Goal: Task Accomplishment & Management: Manage account settings

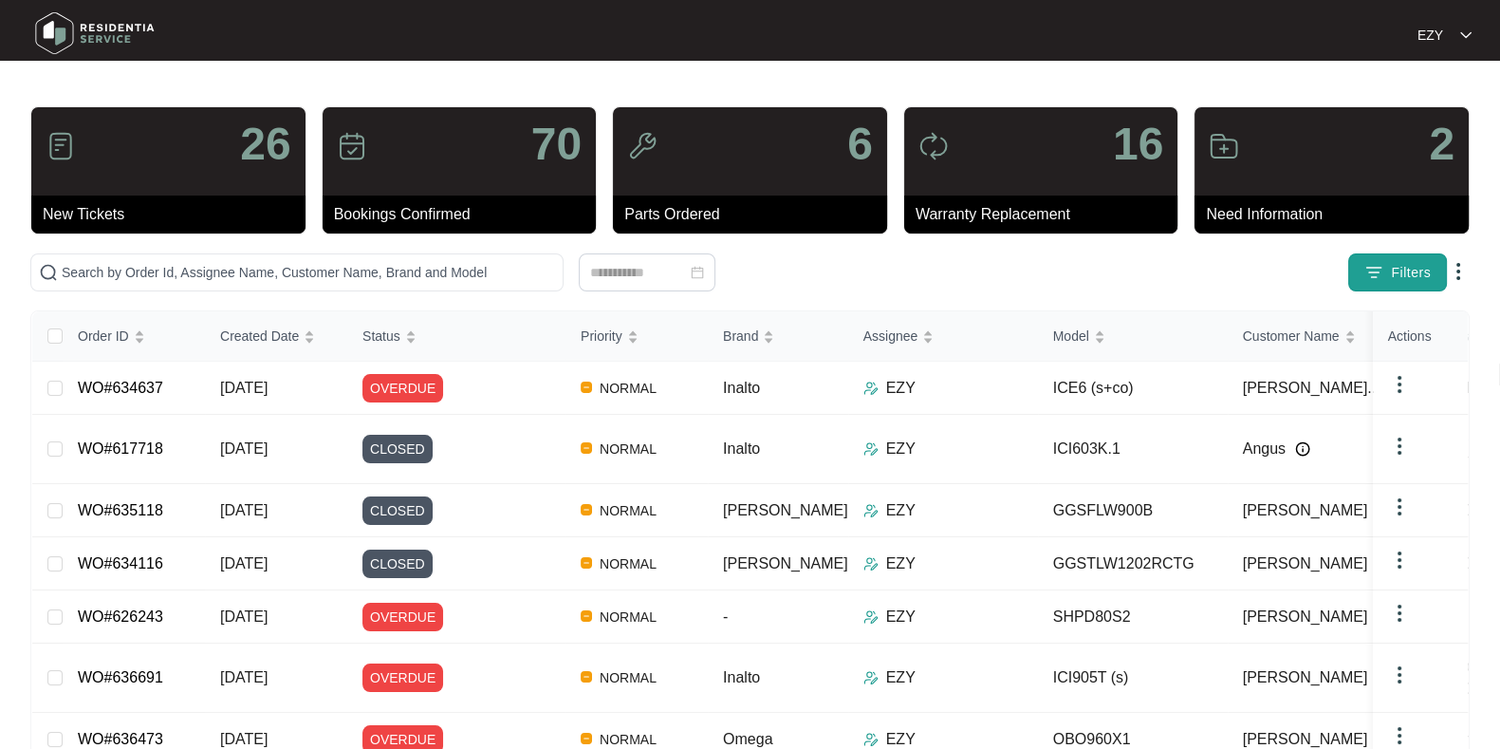
click at [1403, 270] on span "Filters" at bounding box center [1411, 273] width 40 height 20
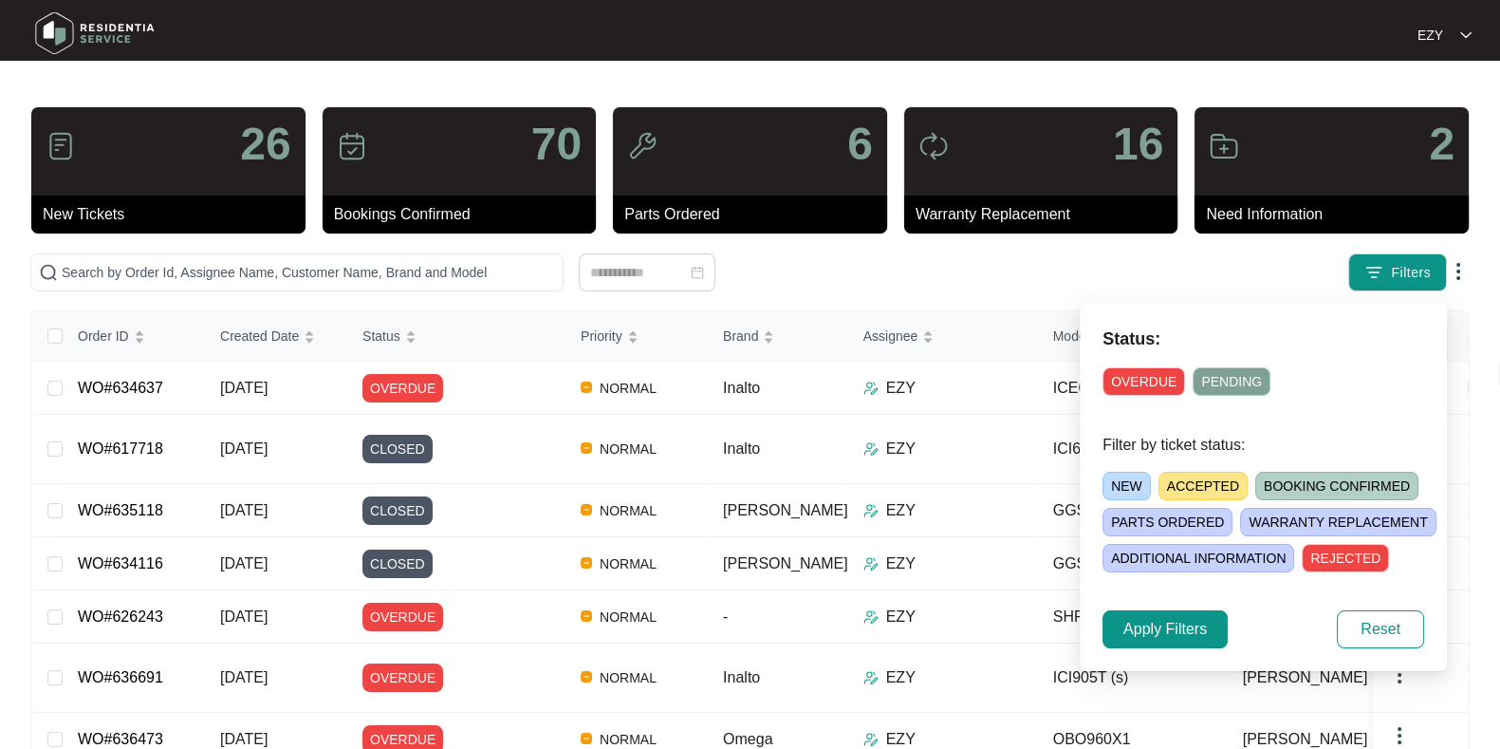
click at [1106, 485] on span "NEW" at bounding box center [1127, 486] width 48 height 28
click at [1162, 632] on span "Apply Filters" at bounding box center [1166, 629] width 84 height 23
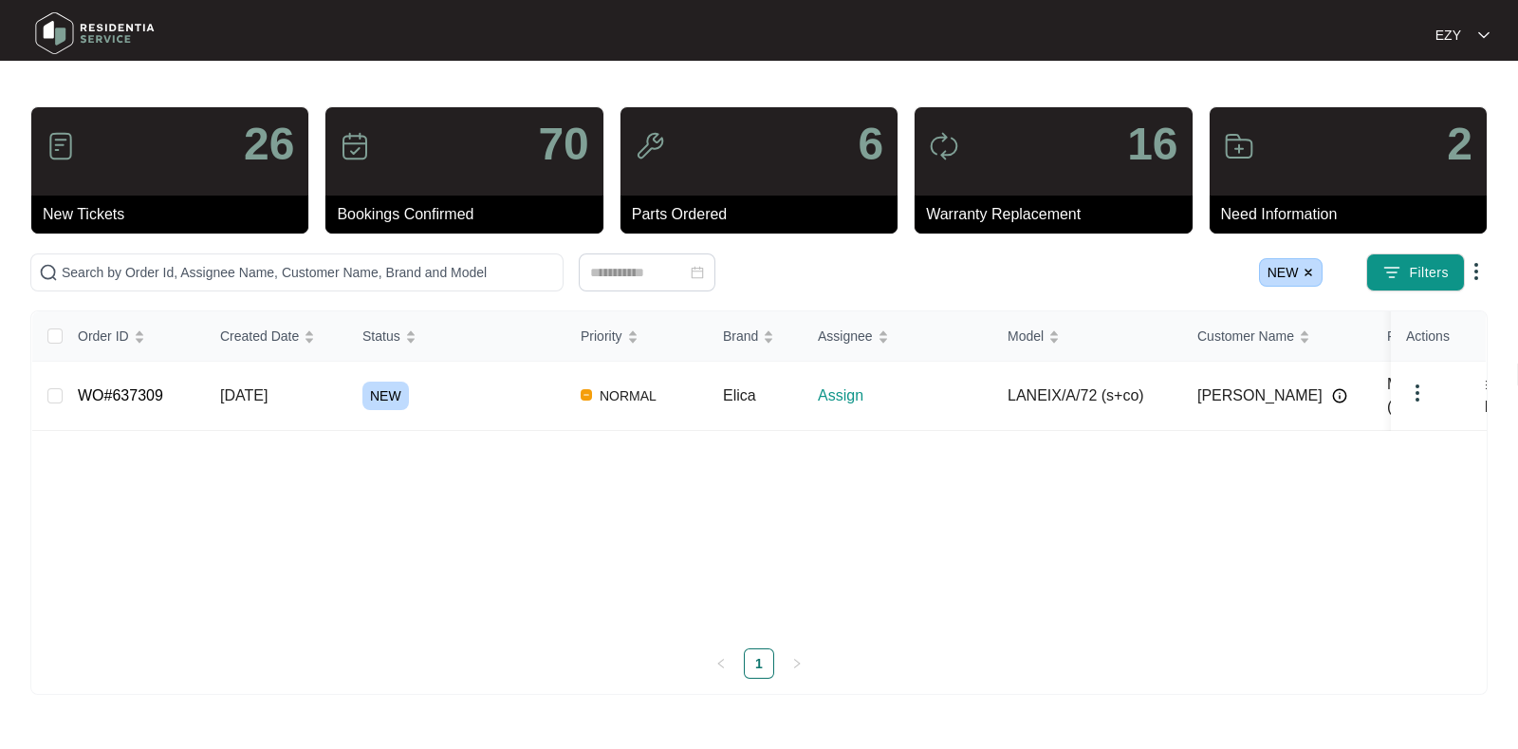
click at [1307, 268] on img at bounding box center [1308, 272] width 11 height 11
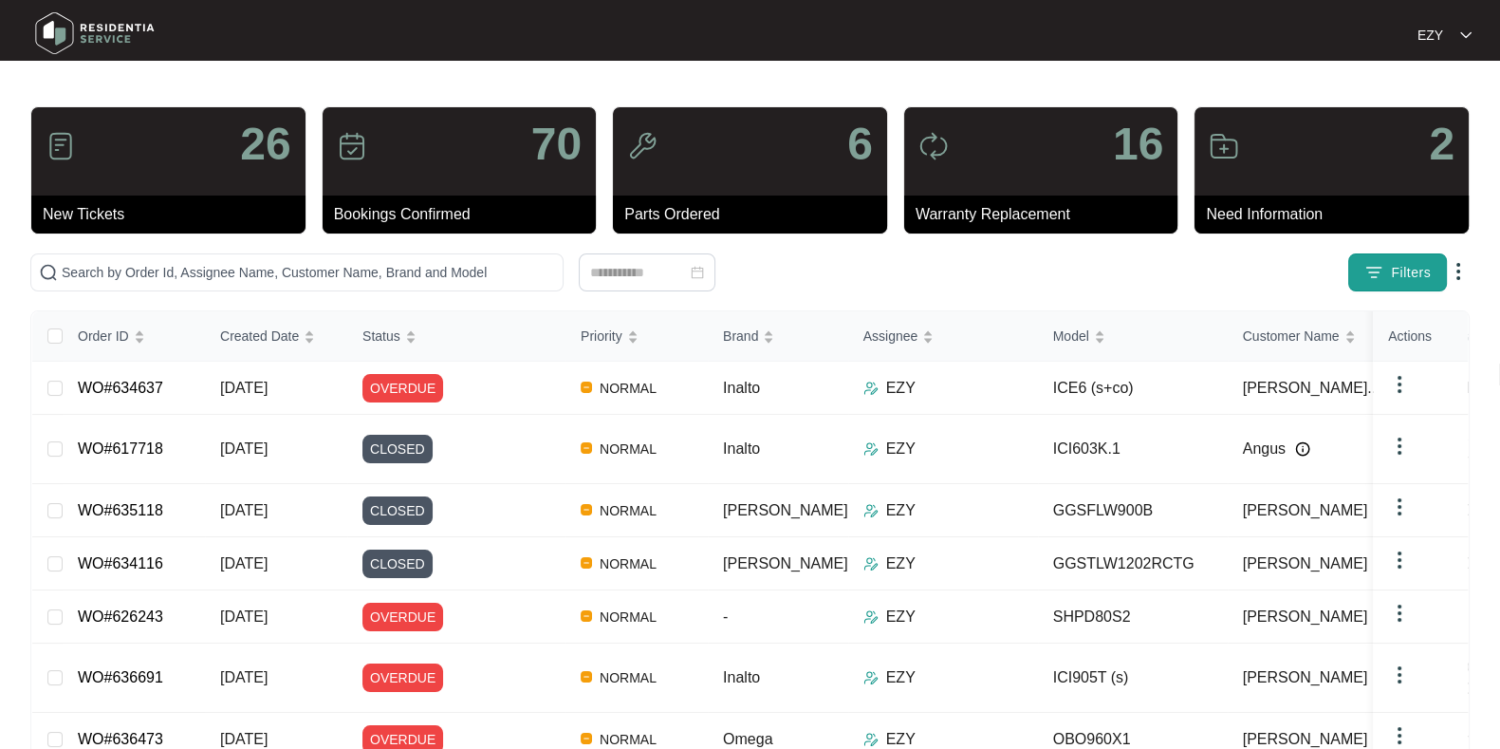
click at [1408, 269] on span "Filters" at bounding box center [1411, 273] width 40 height 20
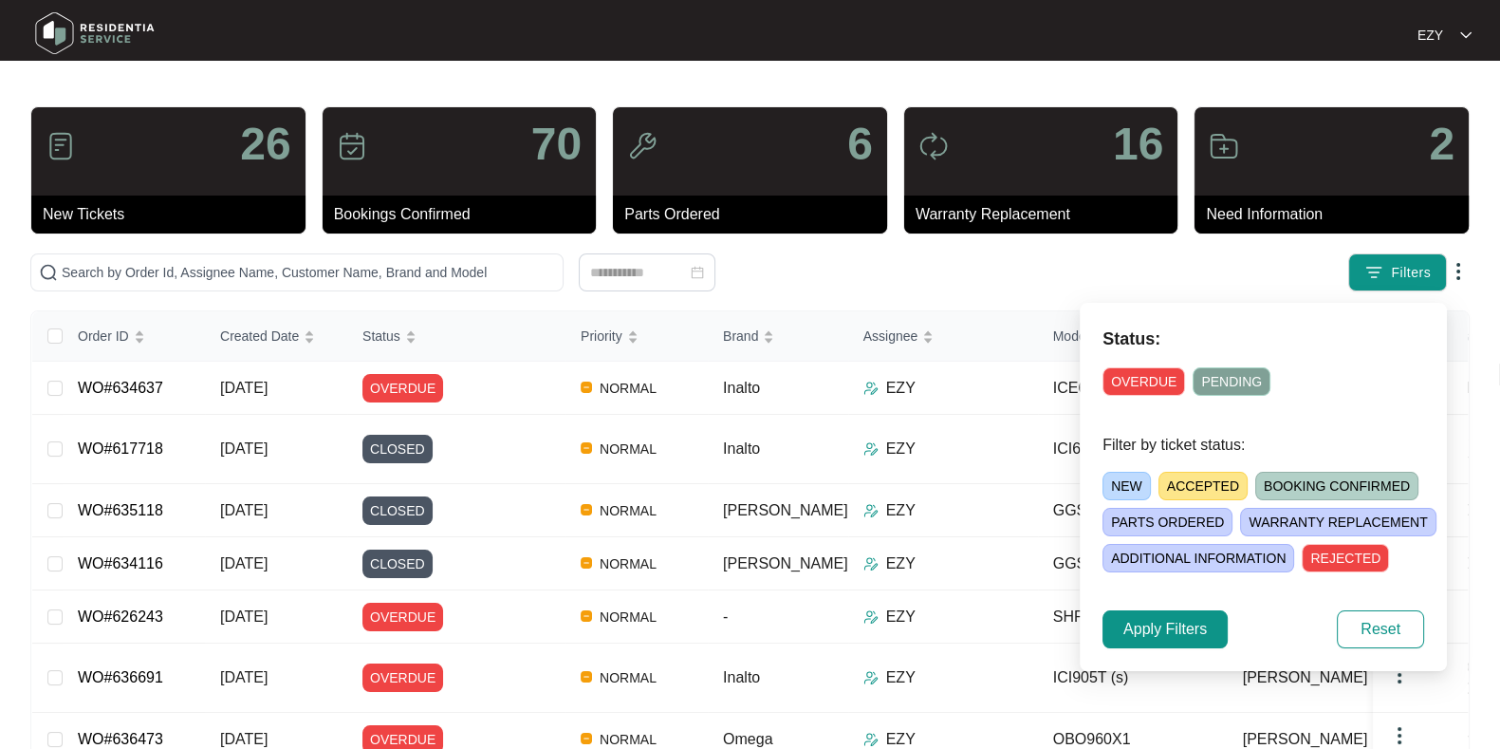
click at [1125, 481] on span "NEW" at bounding box center [1127, 486] width 48 height 28
click at [1182, 633] on span "Apply Filters" at bounding box center [1166, 629] width 84 height 23
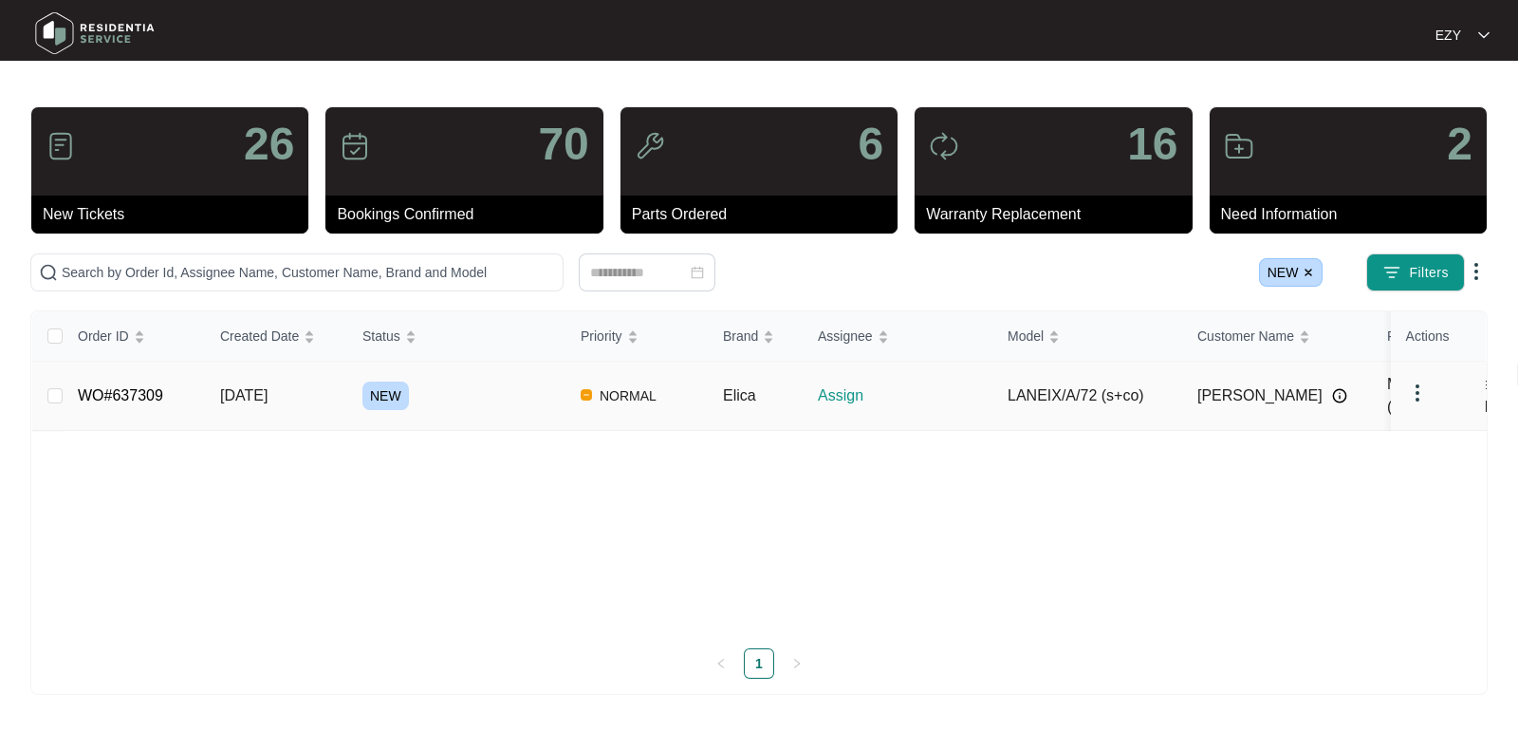
click at [516, 391] on div "NEW" at bounding box center [464, 396] width 203 height 28
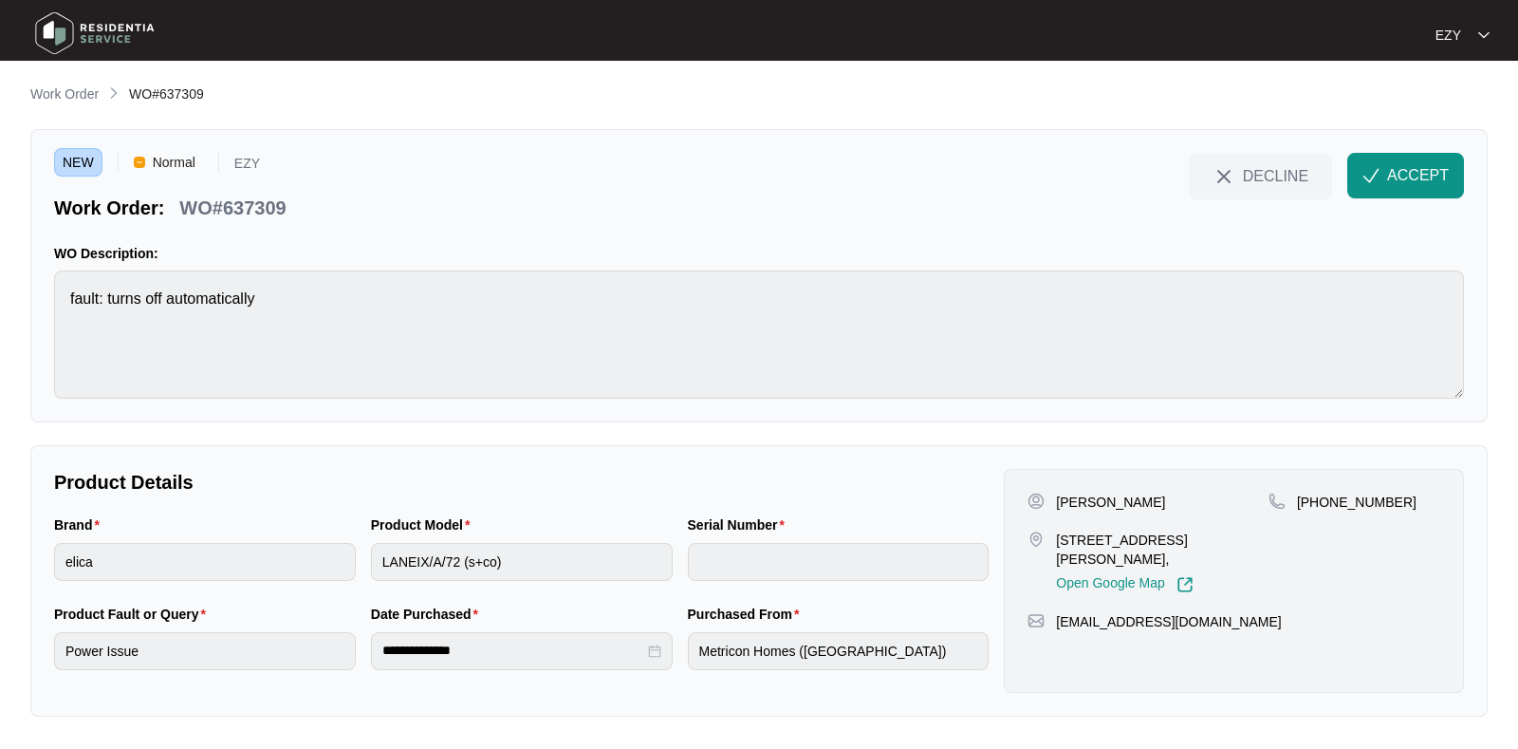
click at [256, 213] on p "WO#637309" at bounding box center [232, 208] width 106 height 27
copy div "WO#637309 DECLINE ACCEPT"
click at [1406, 189] on button "ACCEPT" at bounding box center [1406, 176] width 117 height 46
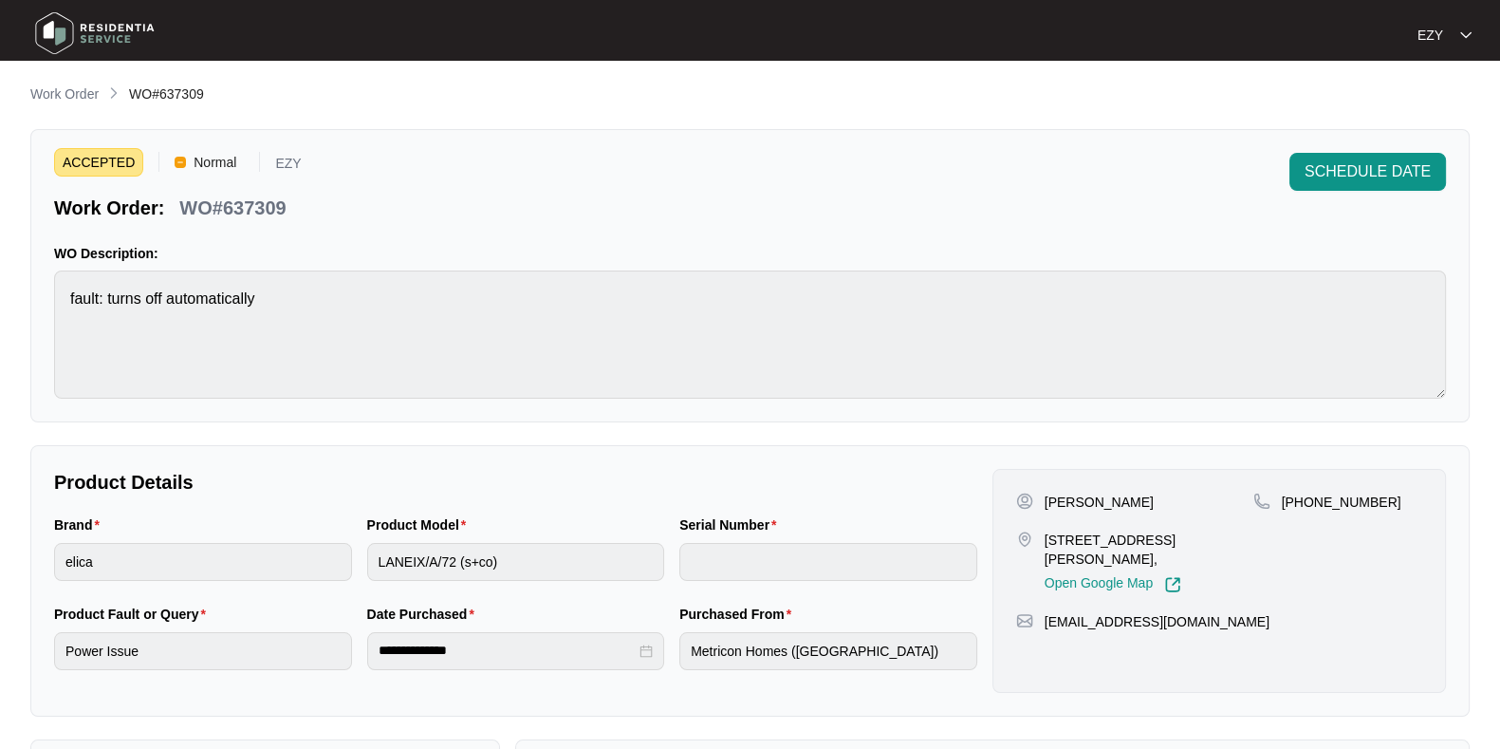
click at [1062, 542] on p "[STREET_ADDRESS][PERSON_NAME]," at bounding box center [1149, 550] width 209 height 38
copy p "[STREET_ADDRESS][PERSON_NAME],"
drag, startPoint x: 1037, startPoint y: 499, endPoint x: 1054, endPoint y: 504, distance: 17.7
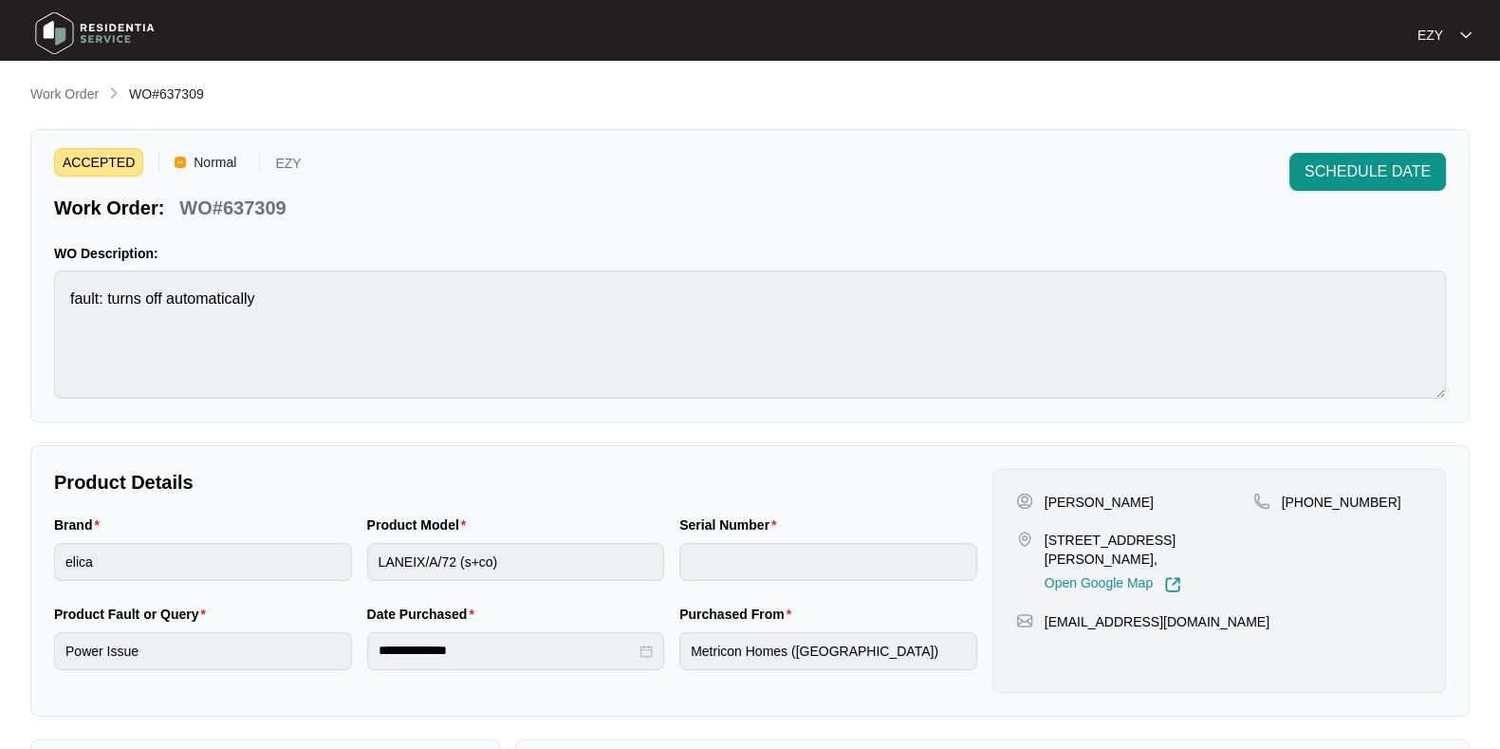
click at [1054, 504] on p "[PERSON_NAME]" at bounding box center [1099, 502] width 109 height 19
copy p "[PERSON_NAME]"
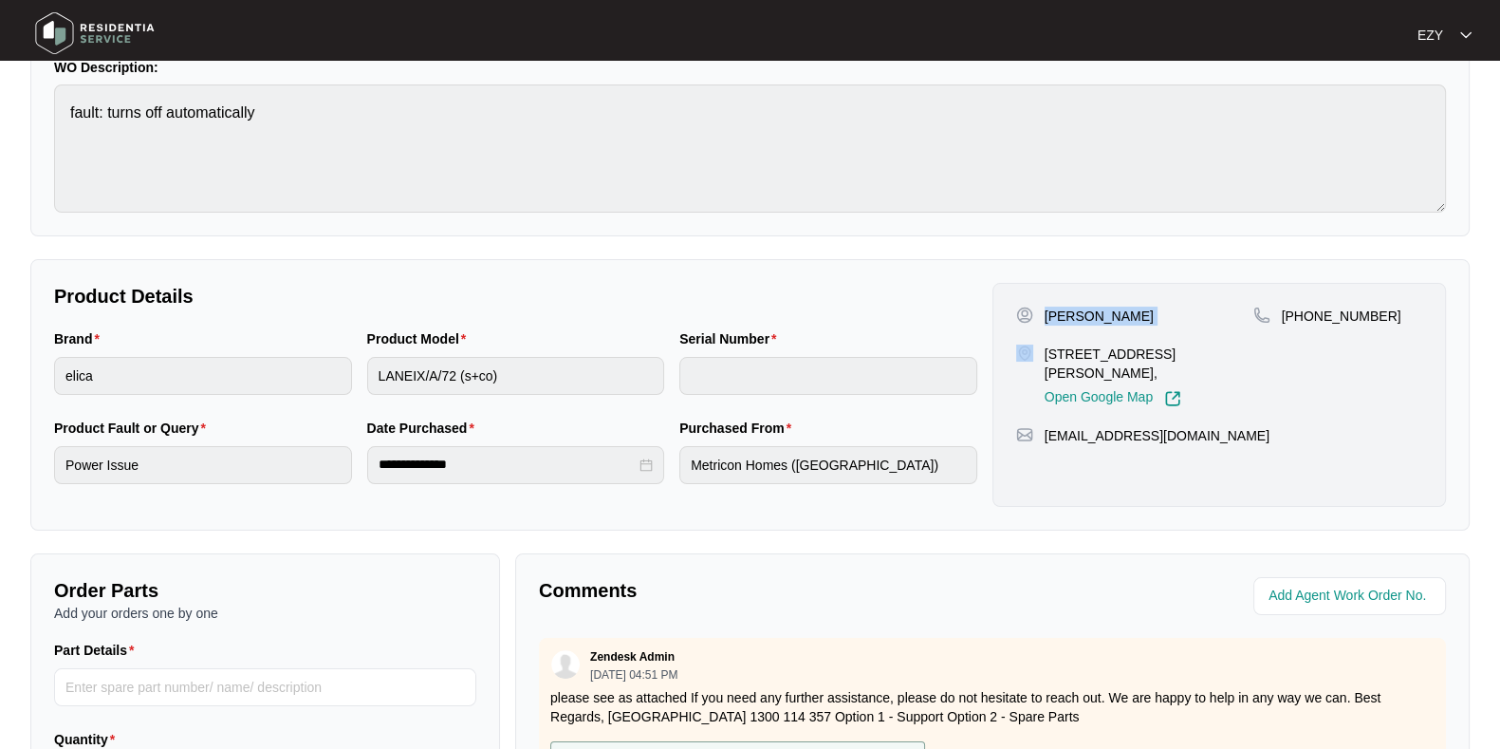
scroll to position [182, 0]
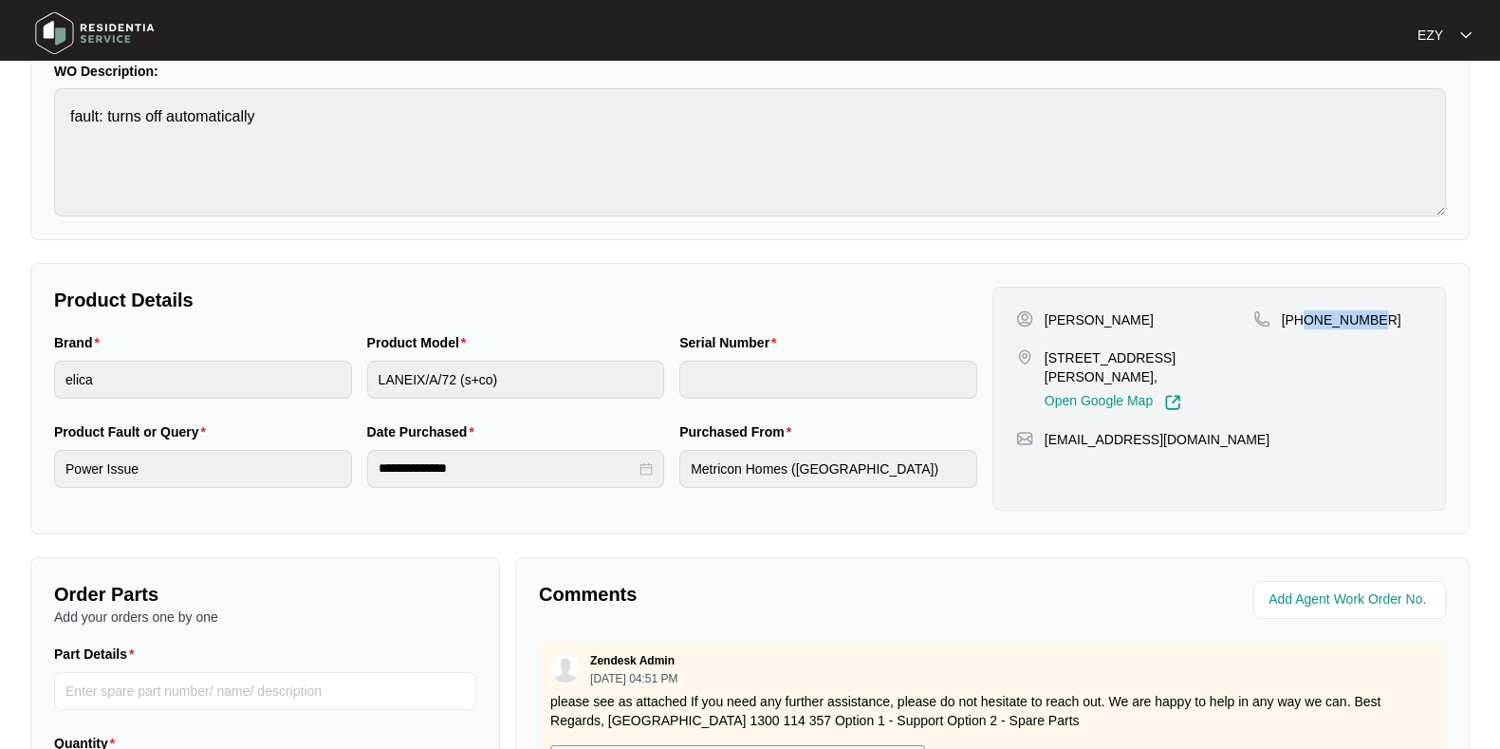
drag, startPoint x: 1428, startPoint y: 328, endPoint x: 1306, endPoint y: 326, distance: 122.5
click at [1306, 326] on div "[PERSON_NAME] [STREET_ADDRESS][PERSON_NAME], Open Google Map [PHONE_NUMBER] [EM…" at bounding box center [1220, 399] width 454 height 224
copy p "422662801"
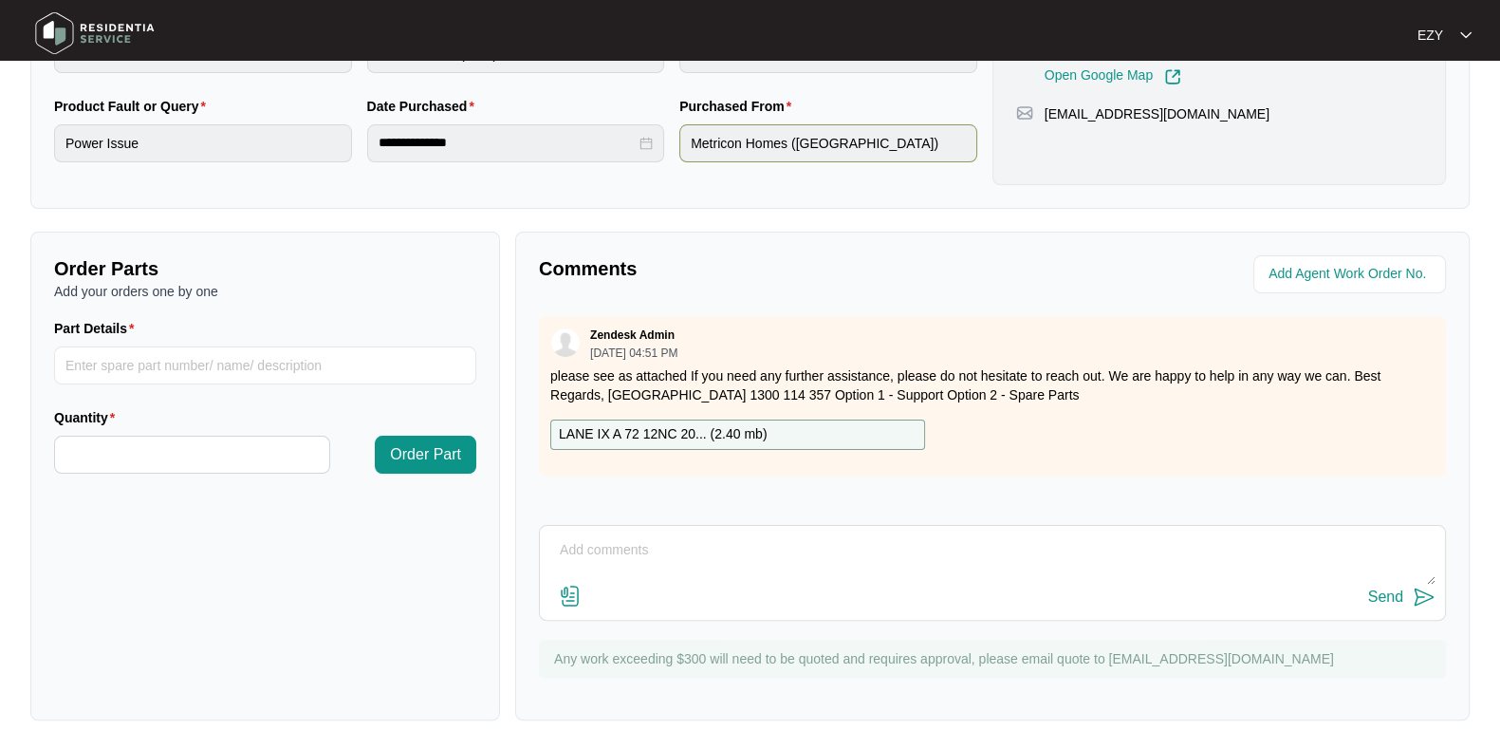
scroll to position [507, 0]
click at [643, 429] on p "LANE IX A 72 12NC 20... ( 2.40 mb )" at bounding box center [663, 435] width 208 height 21
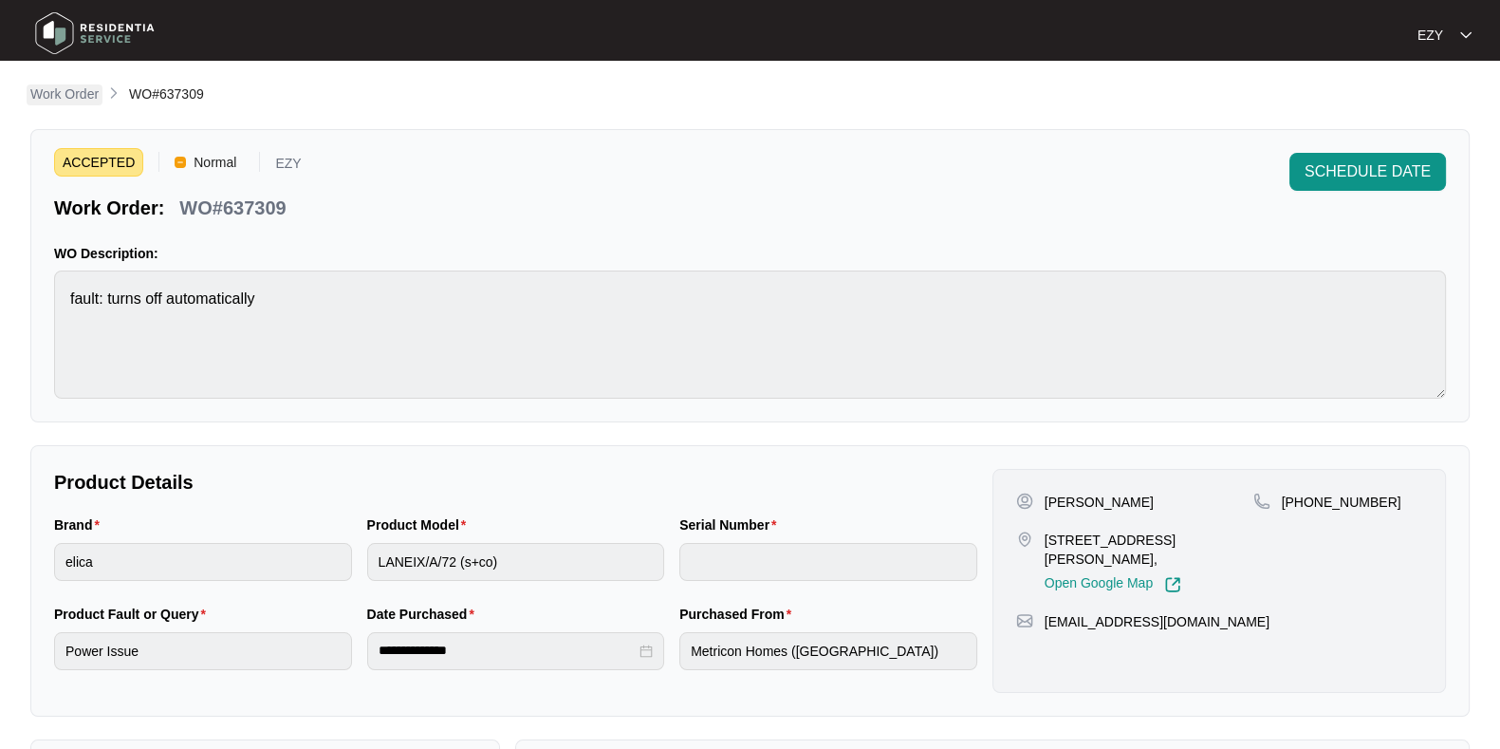
click at [52, 100] on p "Work Order" at bounding box center [64, 93] width 68 height 19
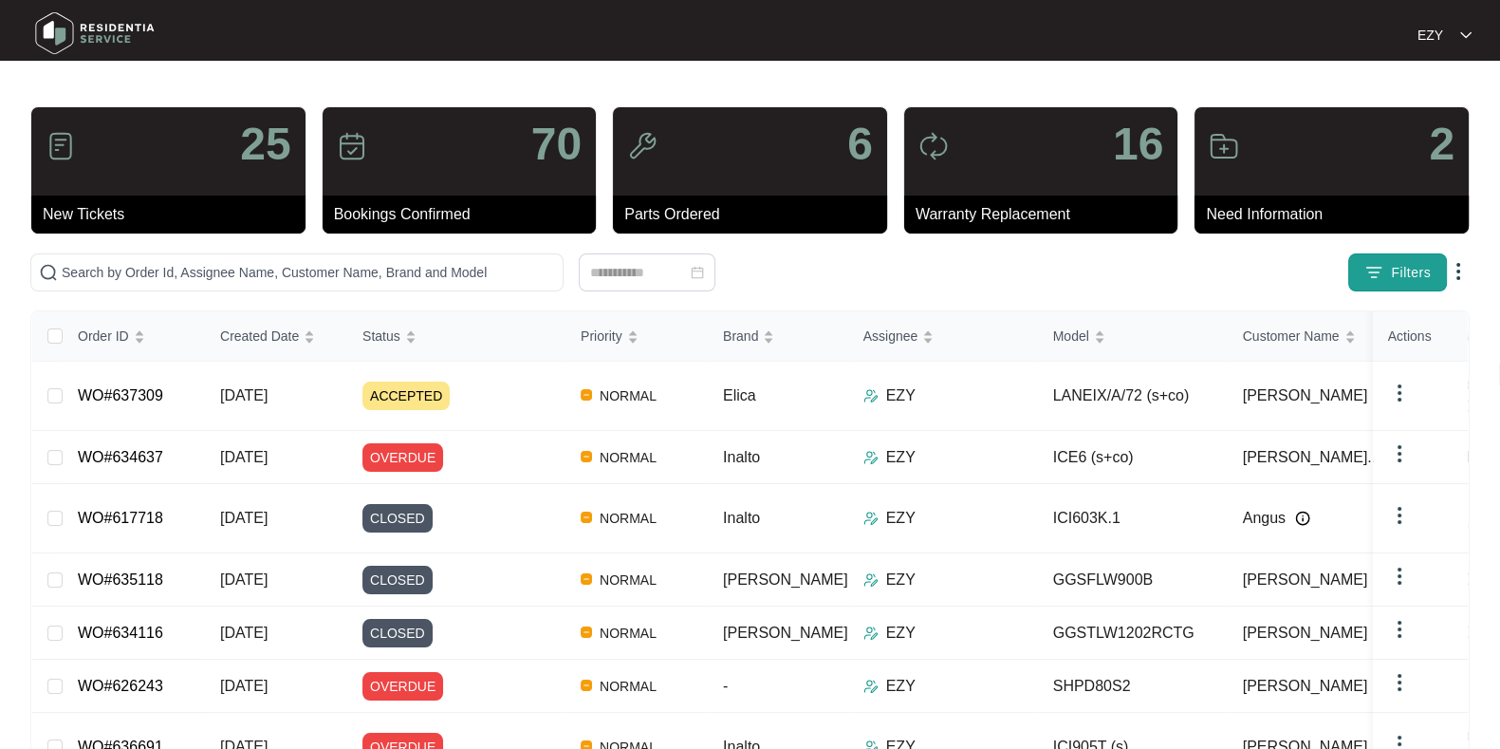
click at [1404, 282] on span "Filters" at bounding box center [1411, 273] width 40 height 20
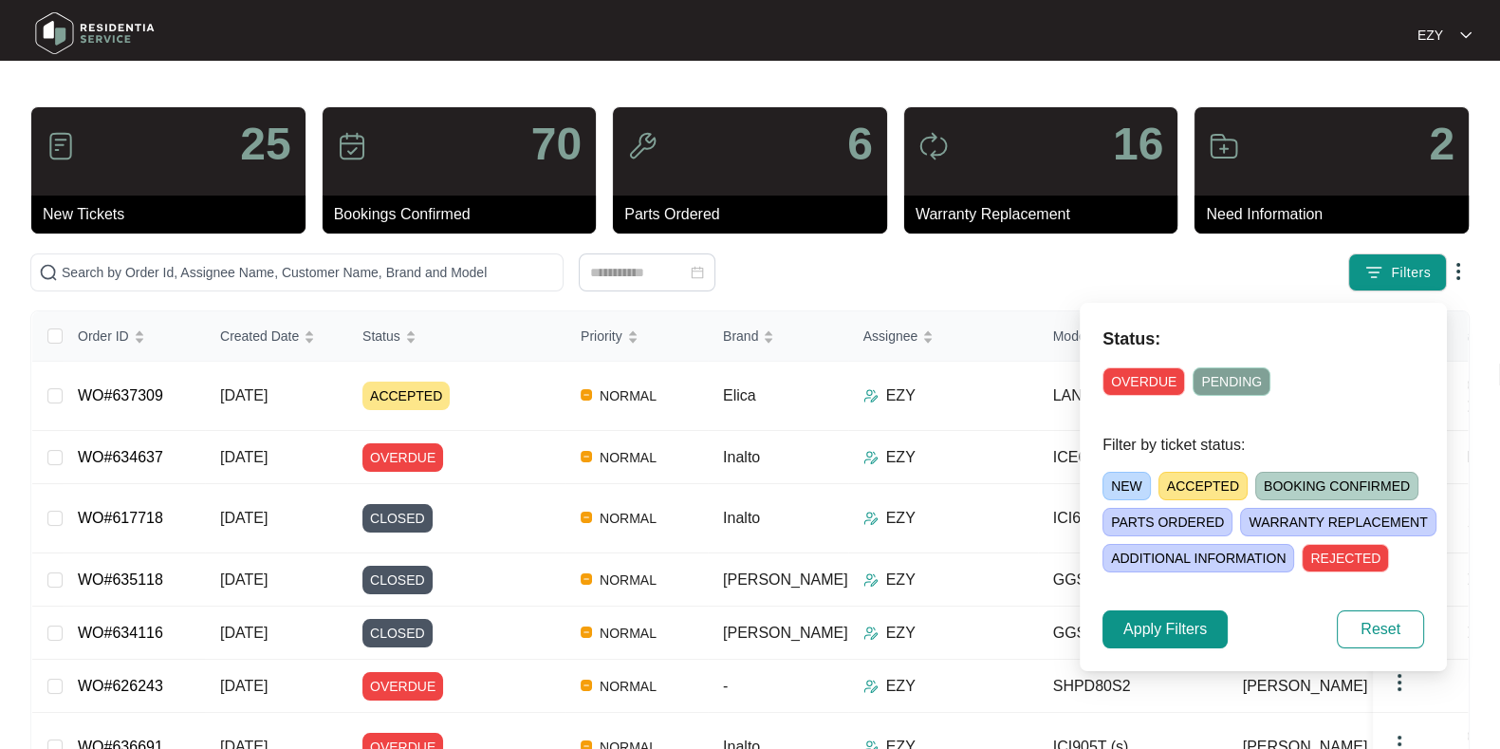
click at [1134, 382] on span "OVERDUE" at bounding box center [1144, 381] width 83 height 28
click at [1179, 626] on span "Apply Filters" at bounding box center [1166, 629] width 84 height 23
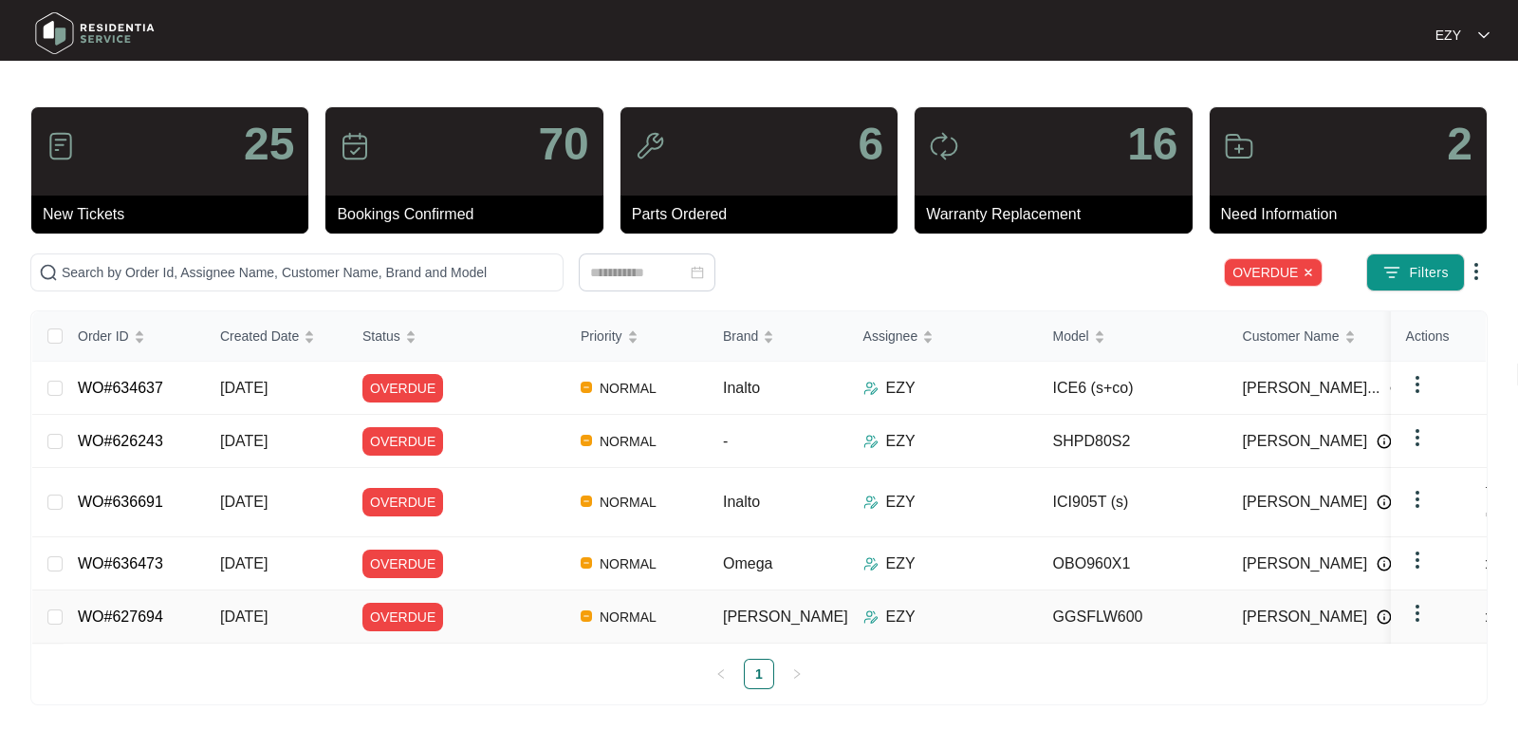
click at [535, 603] on div "OVERDUE" at bounding box center [464, 617] width 203 height 28
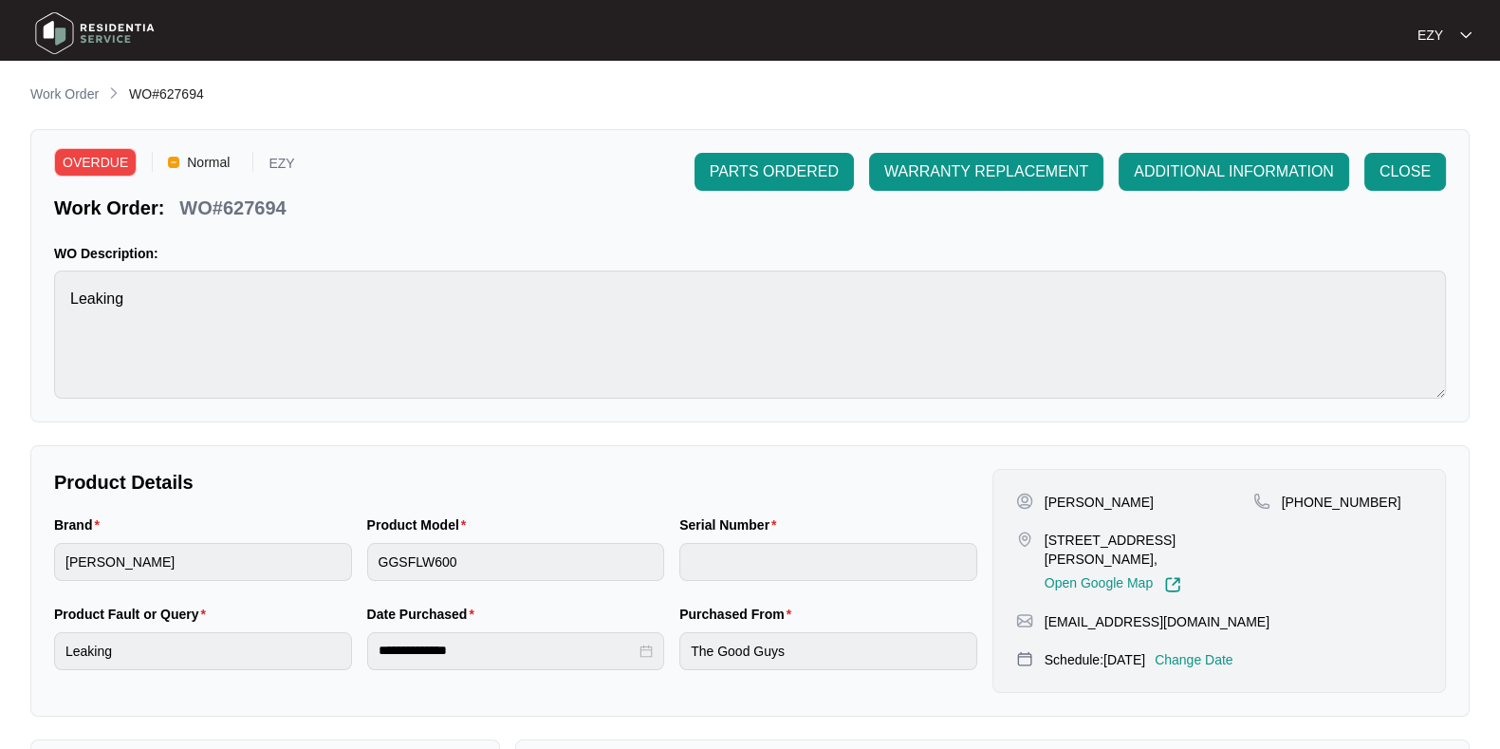
click at [254, 200] on p "WO#627694" at bounding box center [232, 208] width 106 height 27
copy p "627694"
click at [1200, 653] on p "Change Date" at bounding box center [1194, 659] width 79 height 19
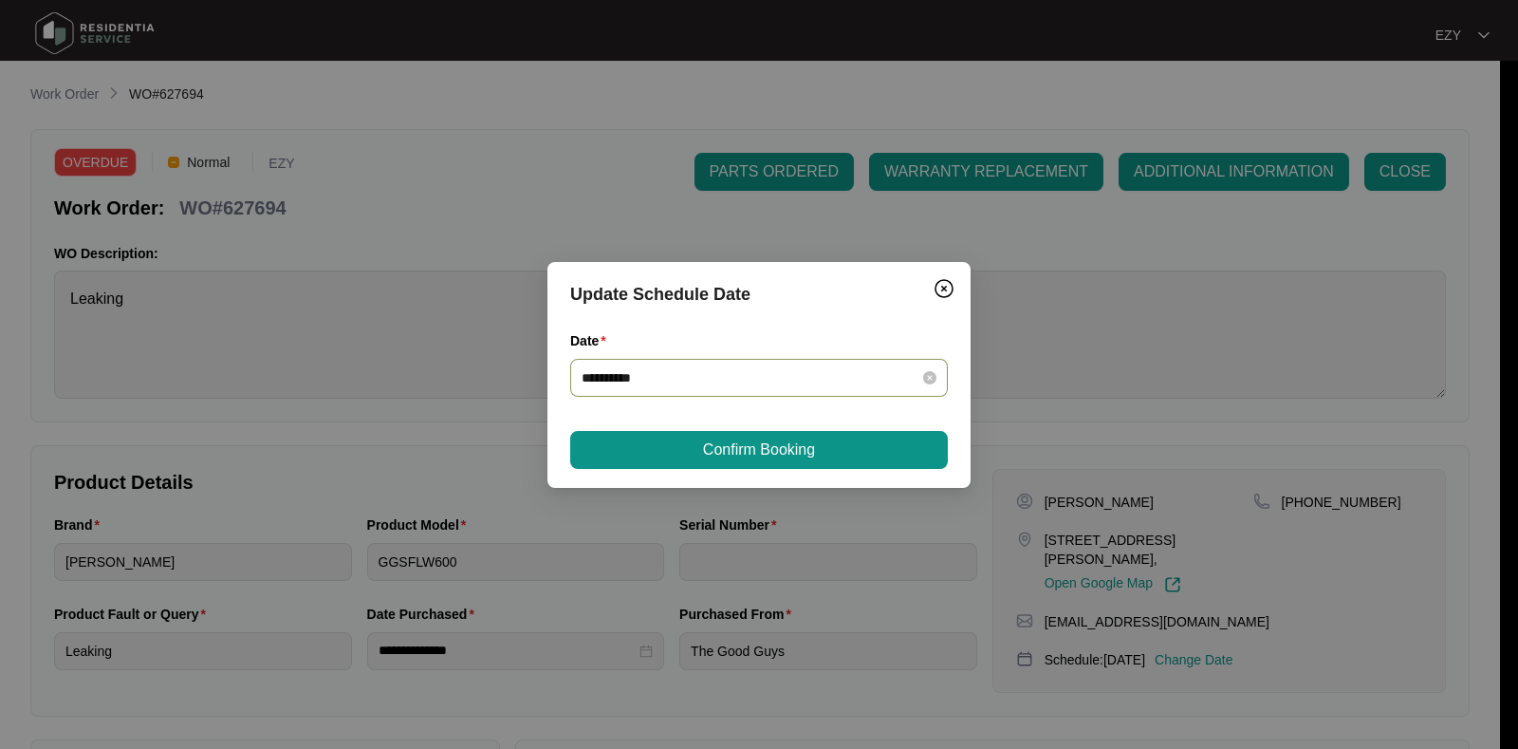
click at [697, 372] on input "**********" at bounding box center [748, 377] width 332 height 21
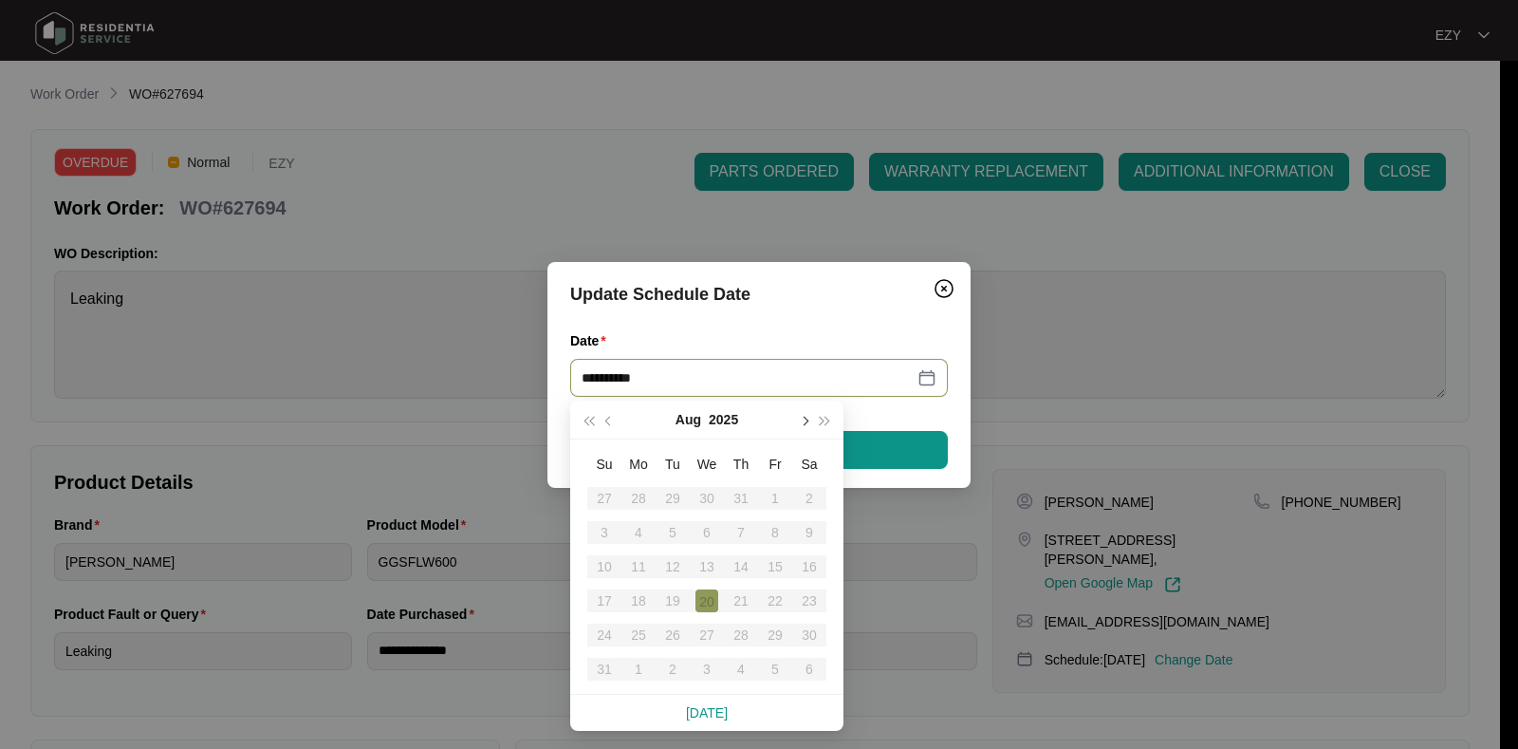
click at [794, 421] on button "button" at bounding box center [803, 419] width 21 height 38
click at [636, 532] on div "8" at bounding box center [638, 532] width 23 height 23
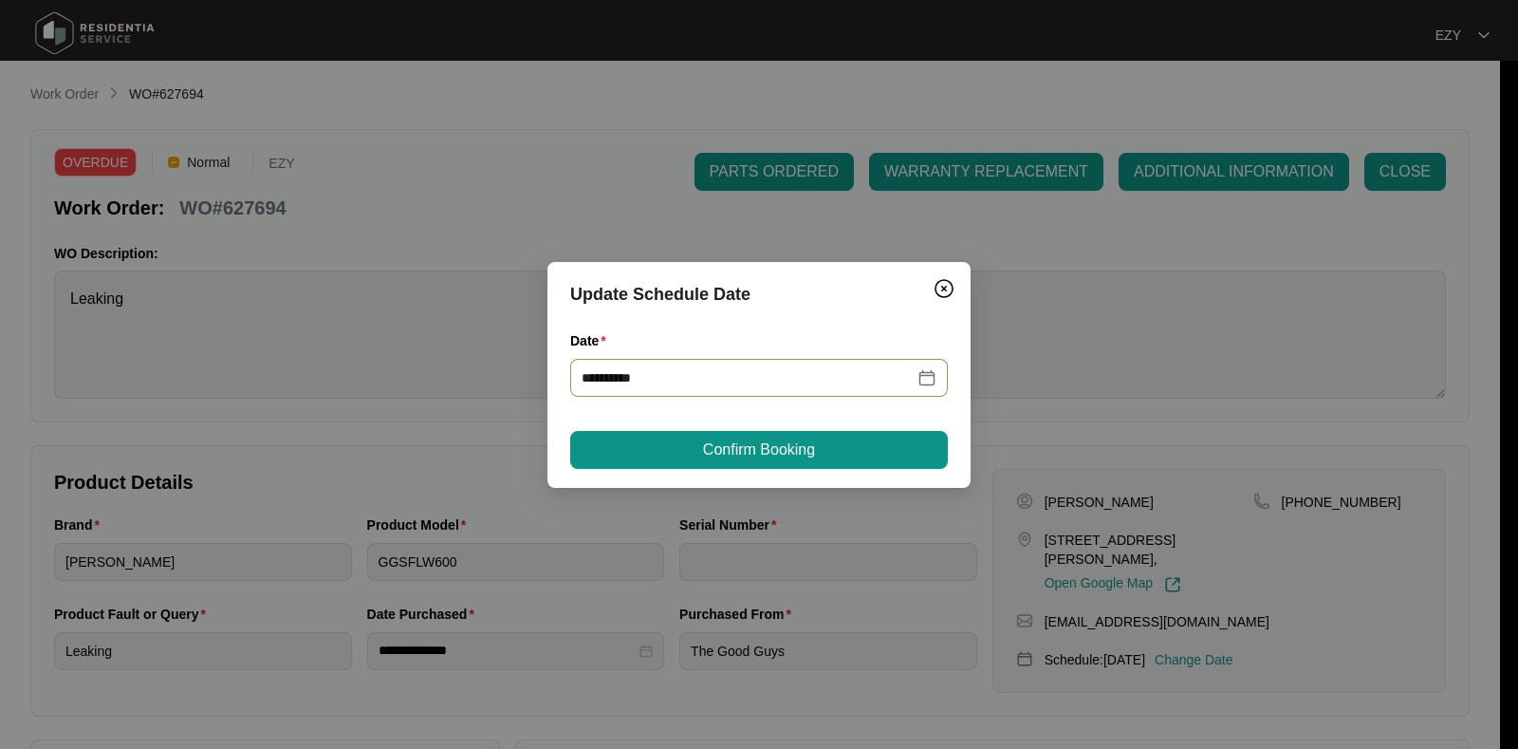
type input "**********"
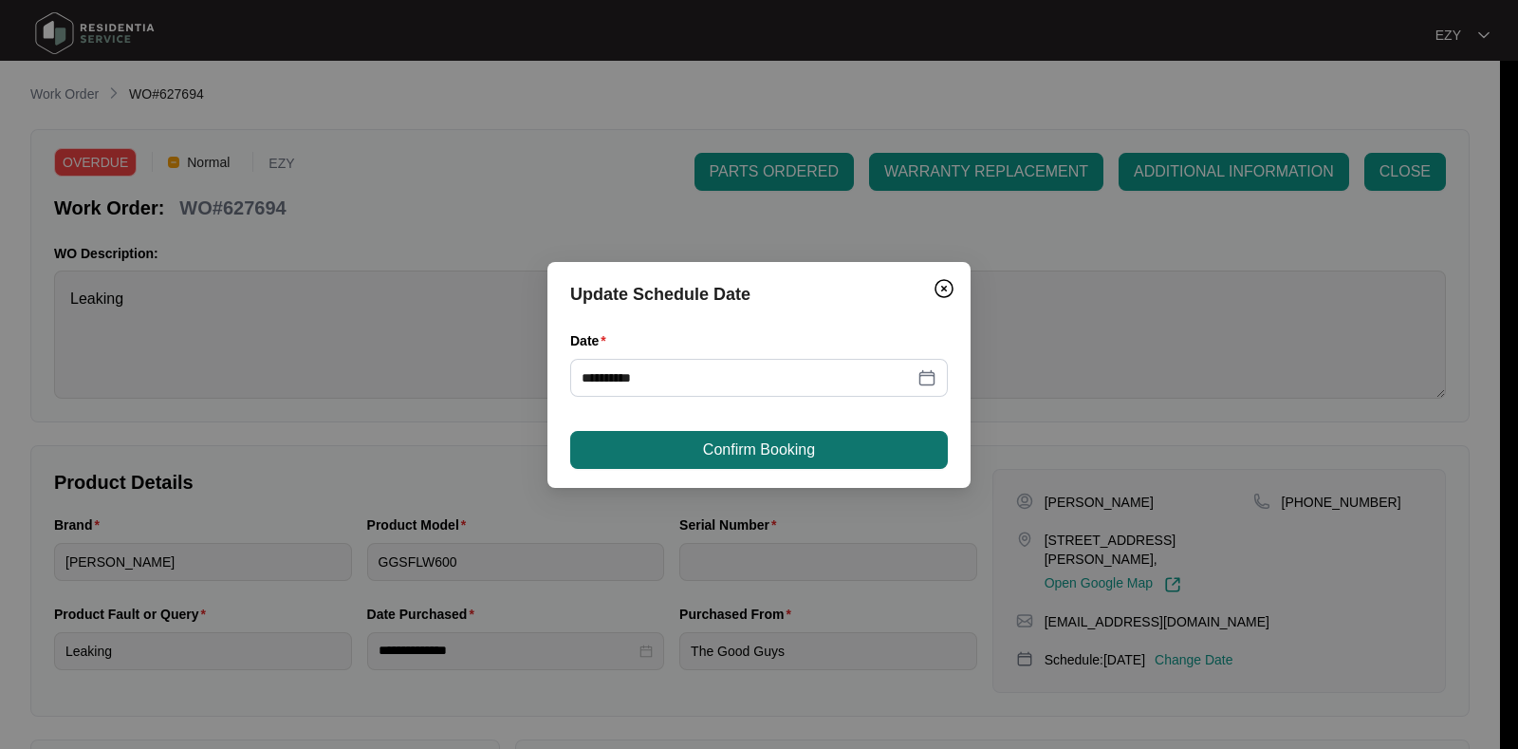
click at [723, 457] on span "Confirm Booking" at bounding box center [759, 449] width 112 height 23
click at [667, 440] on button "Confirm Booking" at bounding box center [759, 450] width 378 height 38
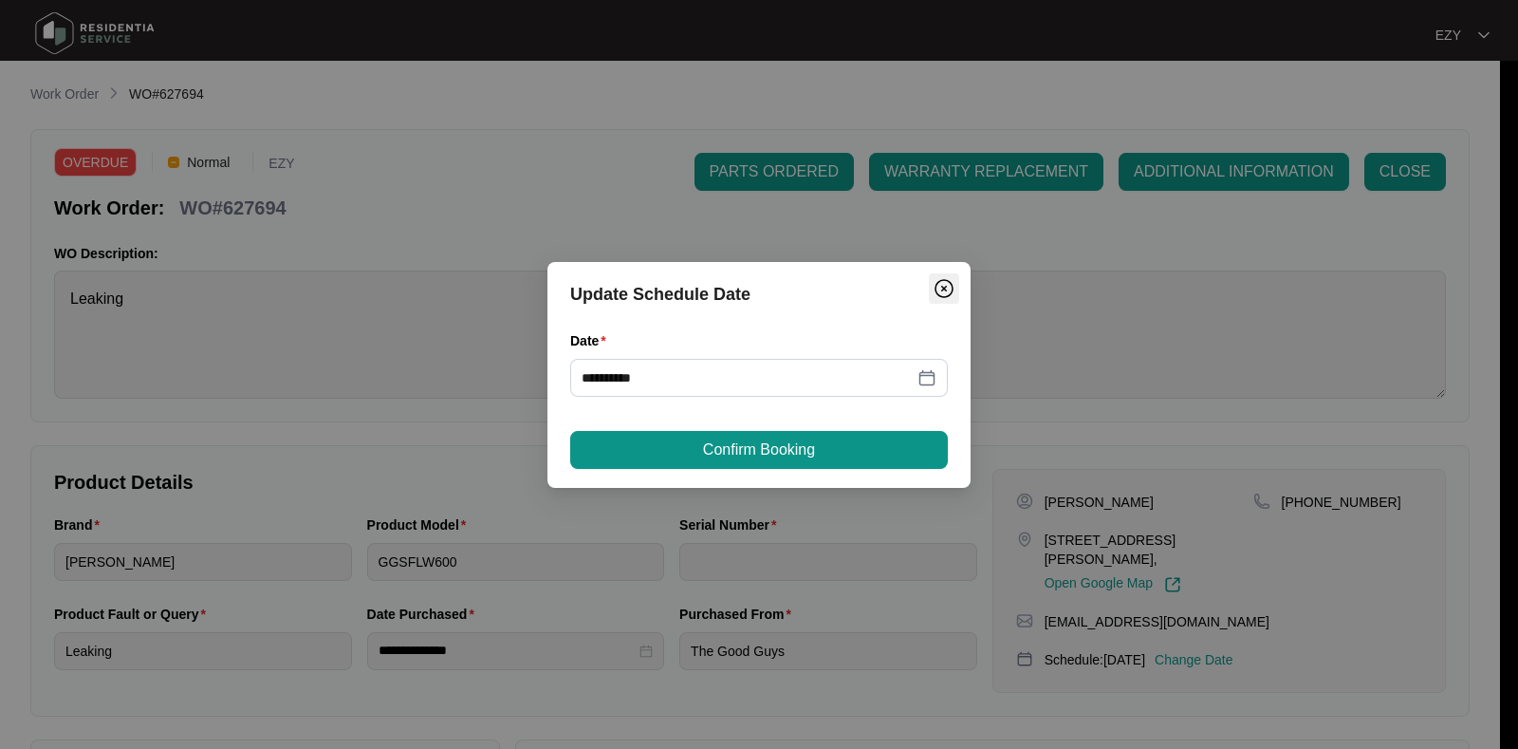
click at [951, 285] on img "Close" at bounding box center [944, 288] width 23 height 23
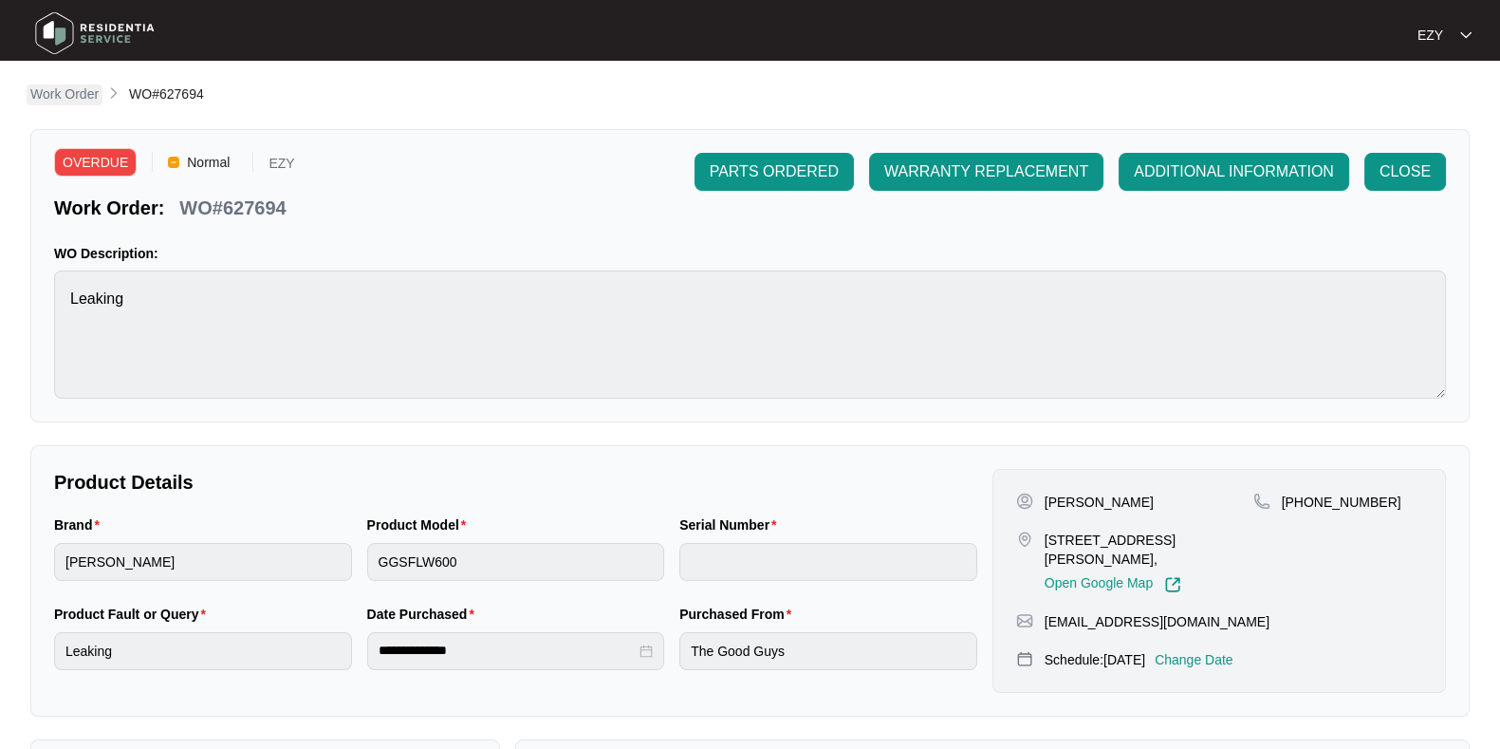
click at [96, 92] on p "Work Order" at bounding box center [64, 93] width 68 height 19
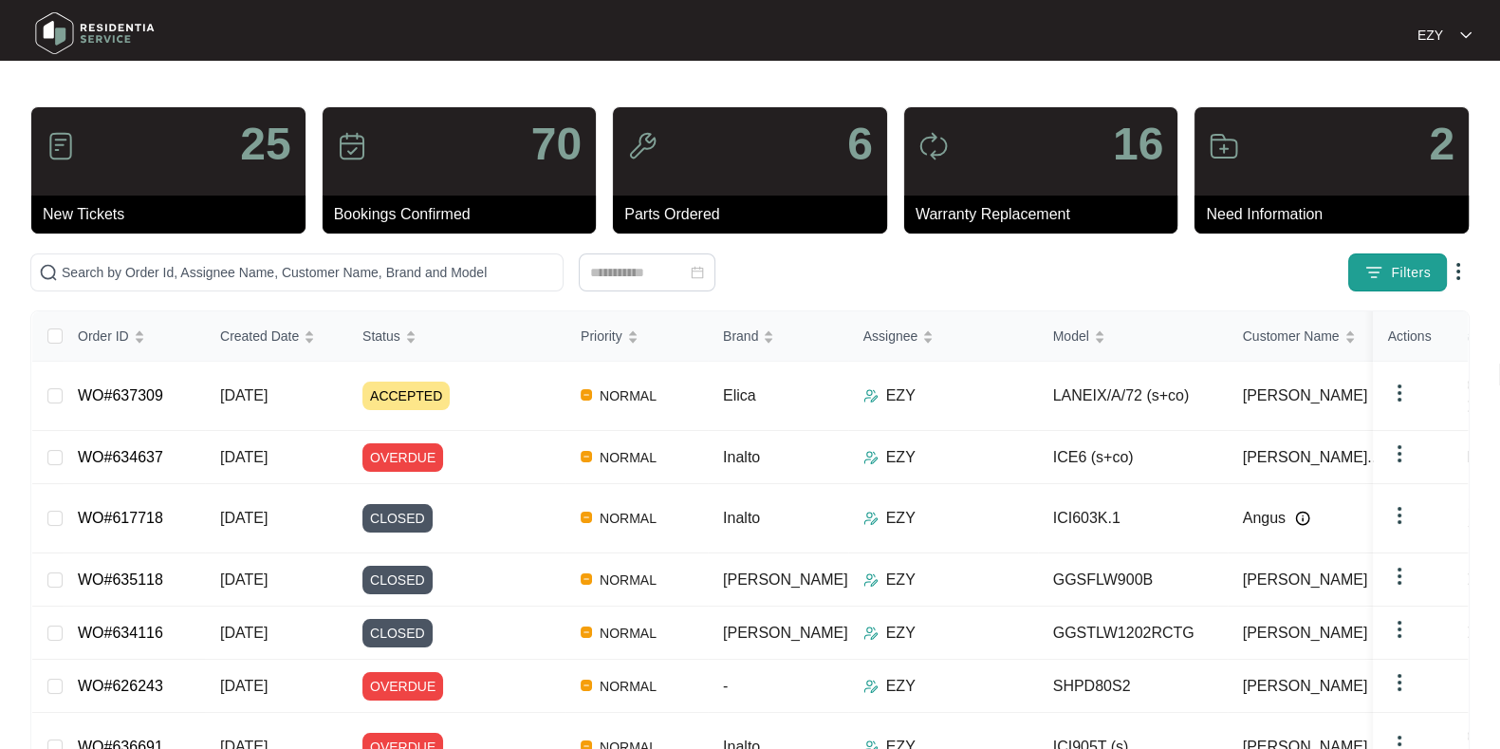
click at [1400, 270] on span "Filters" at bounding box center [1411, 273] width 40 height 20
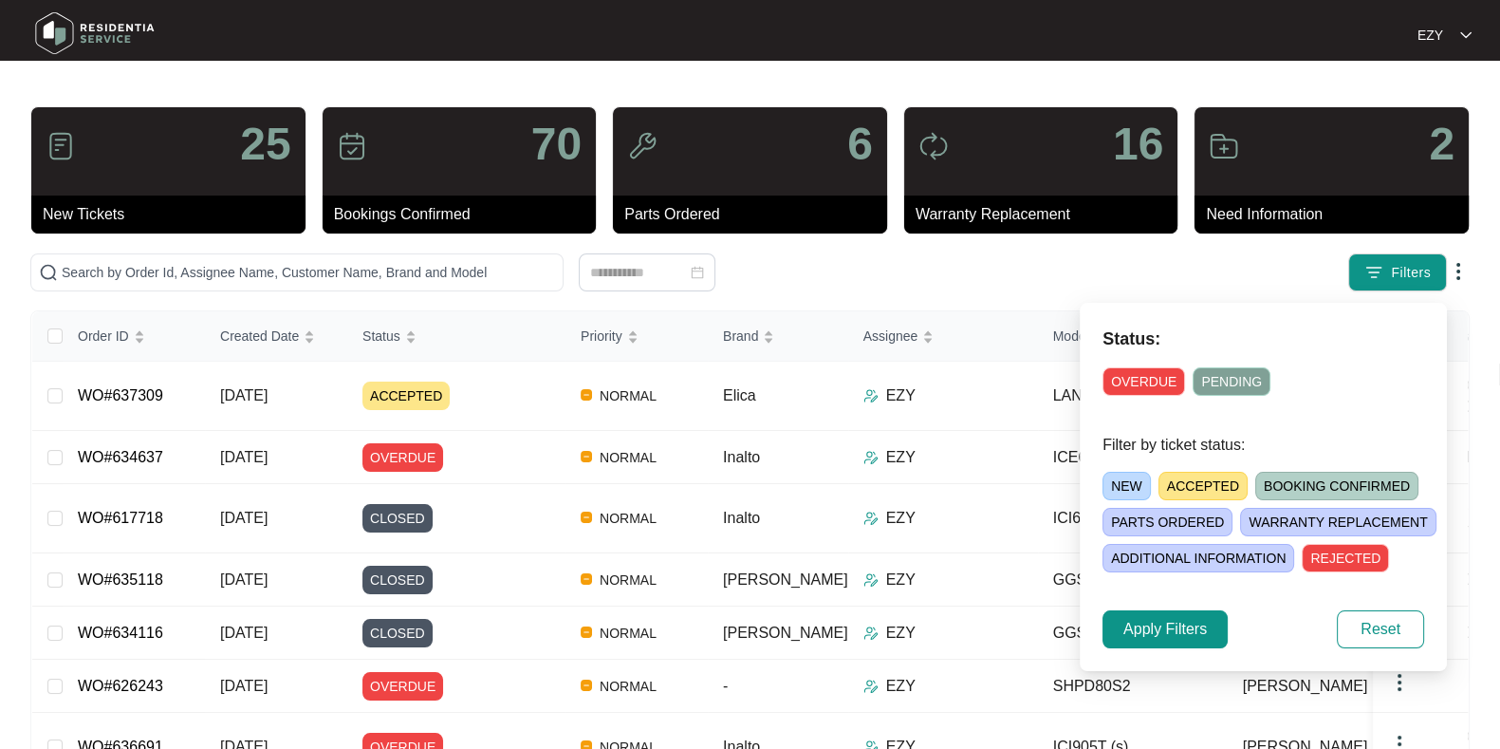
click at [1139, 393] on span "OVERDUE" at bounding box center [1144, 381] width 83 height 28
click at [1167, 624] on span "Apply Filters" at bounding box center [1166, 629] width 84 height 23
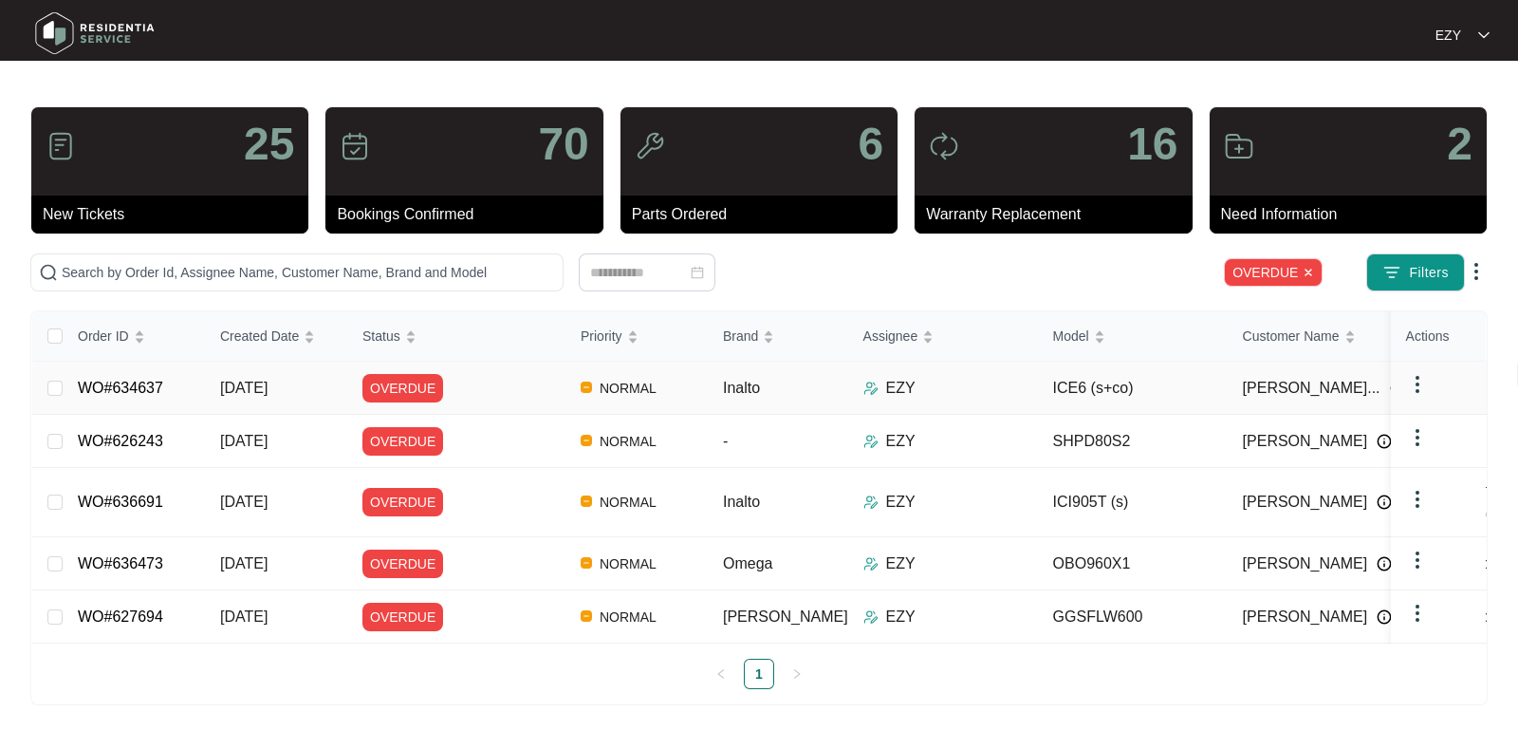
click at [470, 382] on div "OVERDUE" at bounding box center [464, 388] width 203 height 28
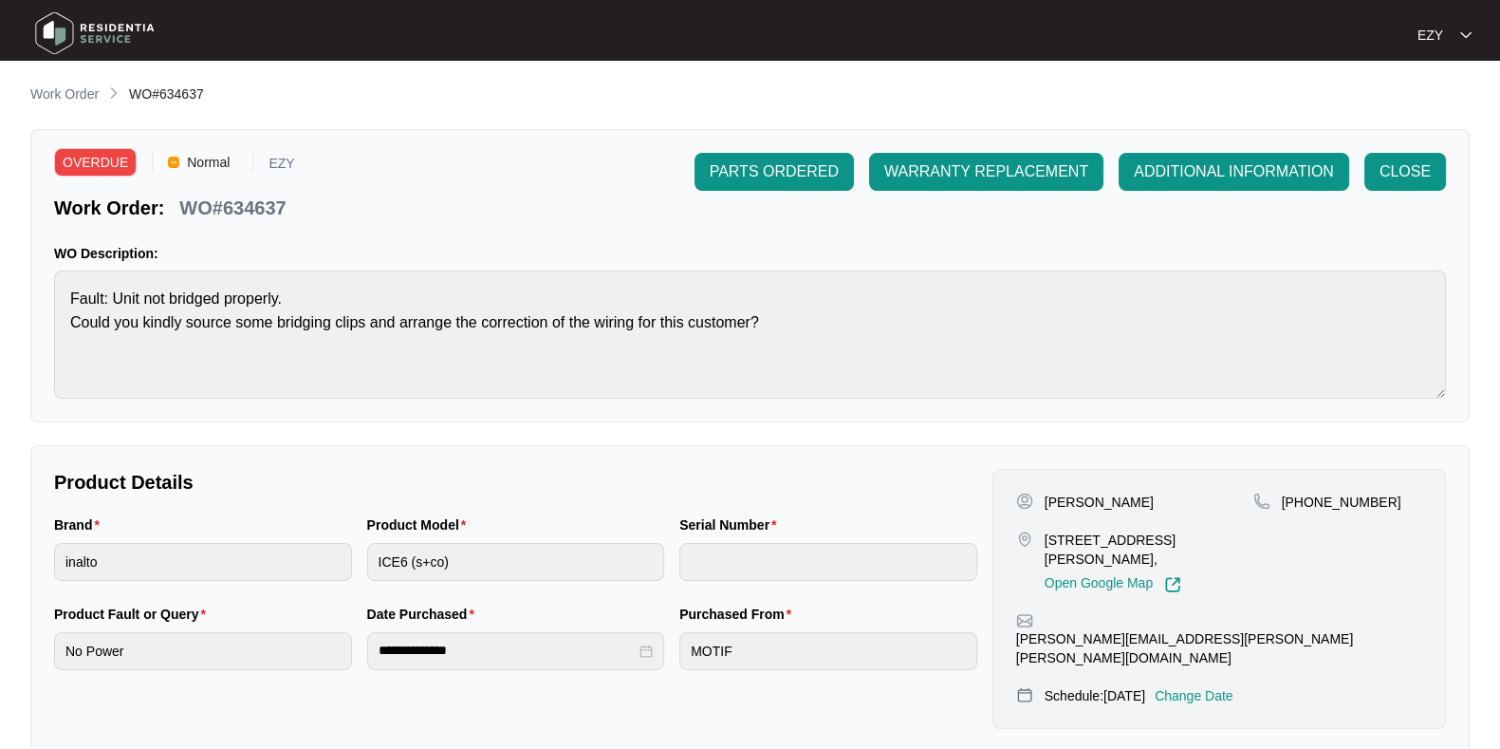
click at [270, 220] on p "WO#634637" at bounding box center [232, 208] width 106 height 27
copy p "634637"
click at [61, 85] on p "Work Order" at bounding box center [64, 93] width 68 height 19
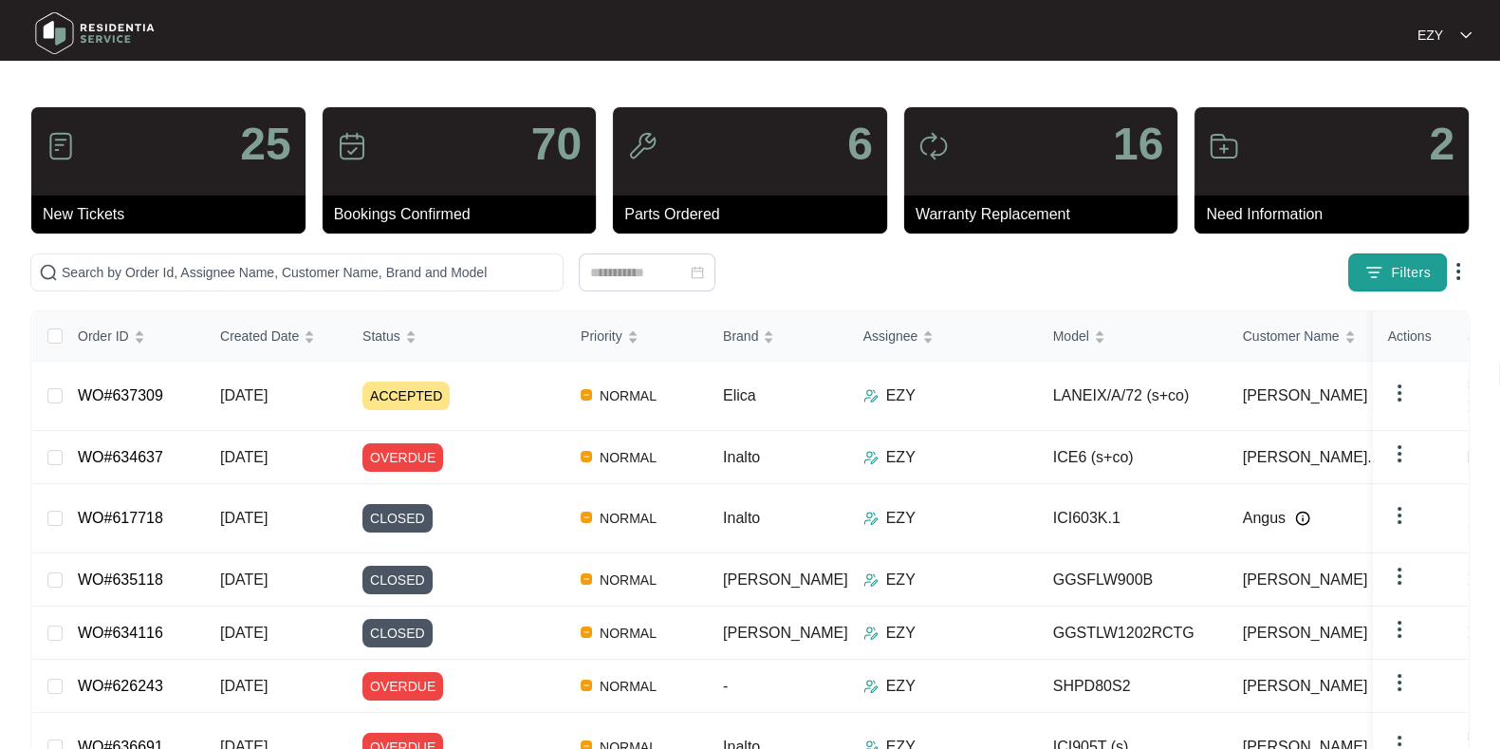
click at [1377, 263] on img "button" at bounding box center [1374, 272] width 19 height 19
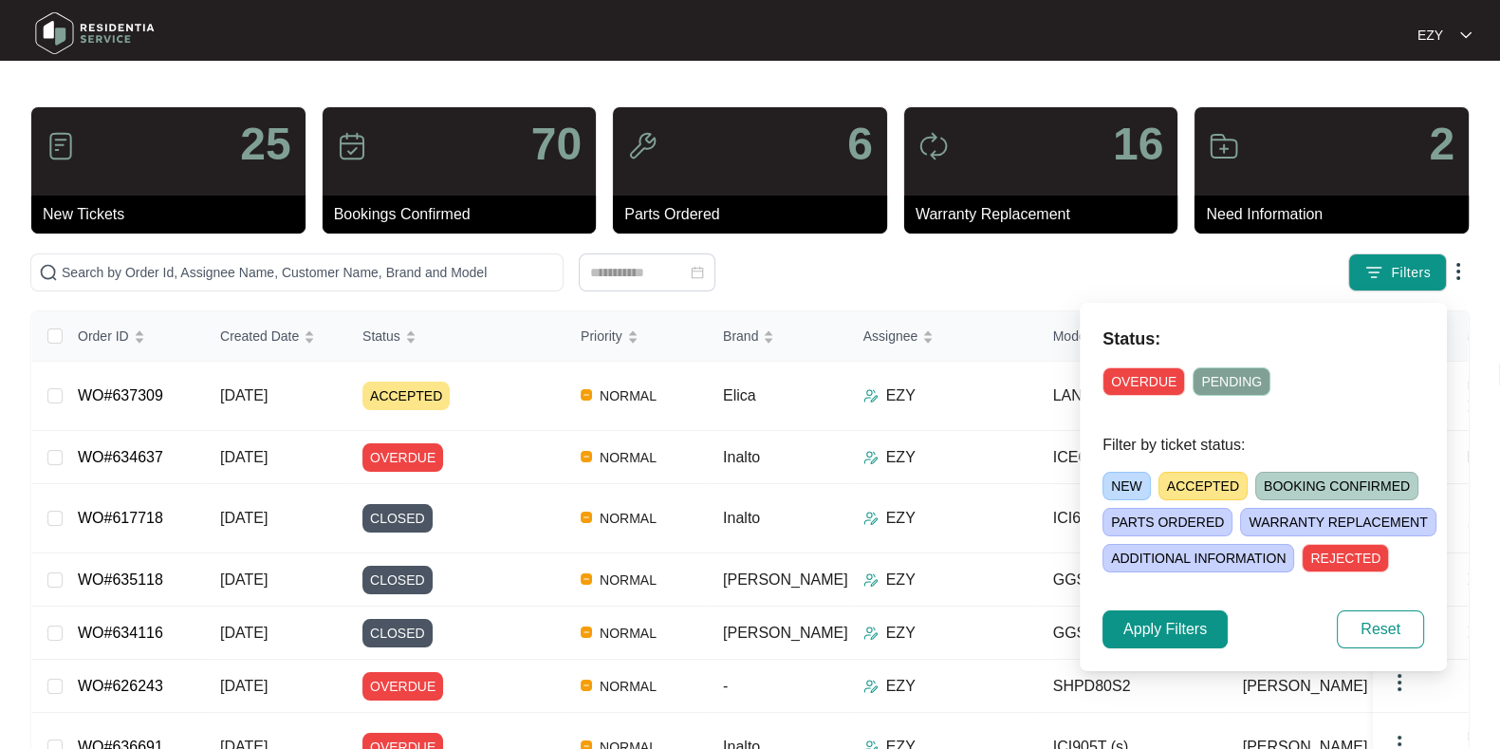
click at [1128, 388] on span "OVERDUE" at bounding box center [1144, 381] width 83 height 28
click at [1160, 624] on span "Apply Filters" at bounding box center [1166, 629] width 84 height 23
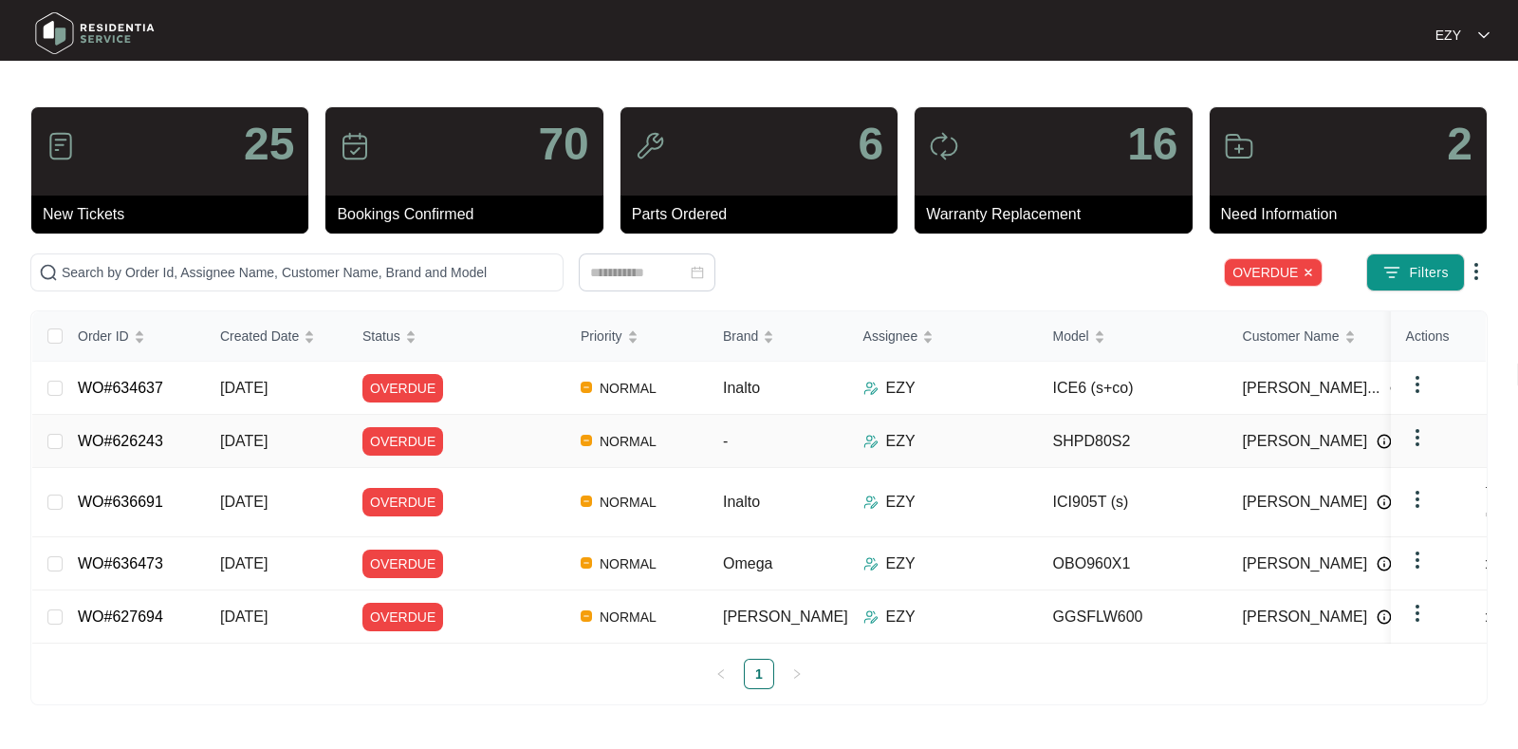
click at [509, 443] on div "OVERDUE" at bounding box center [464, 441] width 203 height 28
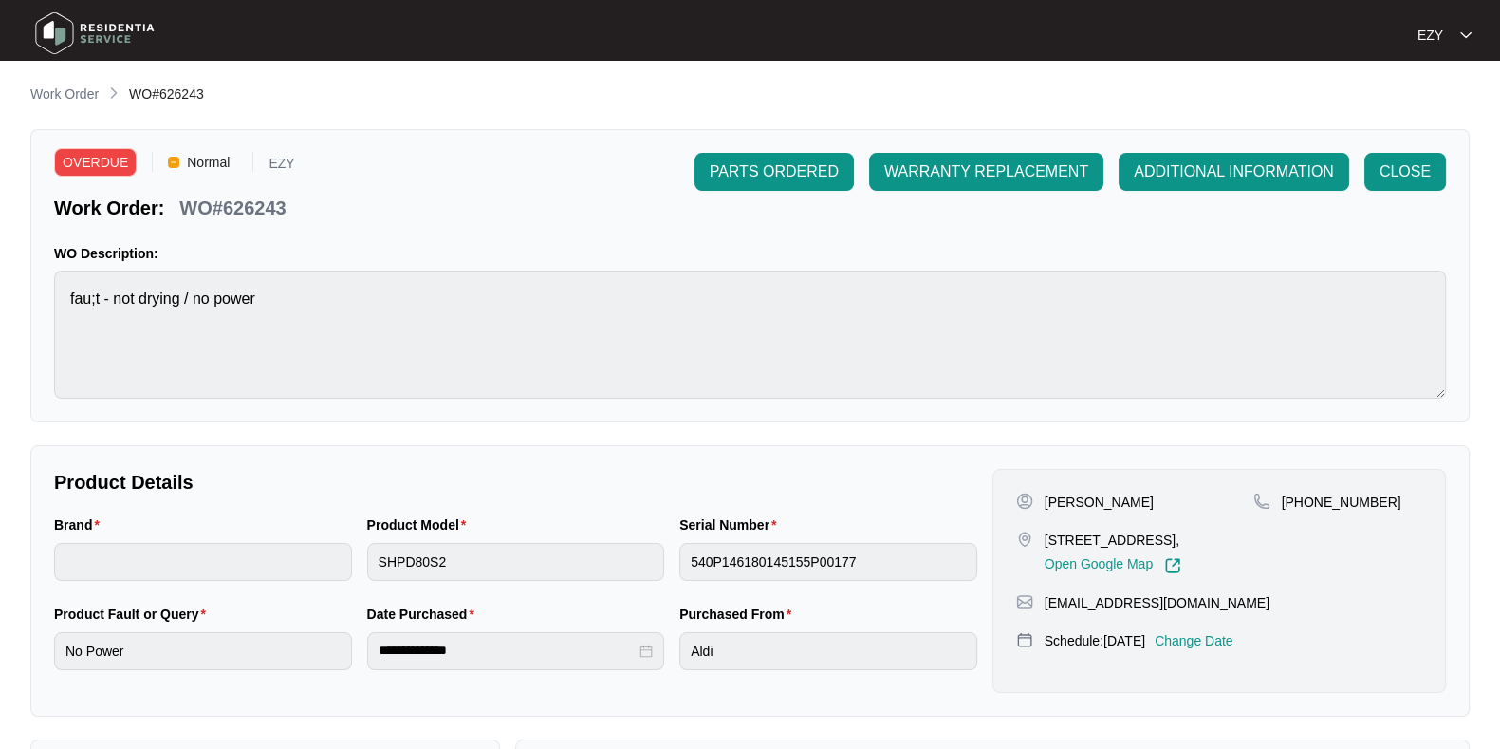
click at [260, 211] on p "WO#626243" at bounding box center [232, 208] width 106 height 27
copy p "626243"
click at [54, 103] on p "Work Order" at bounding box center [64, 93] width 68 height 19
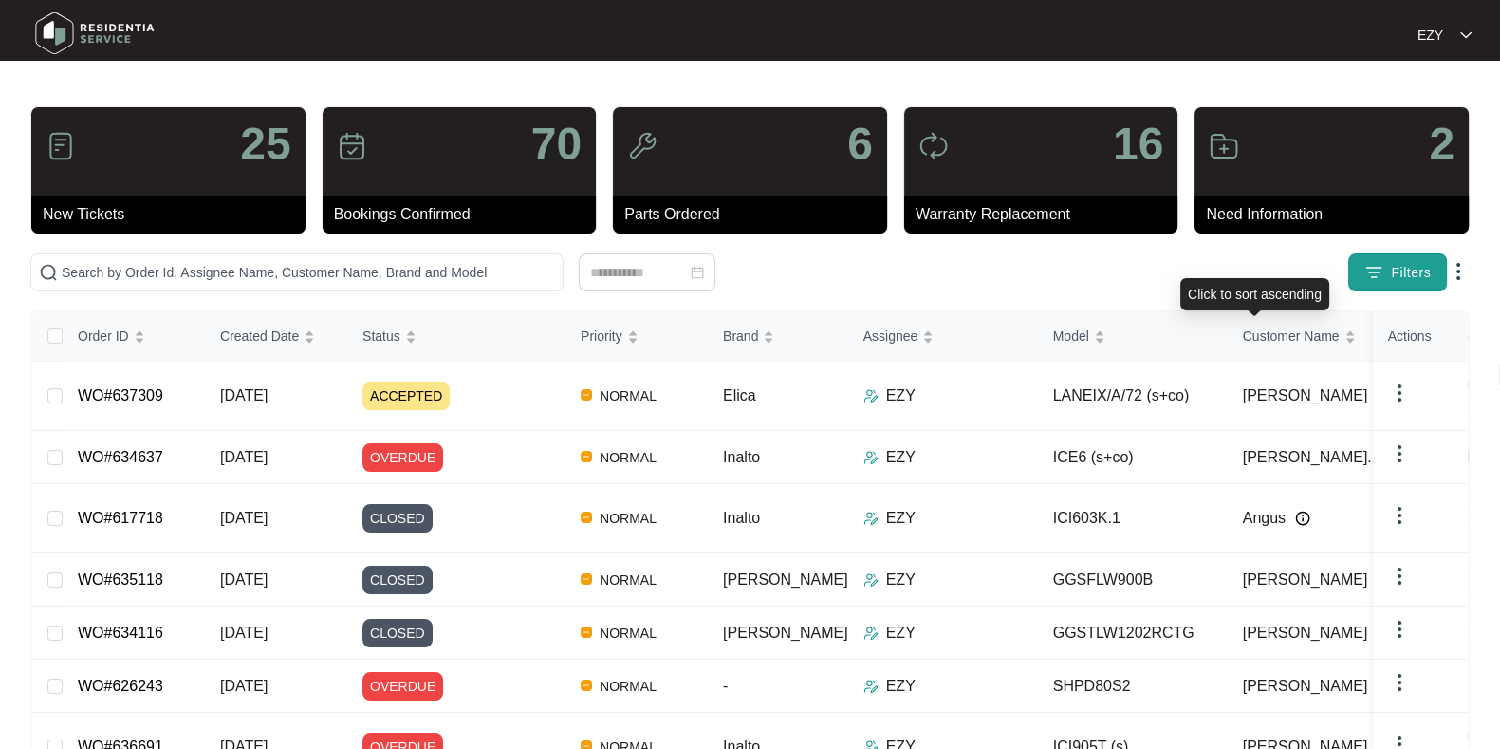
click at [1388, 274] on button "Filters" at bounding box center [1398, 272] width 99 height 38
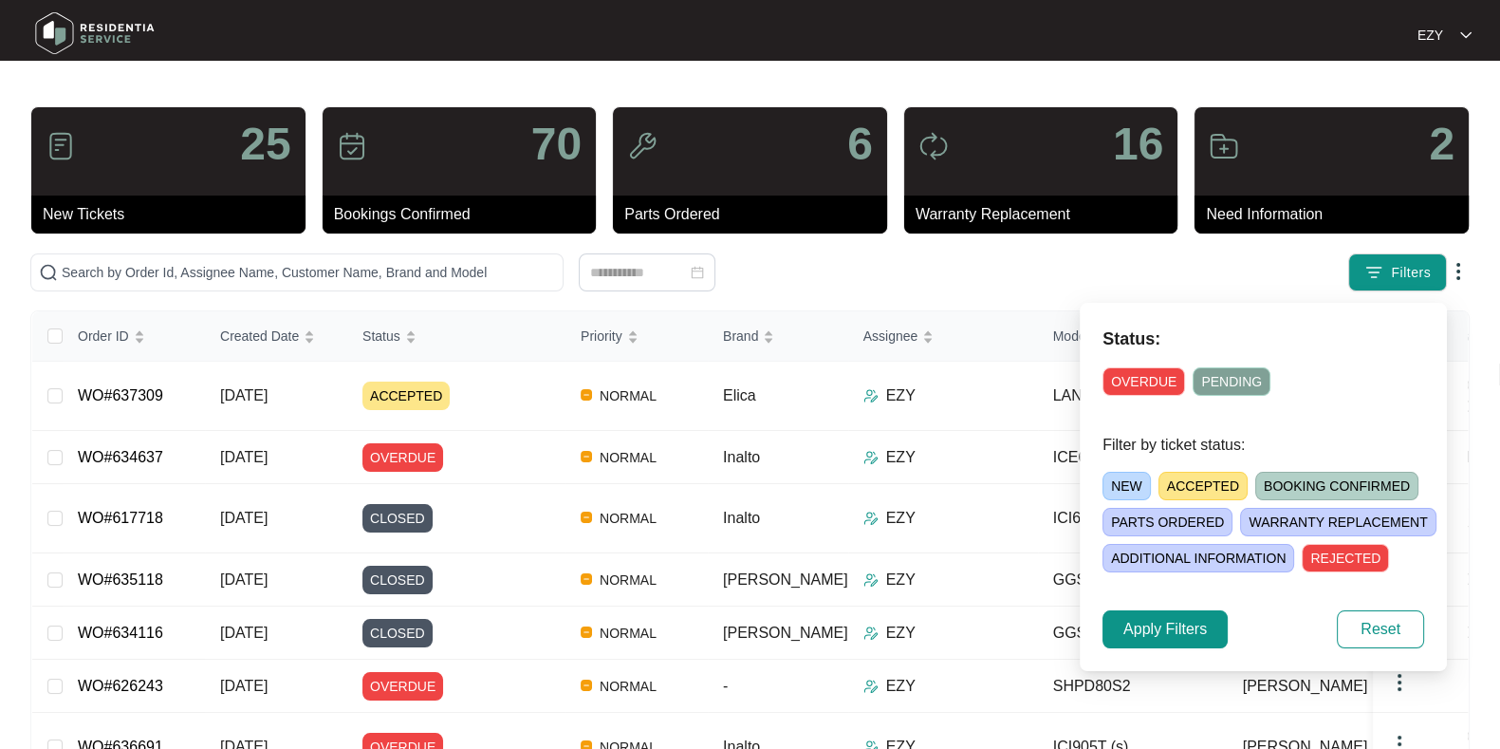
click at [1136, 381] on span "OVERDUE" at bounding box center [1144, 381] width 83 height 28
click at [1172, 633] on span "Apply Filters" at bounding box center [1166, 629] width 84 height 23
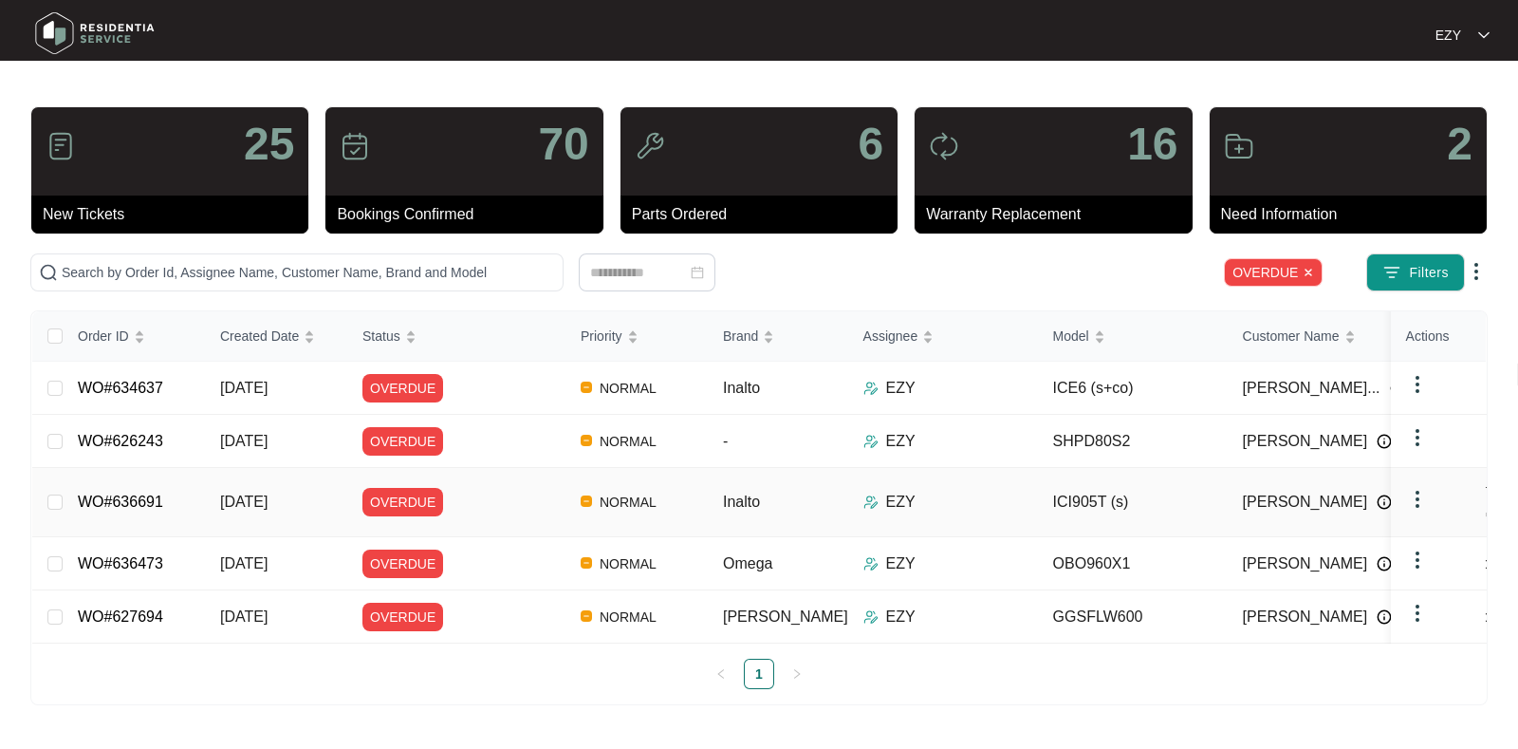
click at [481, 488] on div "OVERDUE" at bounding box center [464, 502] width 203 height 28
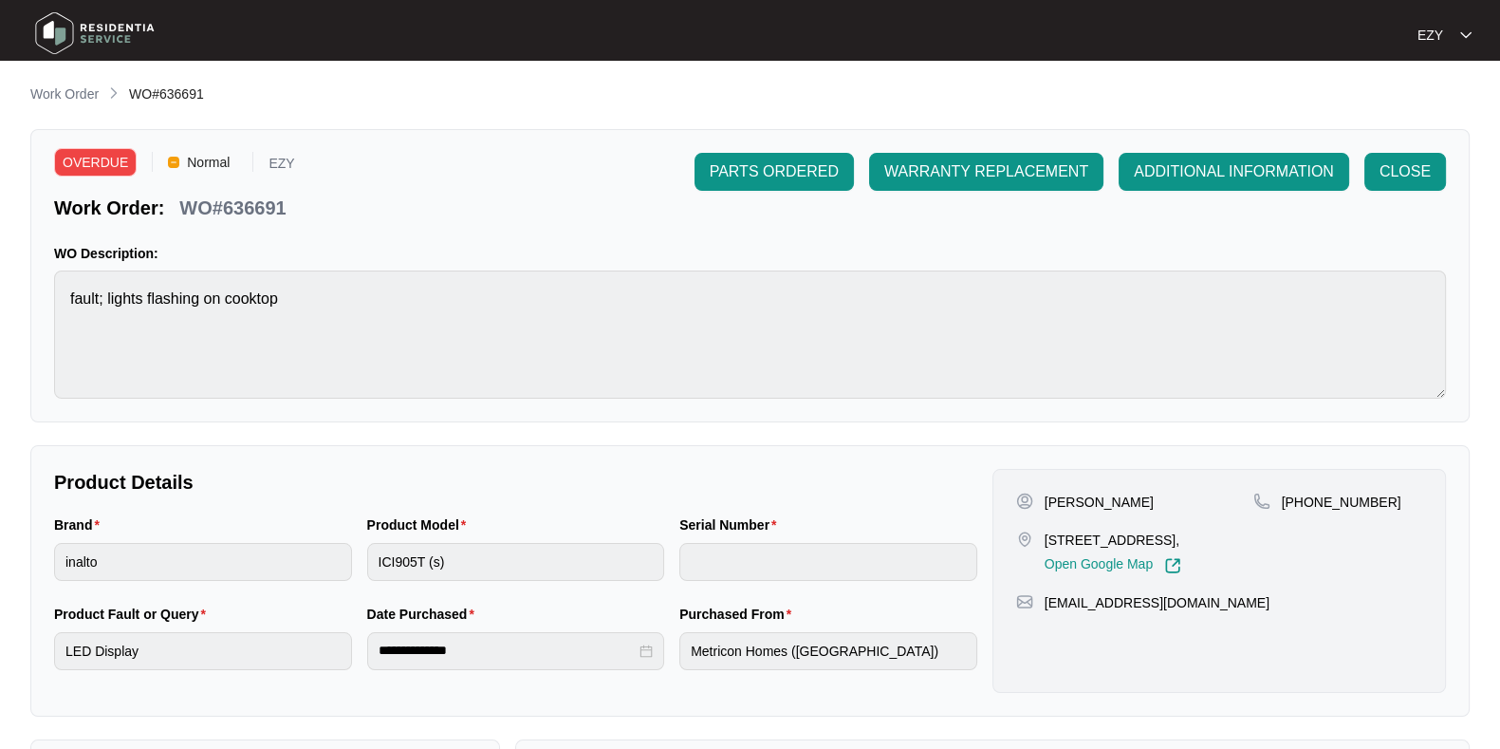
click at [253, 209] on p "WO#636691" at bounding box center [232, 208] width 106 height 27
copy p "636691"
click at [76, 94] on p "Work Order" at bounding box center [64, 93] width 68 height 19
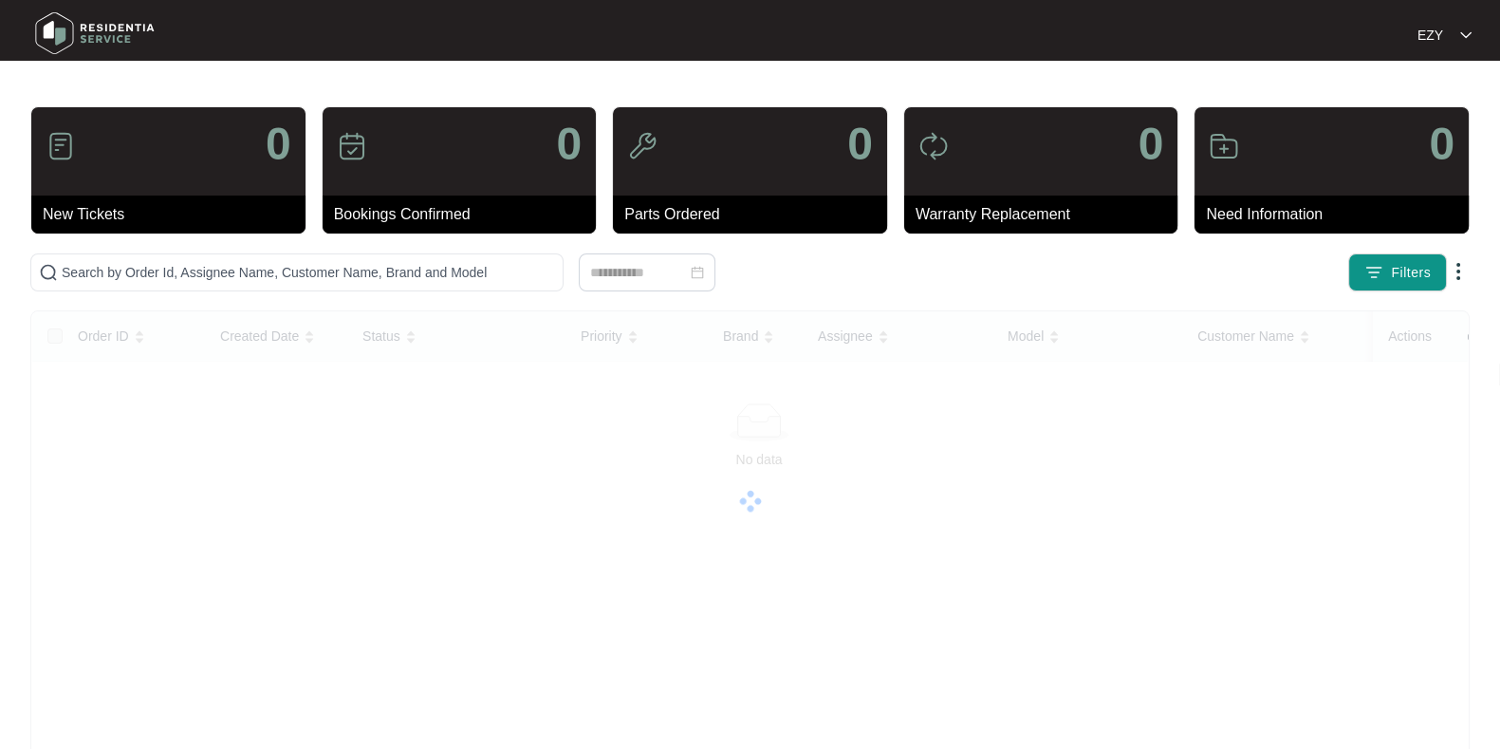
click at [65, 75] on main "0 New Tickets 0 Bookings Confirmed 0 Parts Ordered 0 Warranty Replacement 0 Nee…" at bounding box center [750, 477] width 1500 height 954
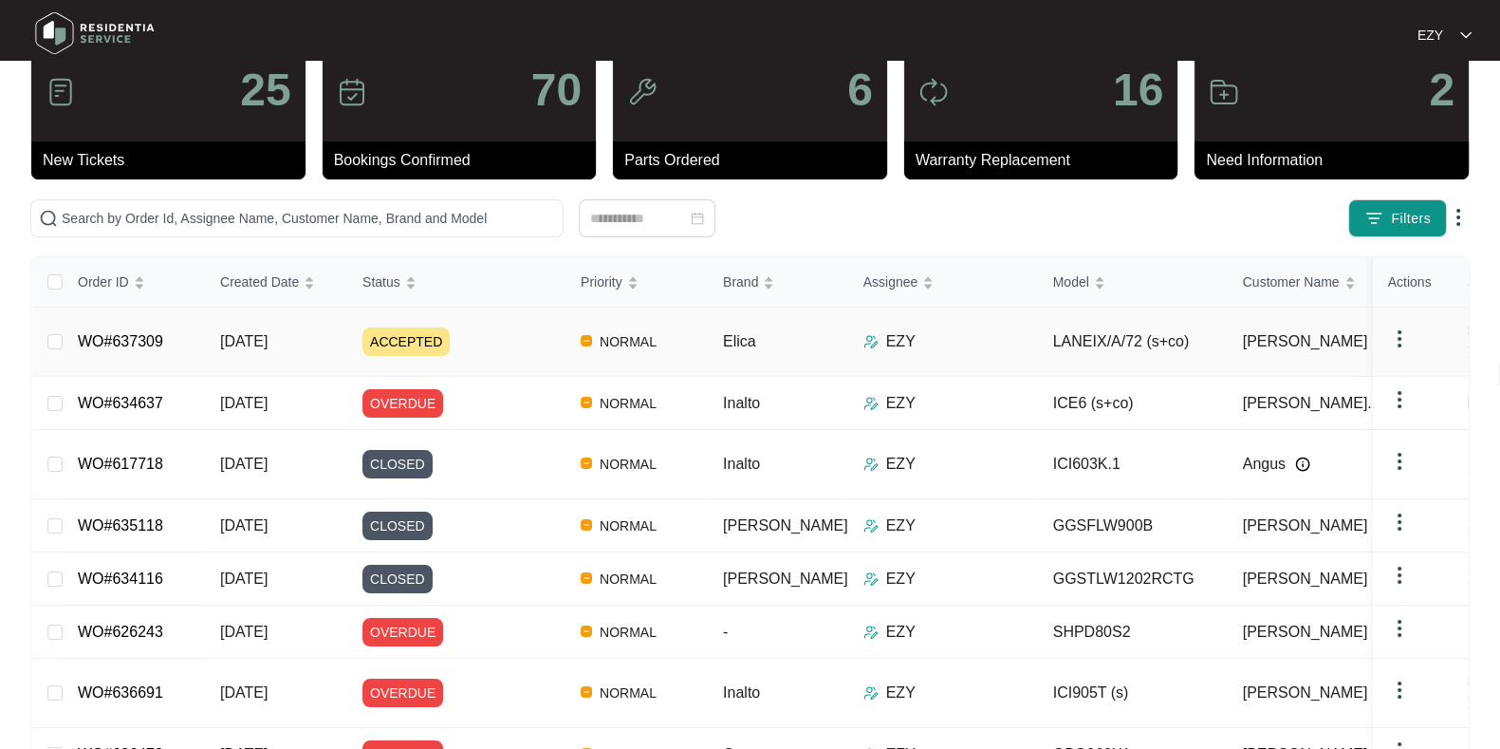
scroll to position [55, 0]
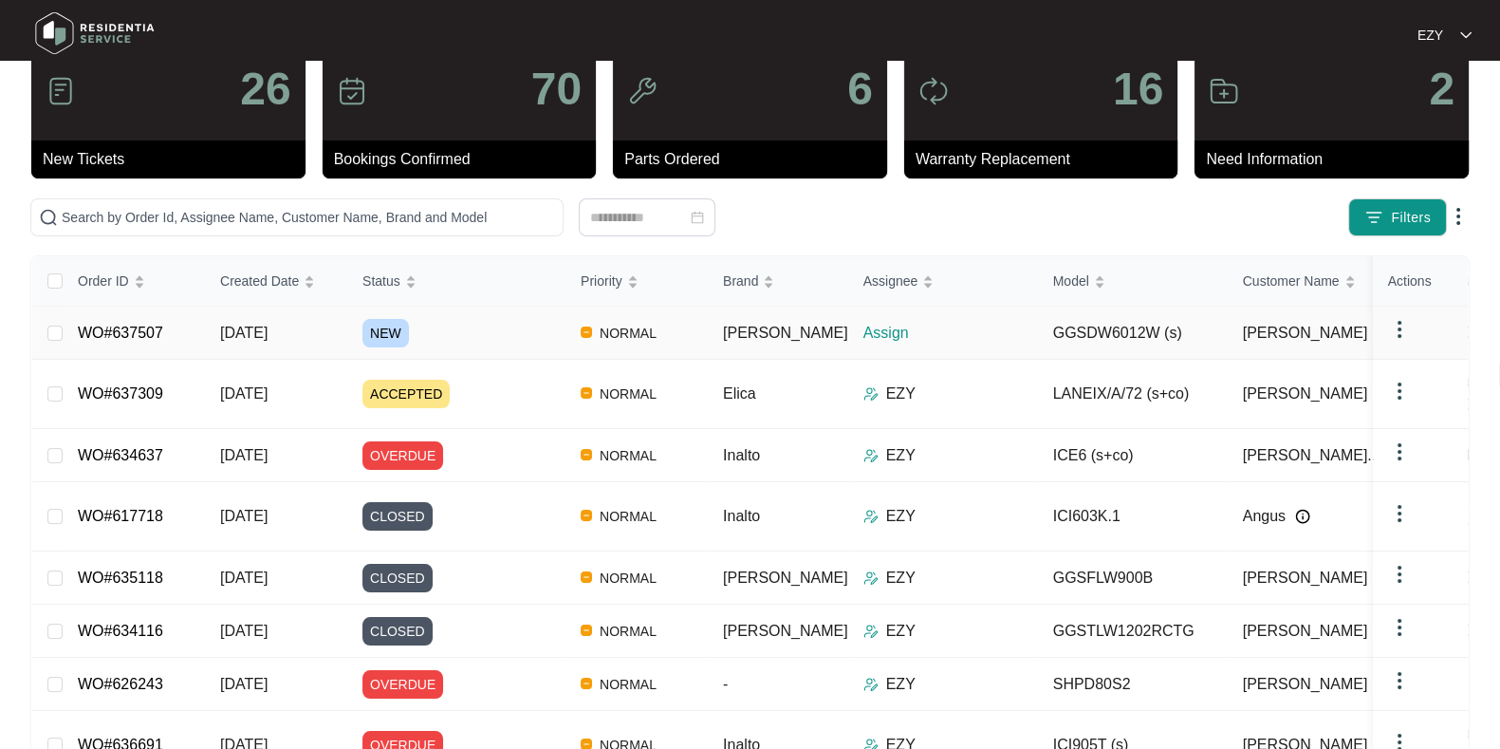
click at [516, 335] on div "NEW" at bounding box center [464, 333] width 203 height 28
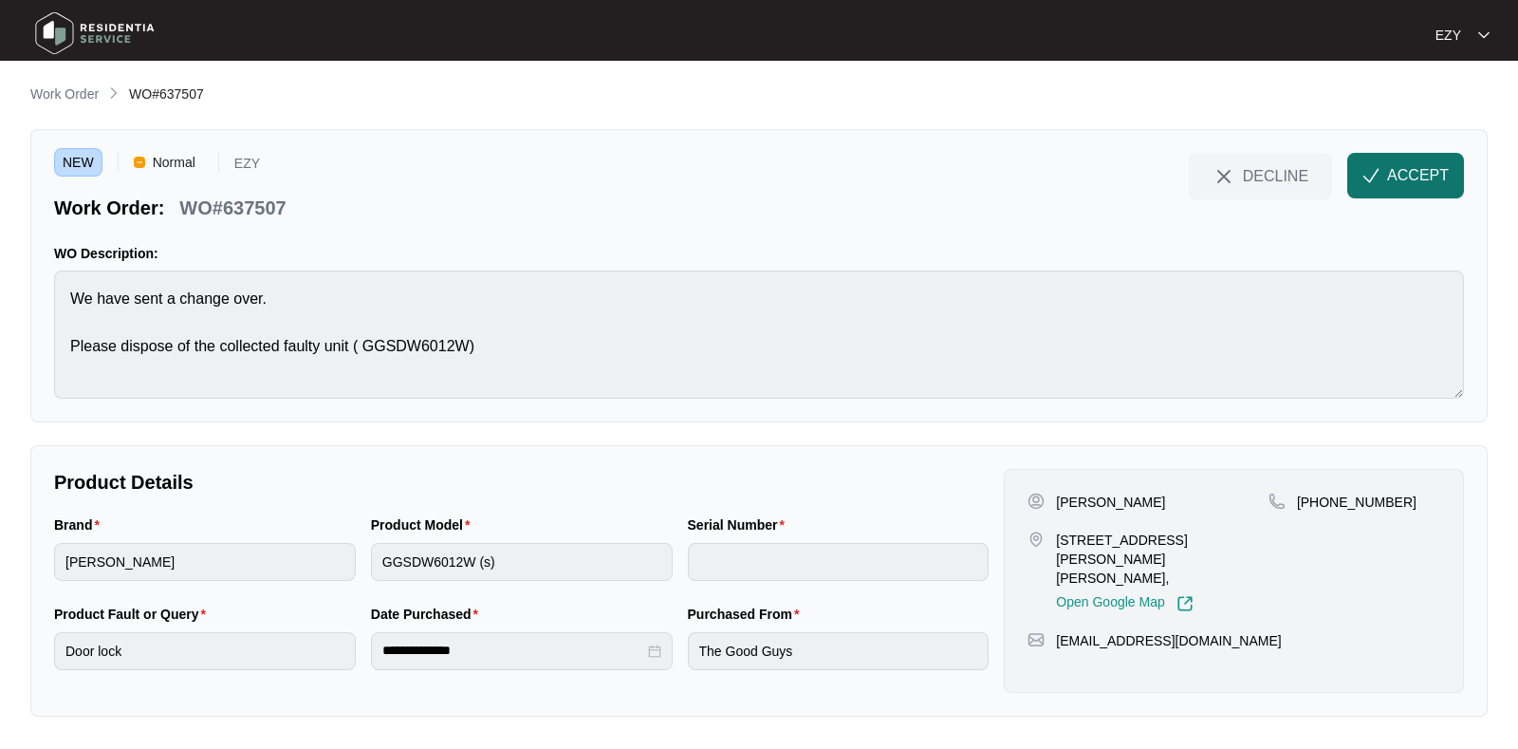
click at [1400, 186] on span "ACCEPT" at bounding box center [1419, 175] width 62 height 23
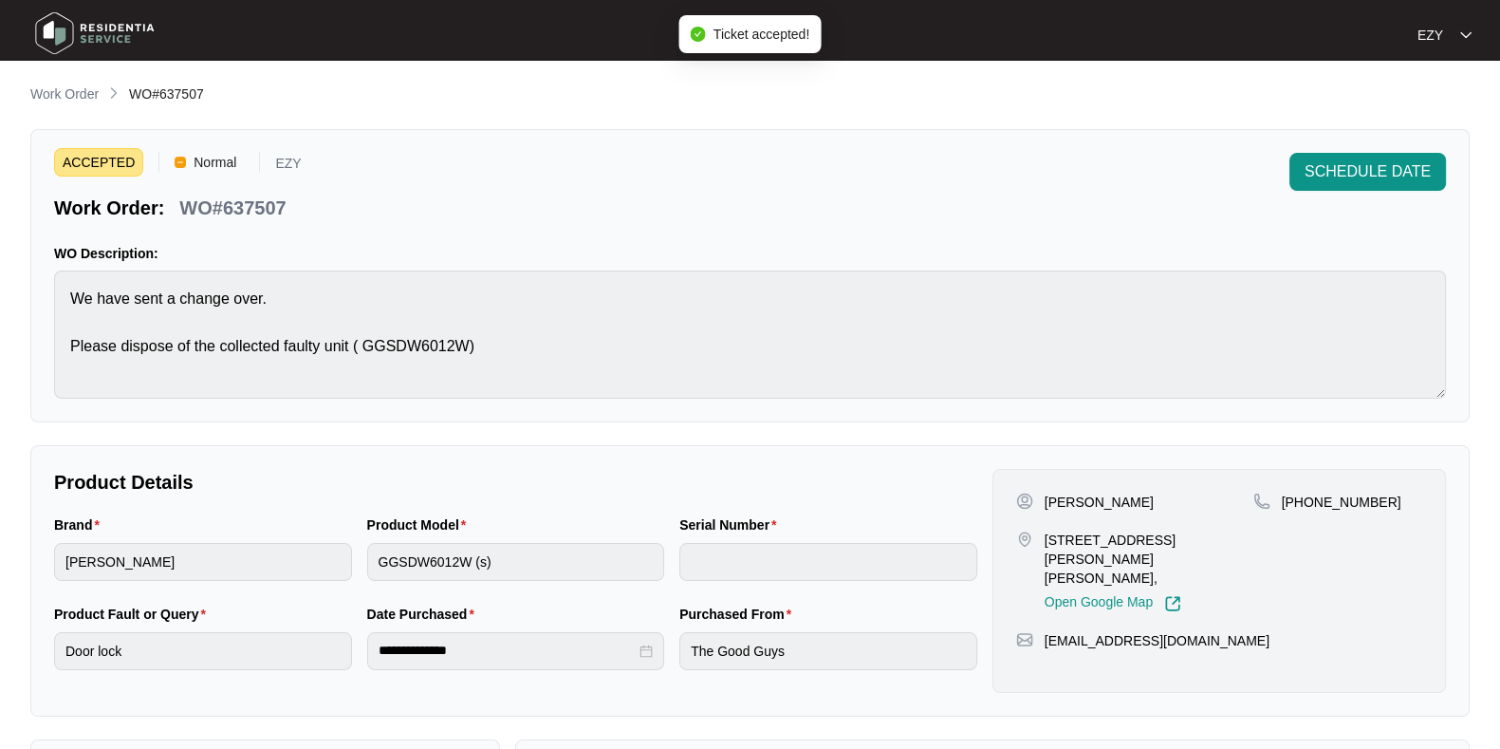
click at [223, 206] on p "WO#637507" at bounding box center [232, 208] width 106 height 27
copy div "WO#637507 SCHEDULE DATE"
click at [1065, 495] on p "[PERSON_NAME]" at bounding box center [1099, 502] width 109 height 19
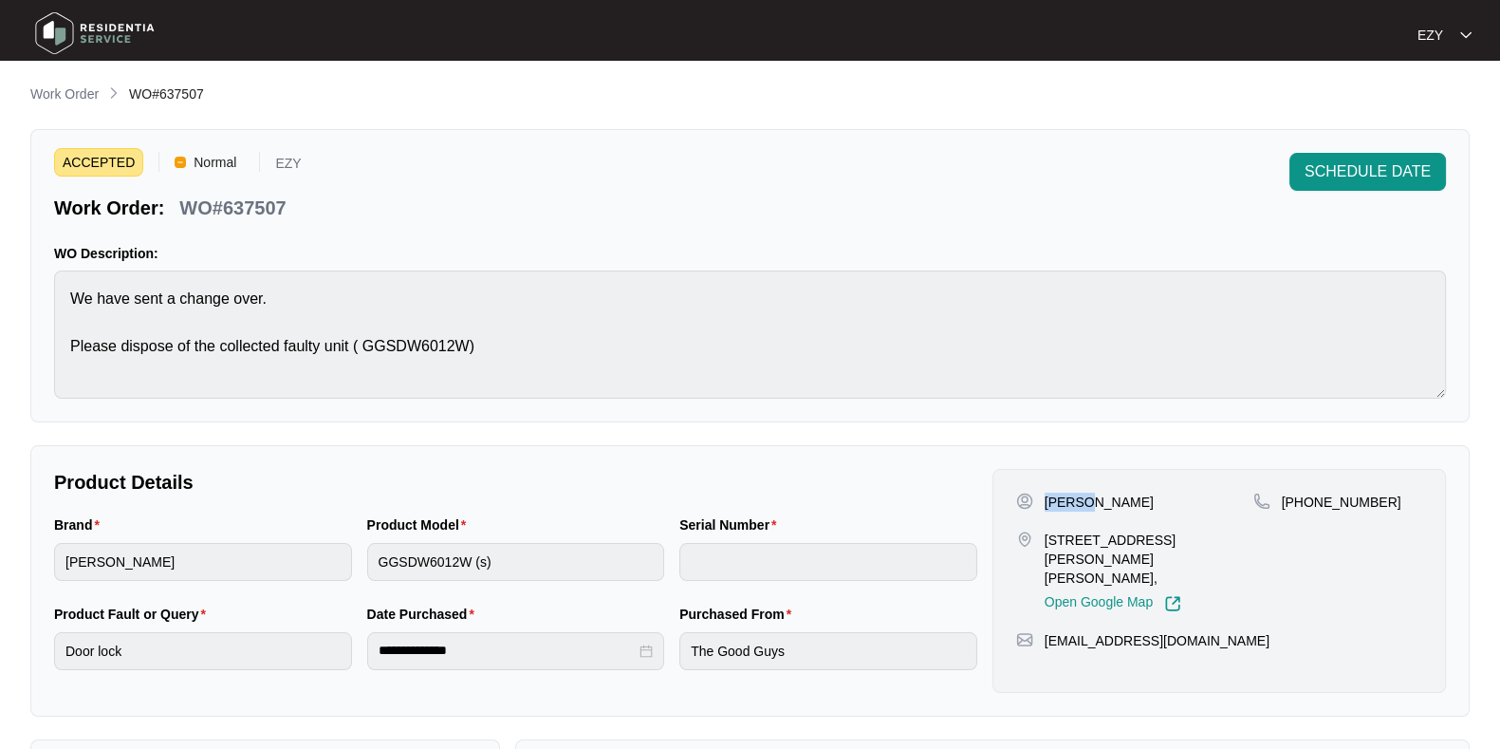
click at [1065, 495] on p "[PERSON_NAME]" at bounding box center [1099, 502] width 109 height 19
copy p "[PERSON_NAME]"
click at [1053, 555] on p "[STREET_ADDRESS][PERSON_NAME][PERSON_NAME]," at bounding box center [1149, 559] width 209 height 57
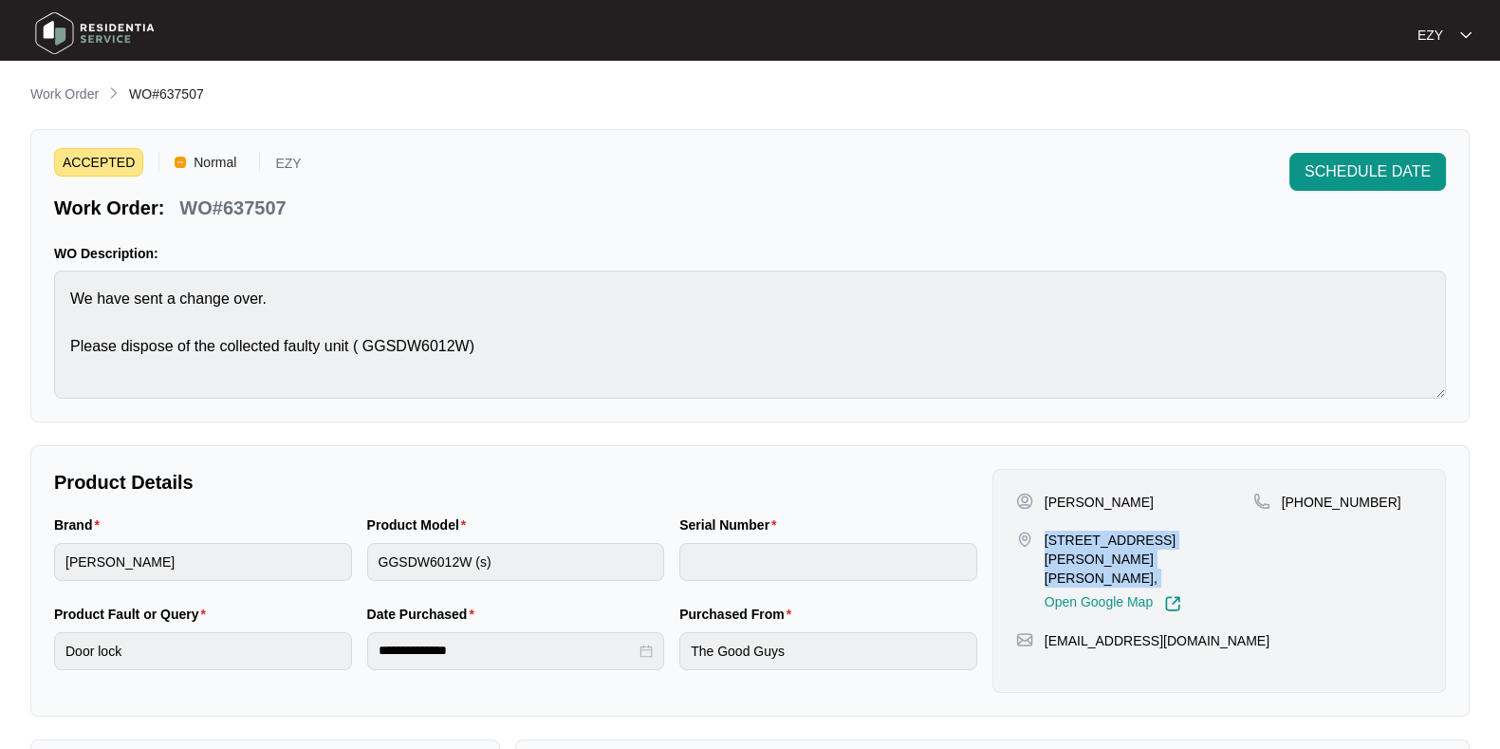
click at [1053, 555] on p "[STREET_ADDRESS][PERSON_NAME][PERSON_NAME]," at bounding box center [1149, 559] width 209 height 57
drag, startPoint x: 1405, startPoint y: 489, endPoint x: 1304, endPoint y: 521, distance: 105.6
click at [1304, 521] on div "[PERSON_NAME] [STREET_ADDRESS][PERSON_NAME][PERSON_NAME], Open Google Map [PHON…" at bounding box center [1220, 581] width 454 height 224
click at [61, 96] on p "Work Order" at bounding box center [64, 93] width 68 height 19
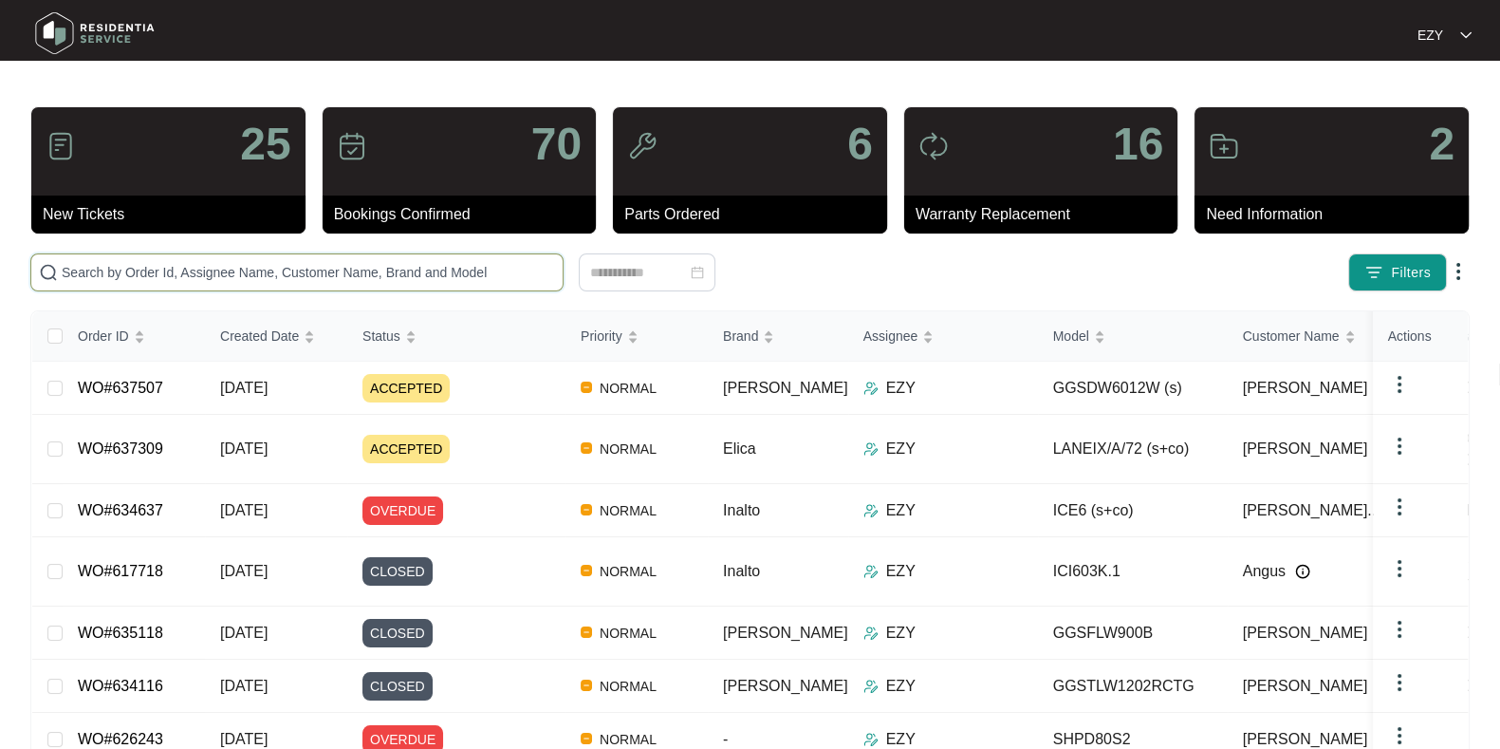
click at [478, 266] on input "text" at bounding box center [309, 272] width 494 height 21
paste input "634756"
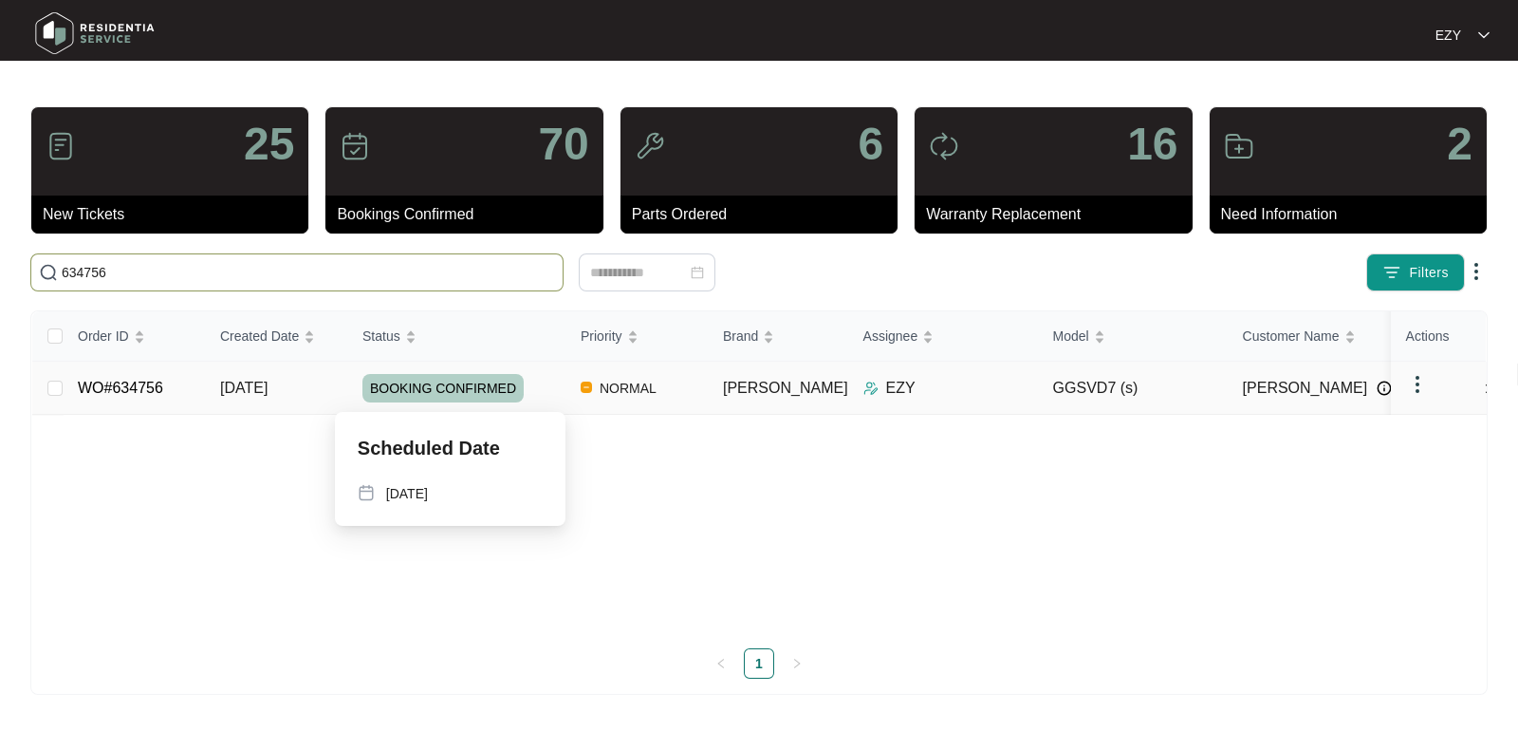
drag, startPoint x: 478, startPoint y: 266, endPoint x: 528, endPoint y: 400, distance: 142.6
click at [528, 400] on div "25 New Tickets 70 Bookings Confirmed 6 Parts Ordered 16 Warranty Replacement 2 …" at bounding box center [759, 400] width 1458 height 588
type input "634756"
click at [183, 383] on td "WO#634756" at bounding box center [134, 388] width 142 height 53
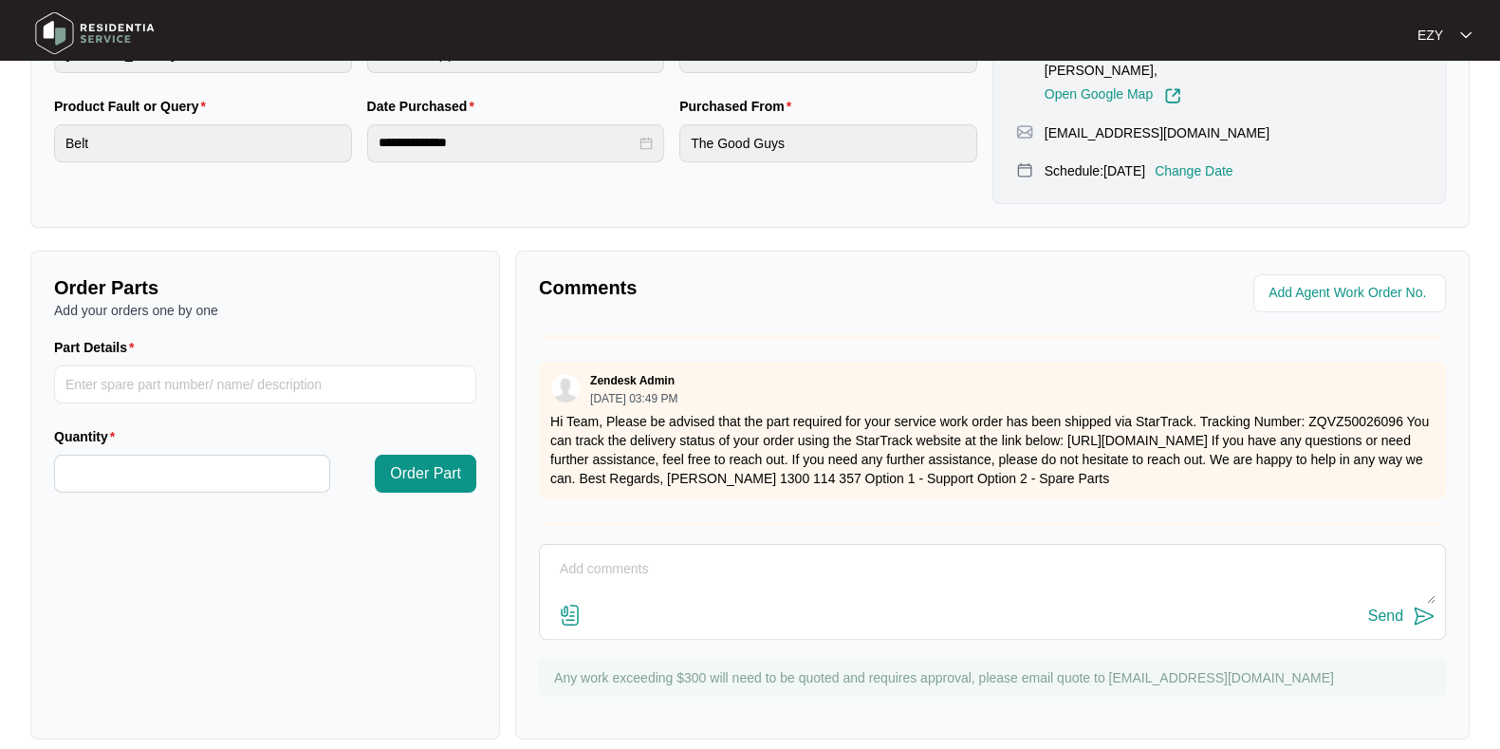
scroll to position [601, 0]
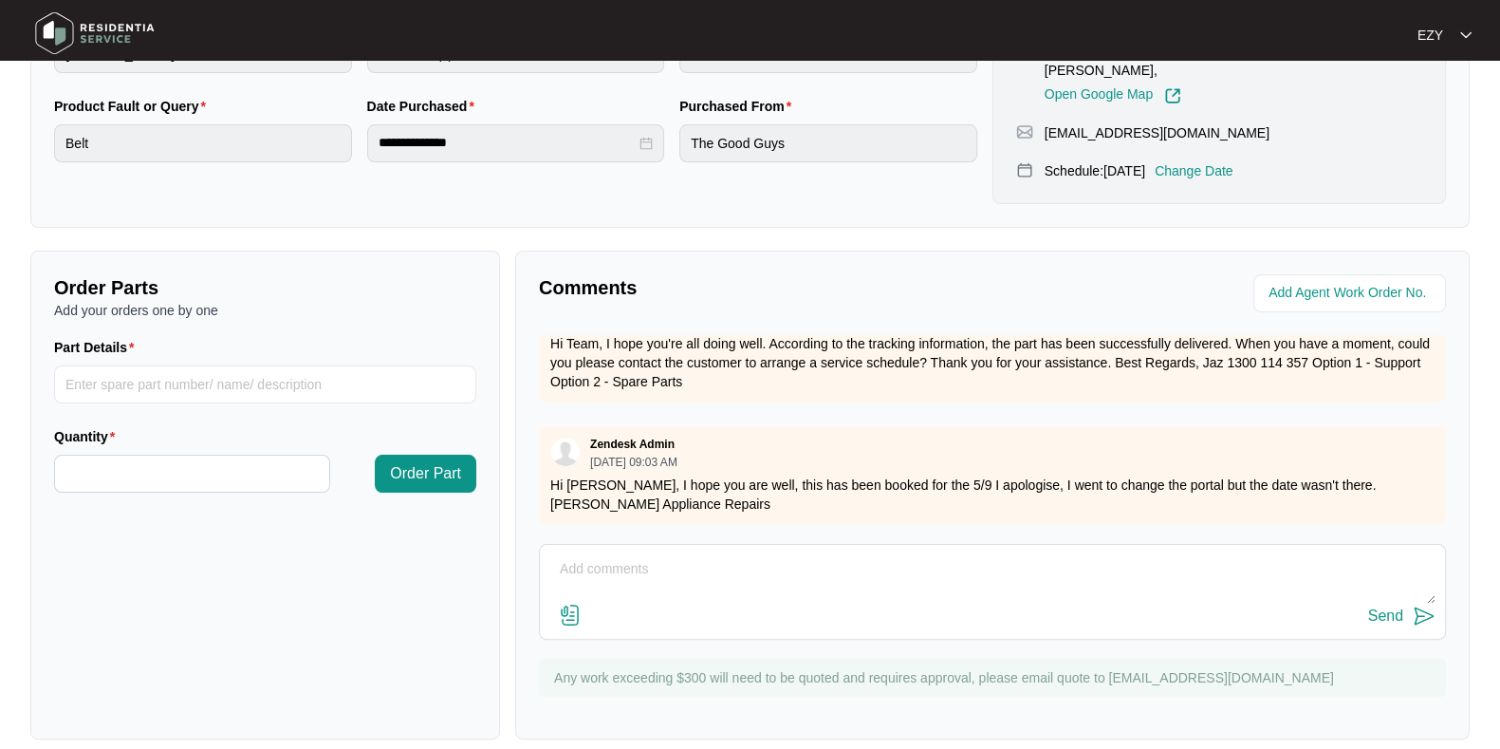
click at [640, 568] on textarea at bounding box center [992, 578] width 886 height 49
paste textarea "Checked and confirmed drum not spinning. Found drum bearing failure causing dru…"
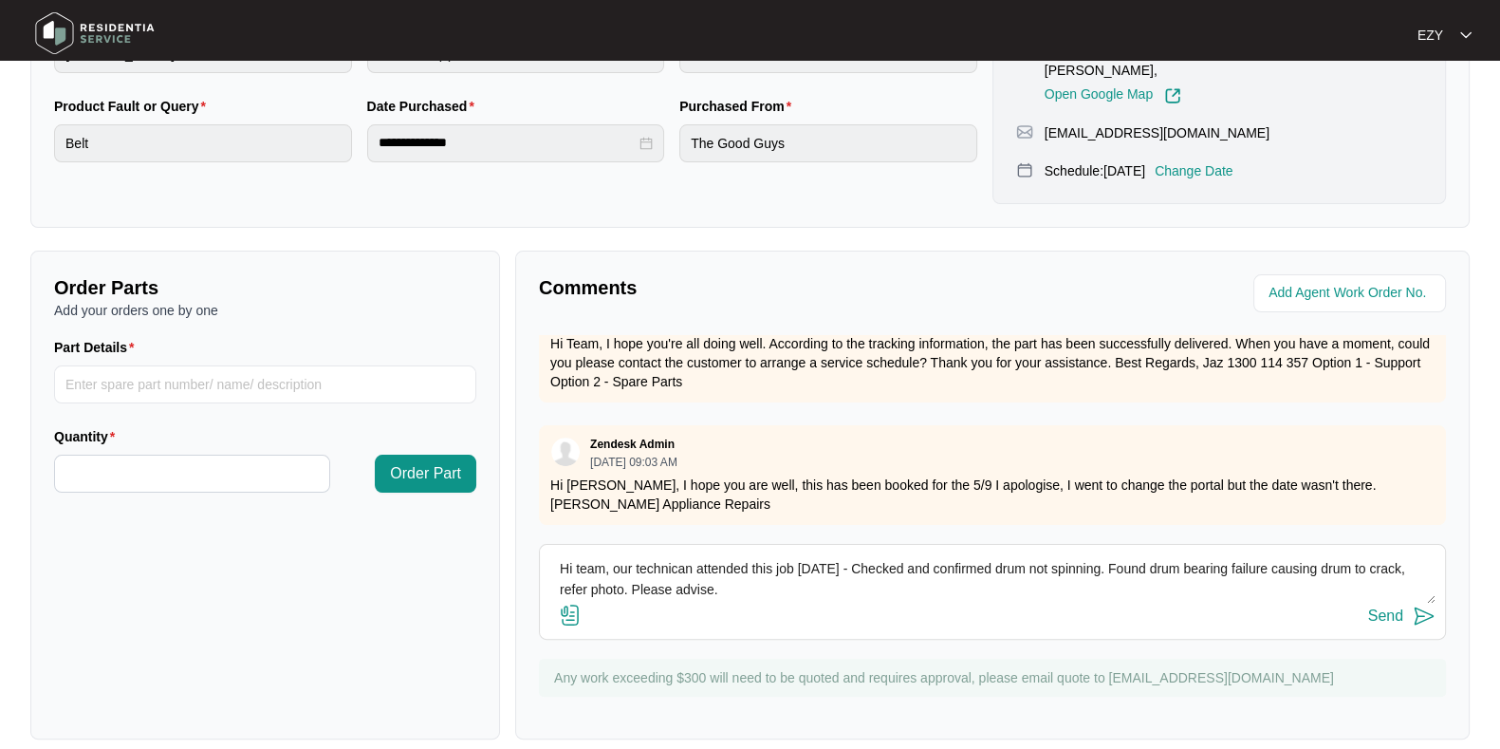
scroll to position [0, 0]
click at [664, 554] on textarea "Hi team, our technican attended this job [DATE] - Checked and confirmed drum no…" at bounding box center [992, 578] width 886 height 49
click at [853, 554] on textarea "Hi team, our technician attended this job [DATE] - Checked and confirmed drum n…" at bounding box center [992, 578] width 886 height 49
click at [784, 571] on textarea "Hi team, our technician attended this job [DATE] - checked and confirmed drum n…" at bounding box center [992, 578] width 886 height 49
click at [570, 604] on img at bounding box center [570, 615] width 23 height 23
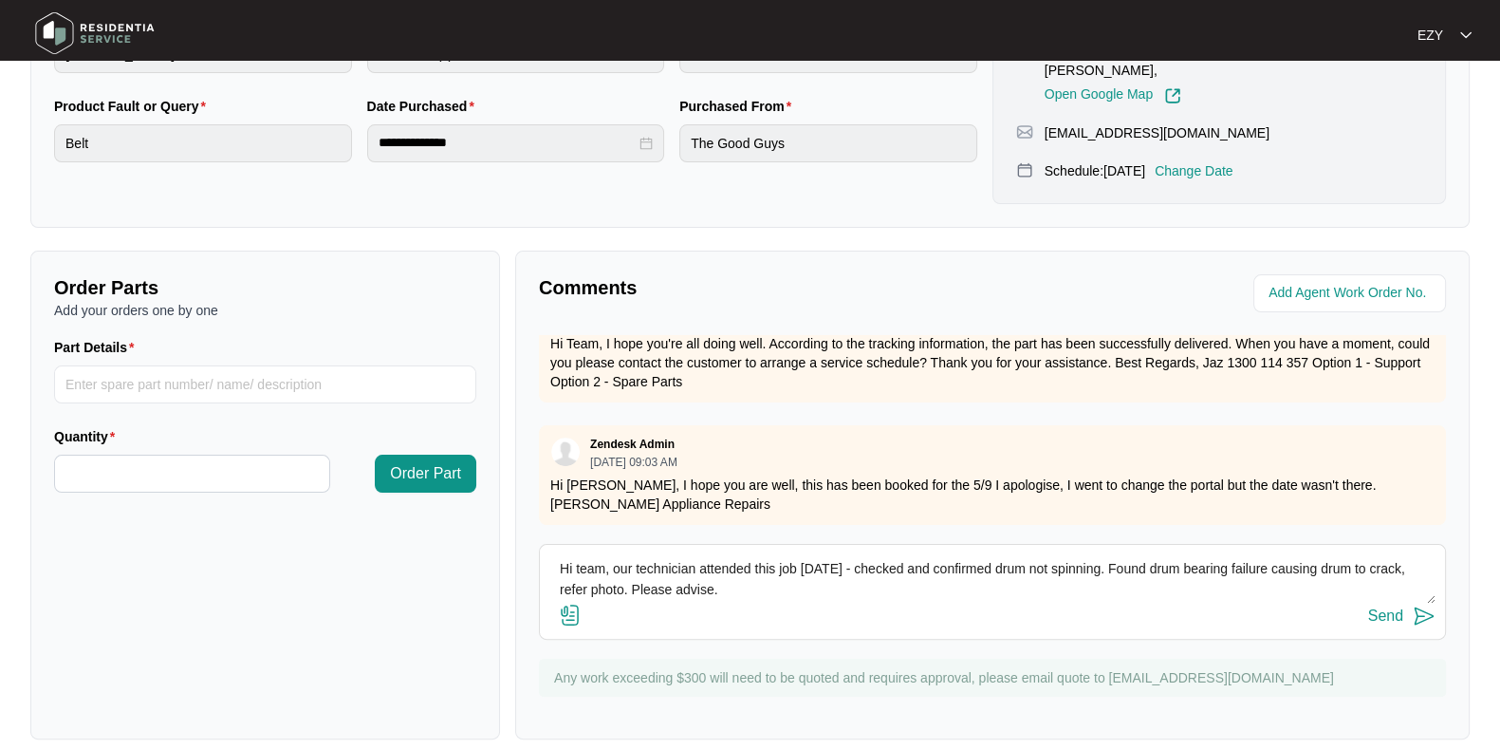
click at [0, 0] on input "file" at bounding box center [0, 0] width 0 height 0
click at [563, 604] on img at bounding box center [570, 615] width 23 height 23
click at [0, 0] on input "file" at bounding box center [0, 0] width 0 height 0
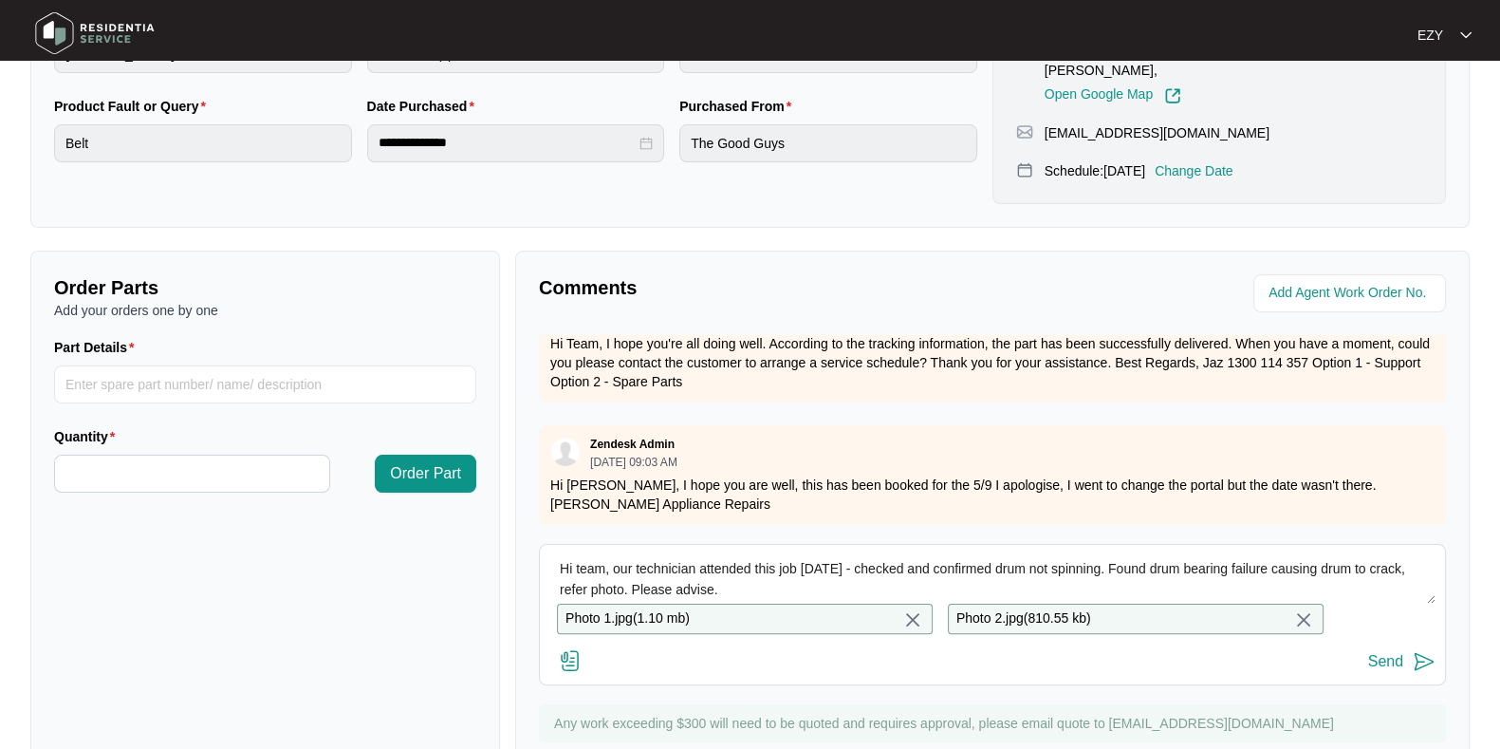
scroll to position [21, 0]
click at [802, 554] on textarea "Hi team, our technician attended this job [DATE] - checked and confirmed drum n…" at bounding box center [992, 578] width 886 height 49
type textarea "Hi team, our technician attended this job [DATE] - checked and confirmed drum n…"
click at [1399, 669] on button "Send" at bounding box center [1402, 662] width 67 height 26
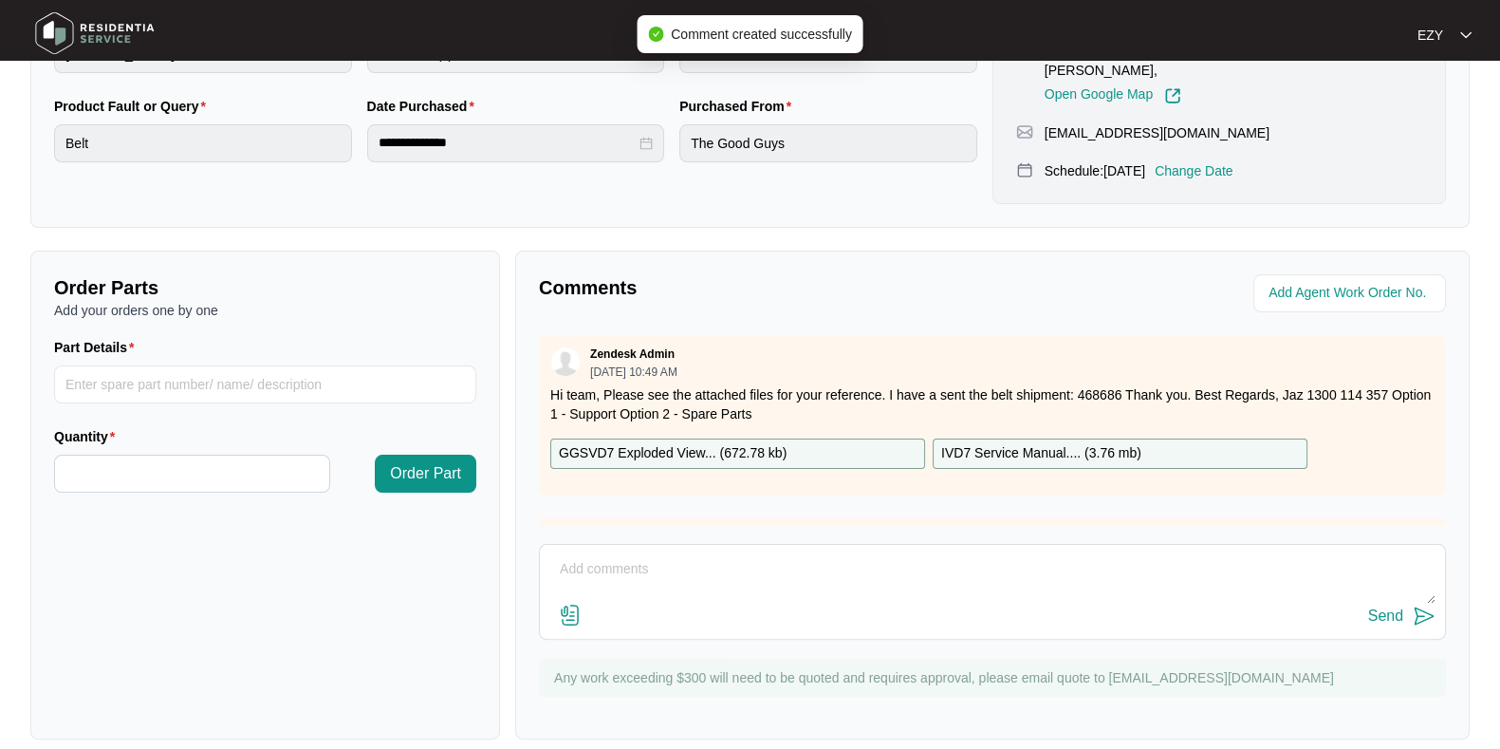
scroll to position [0, 0]
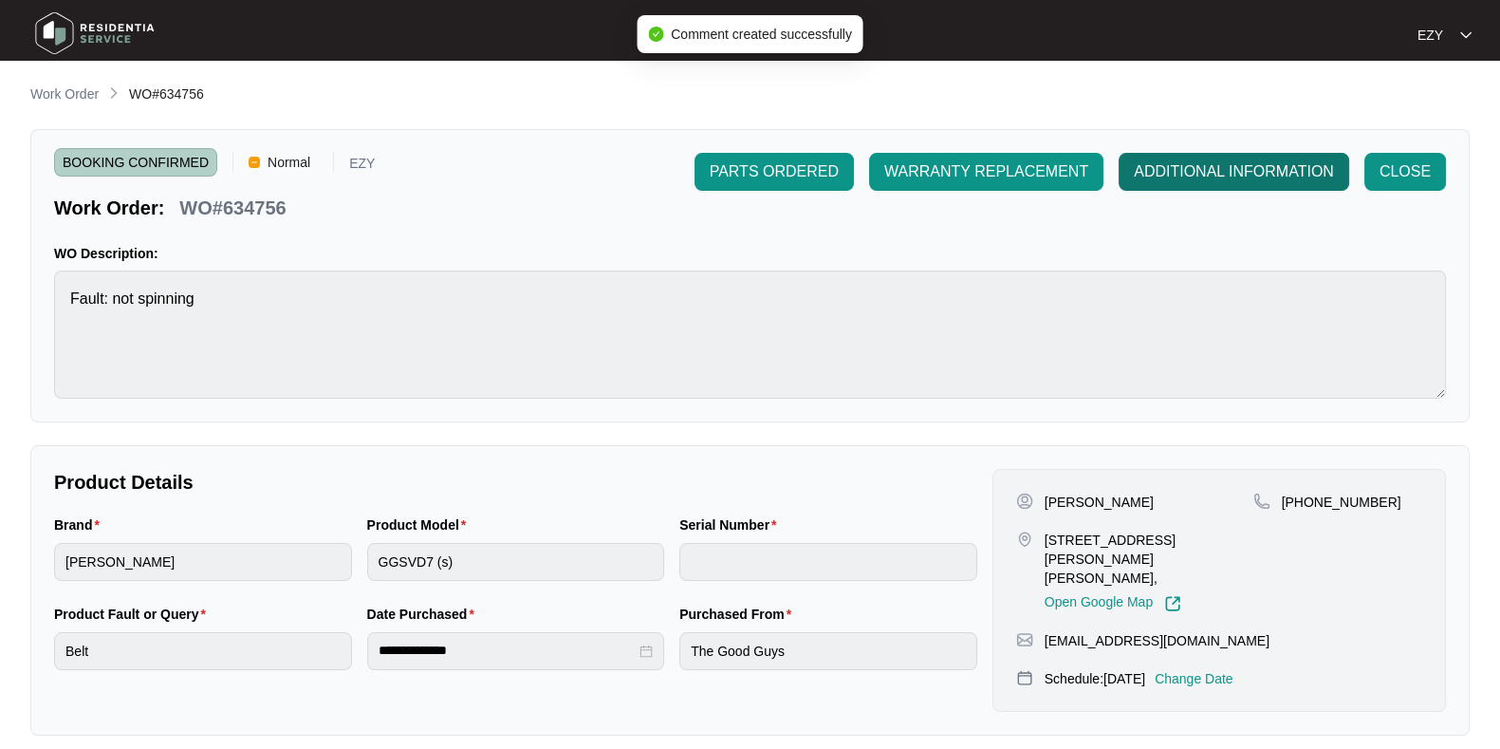
click at [1172, 183] on button "ADDITIONAL INFORMATION" at bounding box center [1234, 172] width 231 height 38
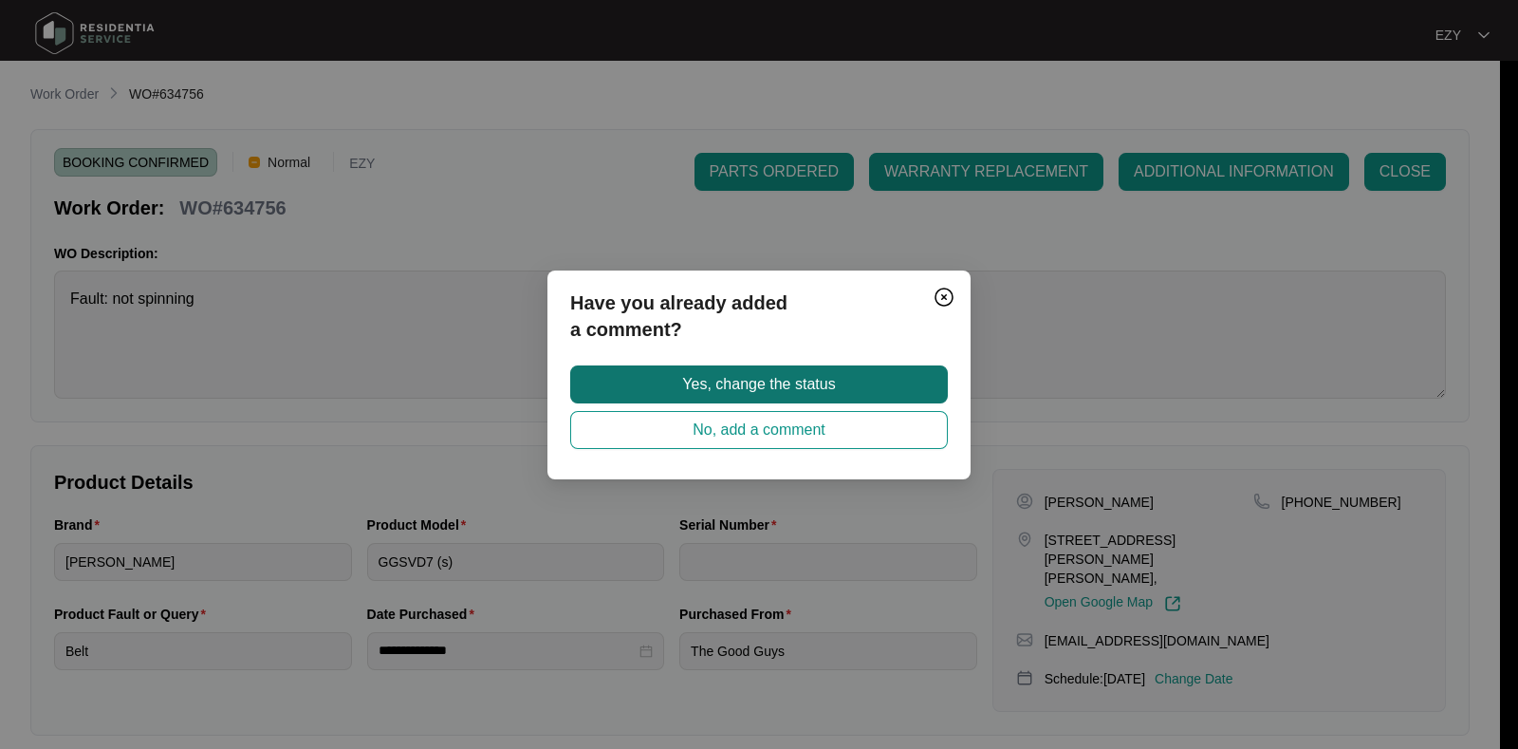
click at [864, 375] on button "Yes, change the status" at bounding box center [759, 384] width 378 height 38
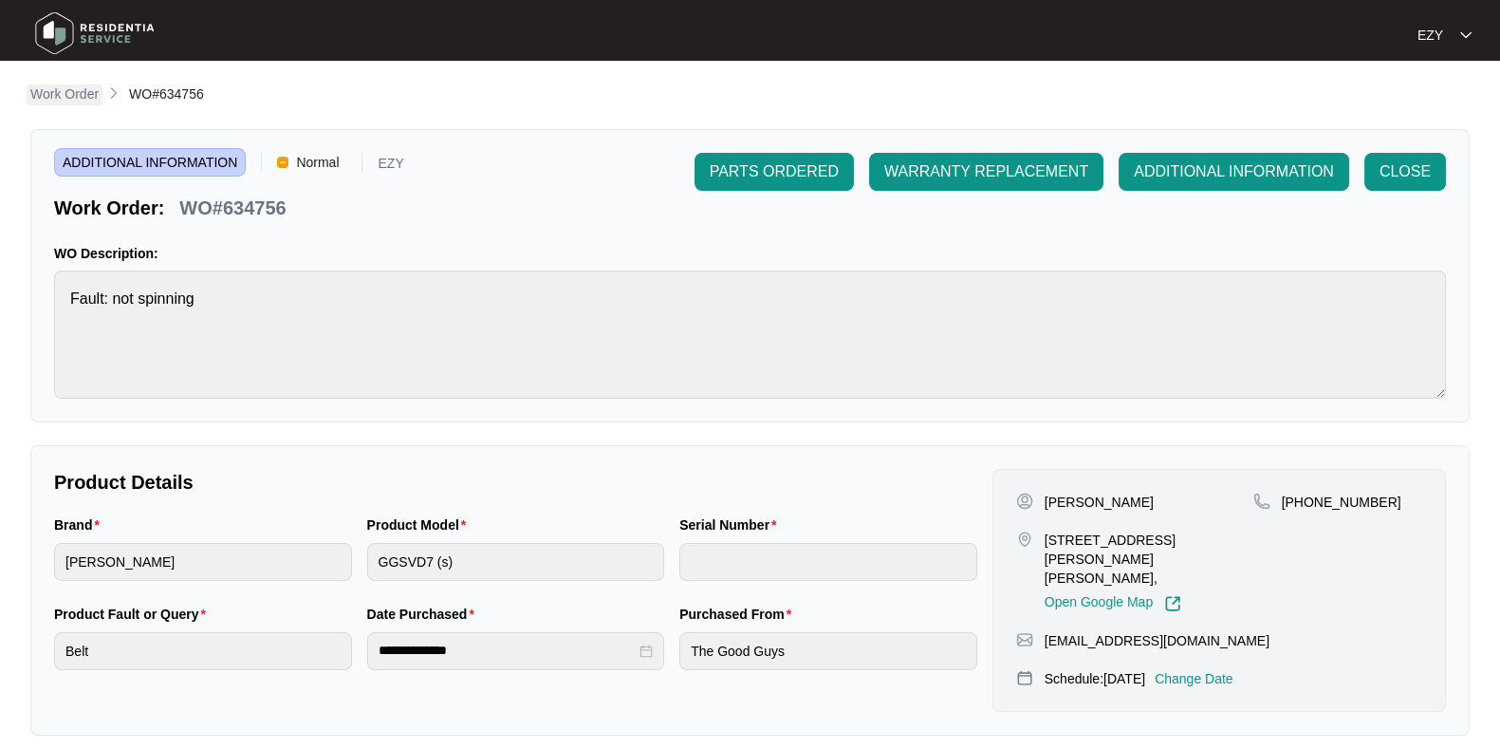
click at [53, 101] on p "Work Order" at bounding box center [64, 93] width 68 height 19
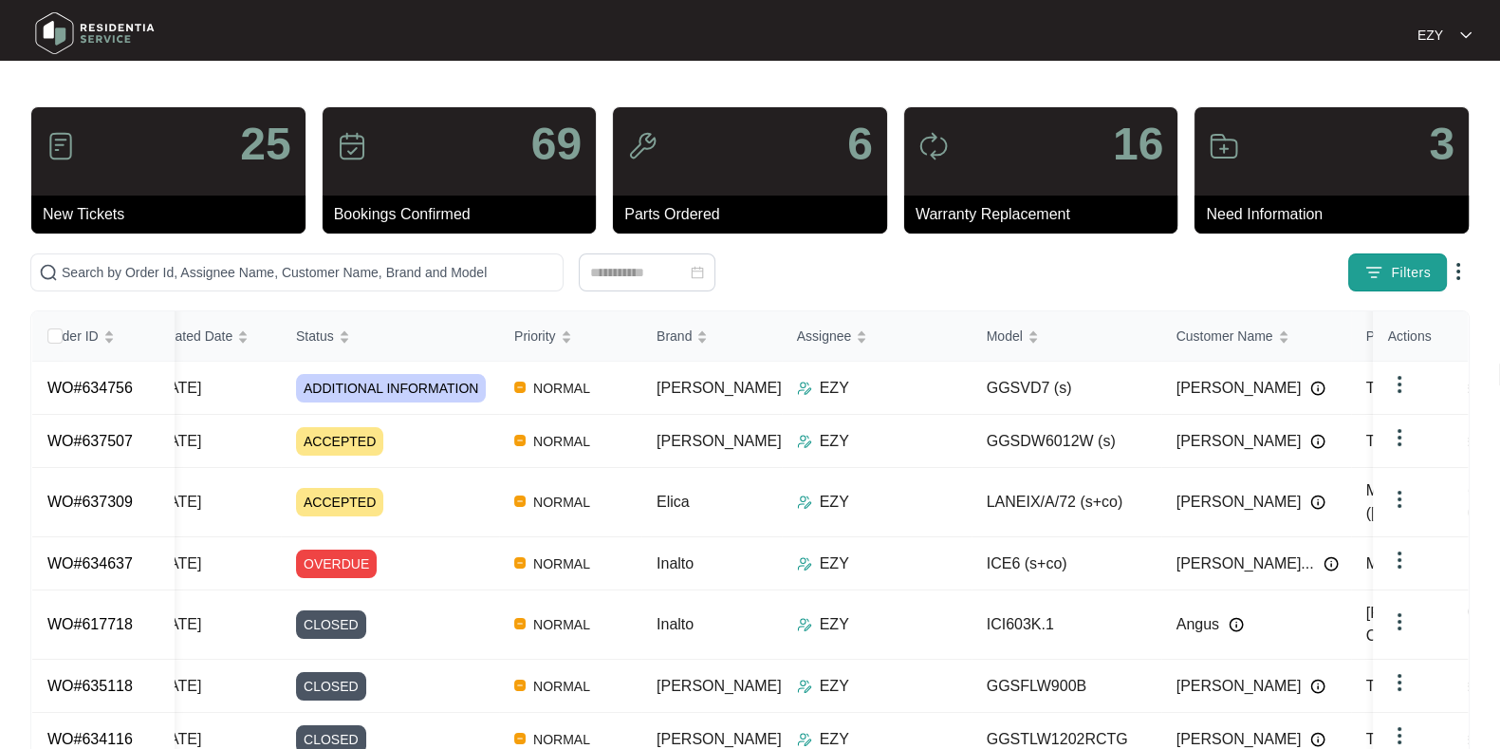
click at [1393, 258] on button "Filters" at bounding box center [1398, 272] width 99 height 38
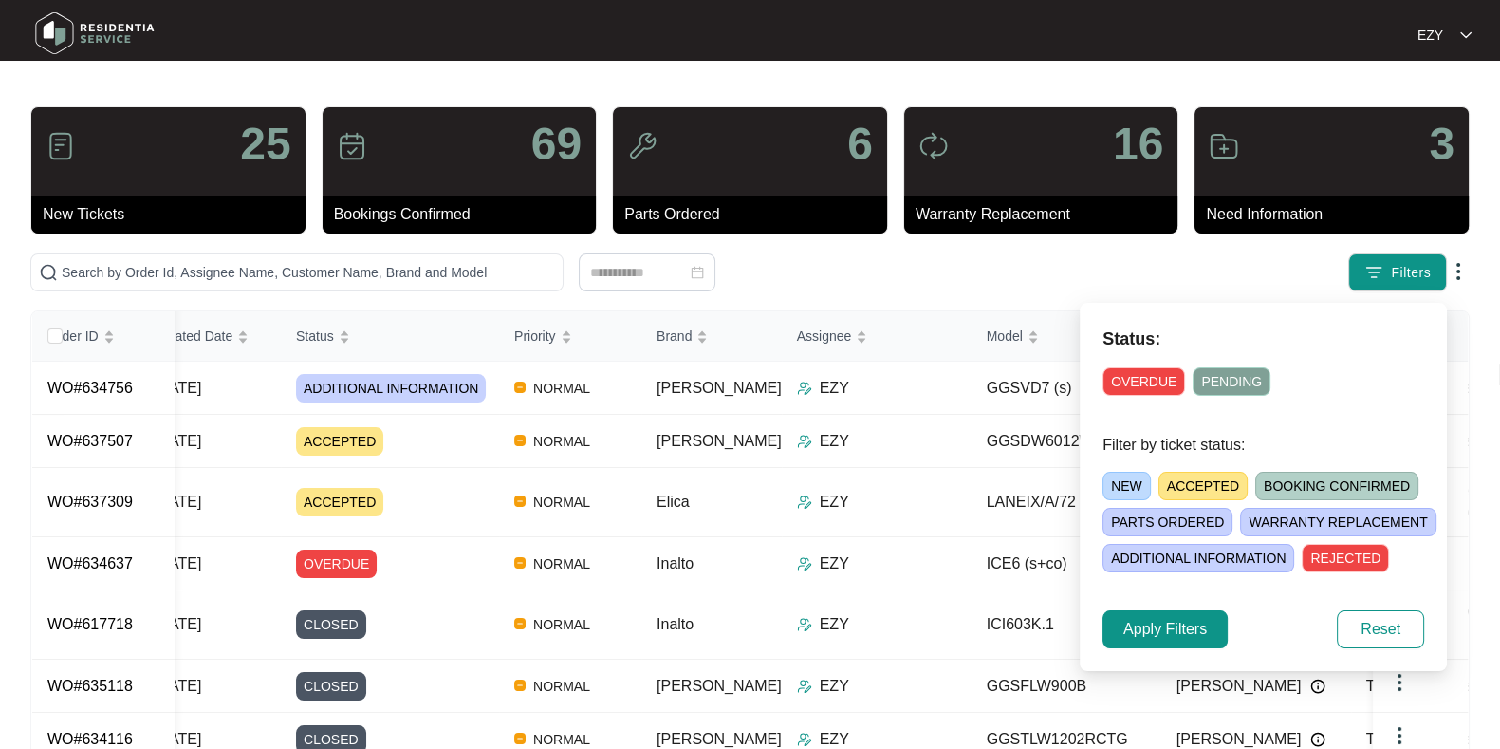
click at [1135, 378] on span "OVERDUE" at bounding box center [1144, 381] width 83 height 28
click at [1148, 627] on span "Apply Filters" at bounding box center [1166, 629] width 84 height 23
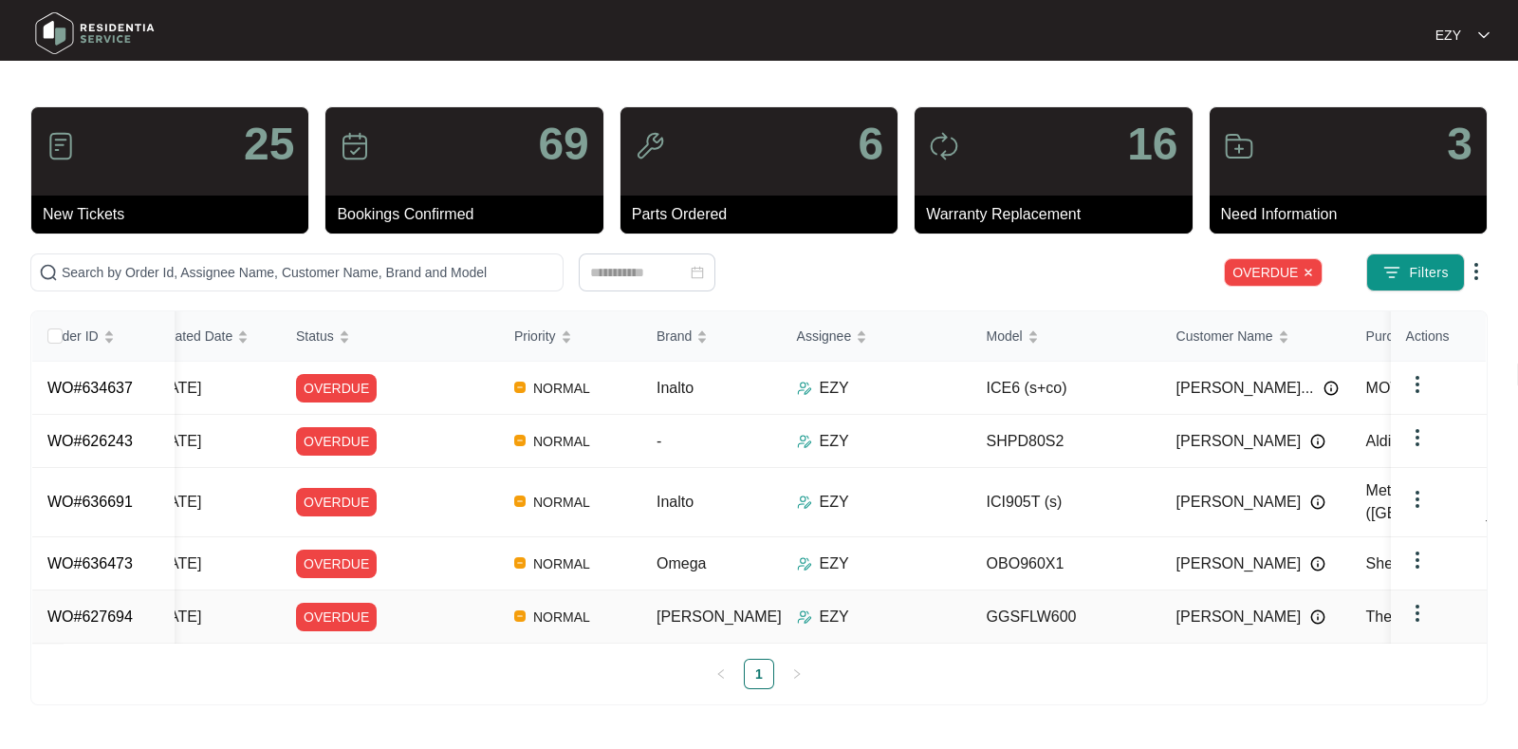
click at [396, 613] on td "OVERDUE" at bounding box center [390, 616] width 218 height 53
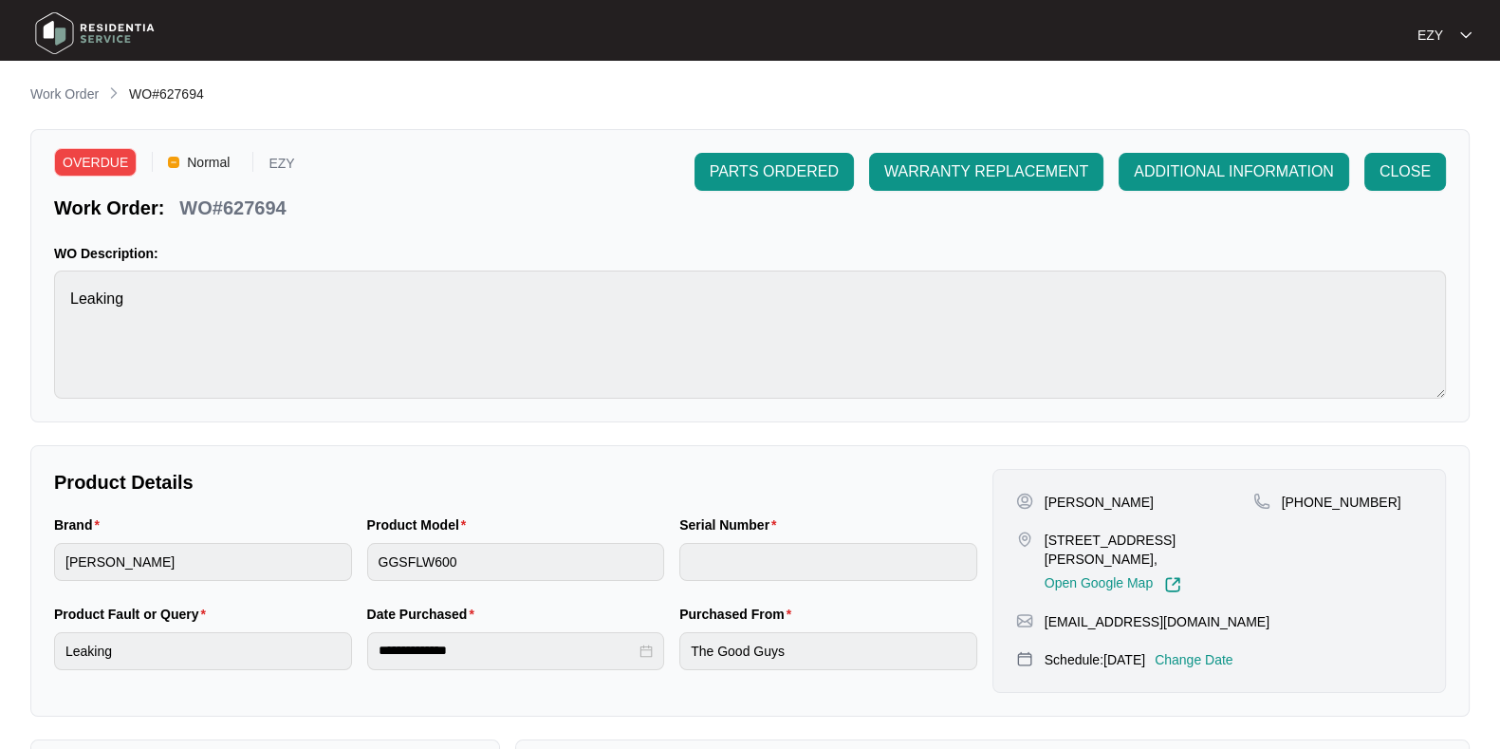
click at [1220, 657] on p "Change Date" at bounding box center [1194, 659] width 79 height 19
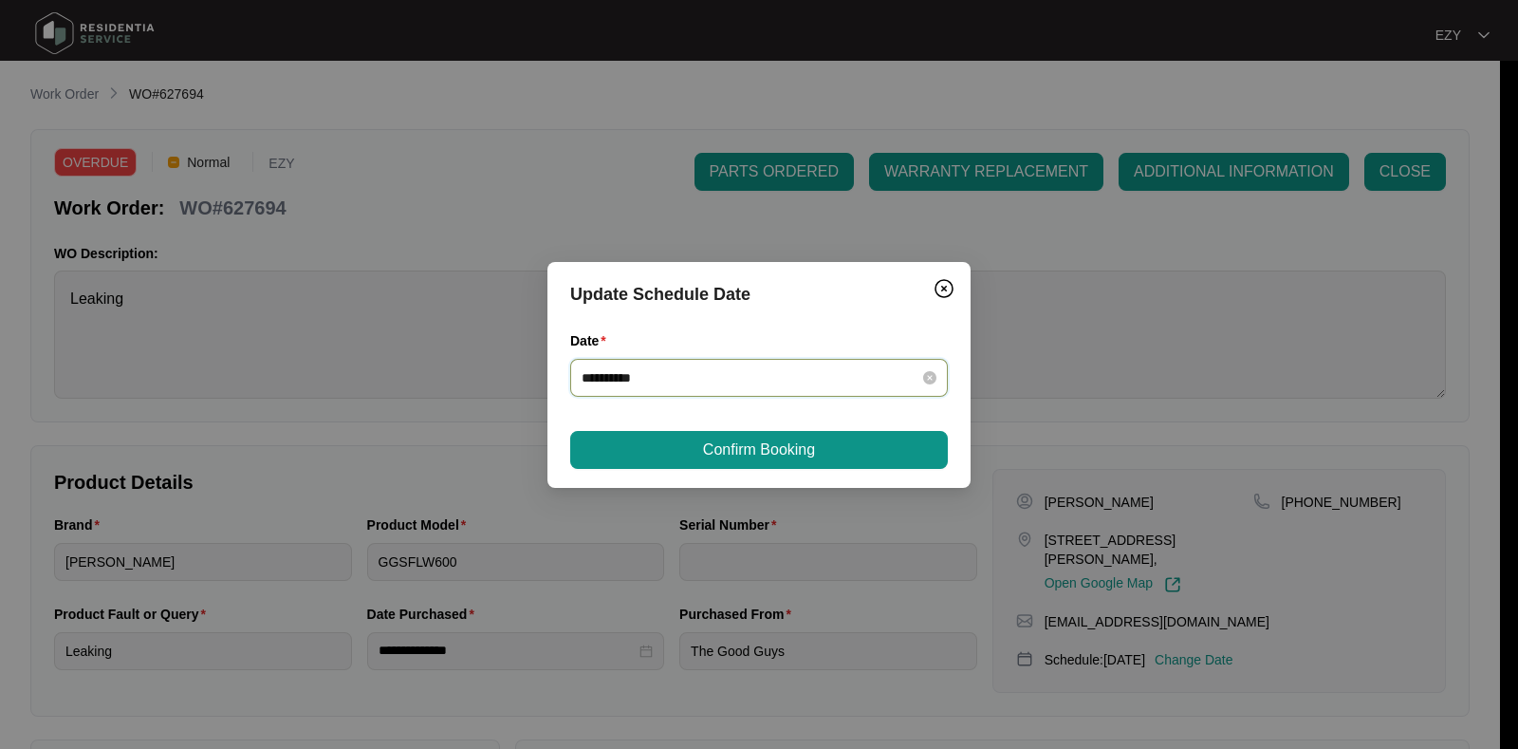
click at [664, 376] on input "**********" at bounding box center [748, 377] width 332 height 21
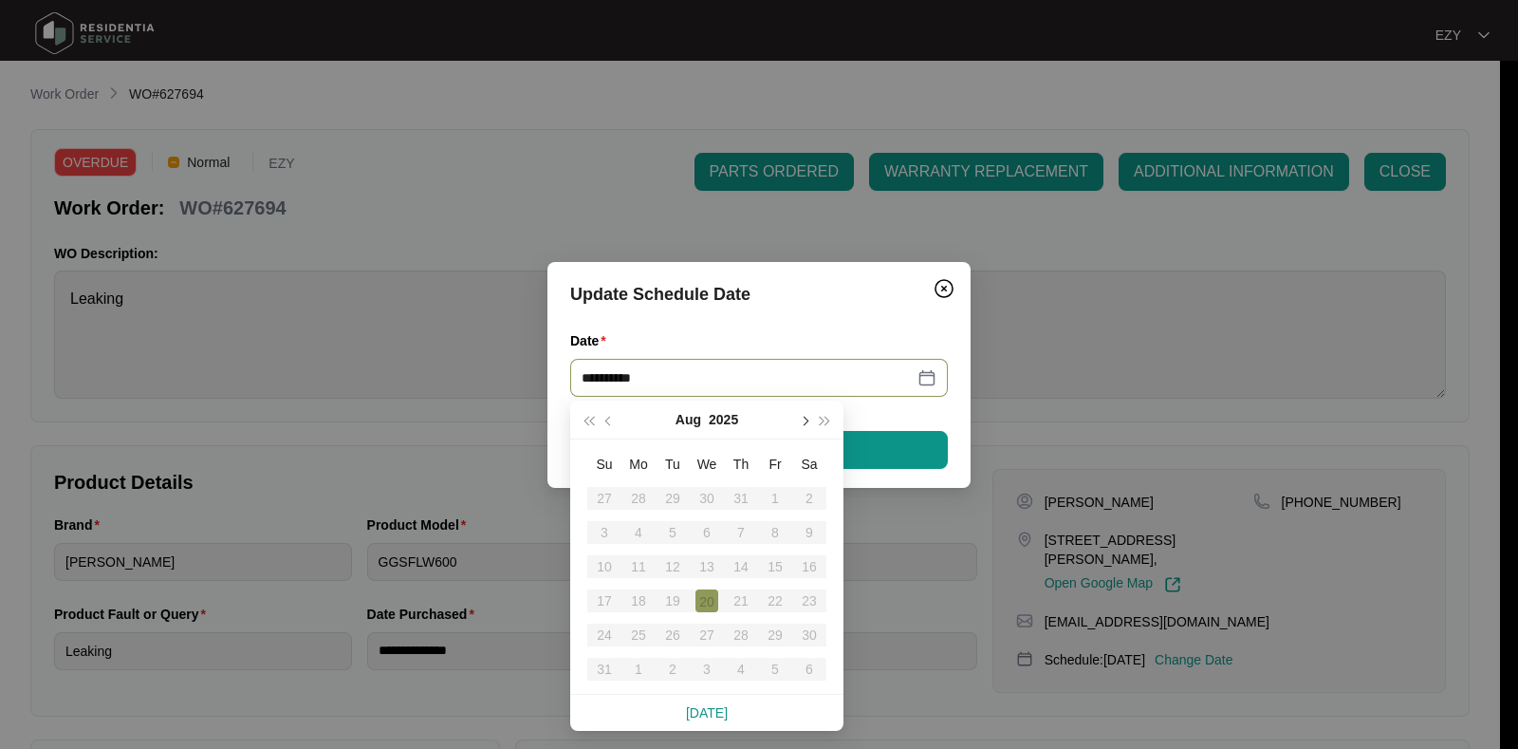
click at [807, 418] on span "button" at bounding box center [803, 420] width 9 height 9
click at [642, 531] on div "8" at bounding box center [638, 532] width 23 height 23
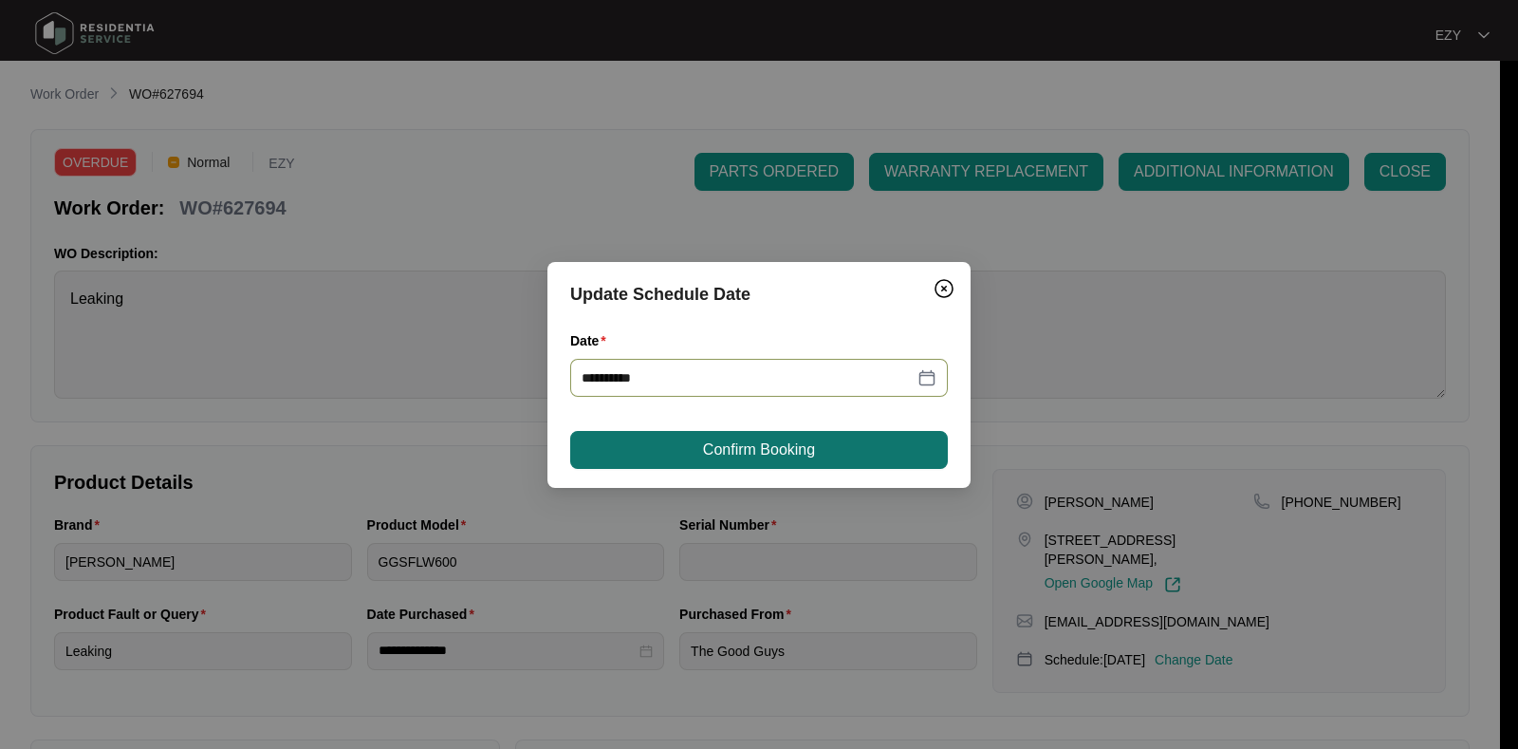
type input "**********"
click at [701, 457] on button "Confirm Booking" at bounding box center [759, 450] width 378 height 38
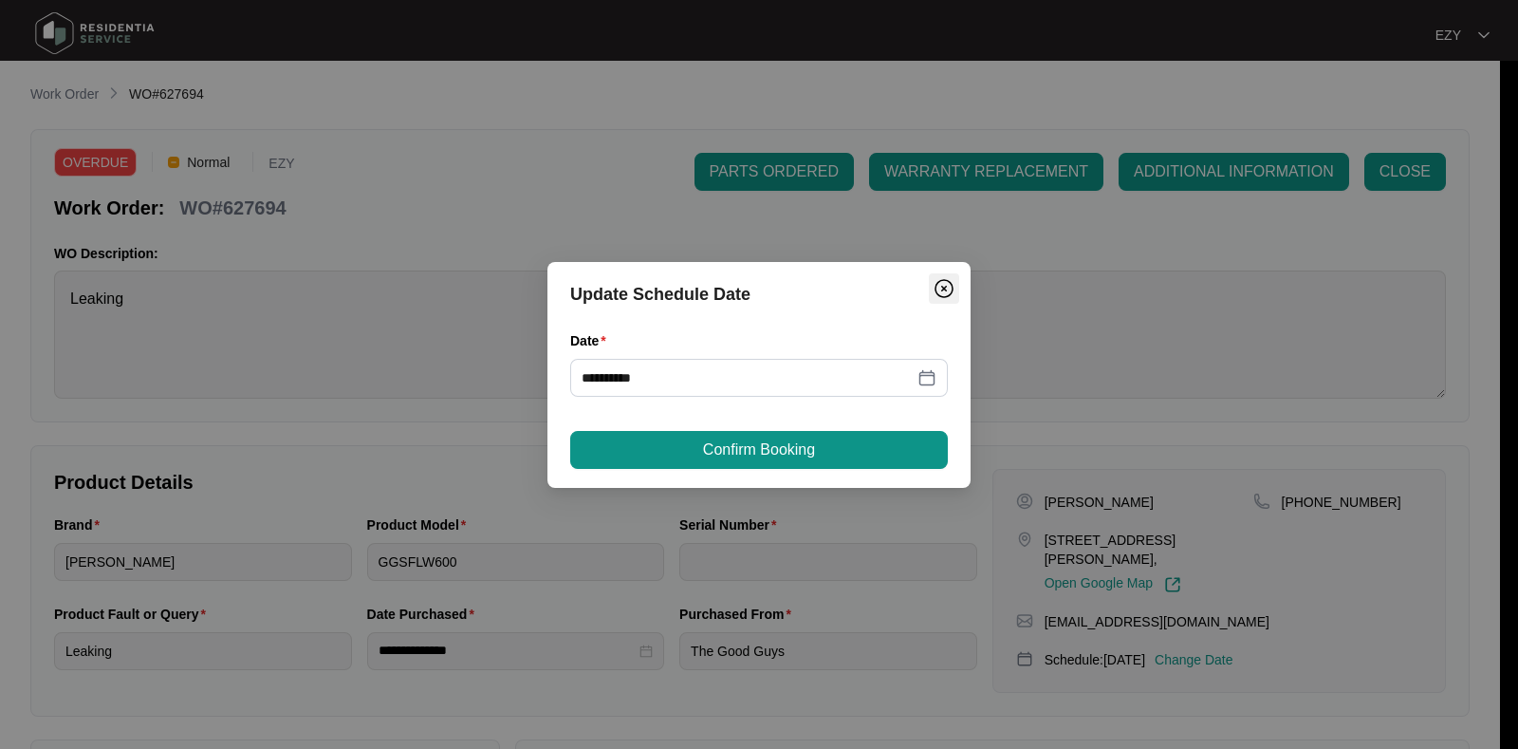
click at [950, 285] on img "Close" at bounding box center [944, 288] width 23 height 23
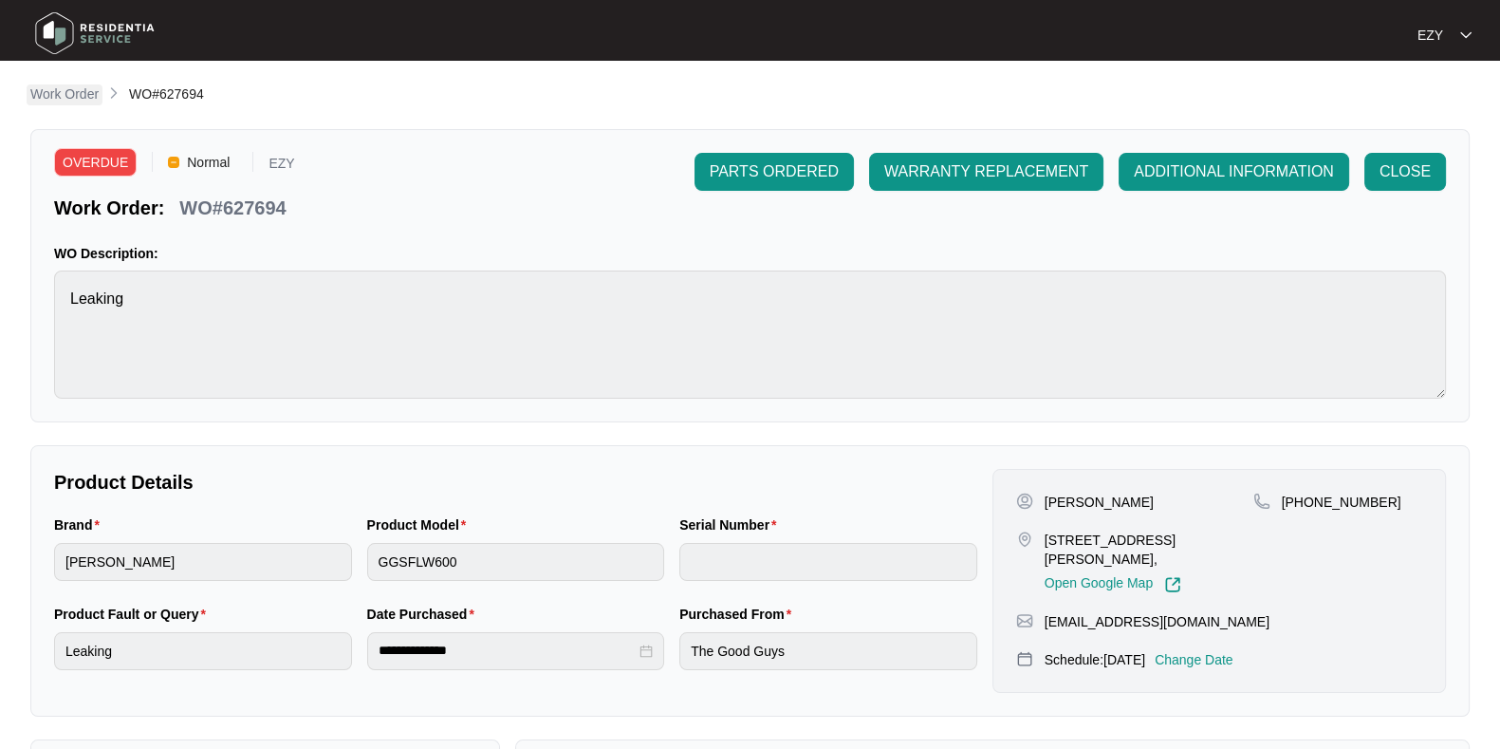
click at [85, 86] on p "Work Order" at bounding box center [64, 93] width 68 height 19
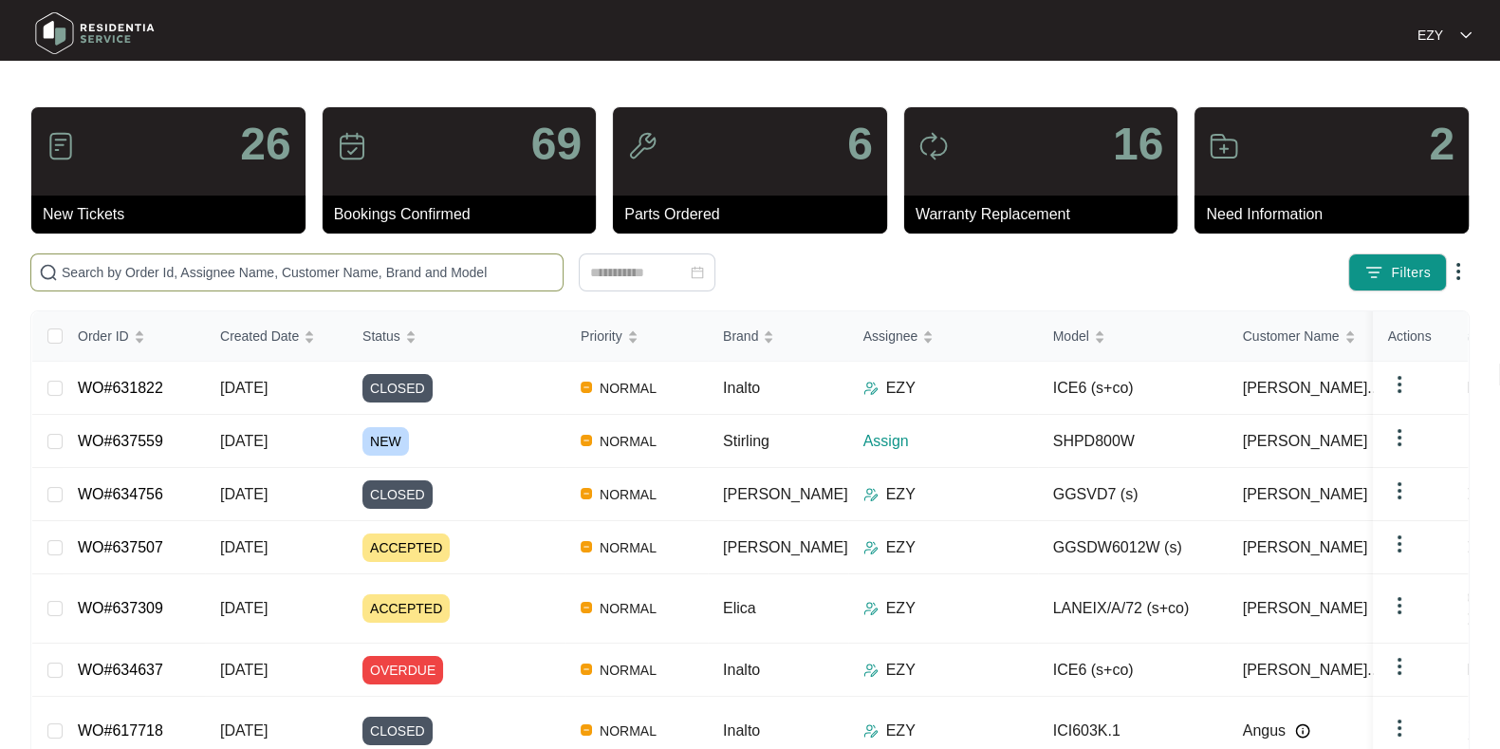
click at [306, 270] on input "text" at bounding box center [309, 272] width 494 height 21
paste input "634756"
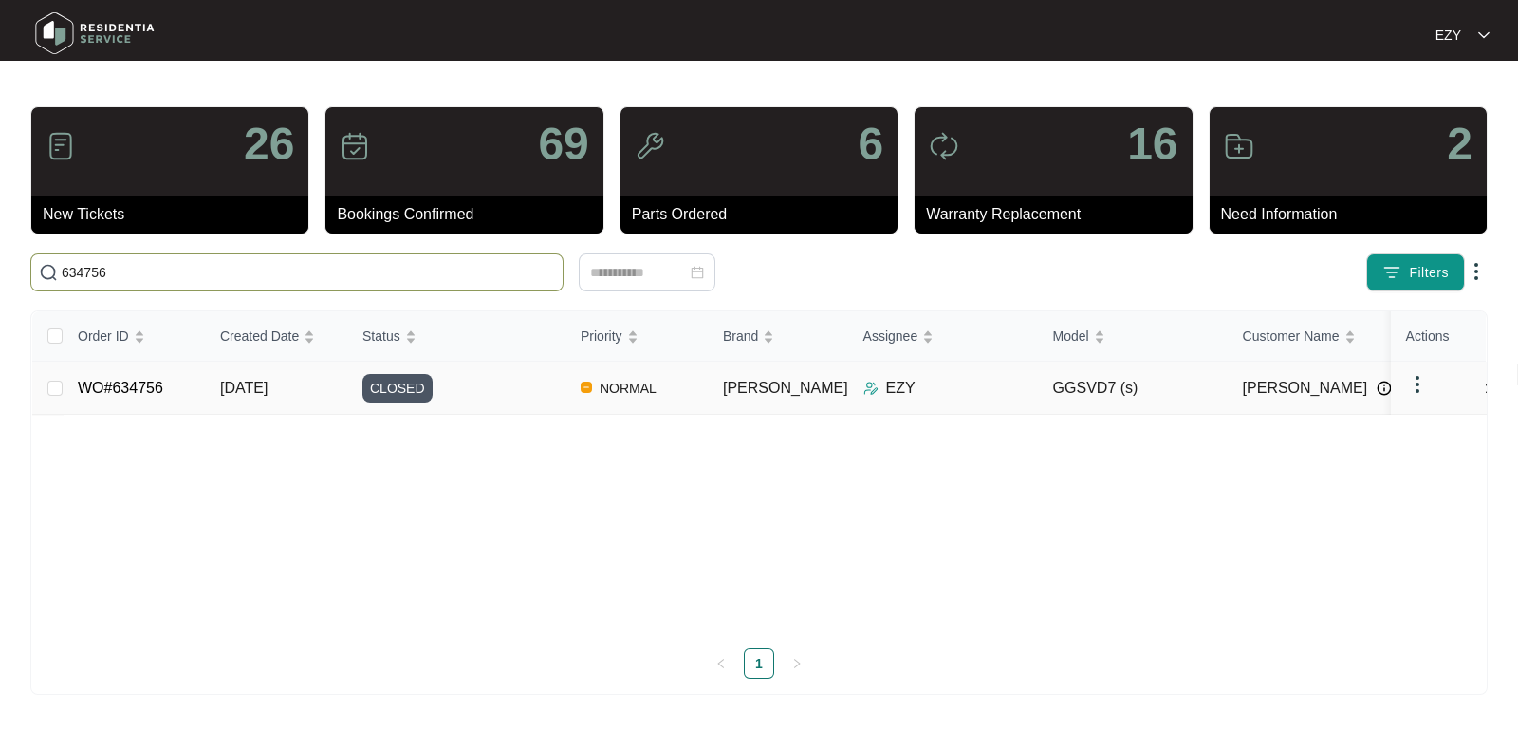
type input "634756"
click at [503, 390] on div "CLOSED" at bounding box center [464, 388] width 203 height 28
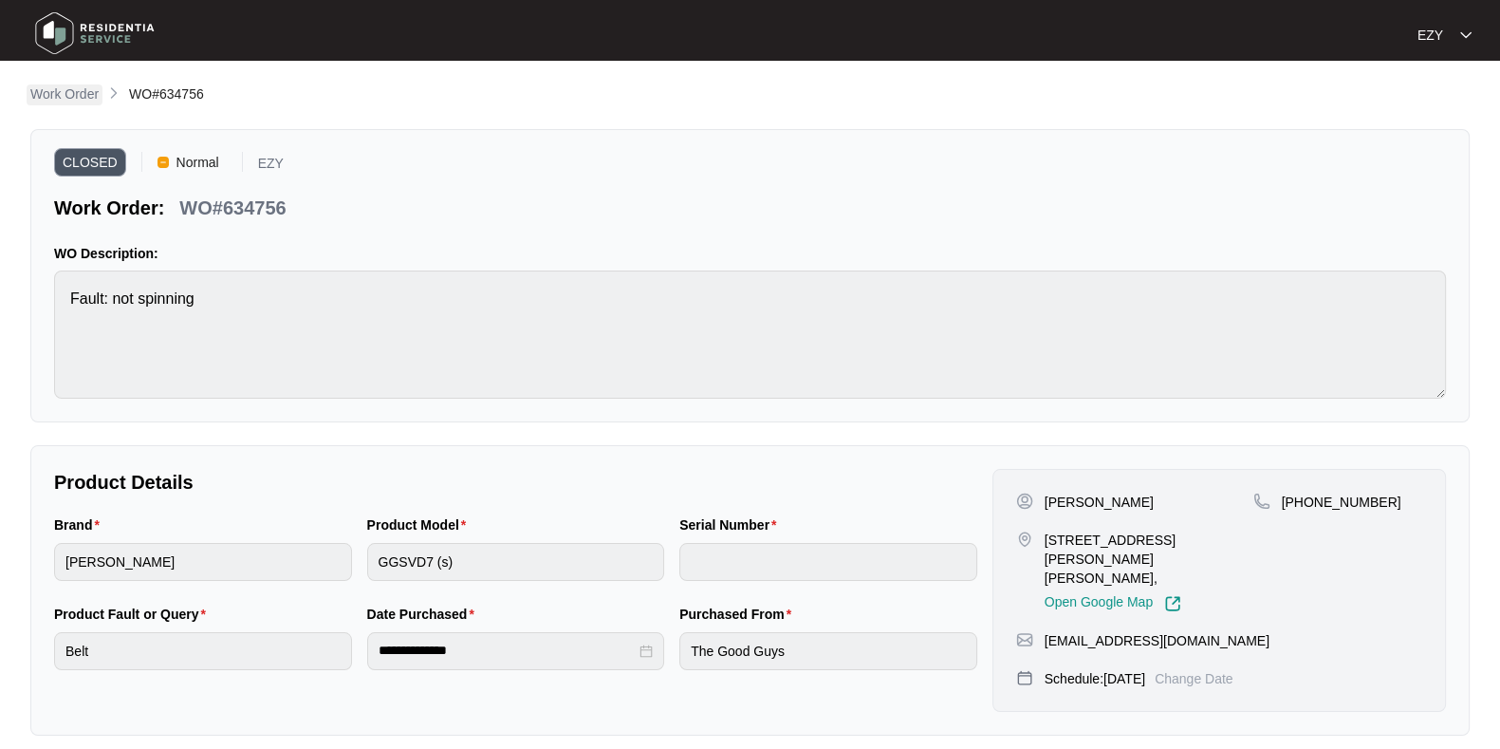
click at [57, 102] on p "Work Order" at bounding box center [64, 93] width 68 height 19
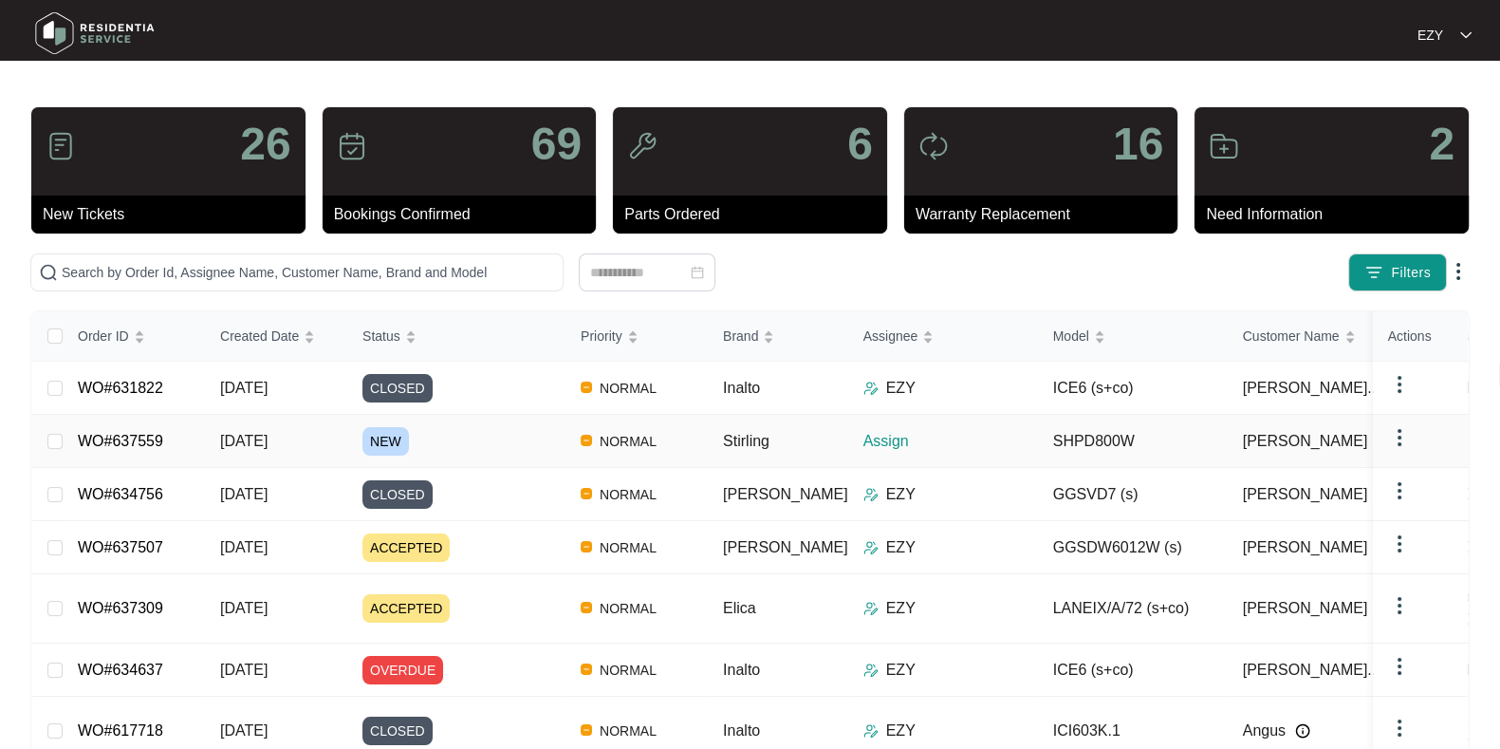
click at [470, 446] on div "NEW" at bounding box center [464, 441] width 203 height 28
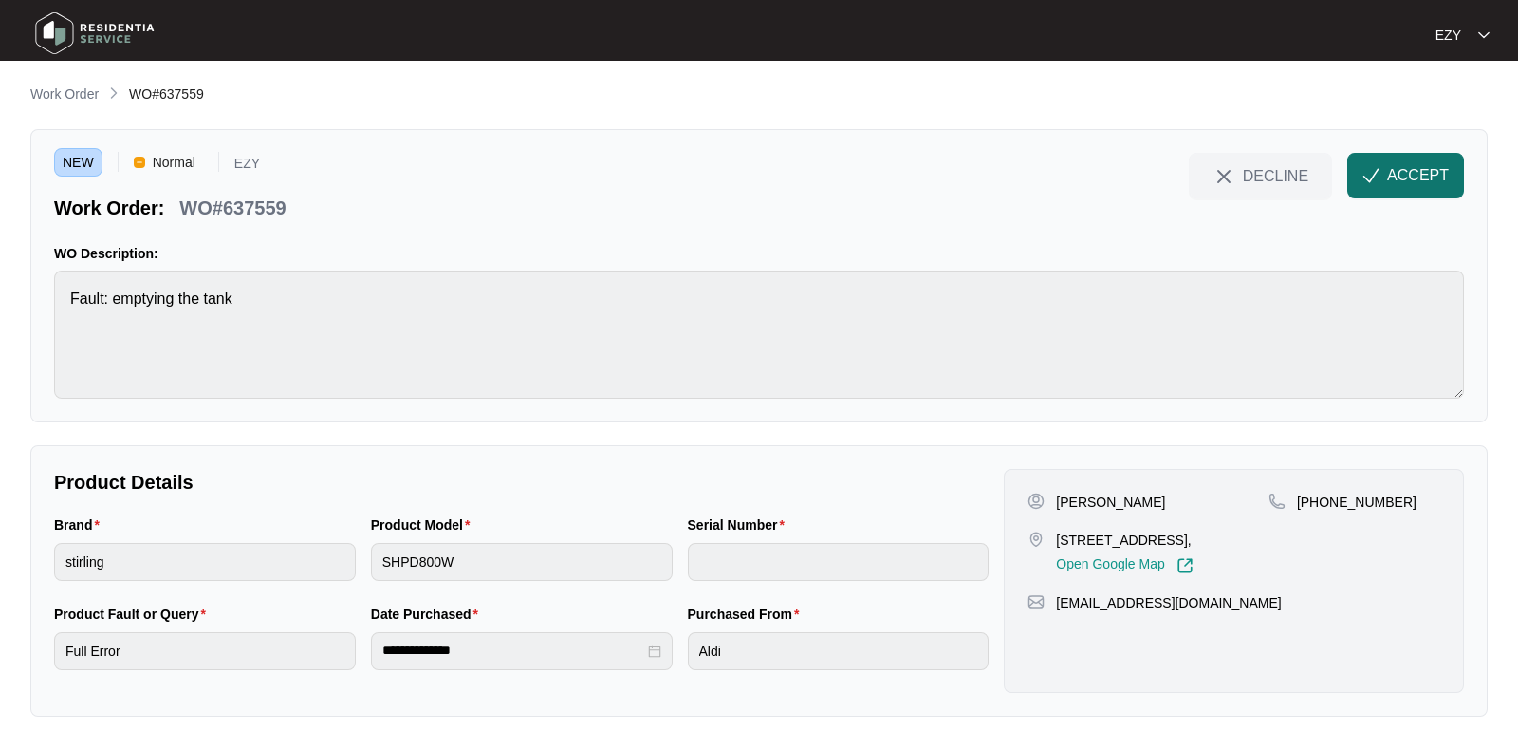
click at [1416, 187] on button "ACCEPT" at bounding box center [1406, 176] width 117 height 46
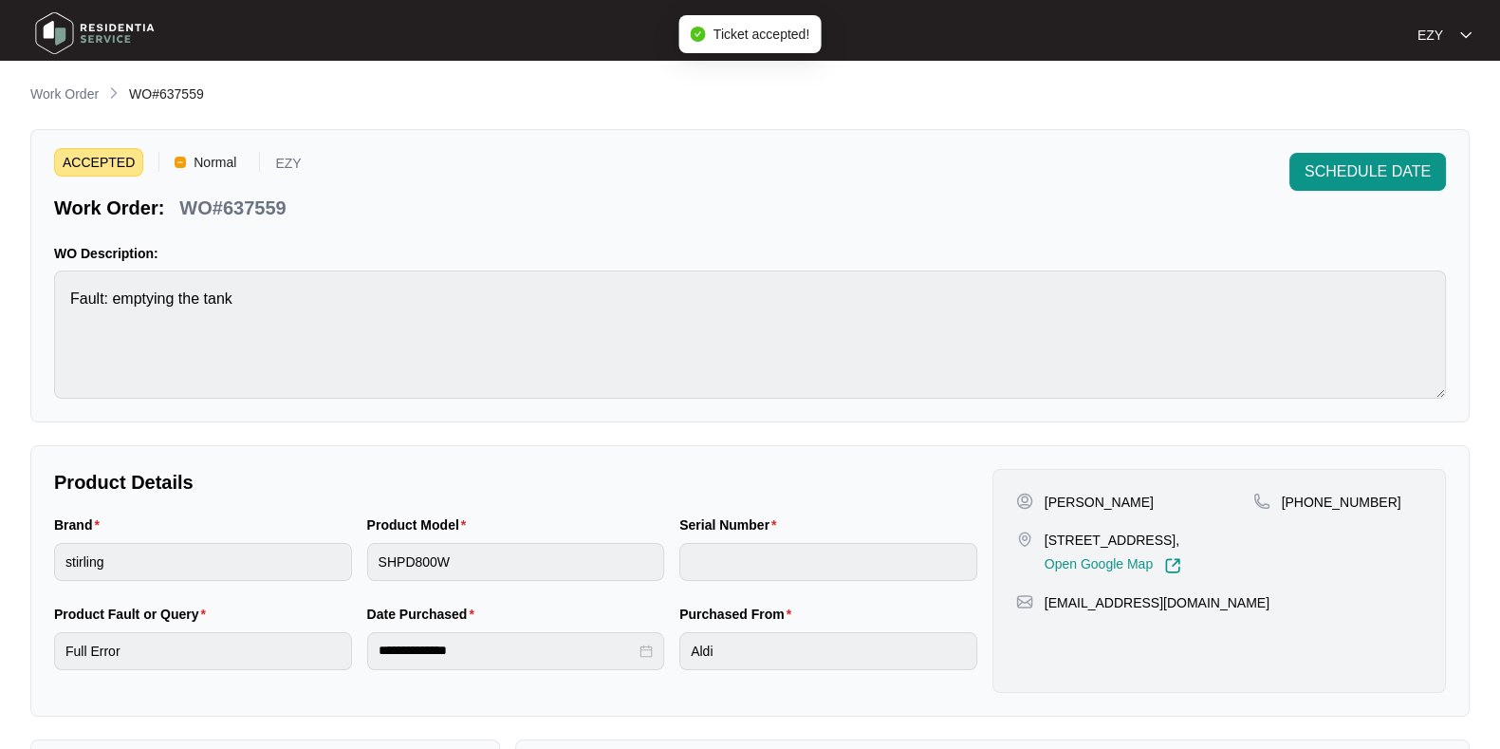
click at [226, 201] on p "WO#637559" at bounding box center [232, 208] width 106 height 27
click at [1045, 494] on p "[PERSON_NAME]" at bounding box center [1099, 502] width 109 height 19
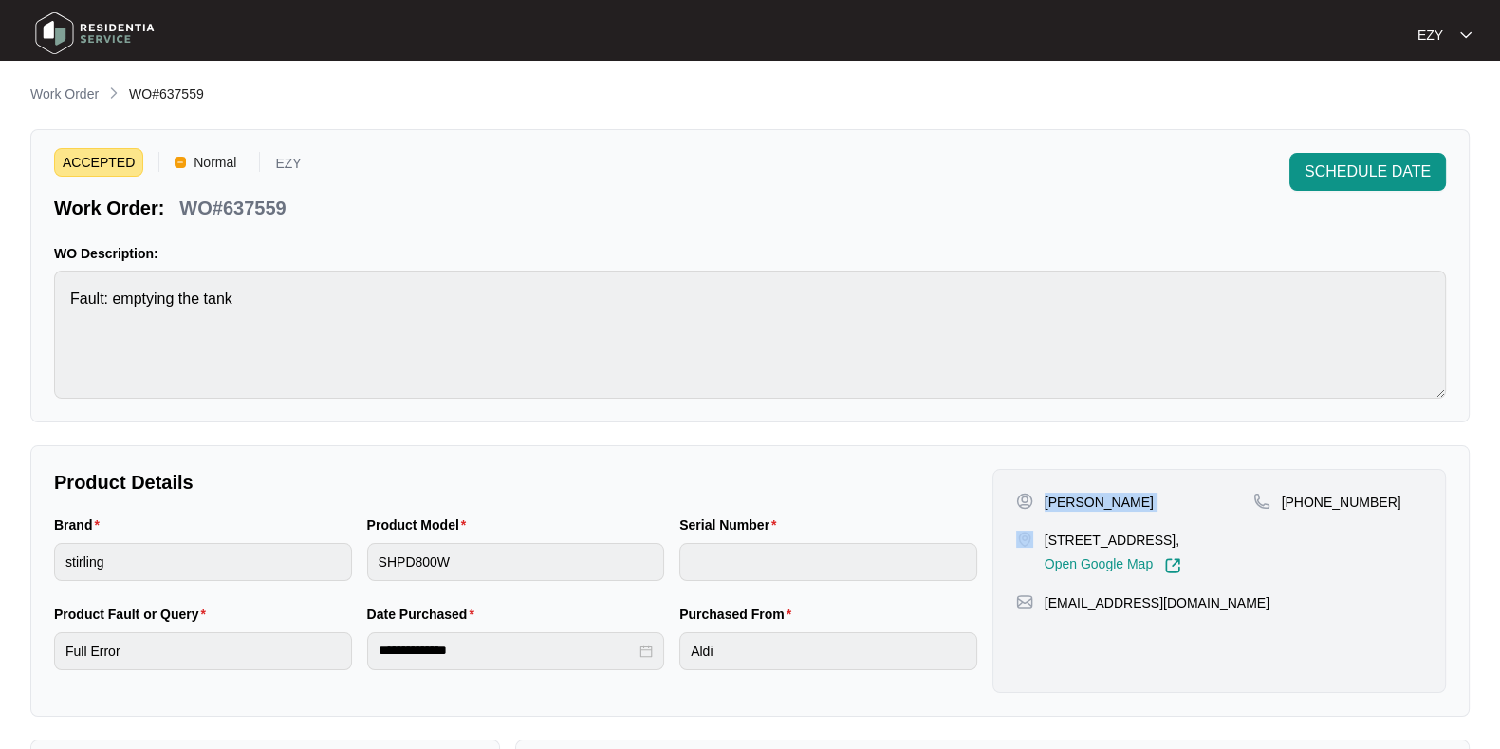
click at [1045, 494] on p "[PERSON_NAME]" at bounding box center [1099, 502] width 109 height 19
click at [1072, 528] on div "[PERSON_NAME] [STREET_ADDRESS], Open Google Map" at bounding box center [1134, 534] width 237 height 82
drag, startPoint x: 1408, startPoint y: 512, endPoint x: 1305, endPoint y: 510, distance: 103.5
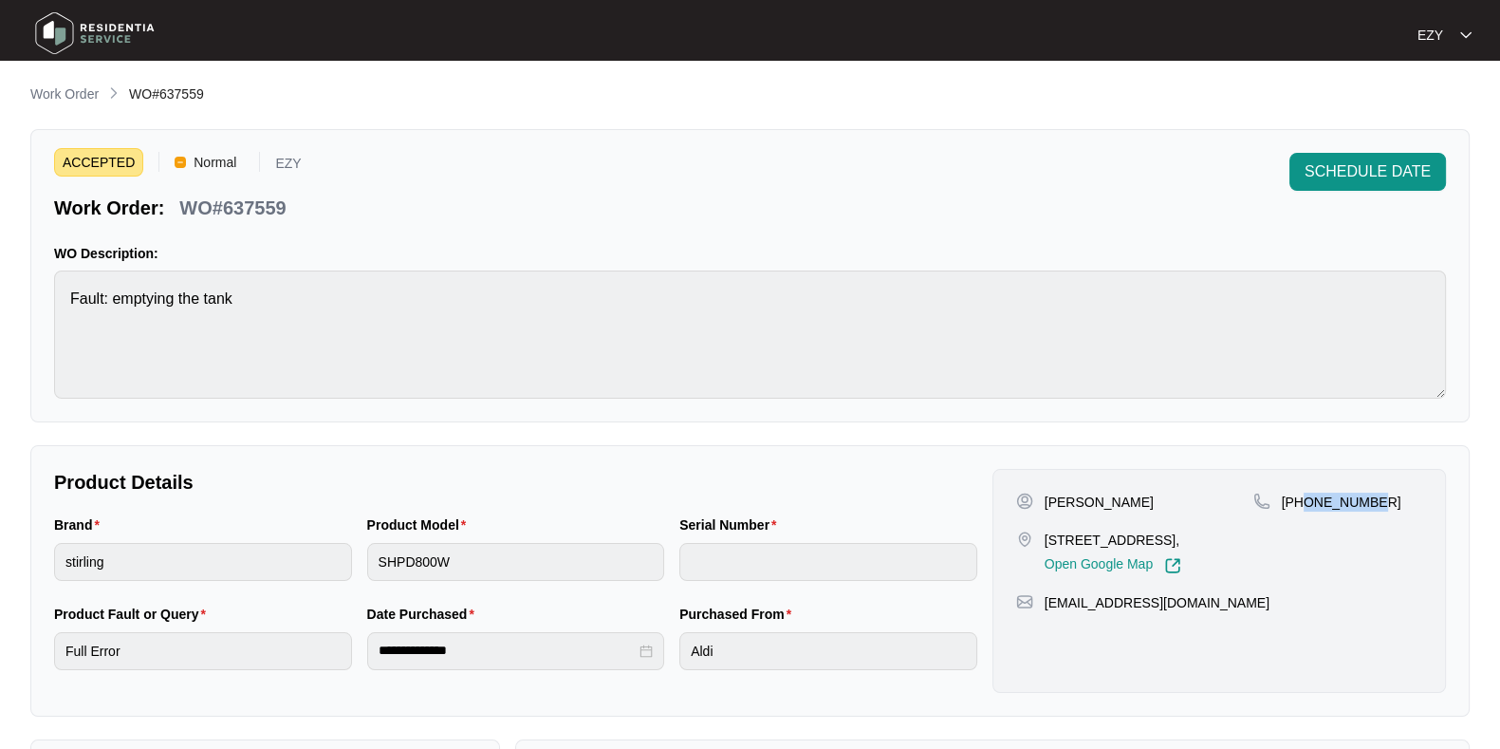
click at [1305, 510] on div "[PHONE_NUMBER]" at bounding box center [1338, 534] width 169 height 82
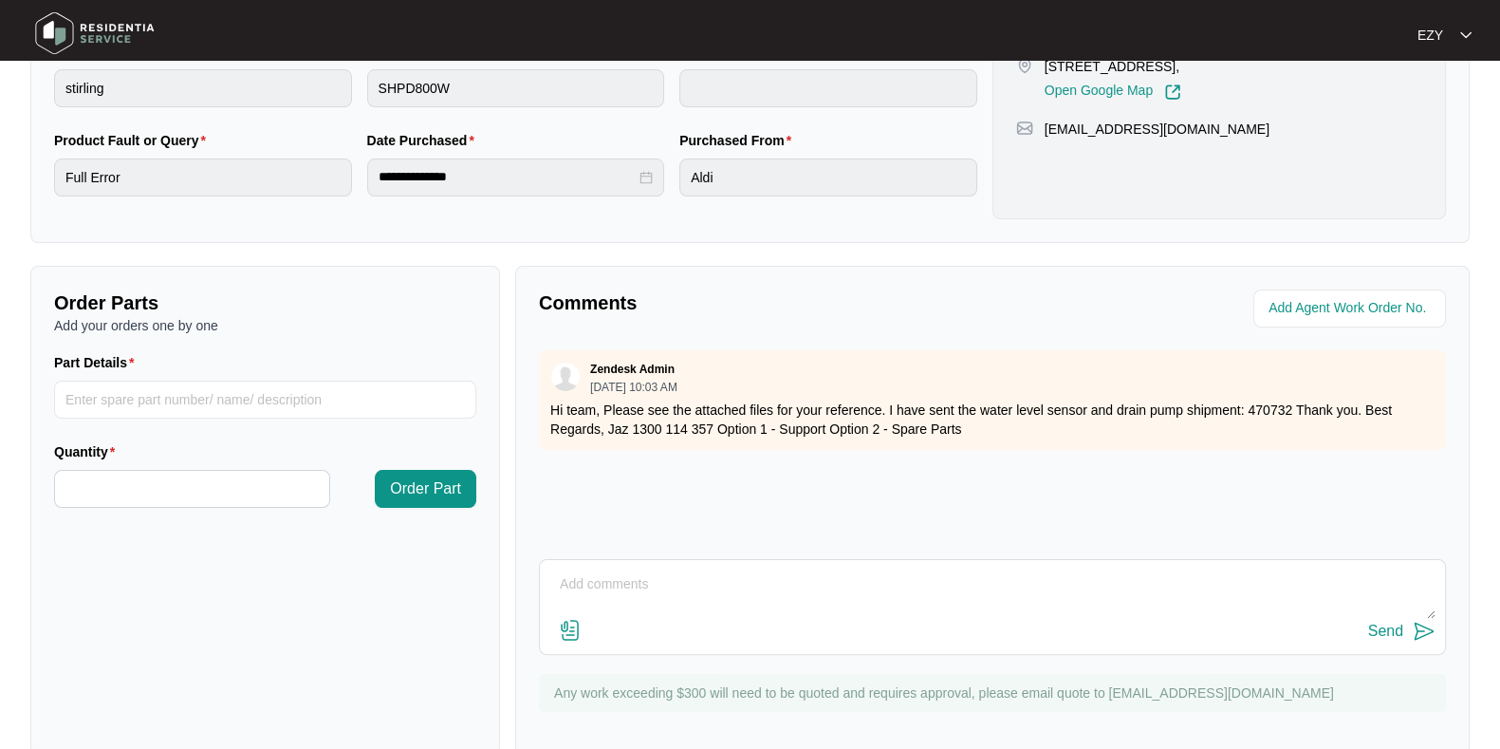
scroll to position [508, 0]
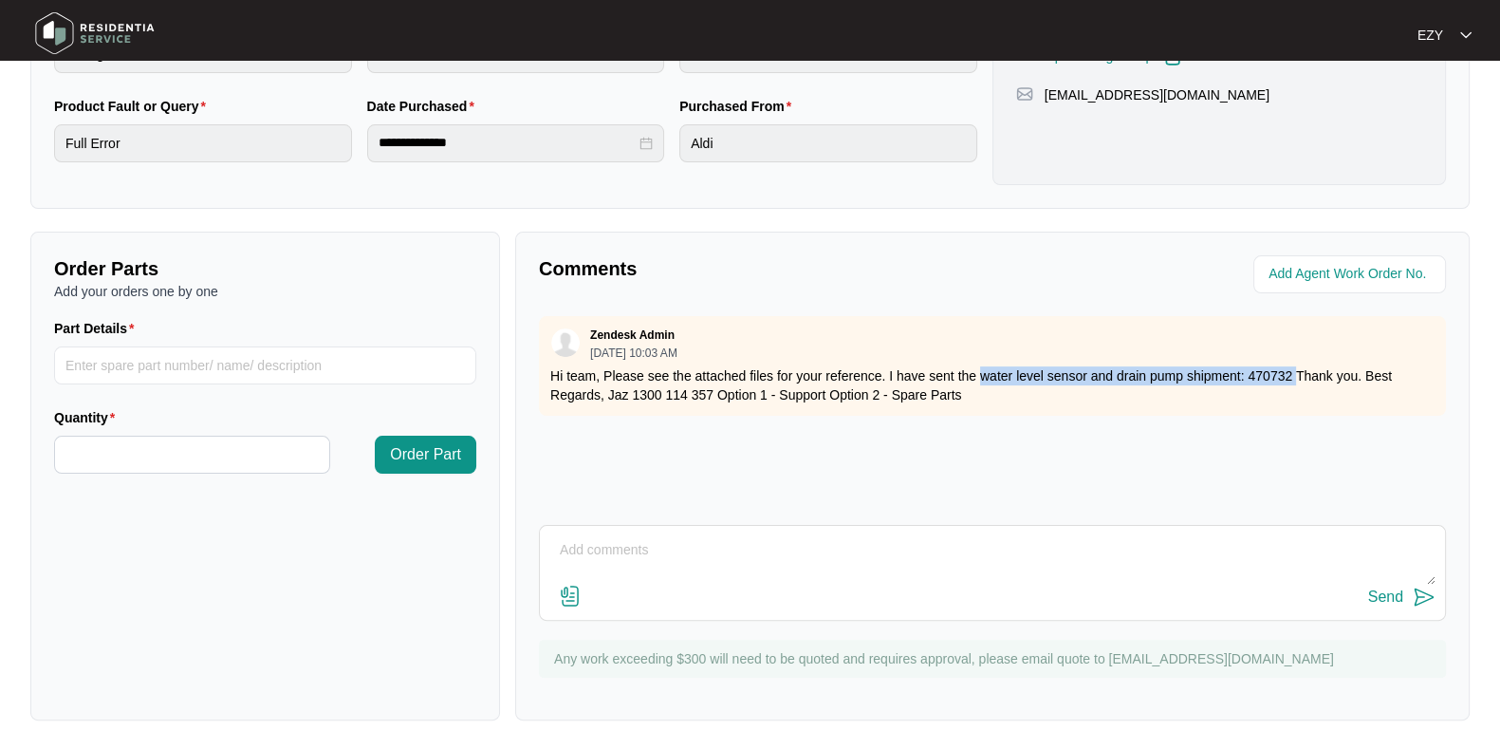
drag, startPoint x: 981, startPoint y: 376, endPoint x: 1296, endPoint y: 372, distance: 315.1
click at [1296, 372] on p "Hi team, Please see the attached files for your reference. I have sent the wate…" at bounding box center [992, 385] width 885 height 38
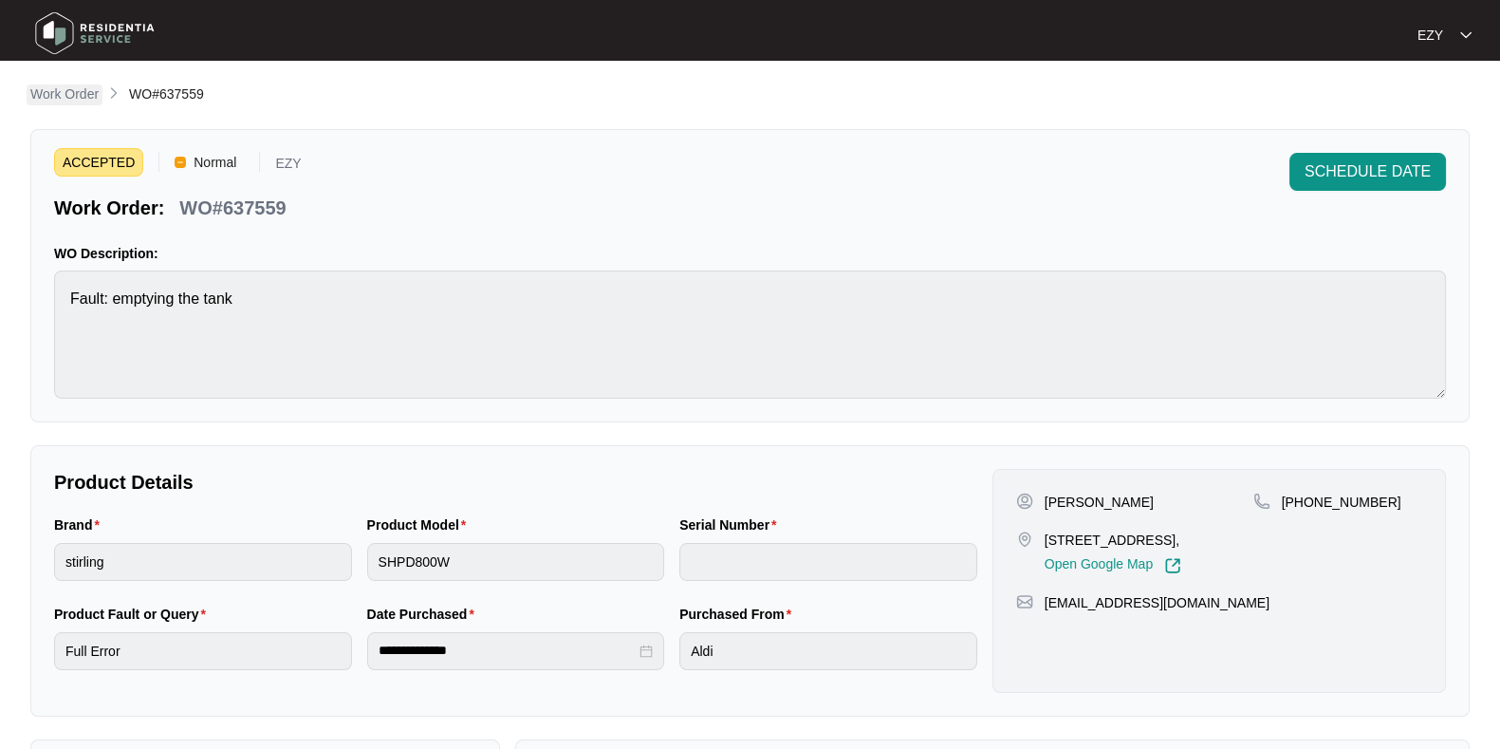
click at [71, 102] on p "Work Order" at bounding box center [64, 93] width 68 height 19
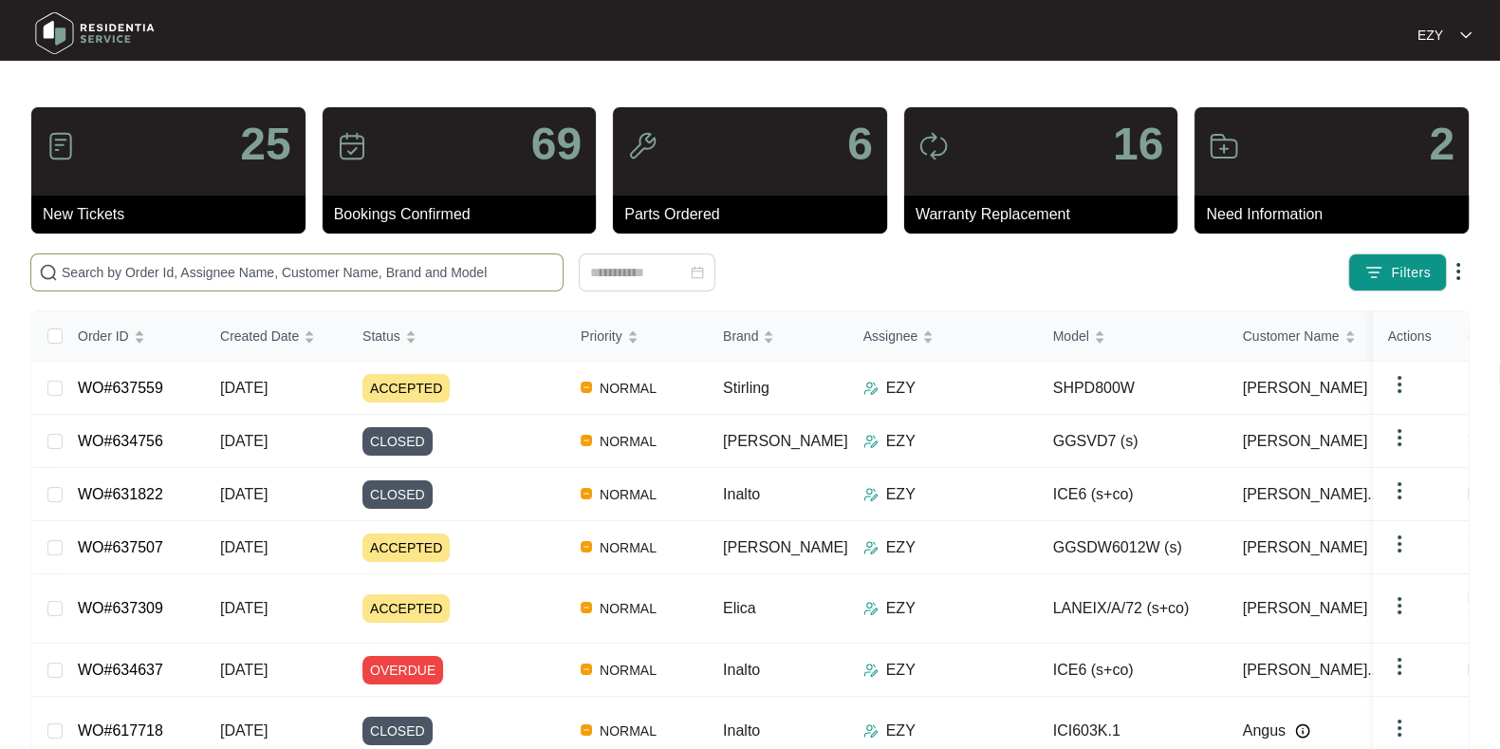
click at [204, 262] on input "text" at bounding box center [309, 272] width 494 height 21
paste input "632357"
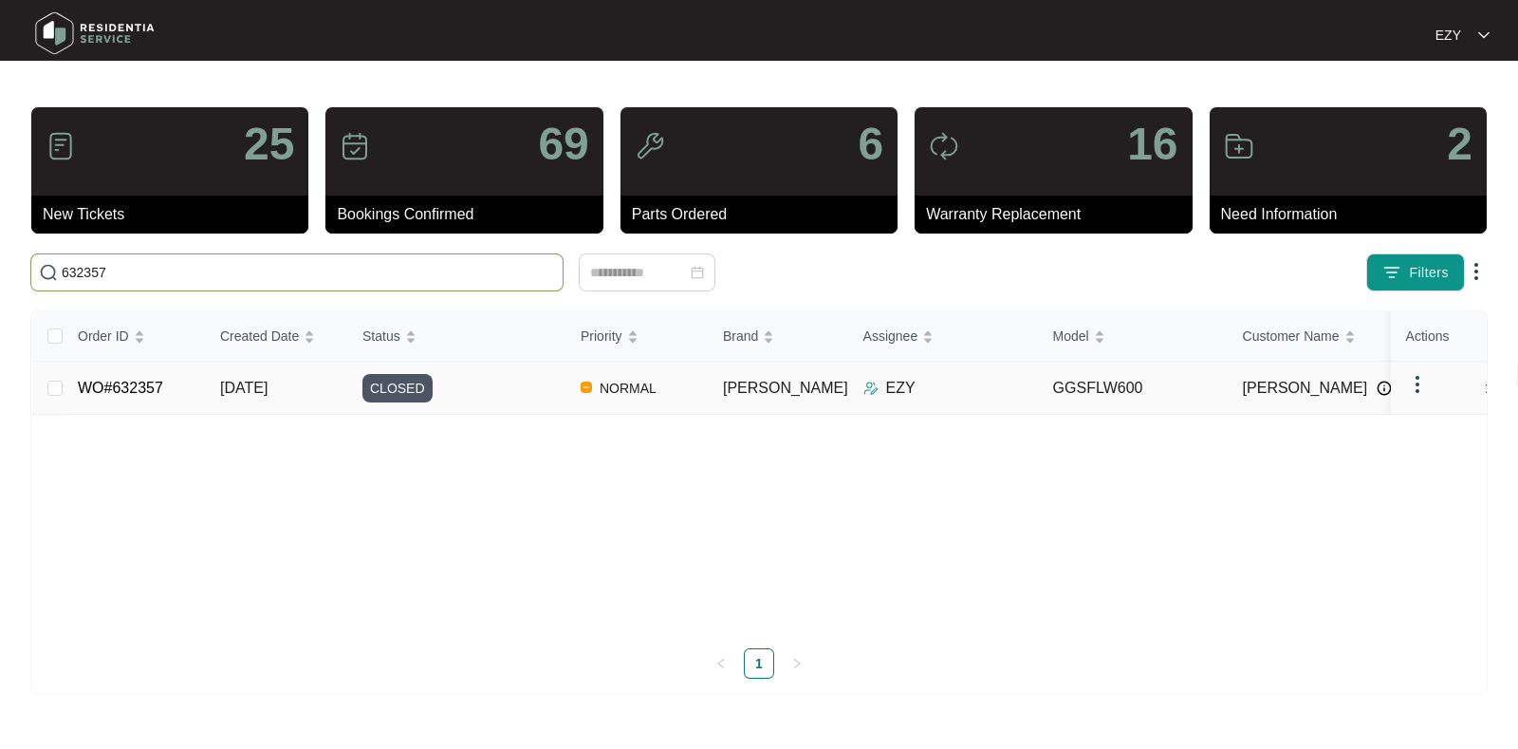
type input "632357"
click at [466, 379] on div "CLOSED" at bounding box center [464, 388] width 203 height 28
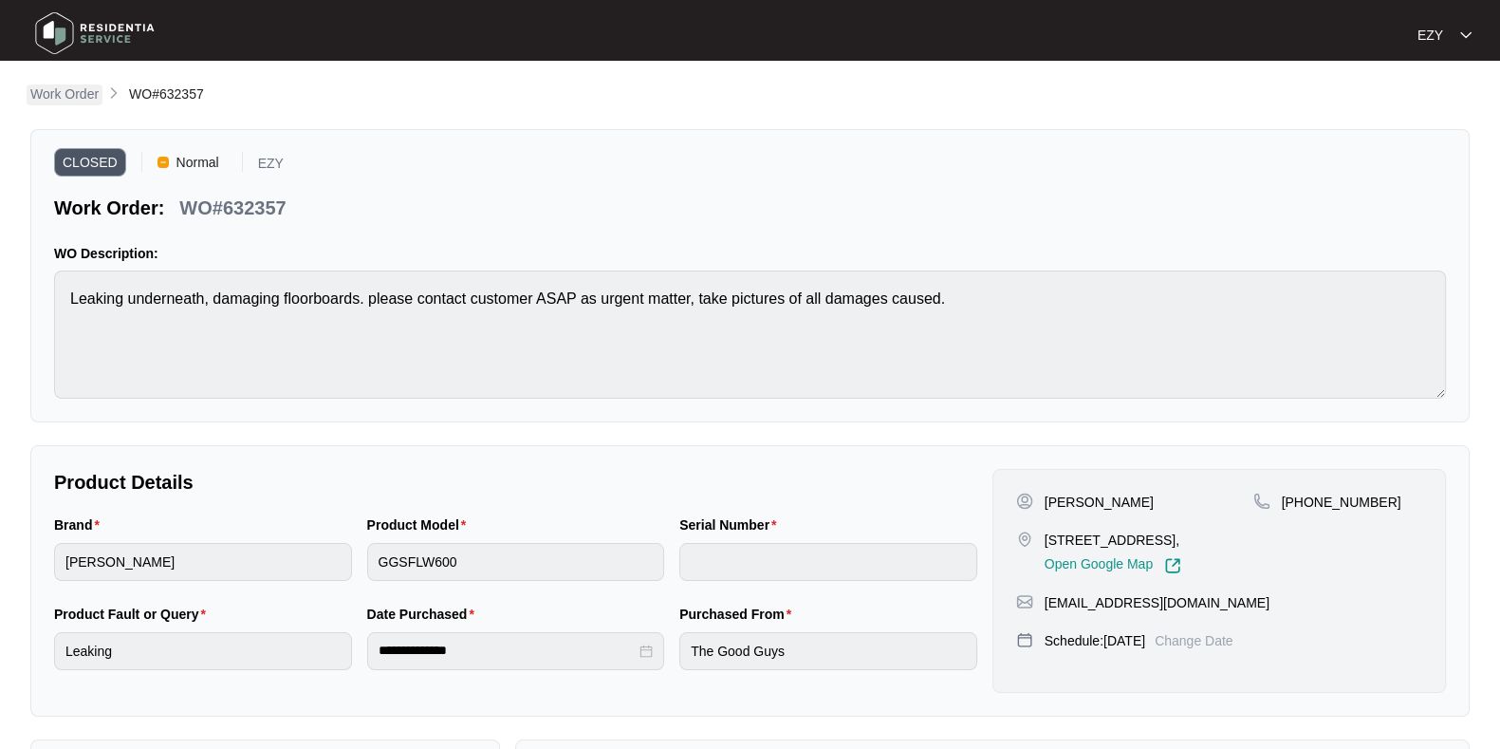
click at [67, 102] on p "Work Order" at bounding box center [64, 93] width 68 height 19
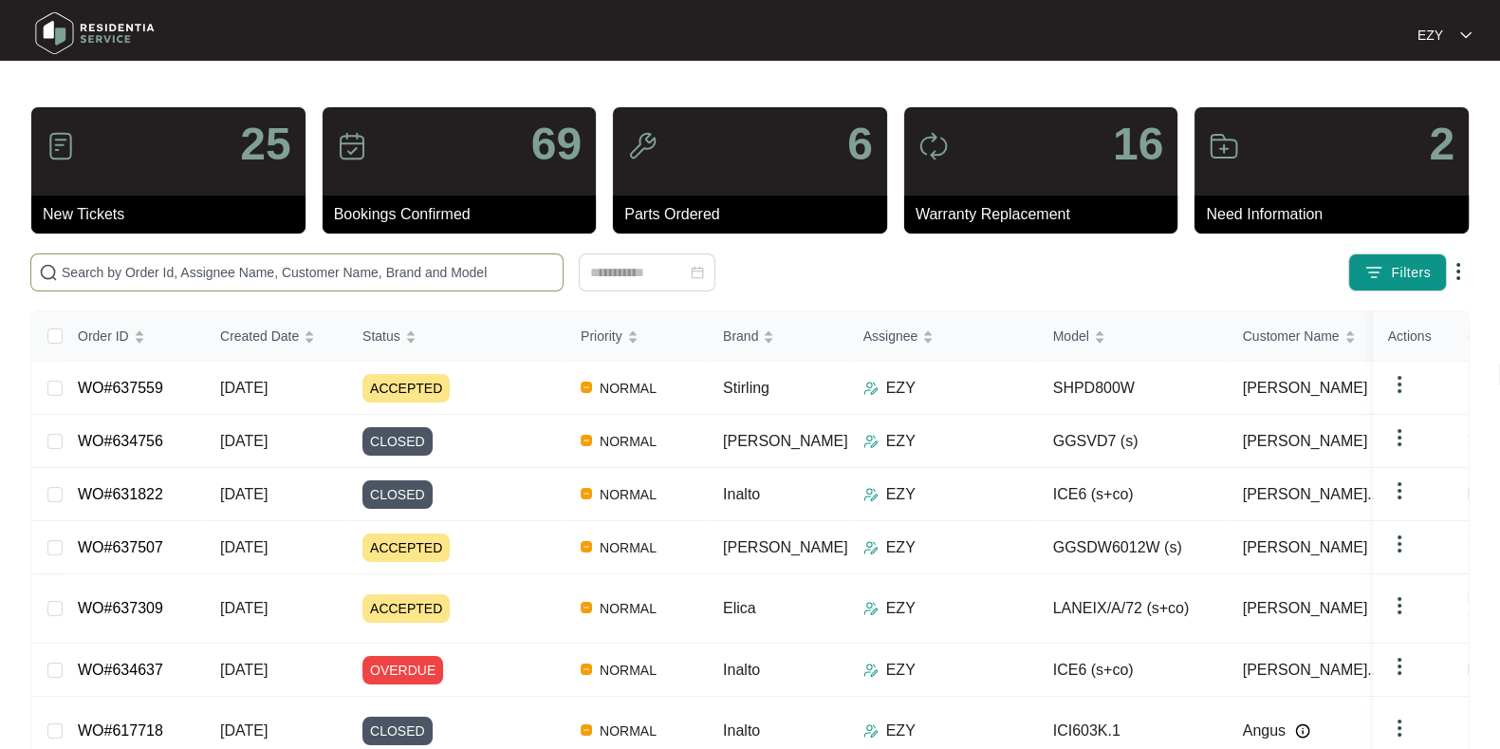
click at [393, 277] on input "text" at bounding box center [309, 272] width 494 height 21
paste input "624181"
click at [393, 277] on input "624181" at bounding box center [309, 272] width 494 height 21
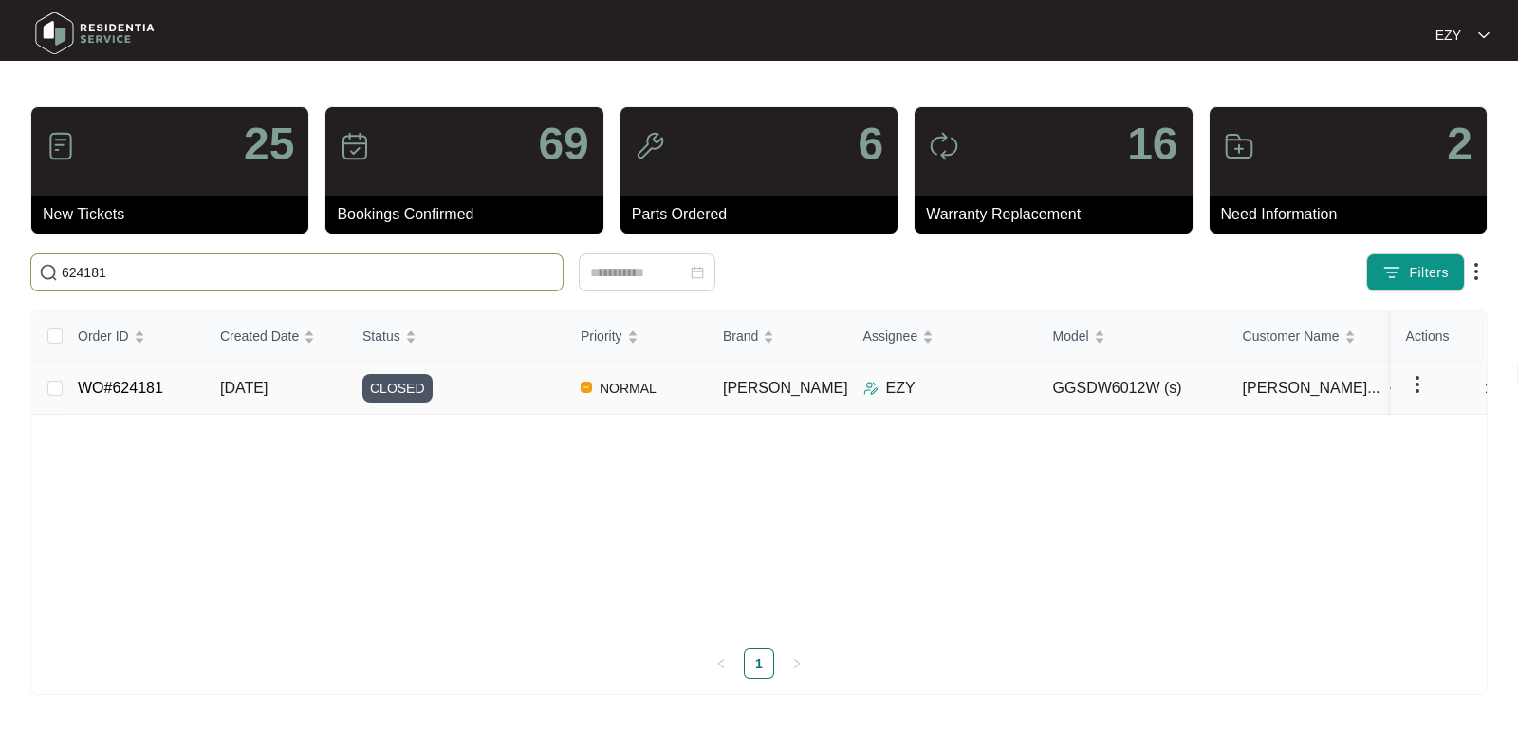
type input "624181"
click at [522, 391] on div "CLOSED" at bounding box center [464, 388] width 203 height 28
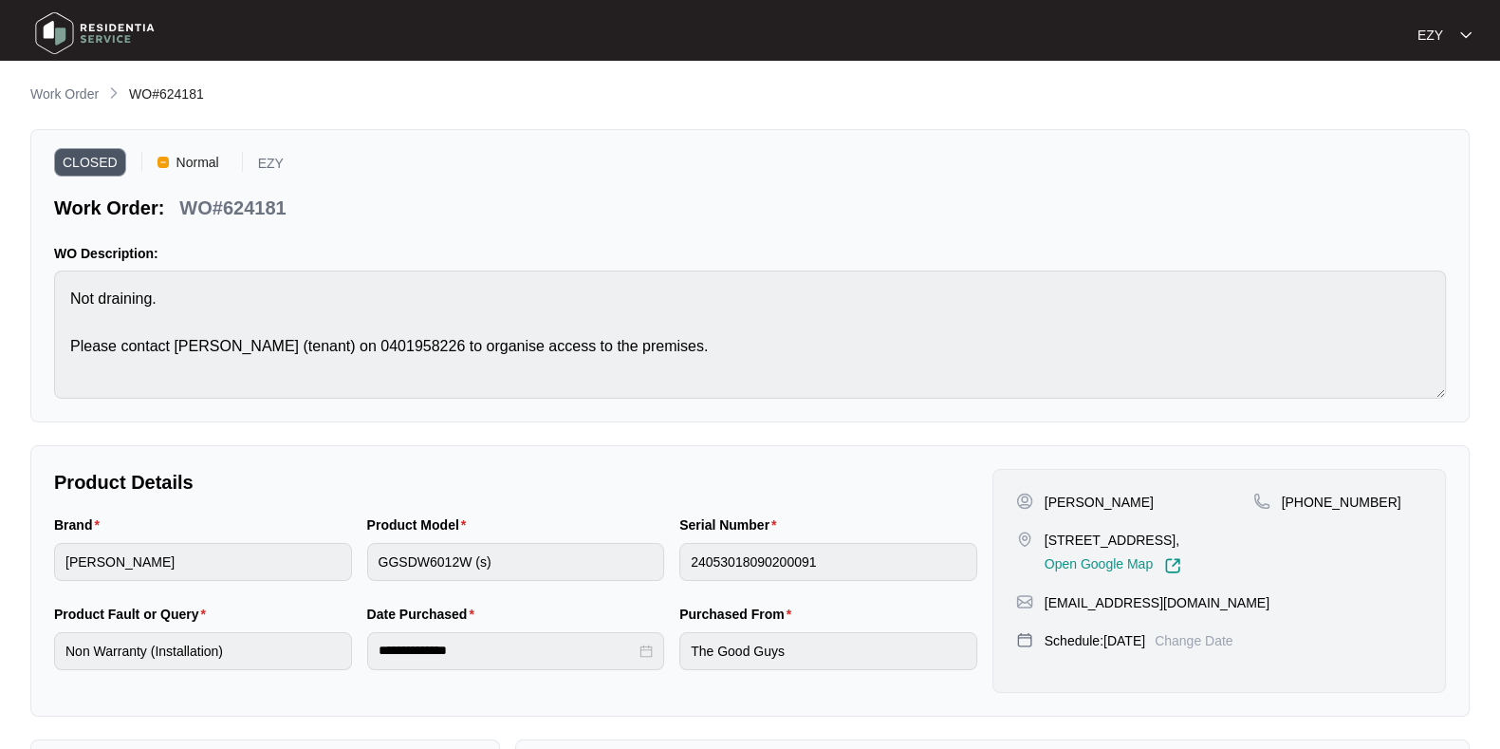
scroll to position [1, 0]
click at [66, 86] on p "Work Order" at bounding box center [64, 93] width 68 height 19
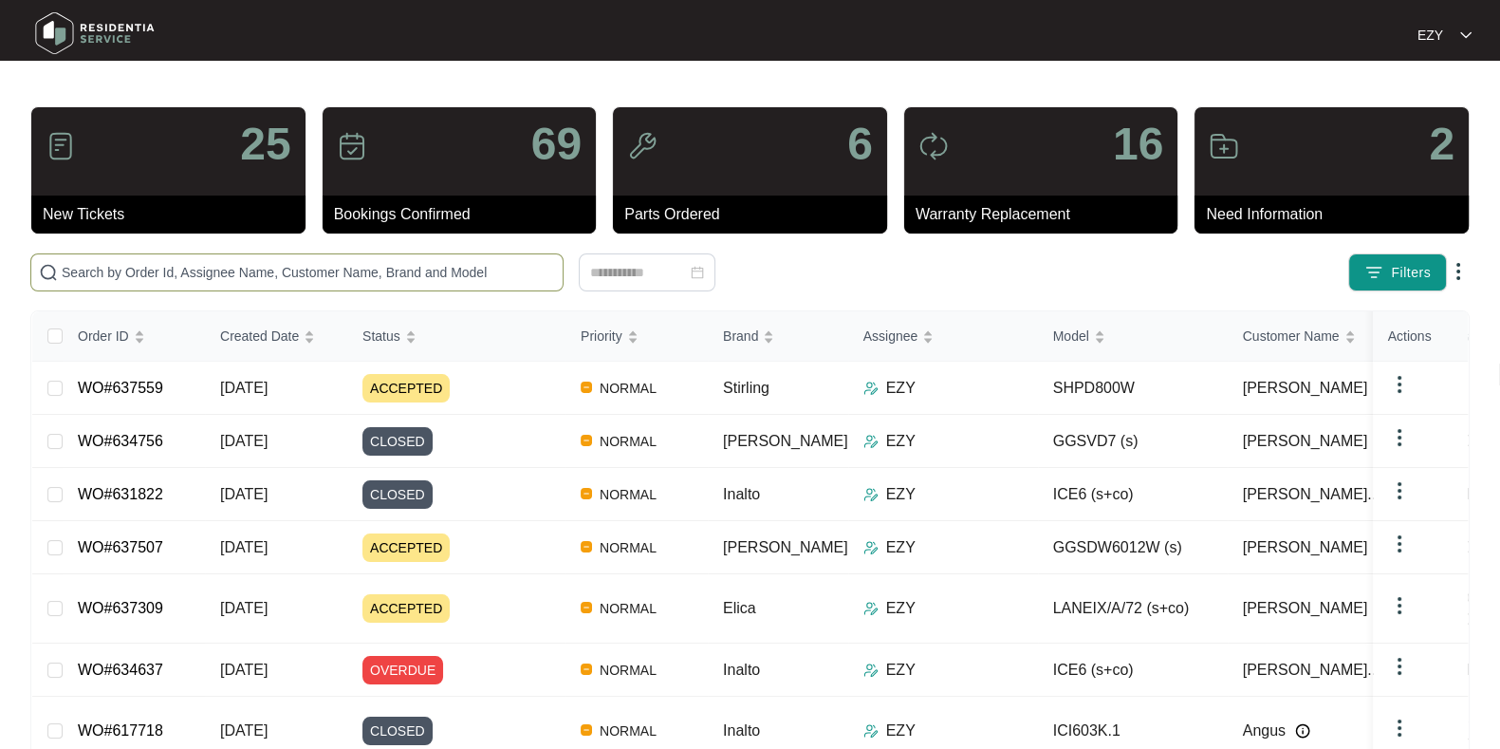
click at [352, 270] on input "text" at bounding box center [309, 272] width 494 height 21
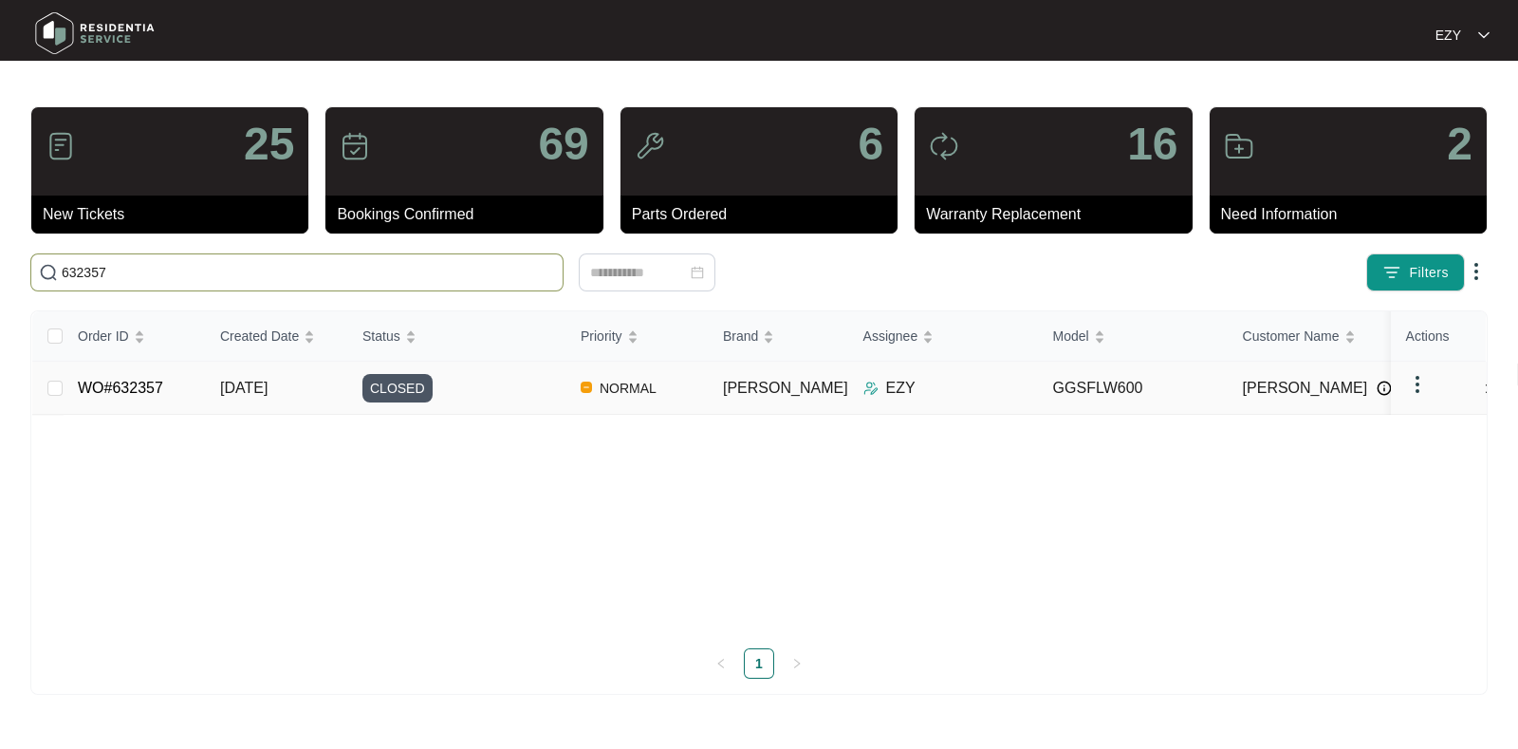
type input "632357"
click at [493, 400] on div "CLOSED" at bounding box center [464, 388] width 203 height 28
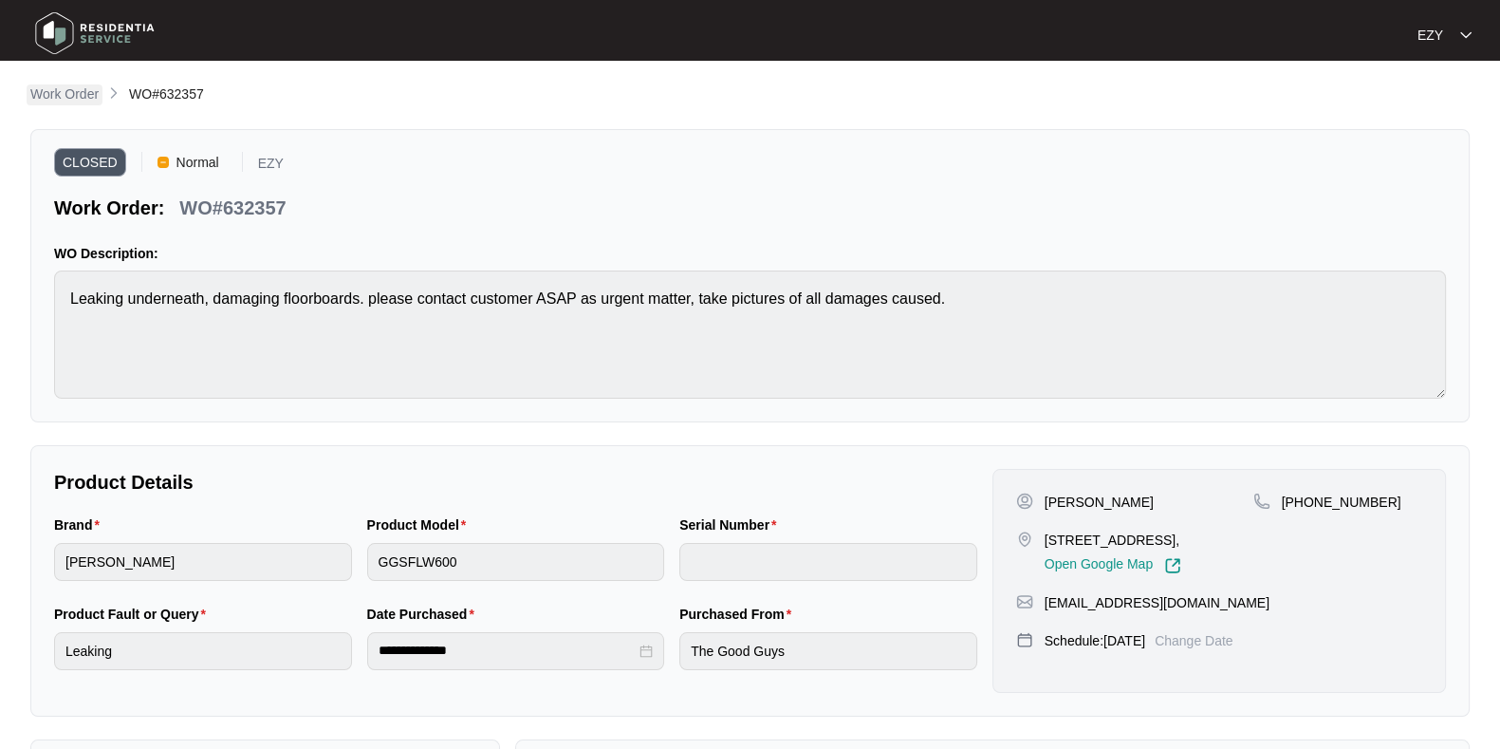
click at [62, 99] on p "Work Order" at bounding box center [64, 93] width 68 height 19
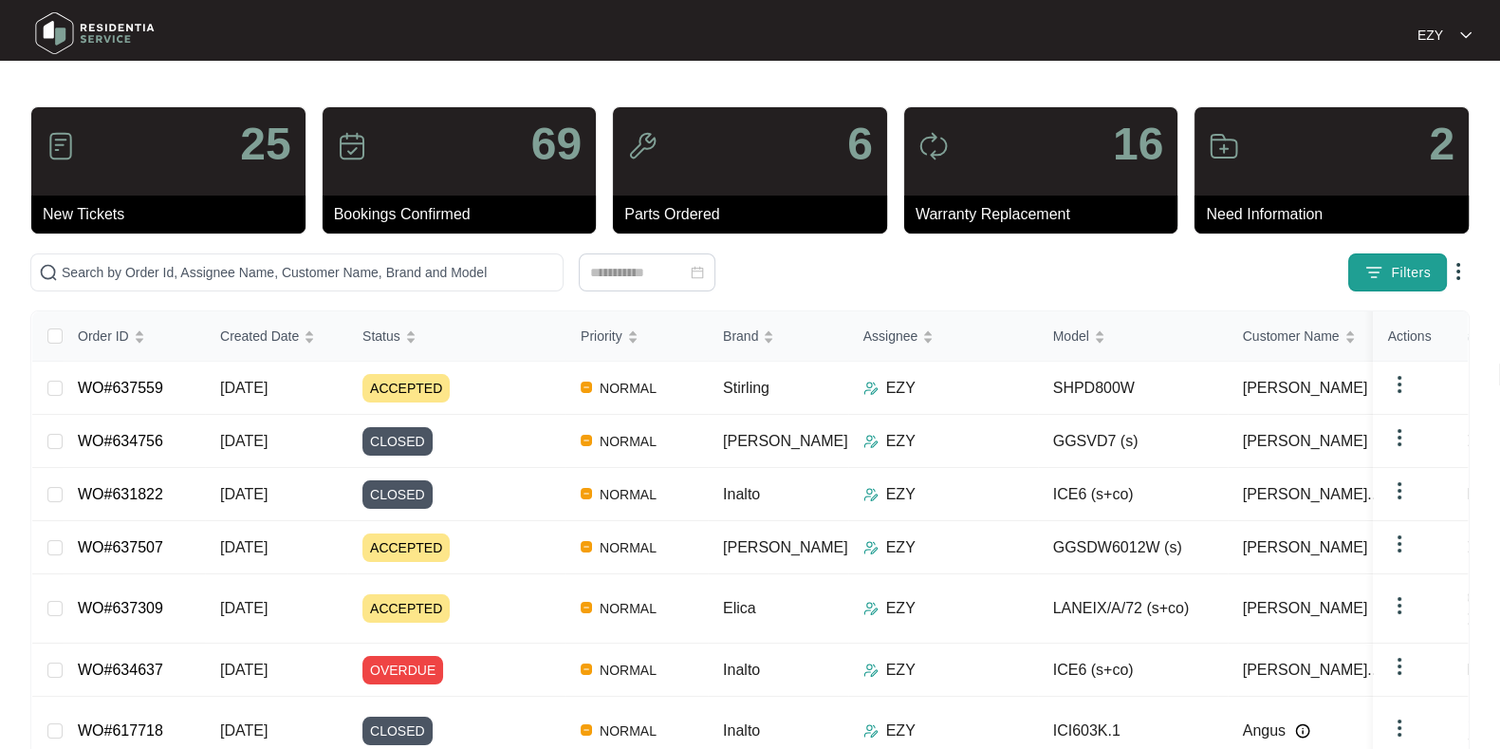
click at [1370, 270] on img "button" at bounding box center [1374, 272] width 19 height 19
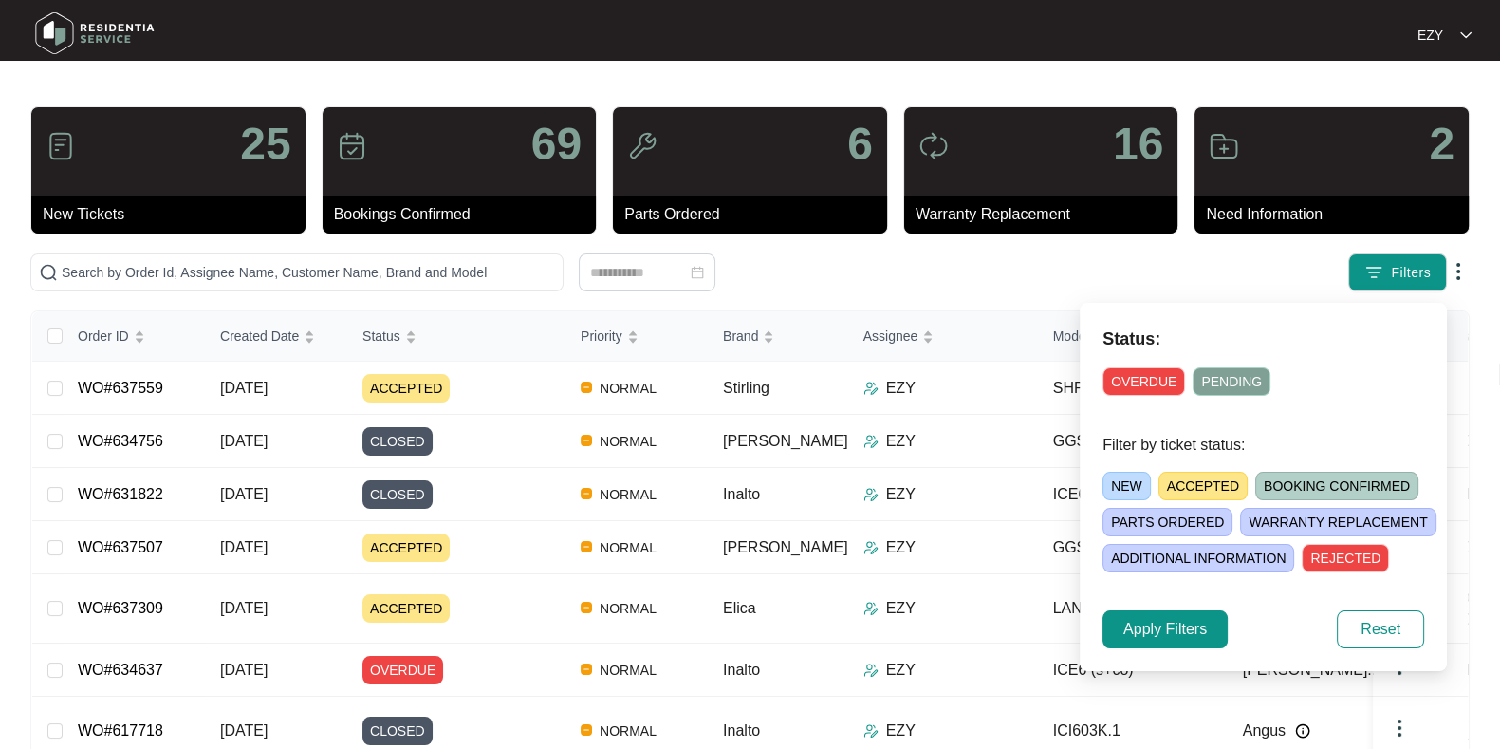
click at [1220, 489] on span "ACCEPTED" at bounding box center [1203, 486] width 89 height 28
click at [1158, 631] on span "Apply Filters" at bounding box center [1166, 629] width 84 height 23
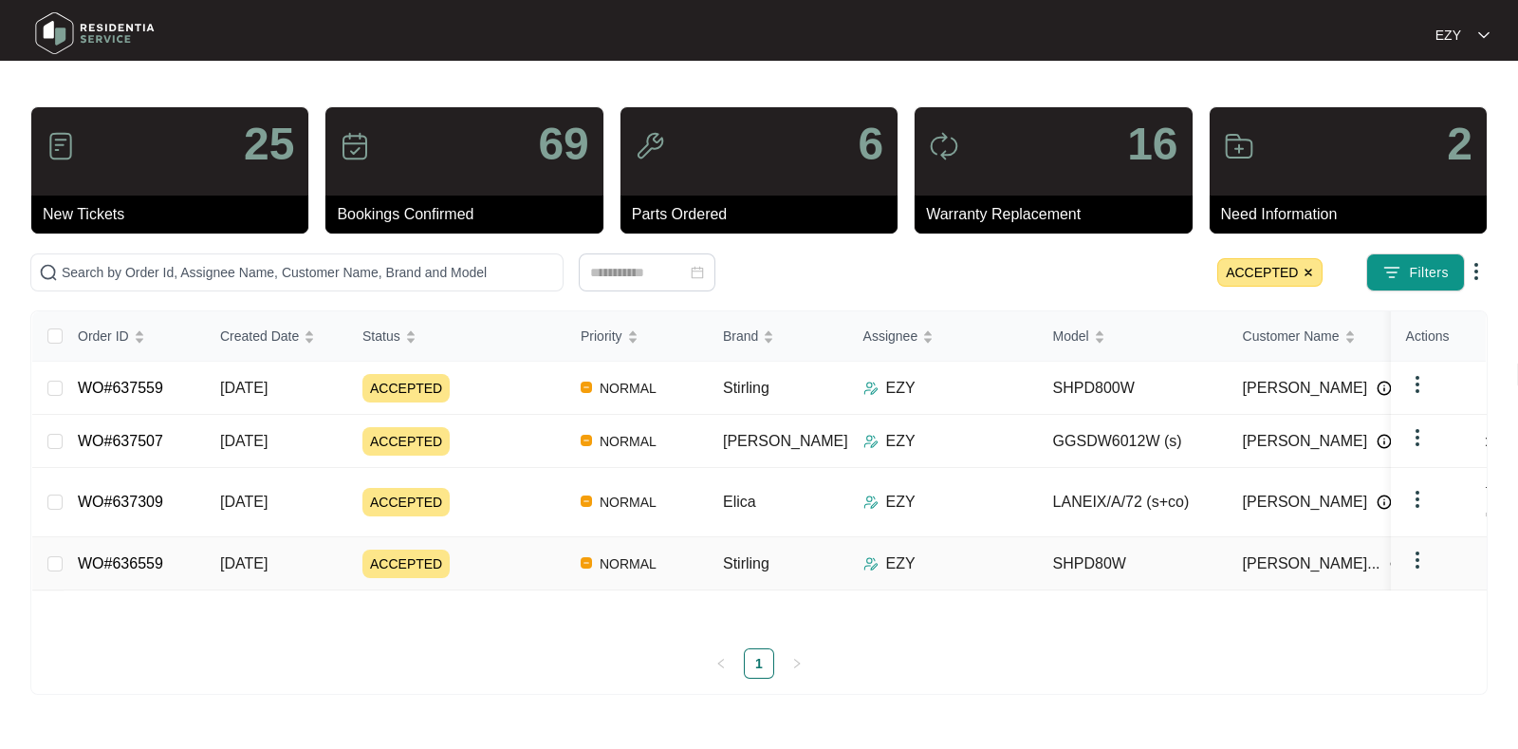
click at [503, 549] on div "ACCEPTED" at bounding box center [464, 563] width 203 height 28
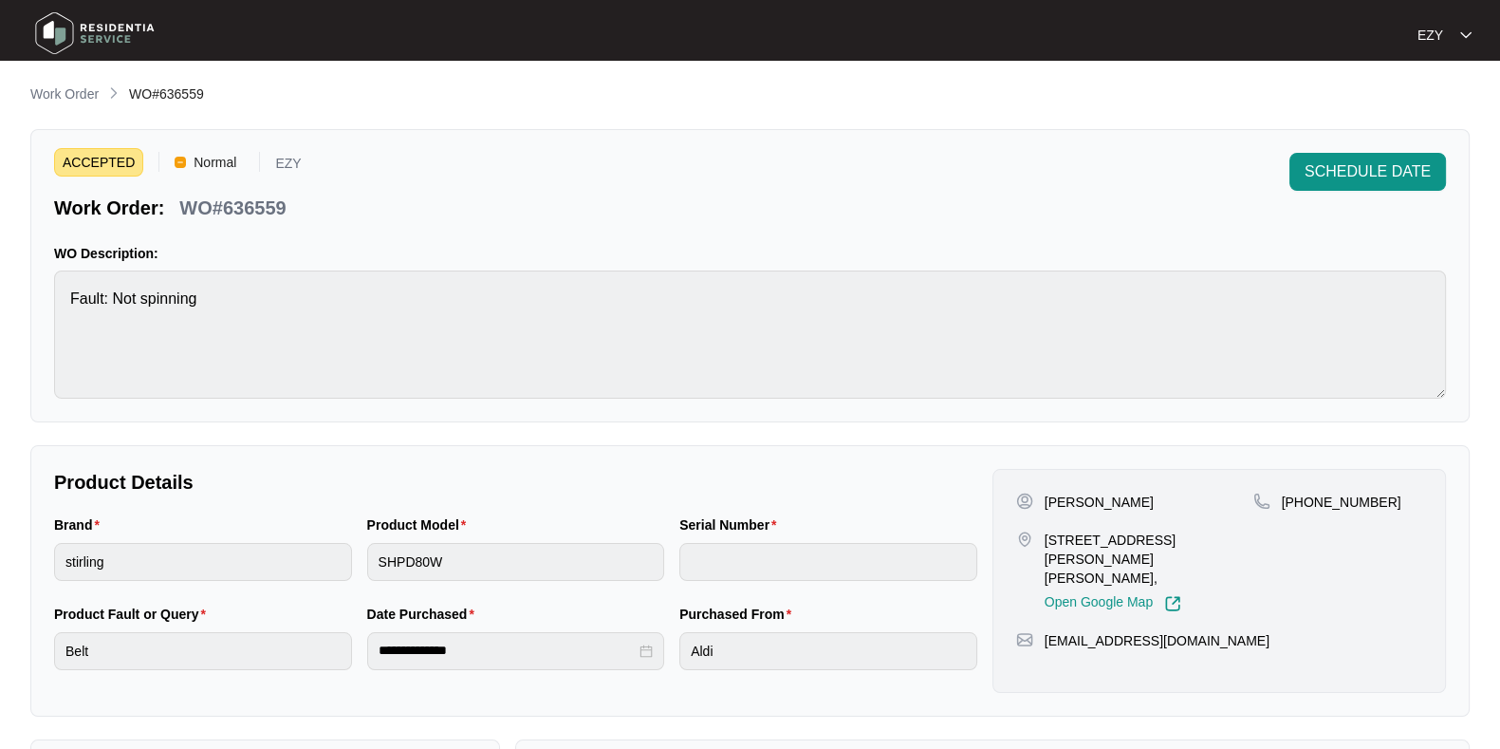
click at [33, 86] on span "Work Order" at bounding box center [64, 93] width 68 height 15
click at [91, 92] on p "Work Order" at bounding box center [64, 93] width 68 height 19
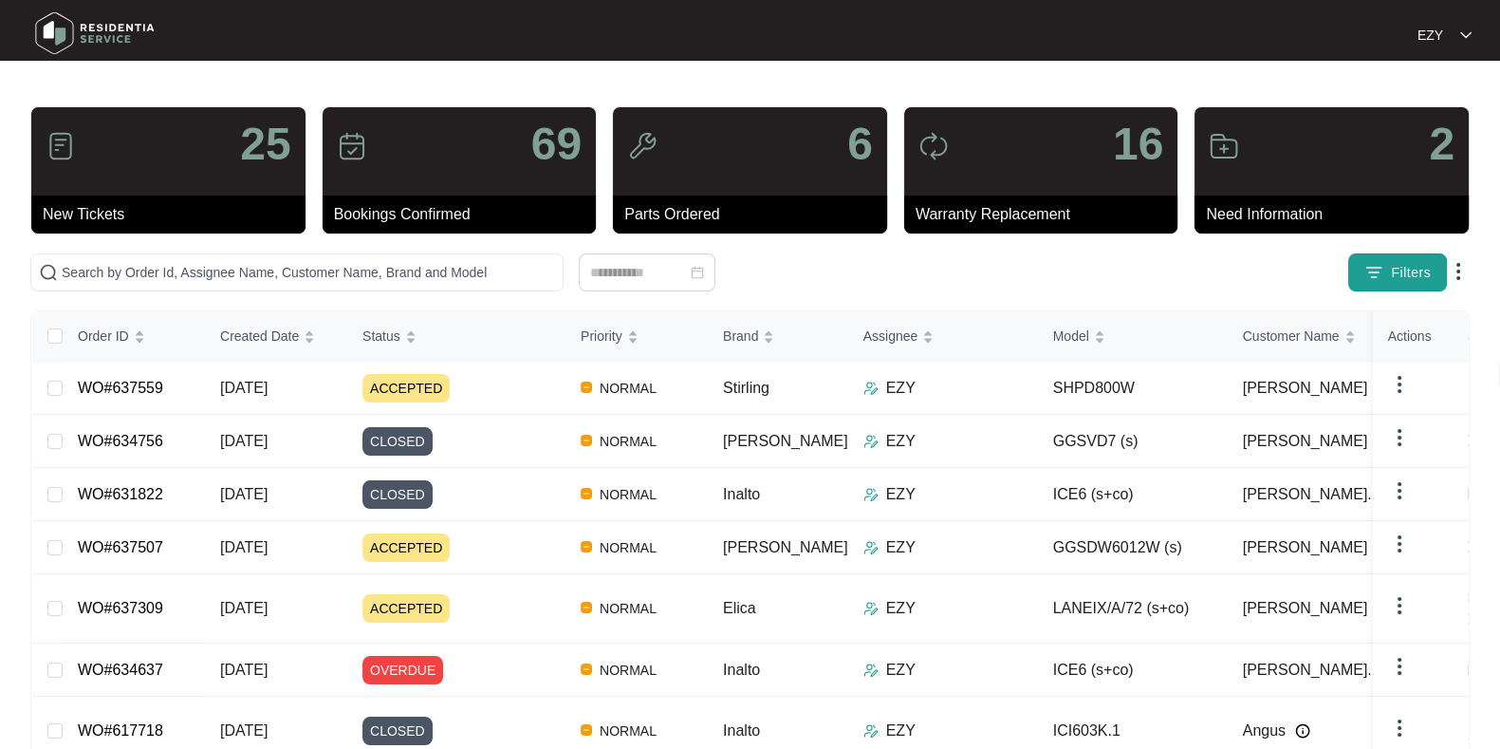
click at [1388, 272] on button "Filters" at bounding box center [1398, 272] width 99 height 38
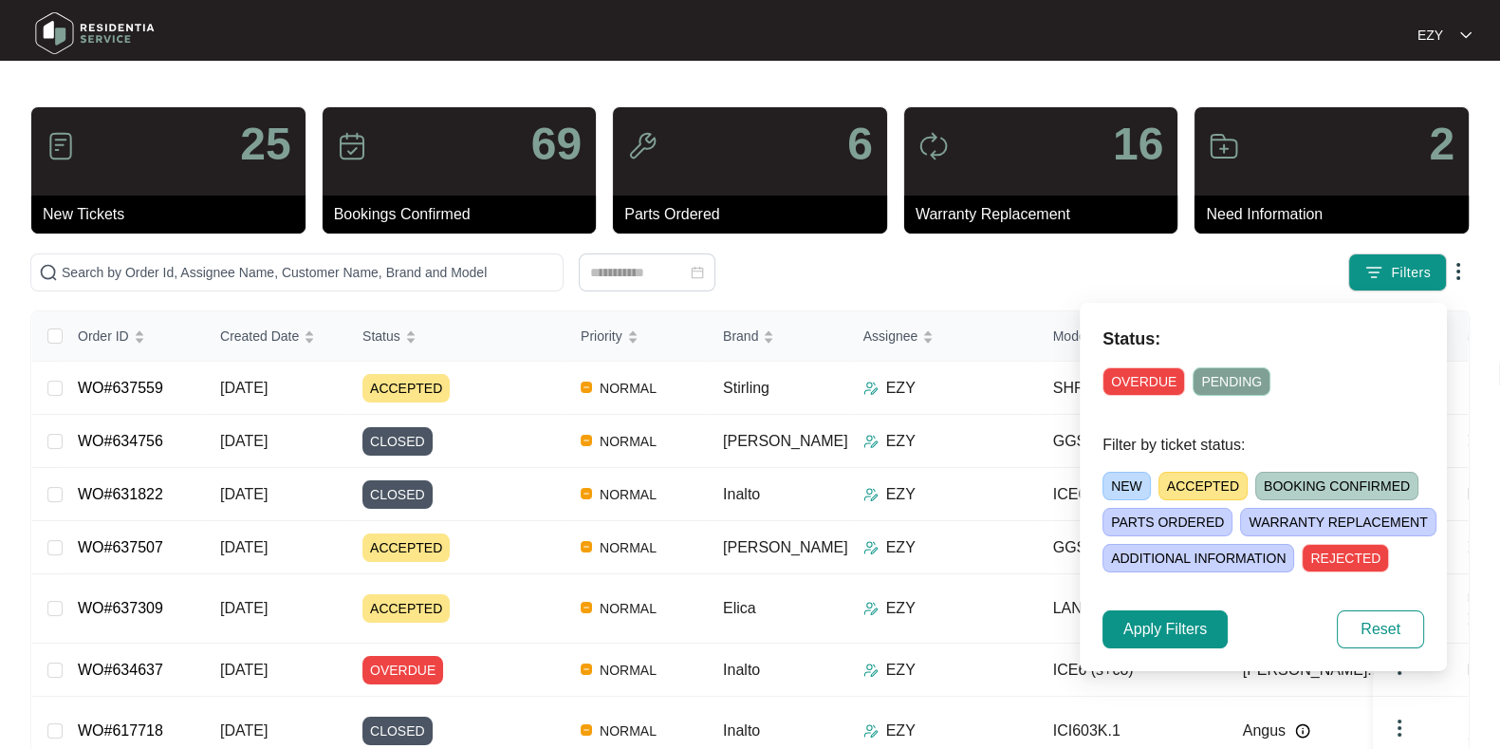
click at [1191, 487] on span "ACCEPTED" at bounding box center [1203, 486] width 89 height 28
click at [1153, 626] on span "Apply Filters" at bounding box center [1166, 629] width 84 height 23
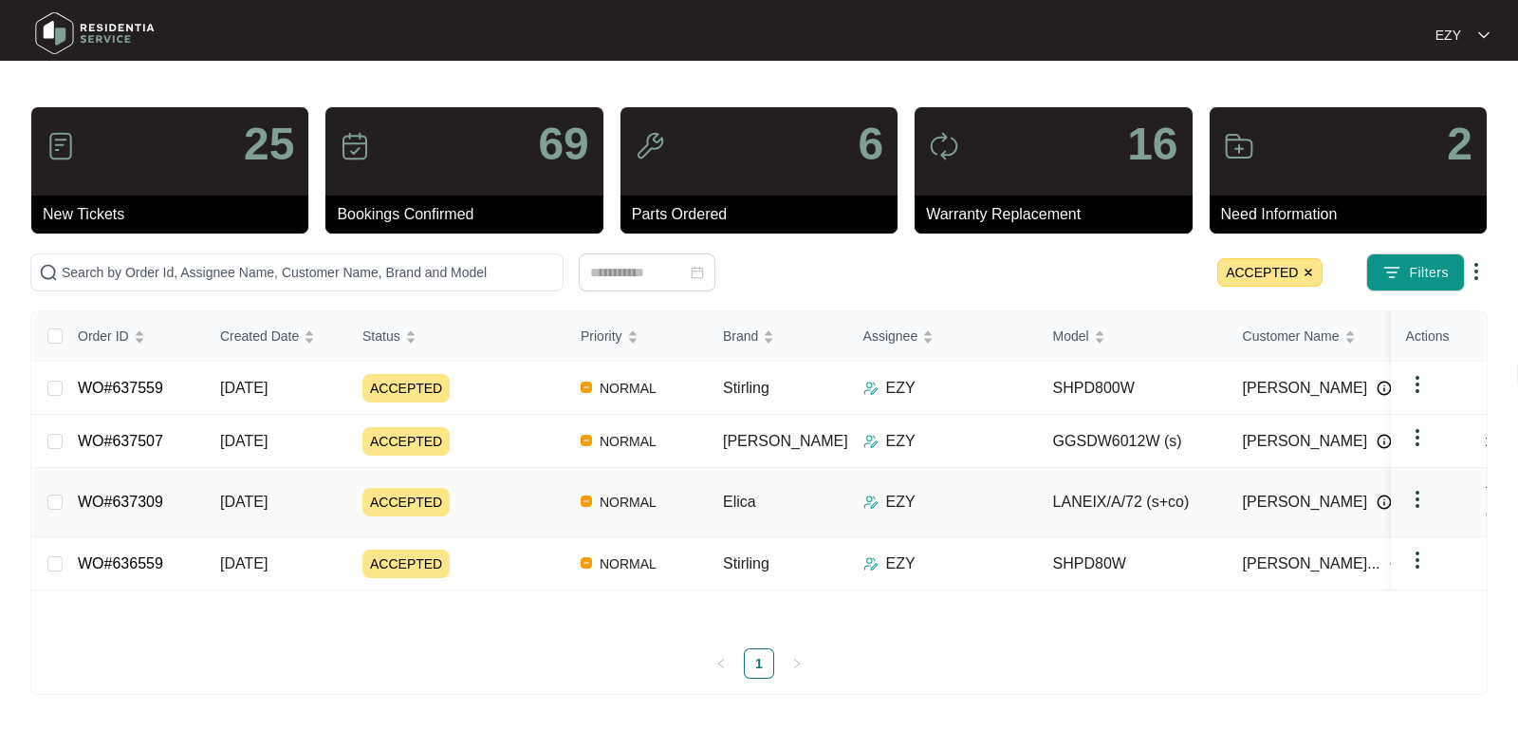
click at [481, 488] on div "ACCEPTED" at bounding box center [464, 502] width 203 height 28
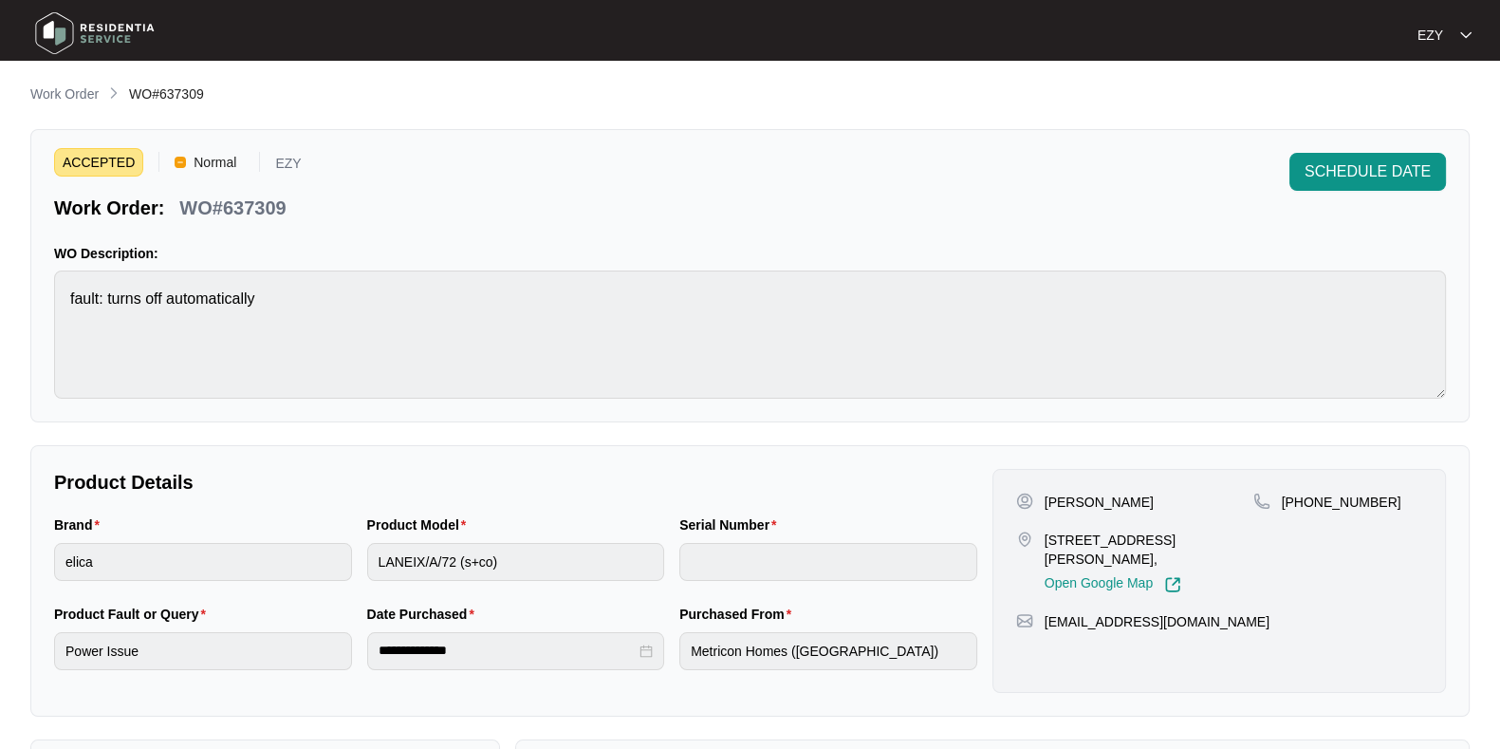
click at [287, 208] on div "WO#637309" at bounding box center [232, 204] width 121 height 33
click at [254, 209] on p "WO#637309" at bounding box center [232, 208] width 106 height 27
click at [1331, 157] on button "SCHEDULE DATE" at bounding box center [1368, 172] width 157 height 38
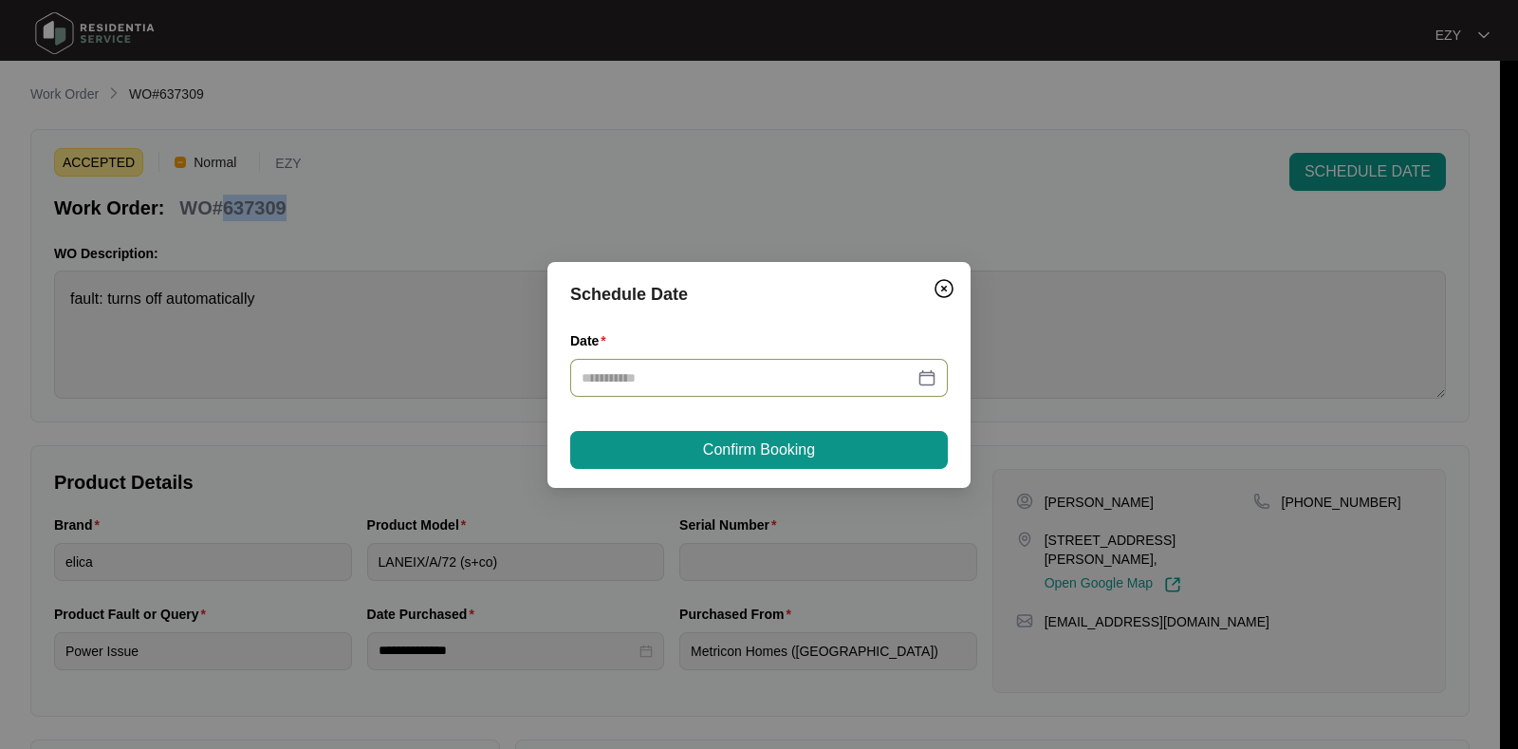
click at [776, 372] on input "Date" at bounding box center [748, 377] width 332 height 21
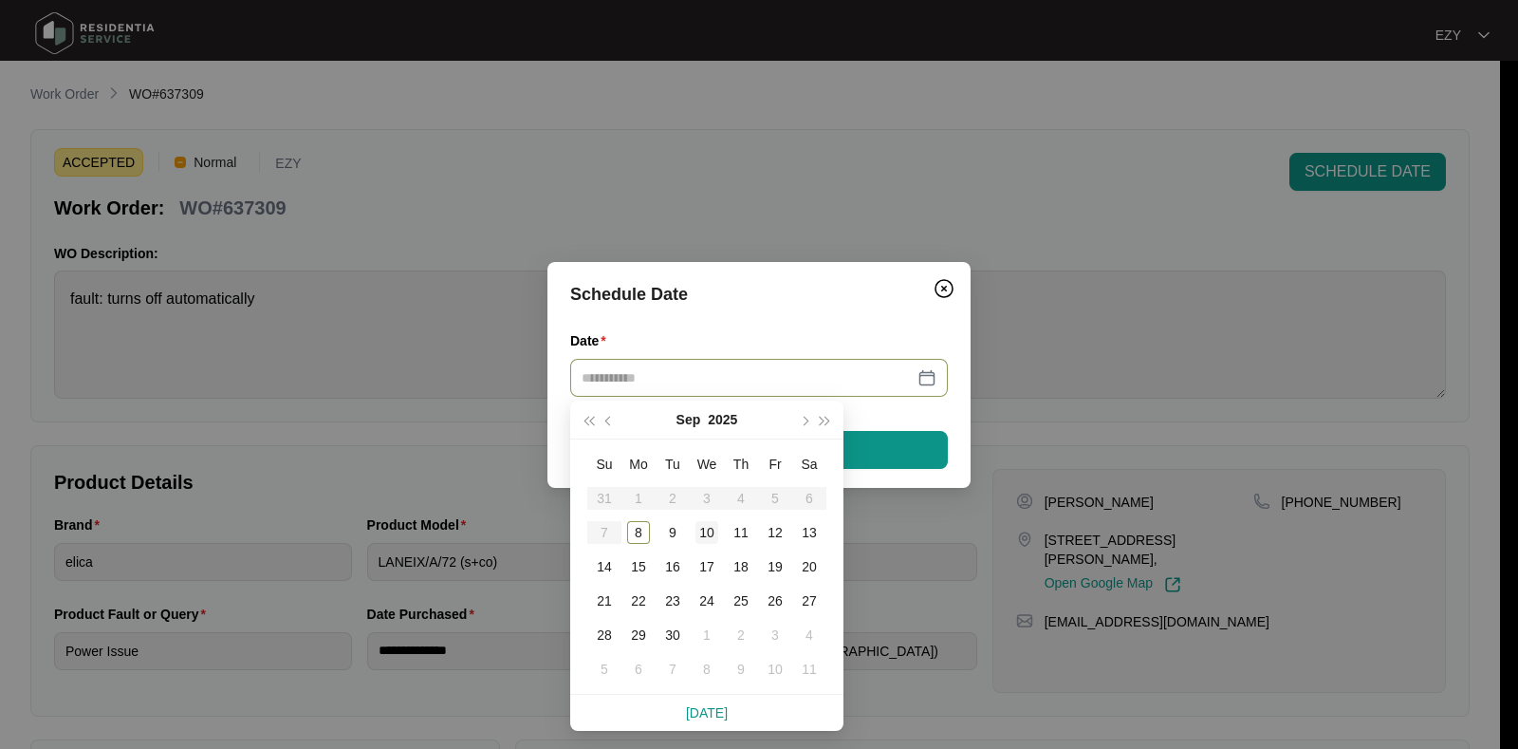
type input "**********"
click at [712, 523] on div "10" at bounding box center [707, 532] width 23 height 23
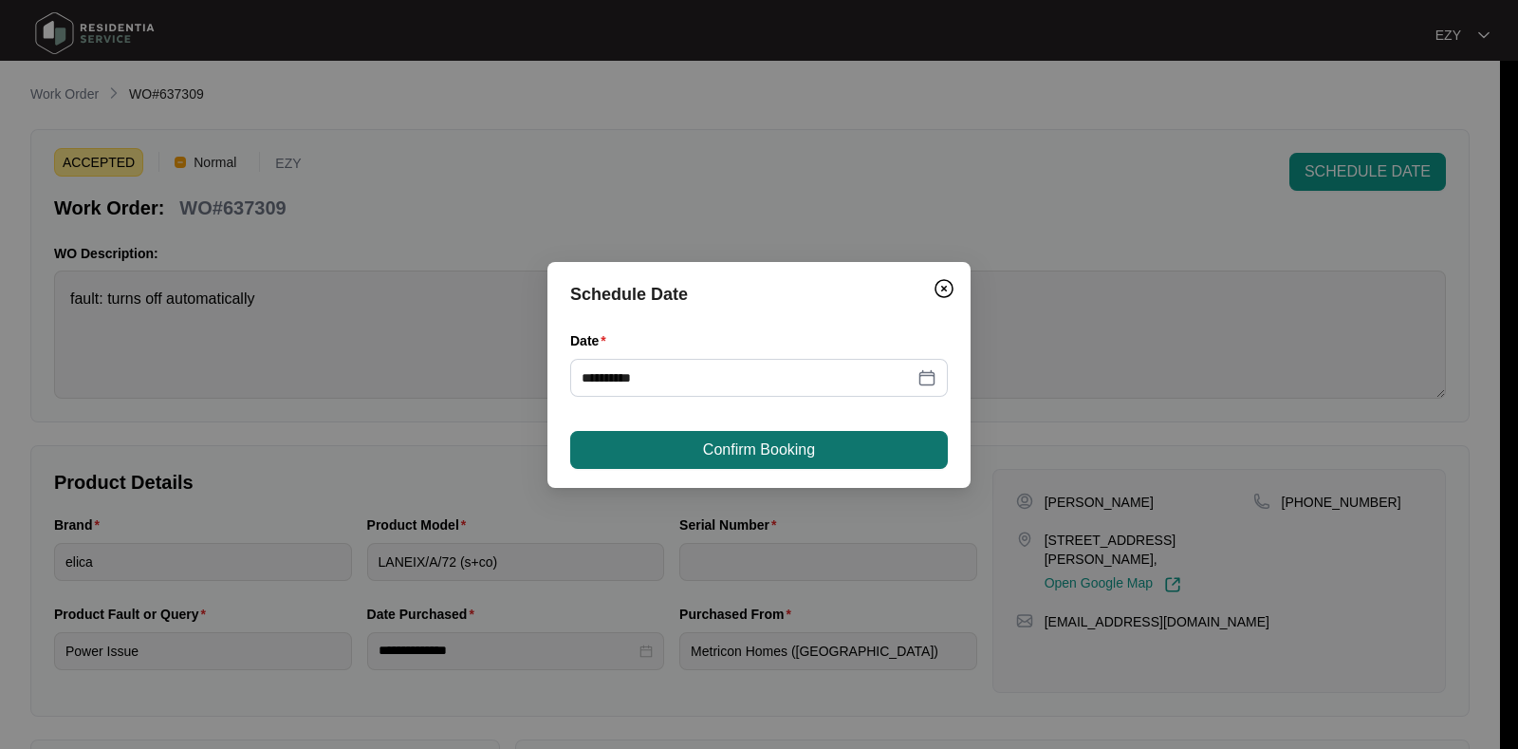
click at [779, 449] on span "Confirm Booking" at bounding box center [759, 449] width 112 height 23
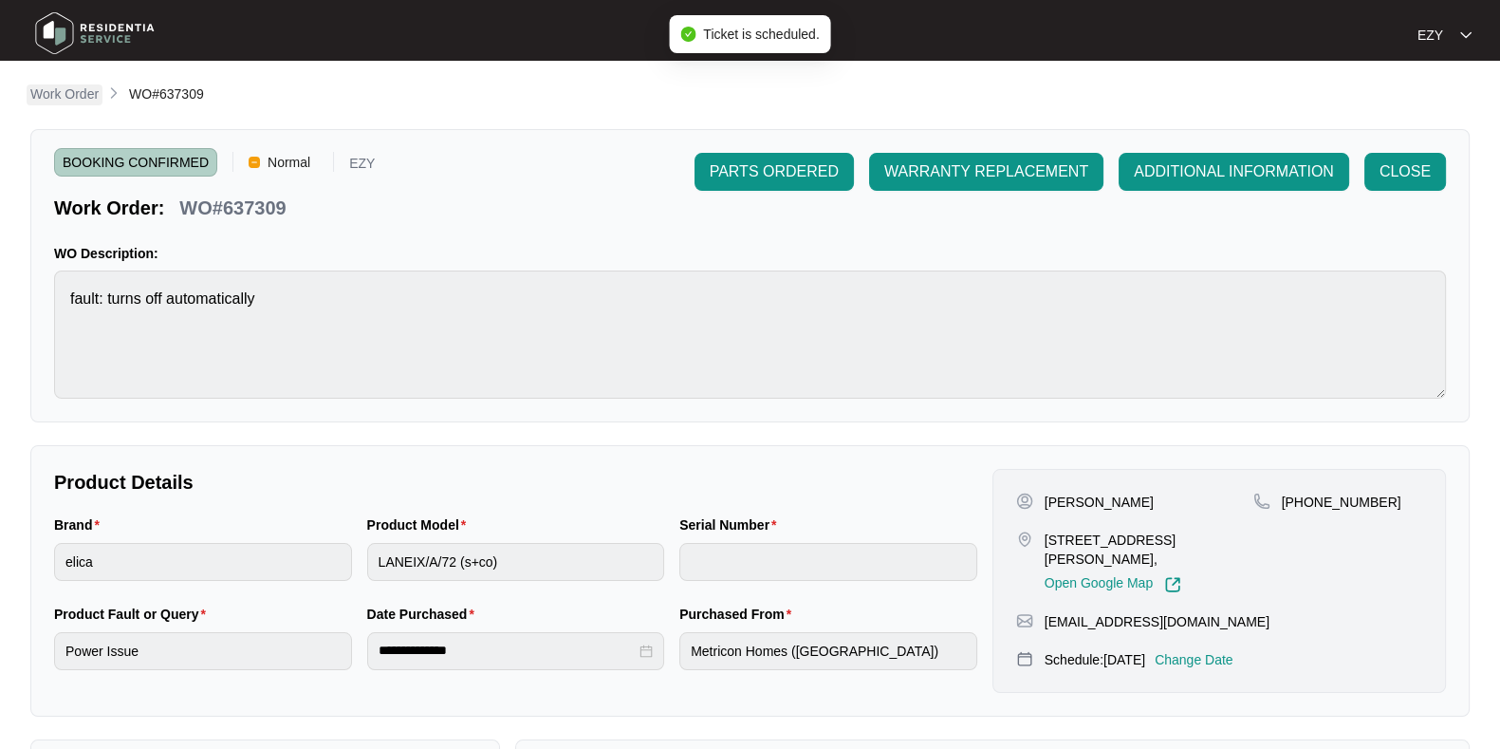
click at [54, 97] on p "Work Order" at bounding box center [64, 93] width 68 height 19
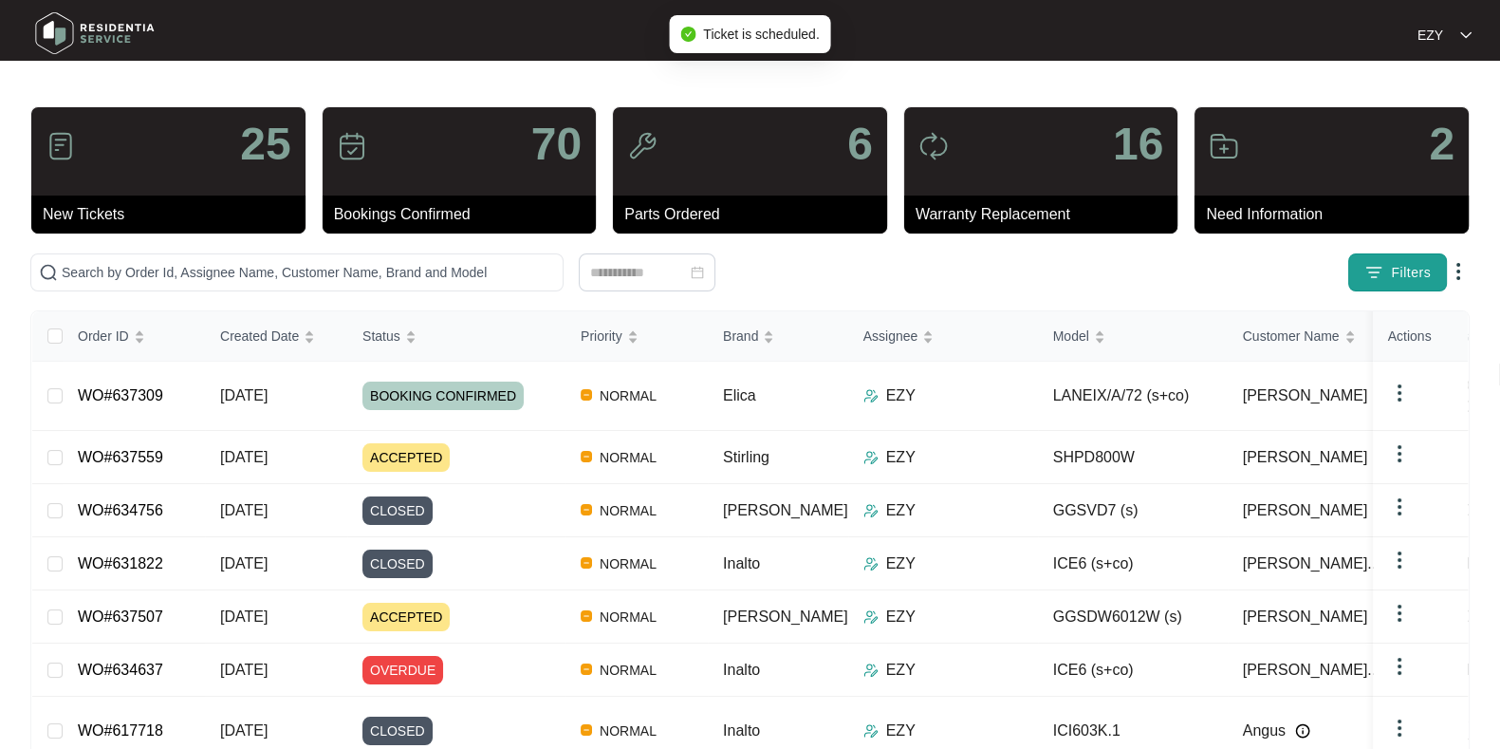
click at [1413, 267] on span "Filters" at bounding box center [1411, 273] width 40 height 20
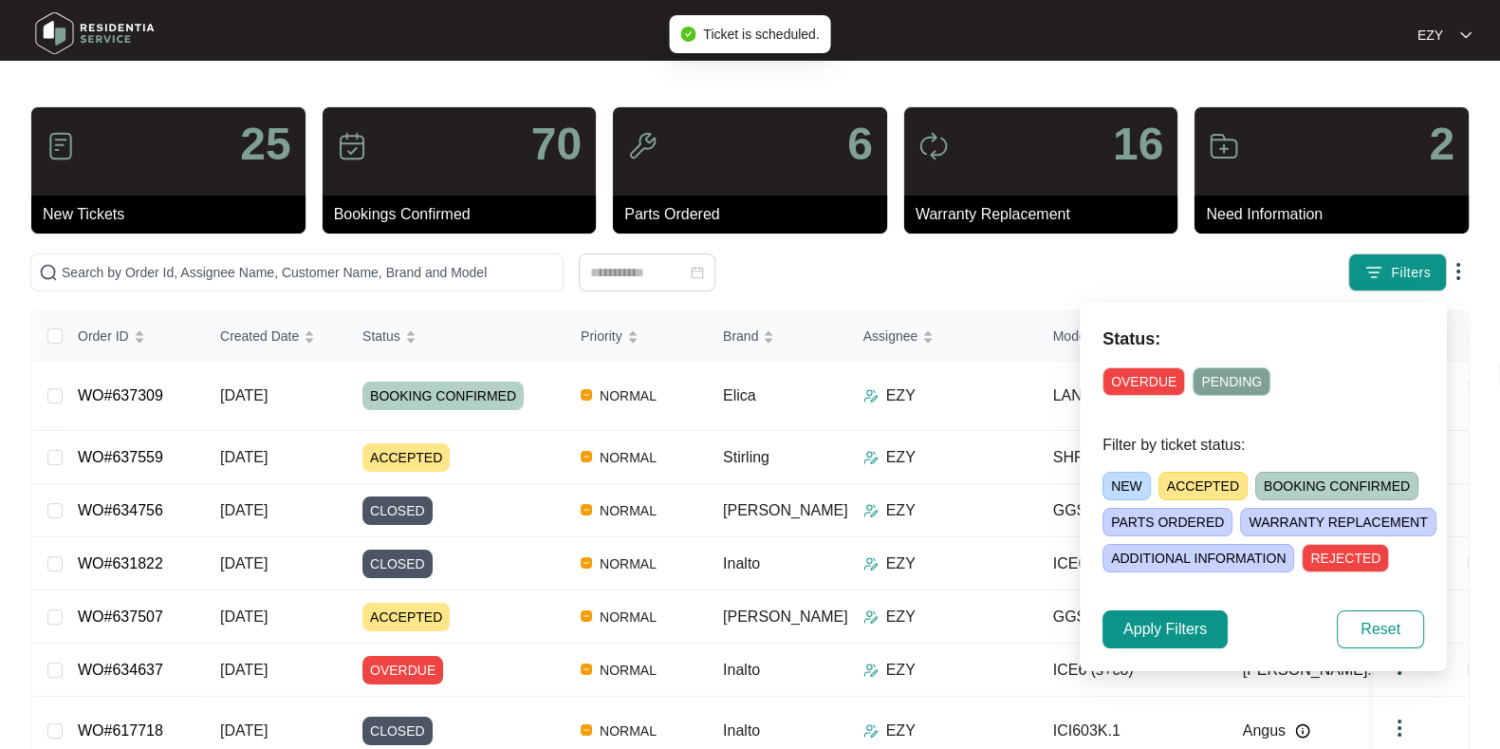
click at [1211, 488] on span "ACCEPTED" at bounding box center [1203, 486] width 89 height 28
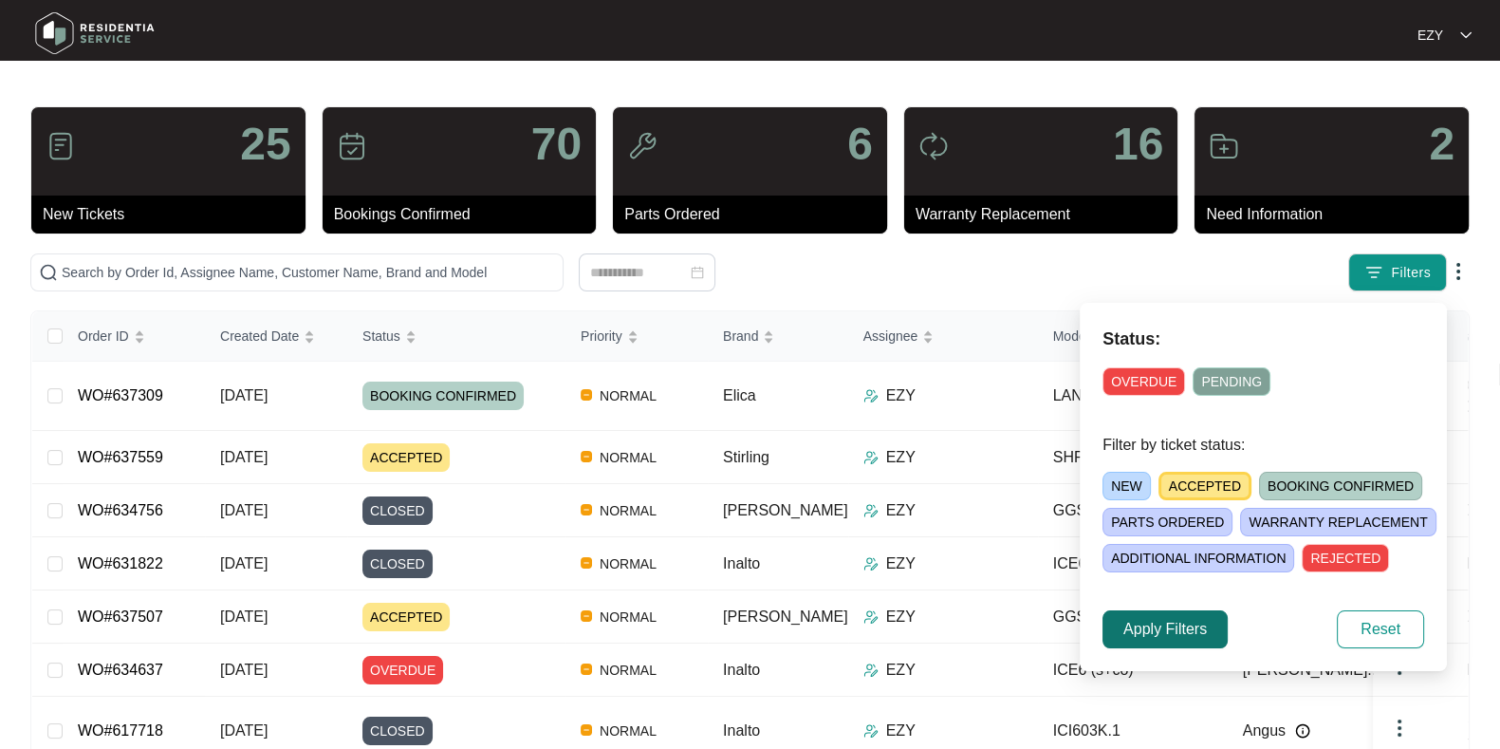
click at [1145, 635] on span "Apply Filters" at bounding box center [1166, 629] width 84 height 23
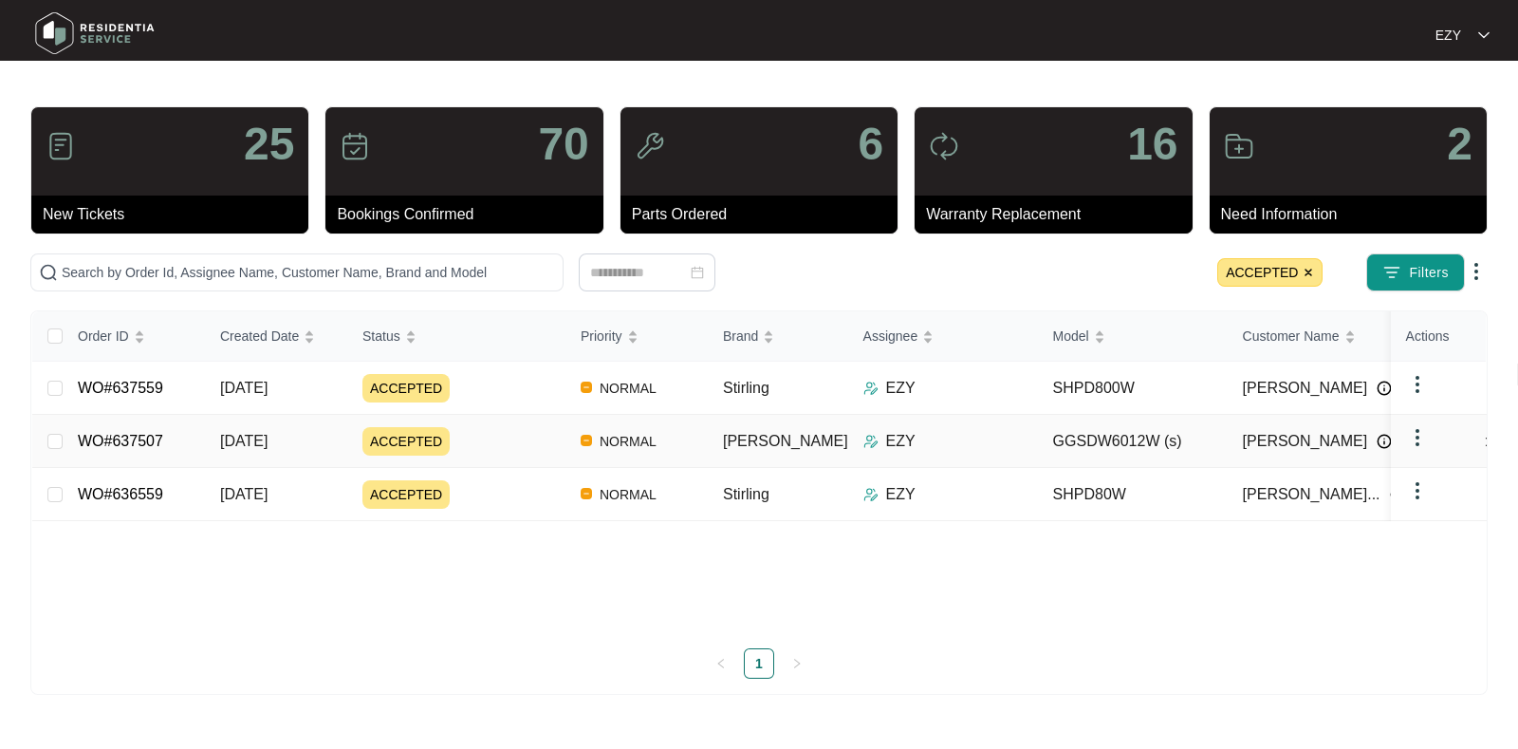
click at [461, 449] on div "ACCEPTED" at bounding box center [464, 441] width 203 height 28
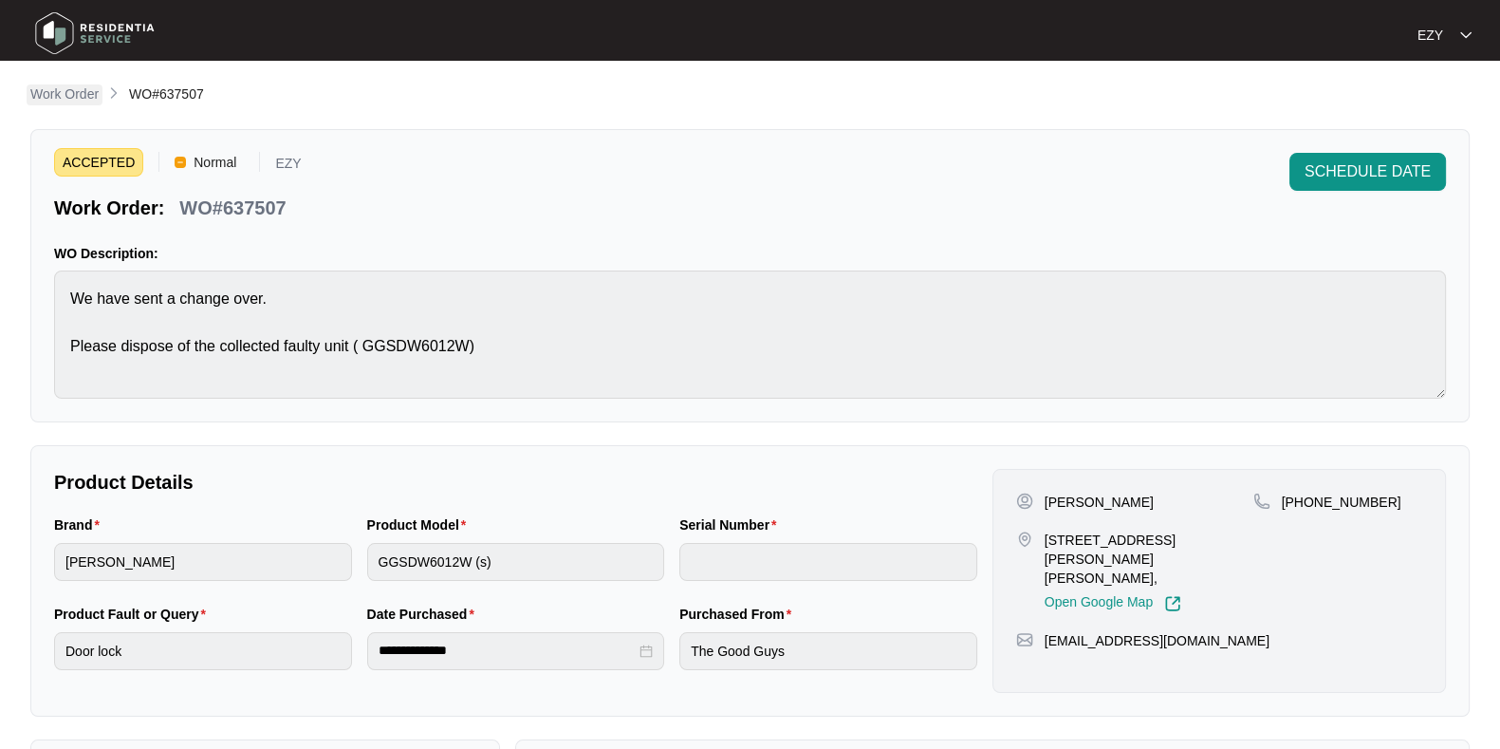
click at [84, 93] on p "Work Order" at bounding box center [64, 93] width 68 height 19
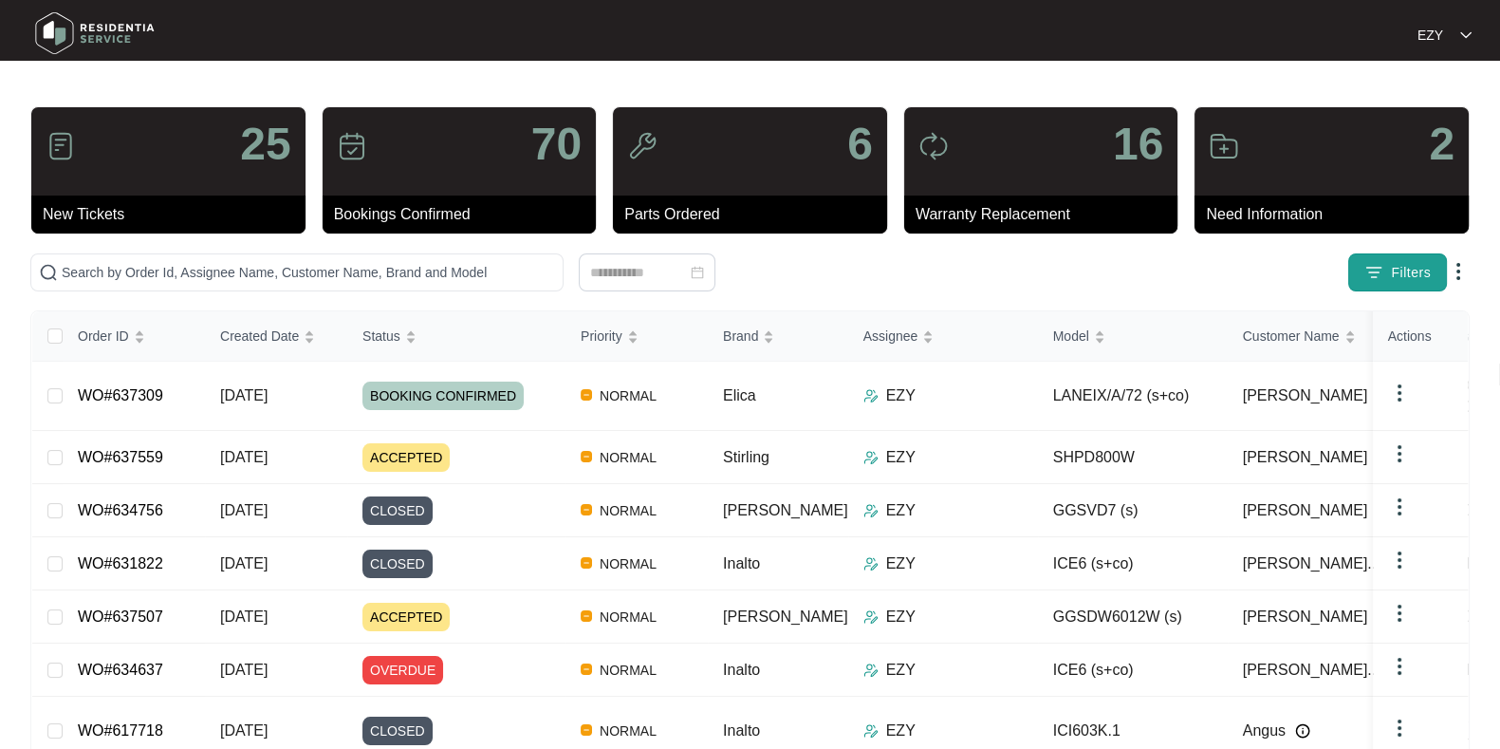
click at [1420, 287] on button "Filters" at bounding box center [1398, 272] width 99 height 38
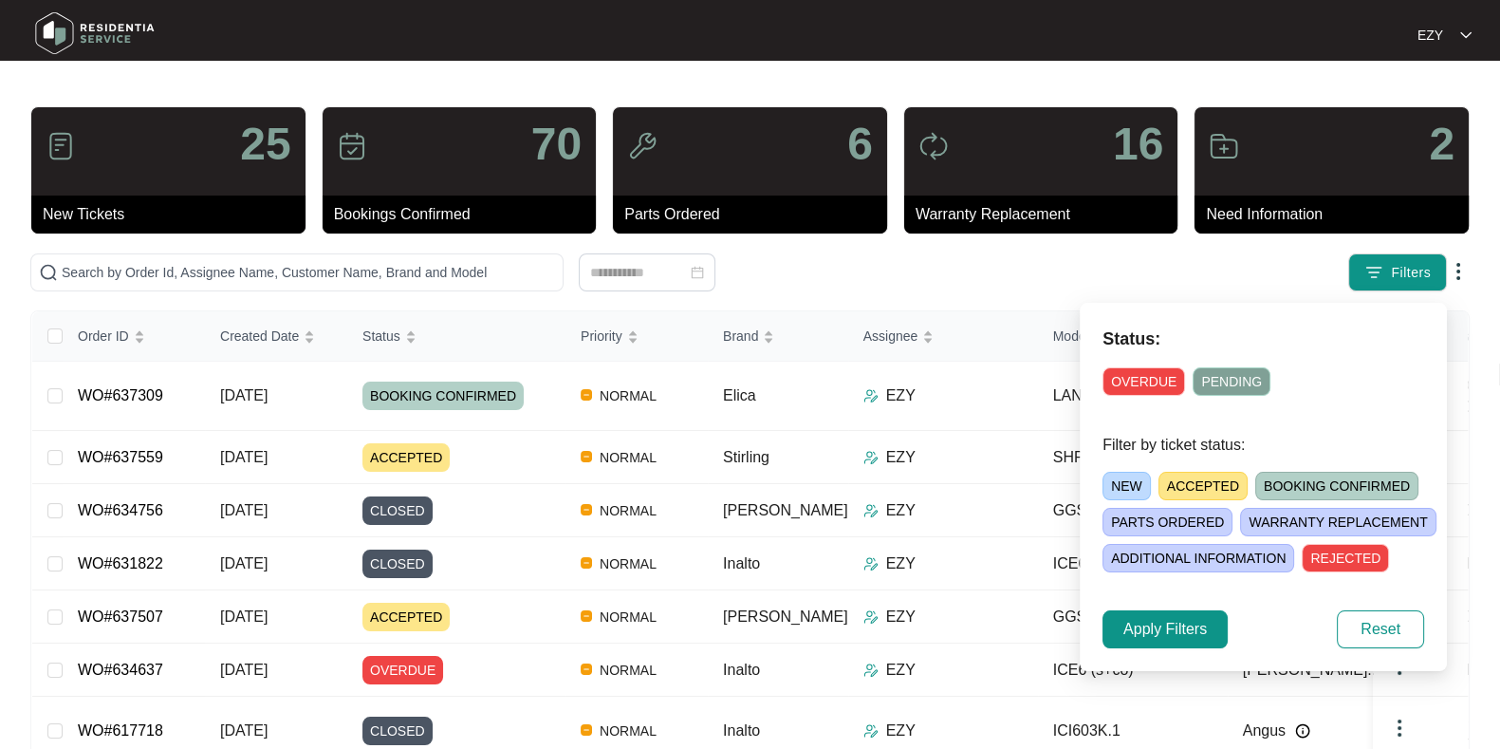
click at [1148, 373] on span "OVERDUE" at bounding box center [1144, 381] width 83 height 28
click at [1157, 628] on span "Apply Filters" at bounding box center [1166, 629] width 84 height 23
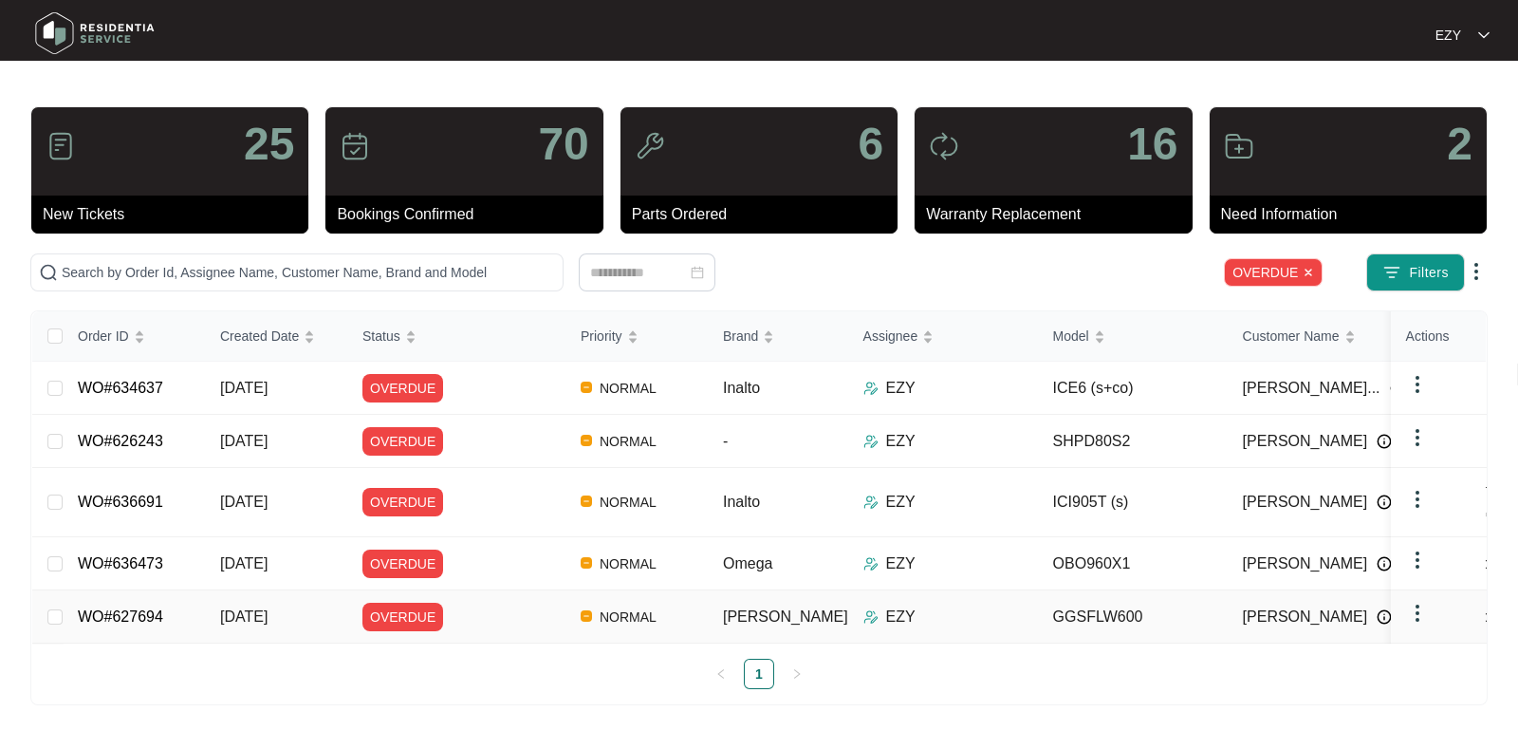
click at [503, 603] on div "OVERDUE" at bounding box center [464, 617] width 203 height 28
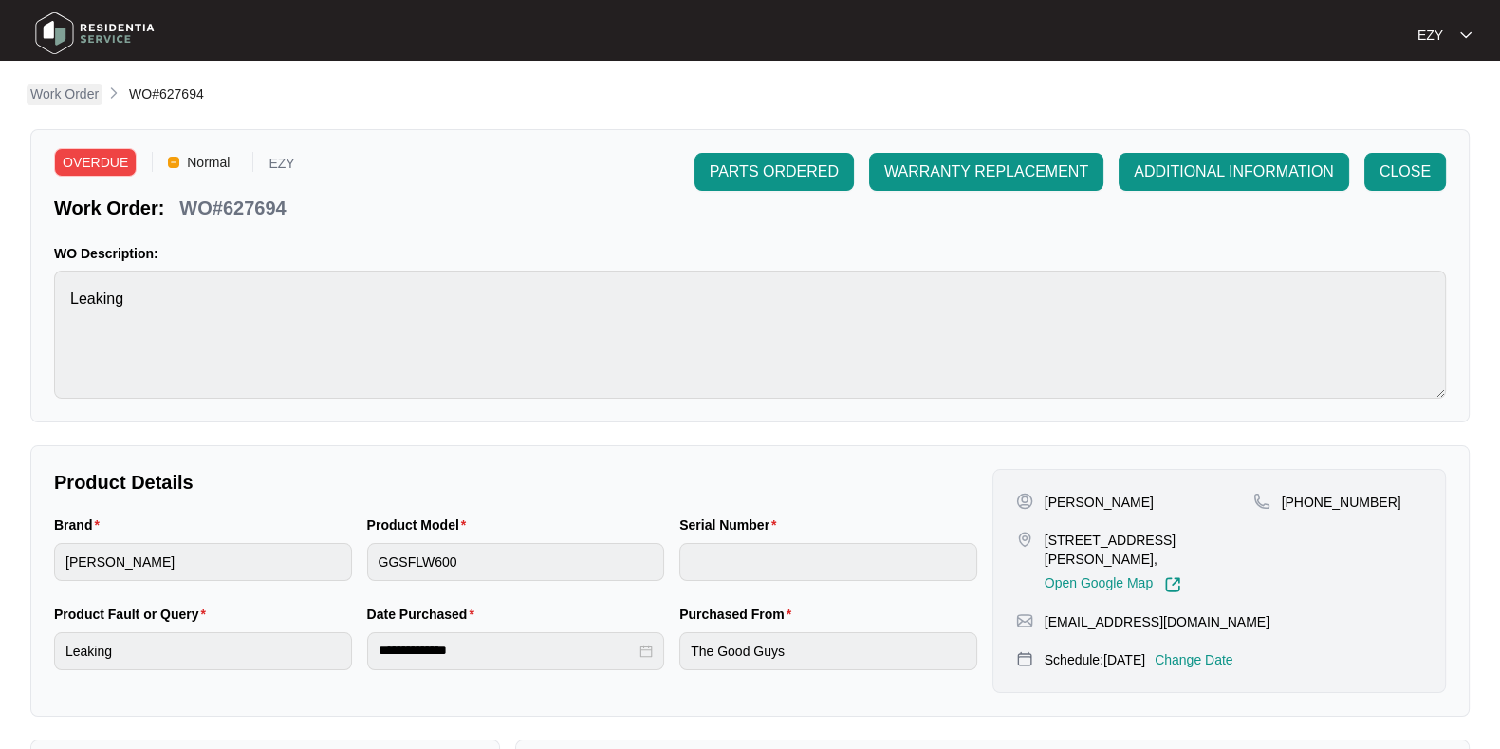
click at [83, 88] on p "Work Order" at bounding box center [64, 93] width 68 height 19
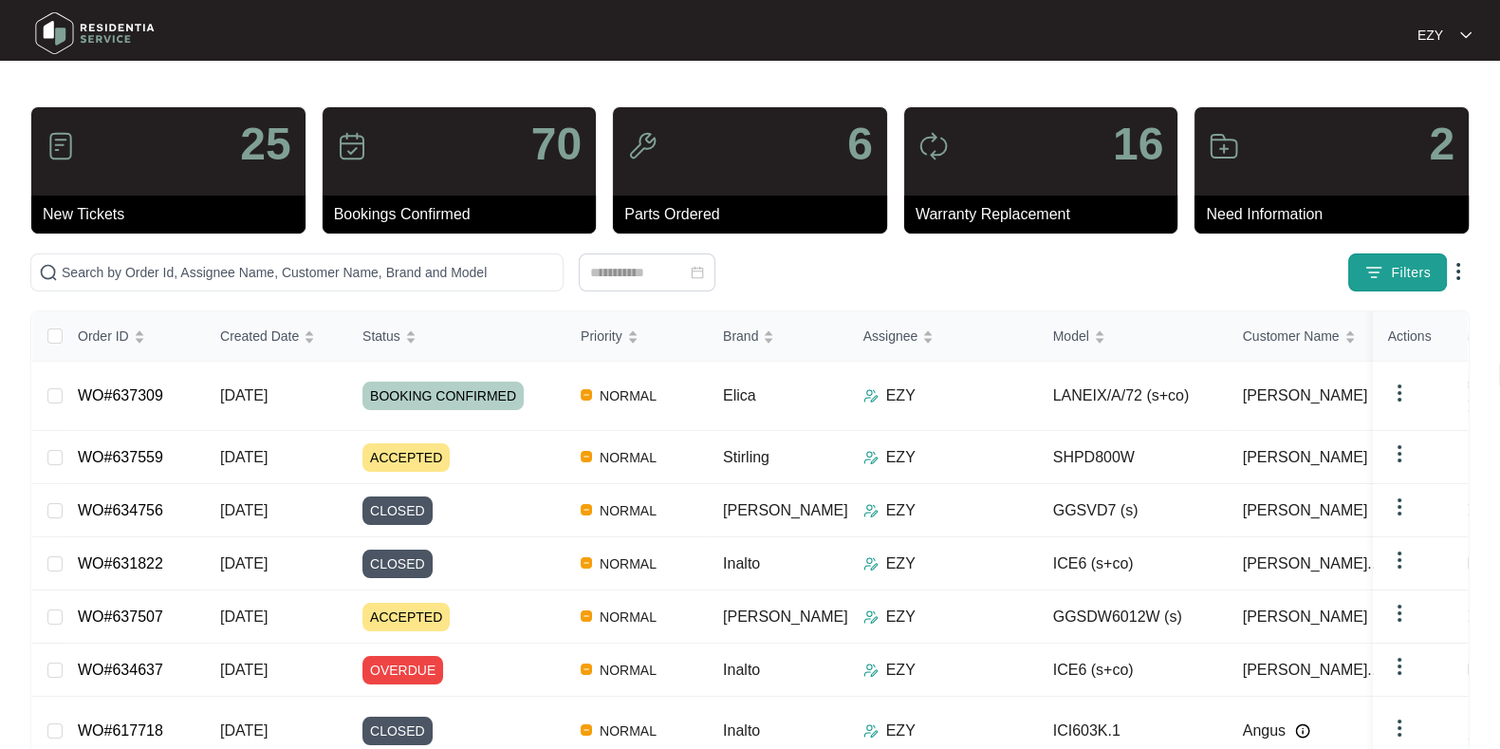
click at [1349, 272] on button "Filters" at bounding box center [1398, 272] width 99 height 38
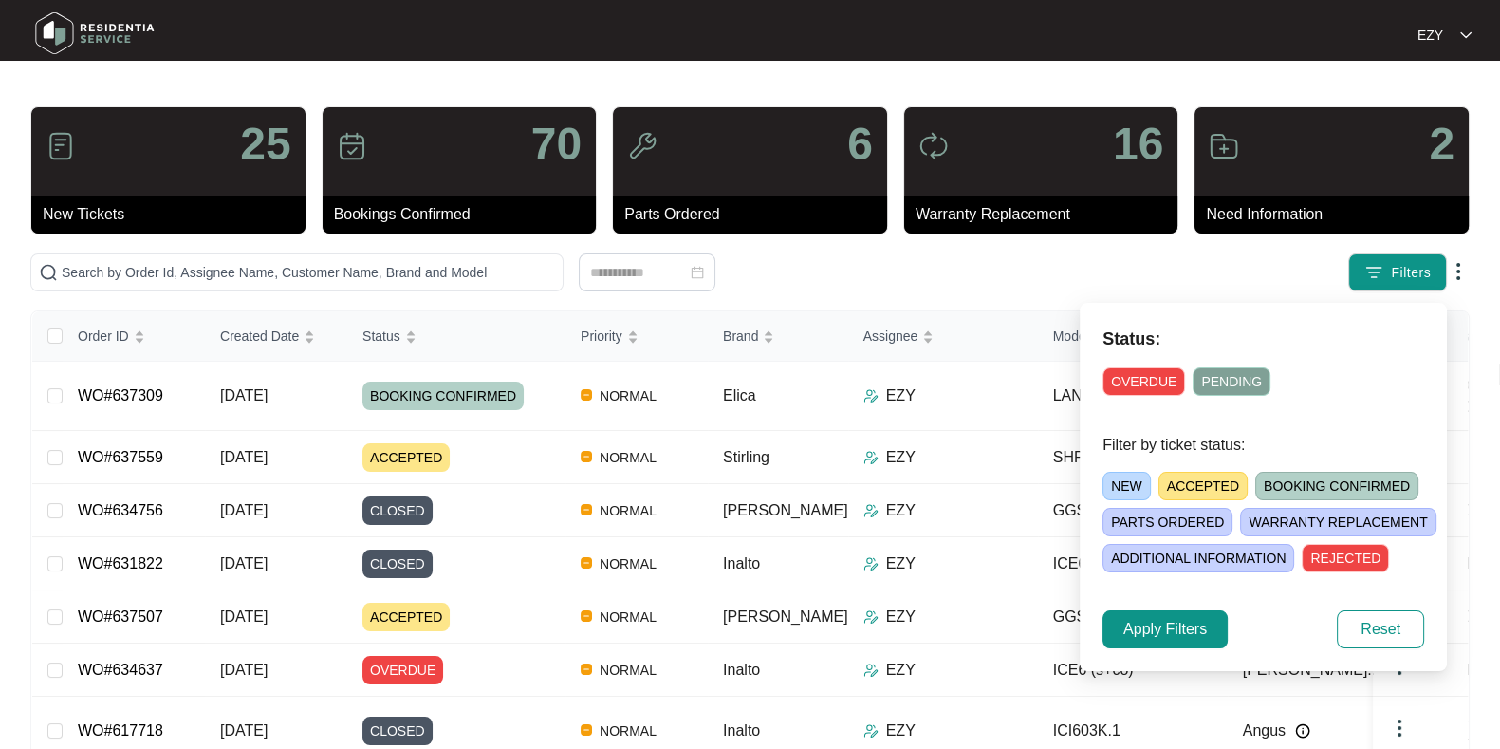
click at [1132, 382] on span "OVERDUE" at bounding box center [1144, 381] width 83 height 28
click at [1127, 621] on span "Apply Filters" at bounding box center [1166, 629] width 84 height 23
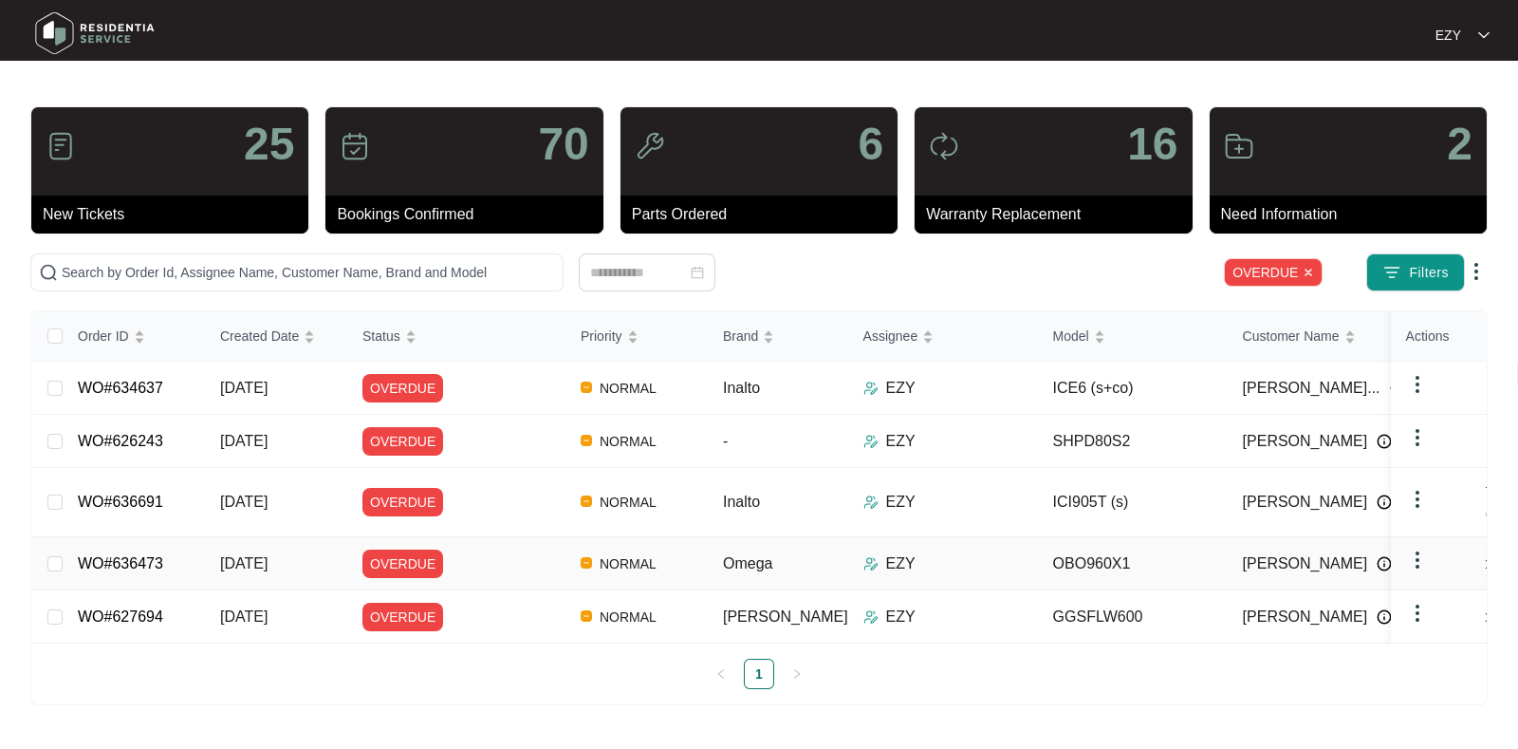
click at [491, 550] on div "OVERDUE" at bounding box center [464, 563] width 203 height 28
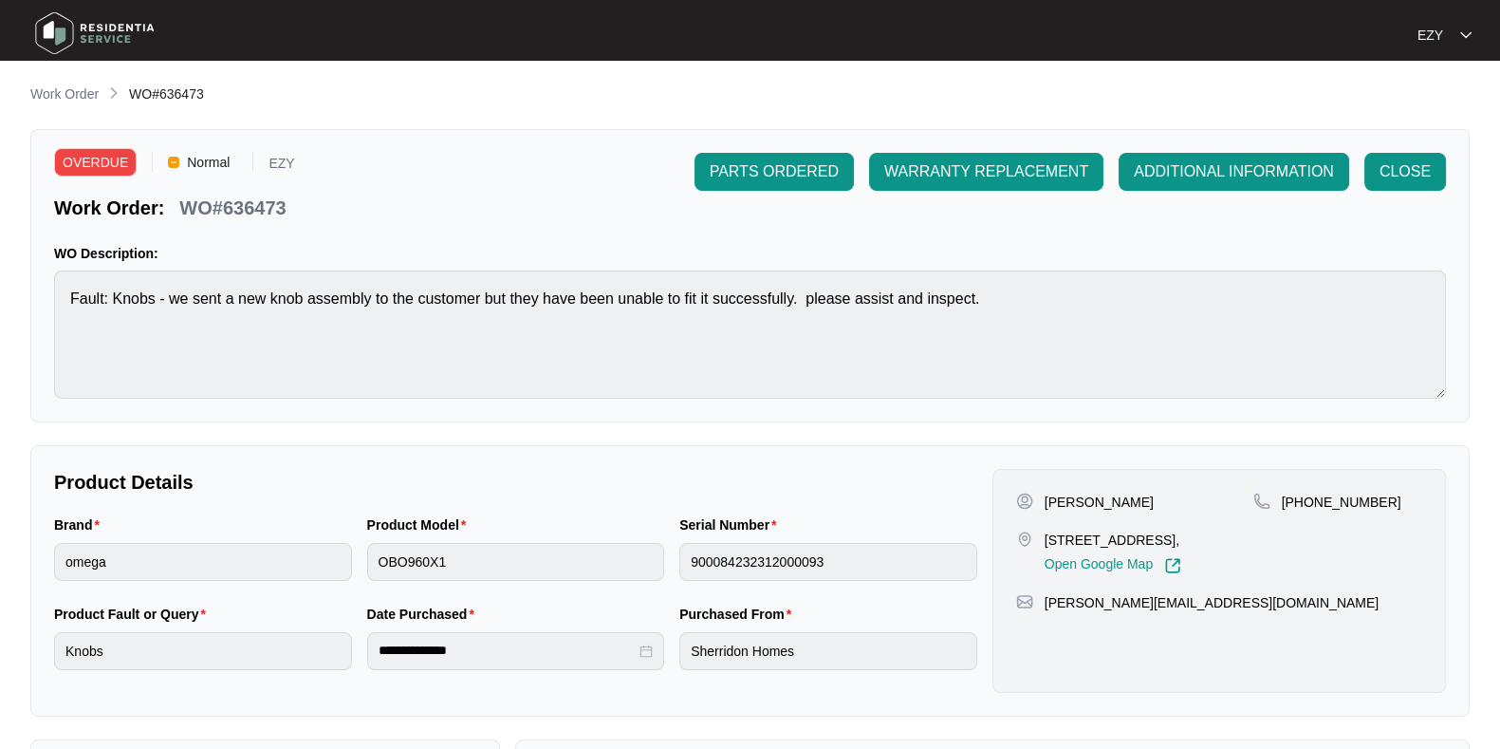
click at [270, 196] on p "WO#636473" at bounding box center [232, 208] width 106 height 27
click at [64, 100] on p "Work Order" at bounding box center [64, 93] width 68 height 19
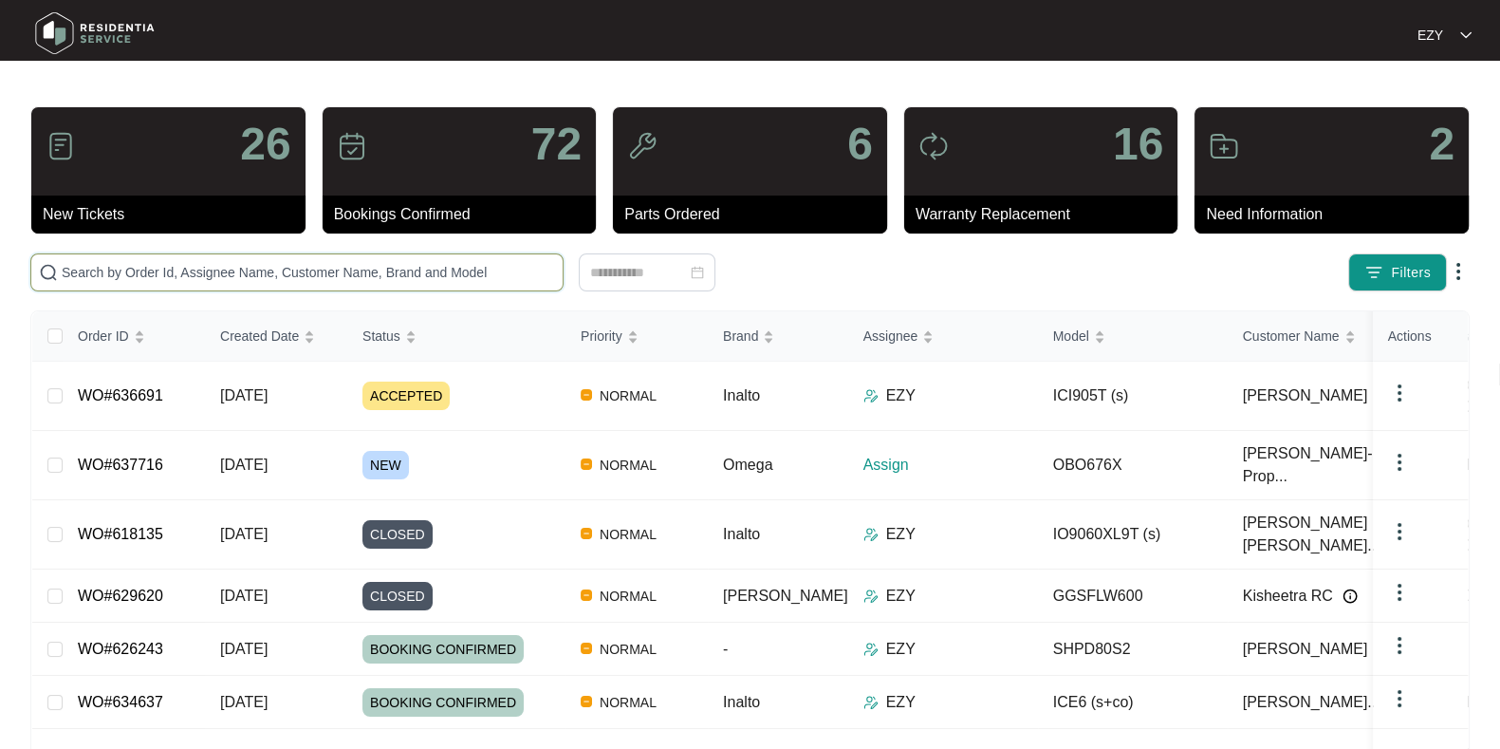
click at [294, 270] on input "text" at bounding box center [309, 272] width 494 height 21
paste input "636691"
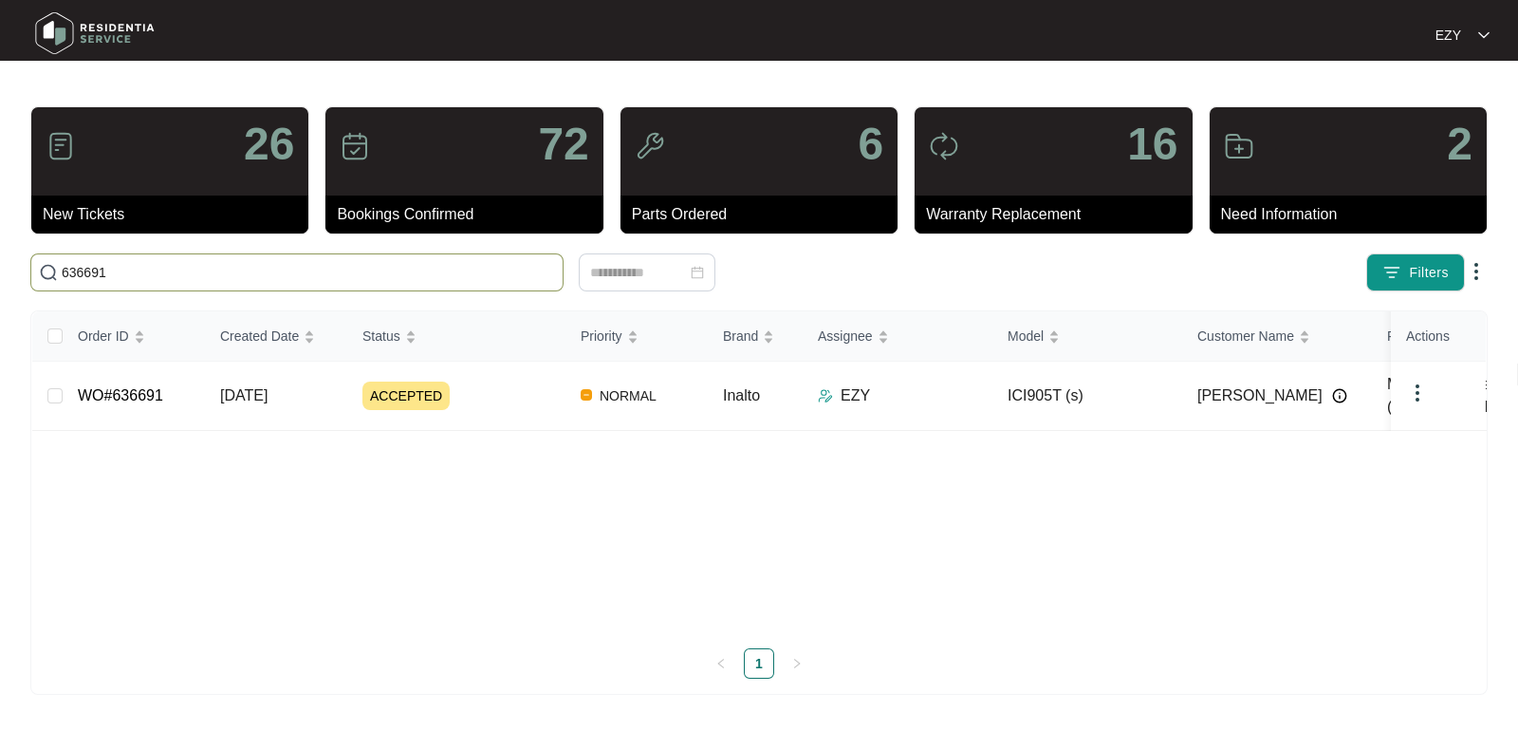
type input "636691"
click at [493, 387] on div "ACCEPTED" at bounding box center [464, 396] width 203 height 28
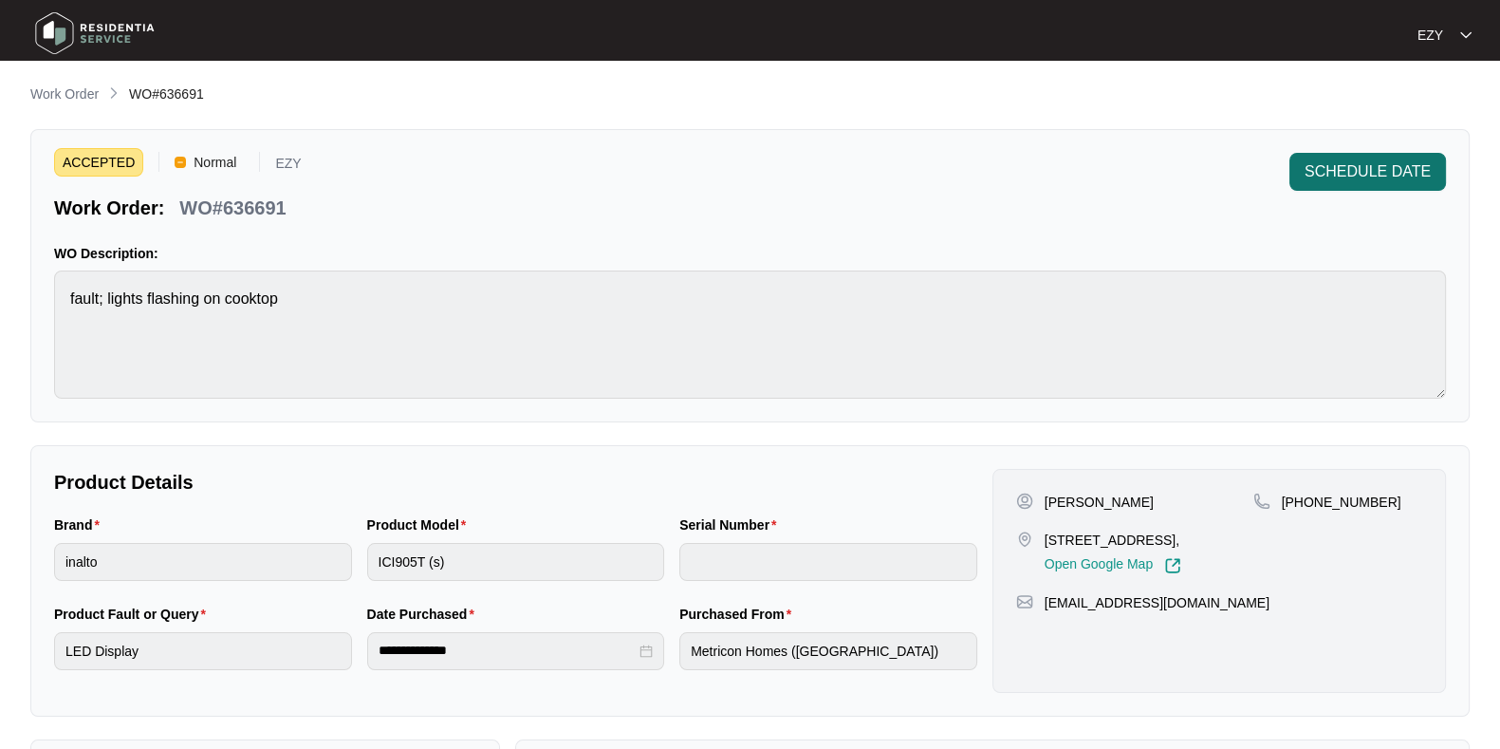
click at [1382, 187] on button "SCHEDULE DATE" at bounding box center [1368, 172] width 157 height 38
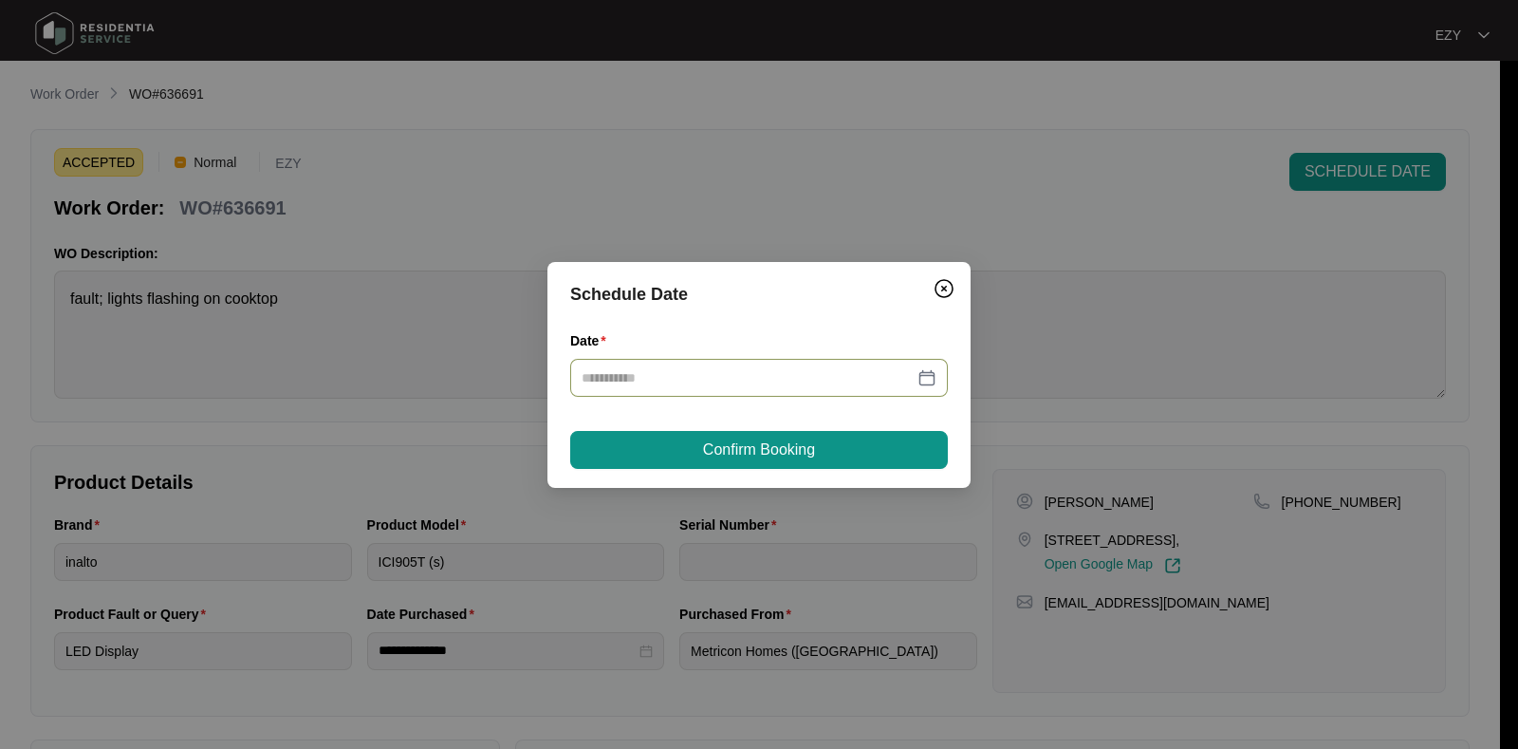
click at [754, 365] on div at bounding box center [759, 378] width 378 height 38
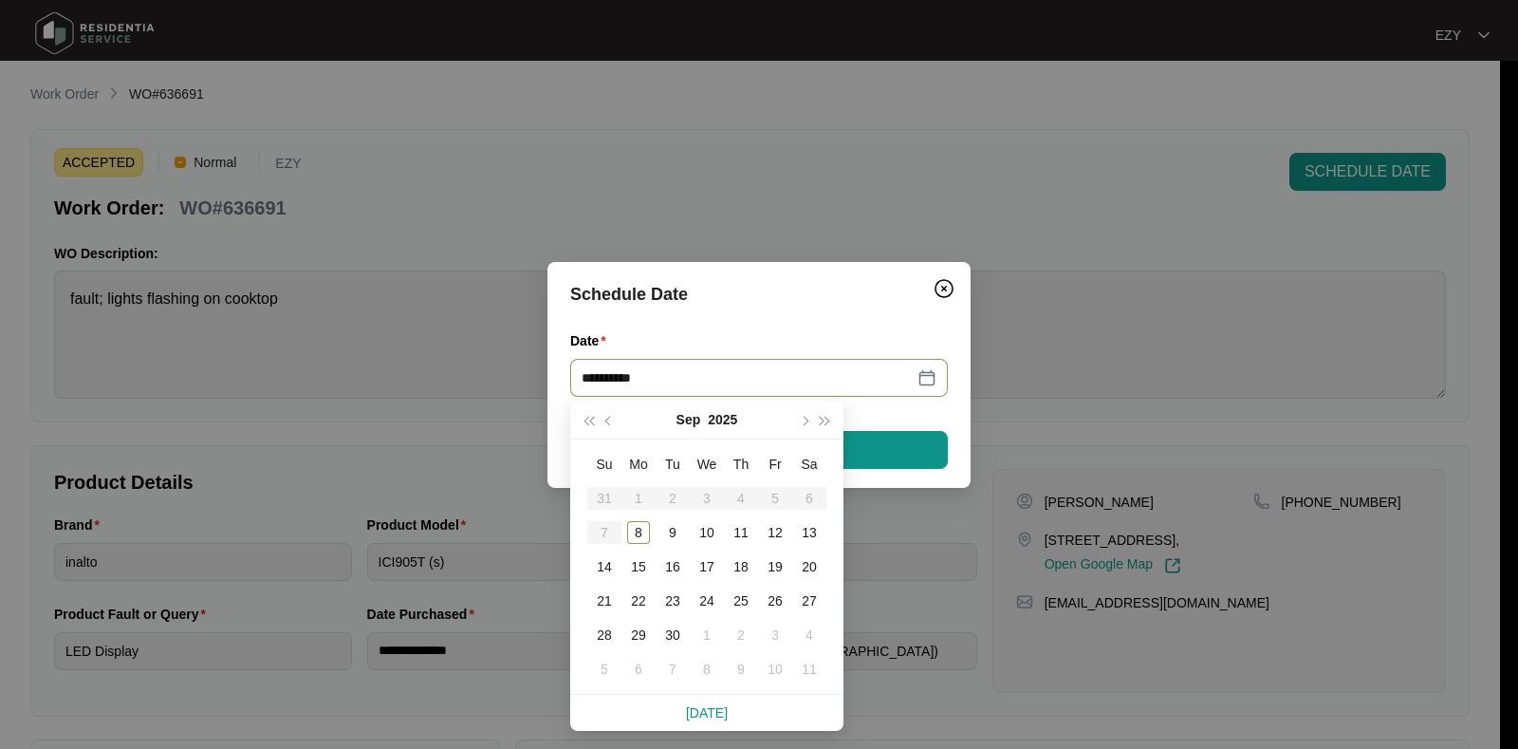
type input "**********"
click at [702, 529] on div "10" at bounding box center [707, 532] width 23 height 23
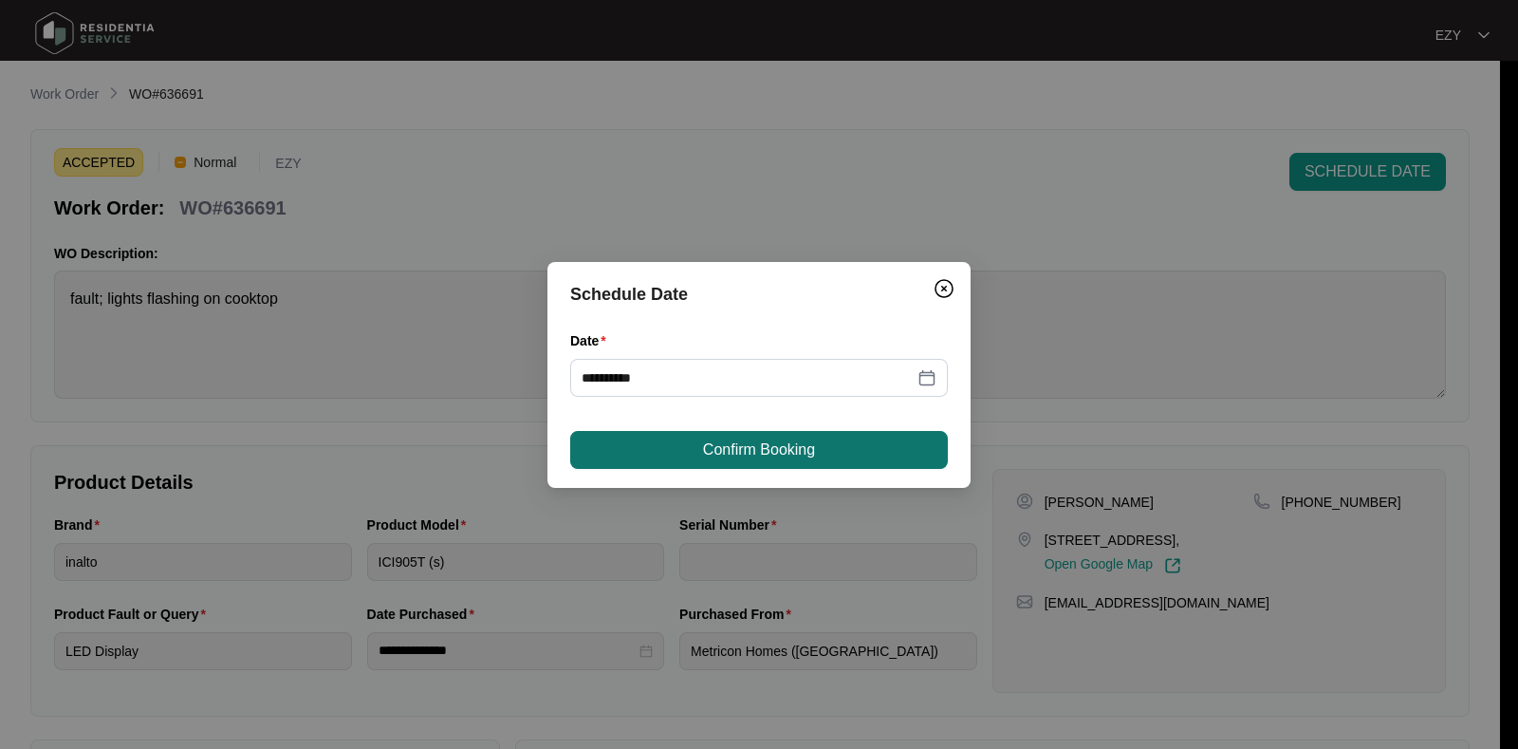
click at [742, 443] on span "Confirm Booking" at bounding box center [759, 449] width 112 height 23
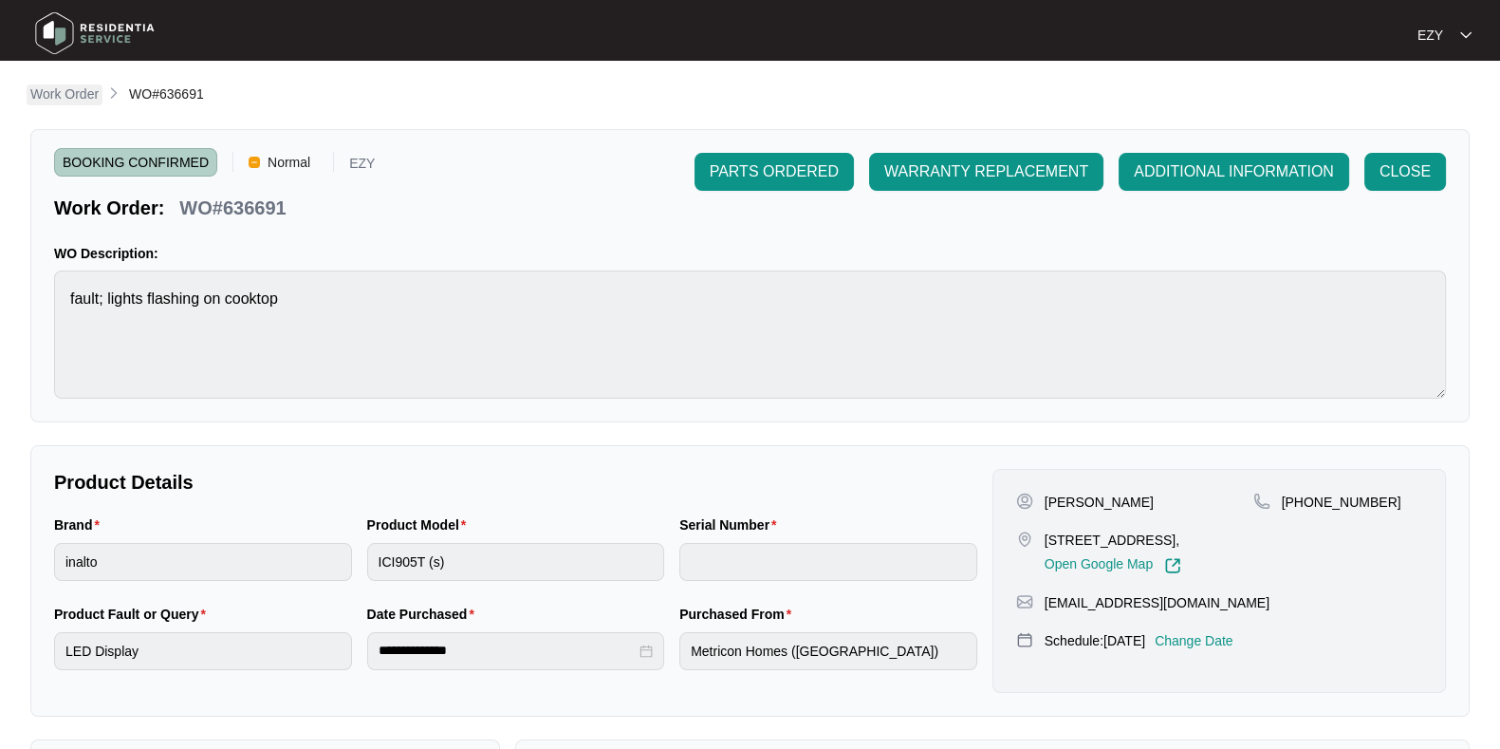
click at [80, 92] on p "Work Order" at bounding box center [64, 93] width 68 height 19
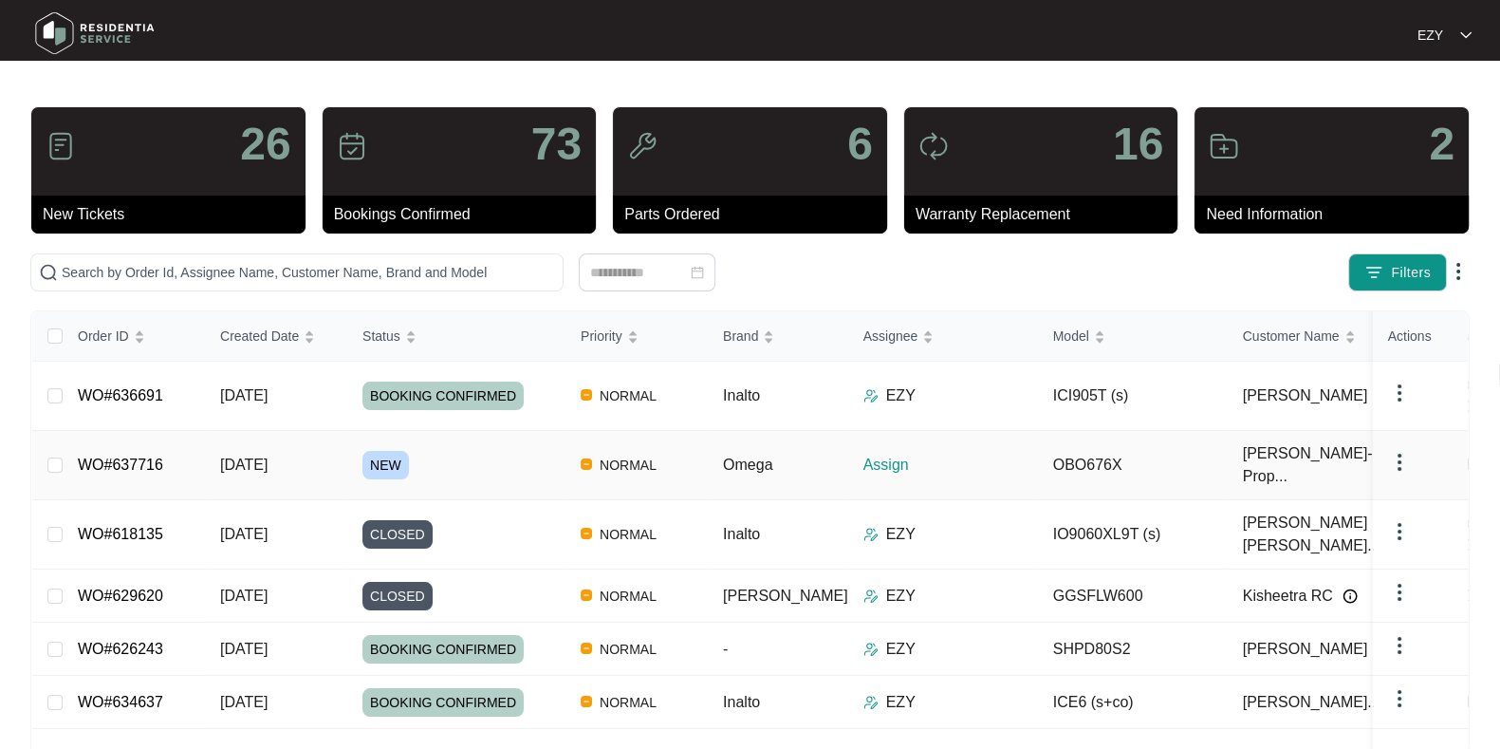
click at [514, 451] on div "NEW" at bounding box center [464, 465] width 203 height 28
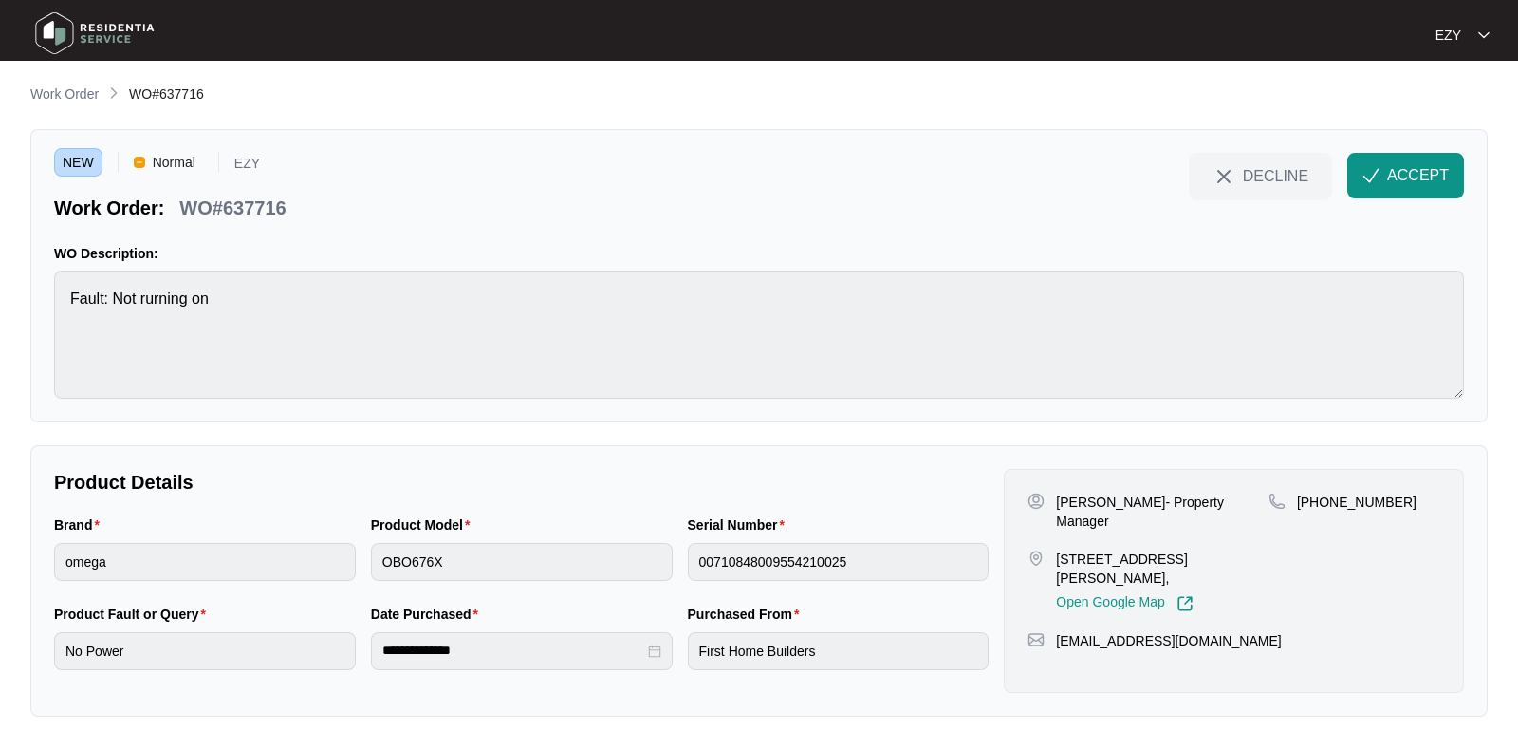
click at [255, 214] on p "WO#637716" at bounding box center [232, 208] width 106 height 27
click at [739, 531] on label "Serial Number" at bounding box center [740, 524] width 104 height 19
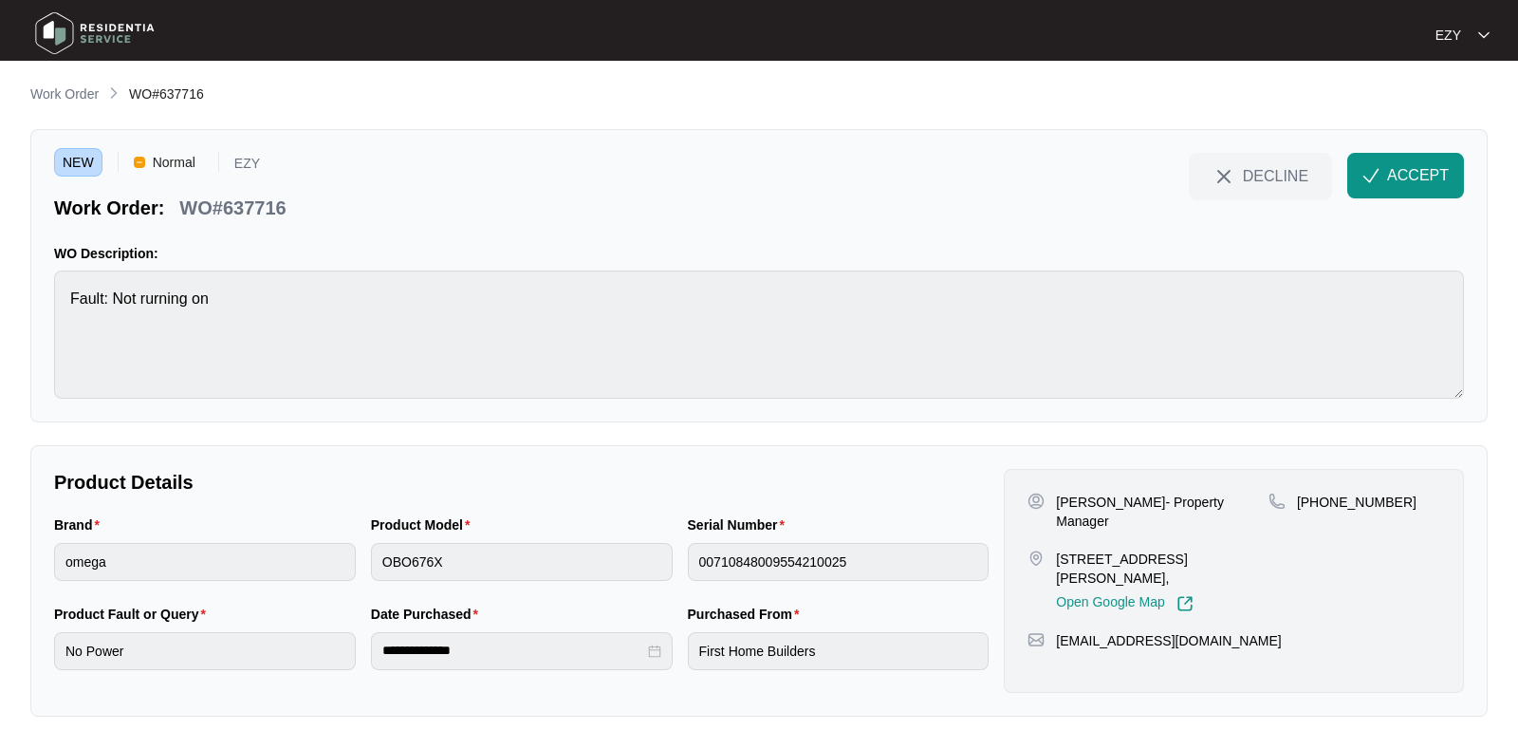
click at [1077, 499] on p "[PERSON_NAME]- Property Manager" at bounding box center [1162, 512] width 213 height 38
click at [1082, 549] on p "[STREET_ADDRESS][PERSON_NAME]," at bounding box center [1162, 568] width 213 height 38
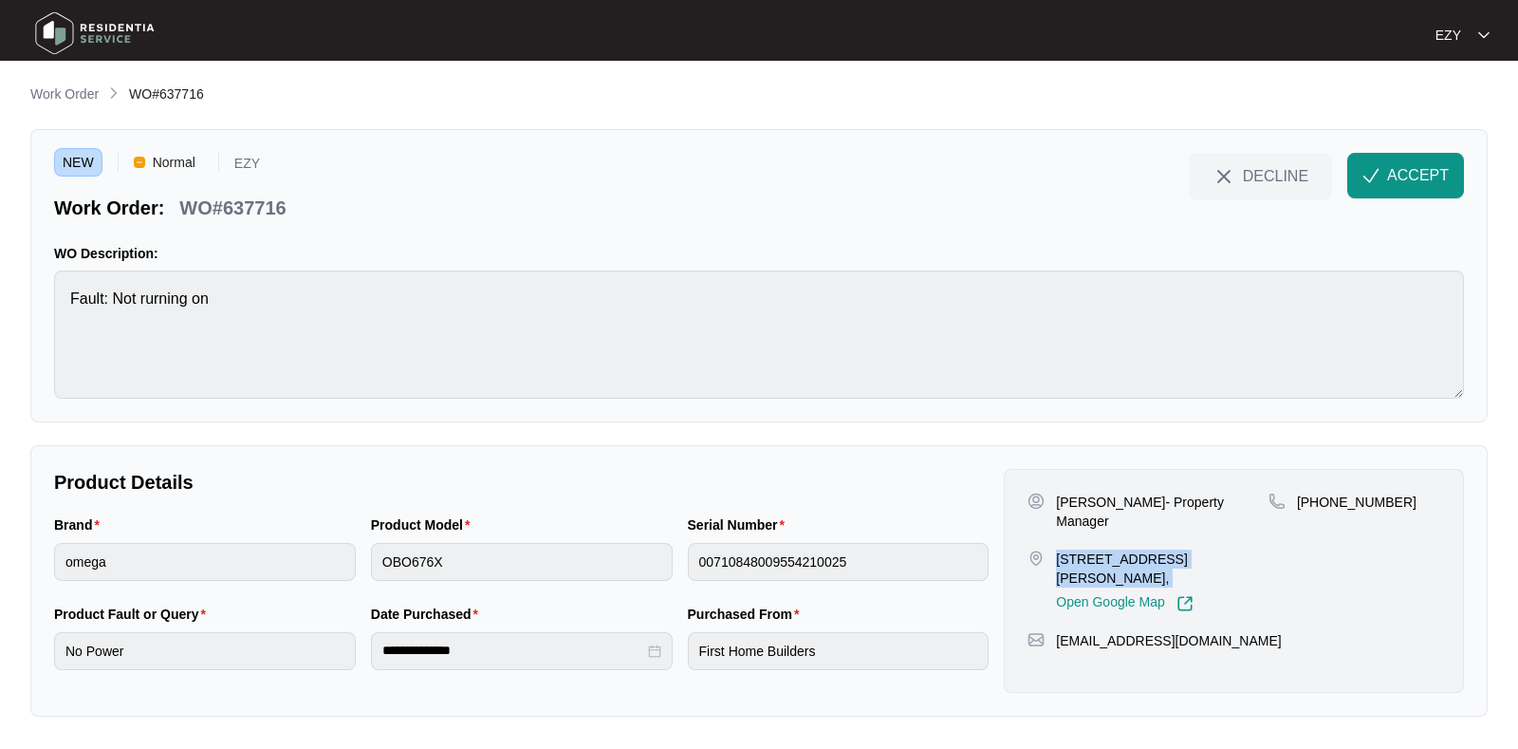
click at [1082, 549] on p "[STREET_ADDRESS][PERSON_NAME]," at bounding box center [1162, 568] width 213 height 38
drag, startPoint x: 1438, startPoint y: 500, endPoint x: 1319, endPoint y: 505, distance: 118.7
click at [1319, 505] on div "[PHONE_NUMBER]" at bounding box center [1355, 502] width 172 height 19
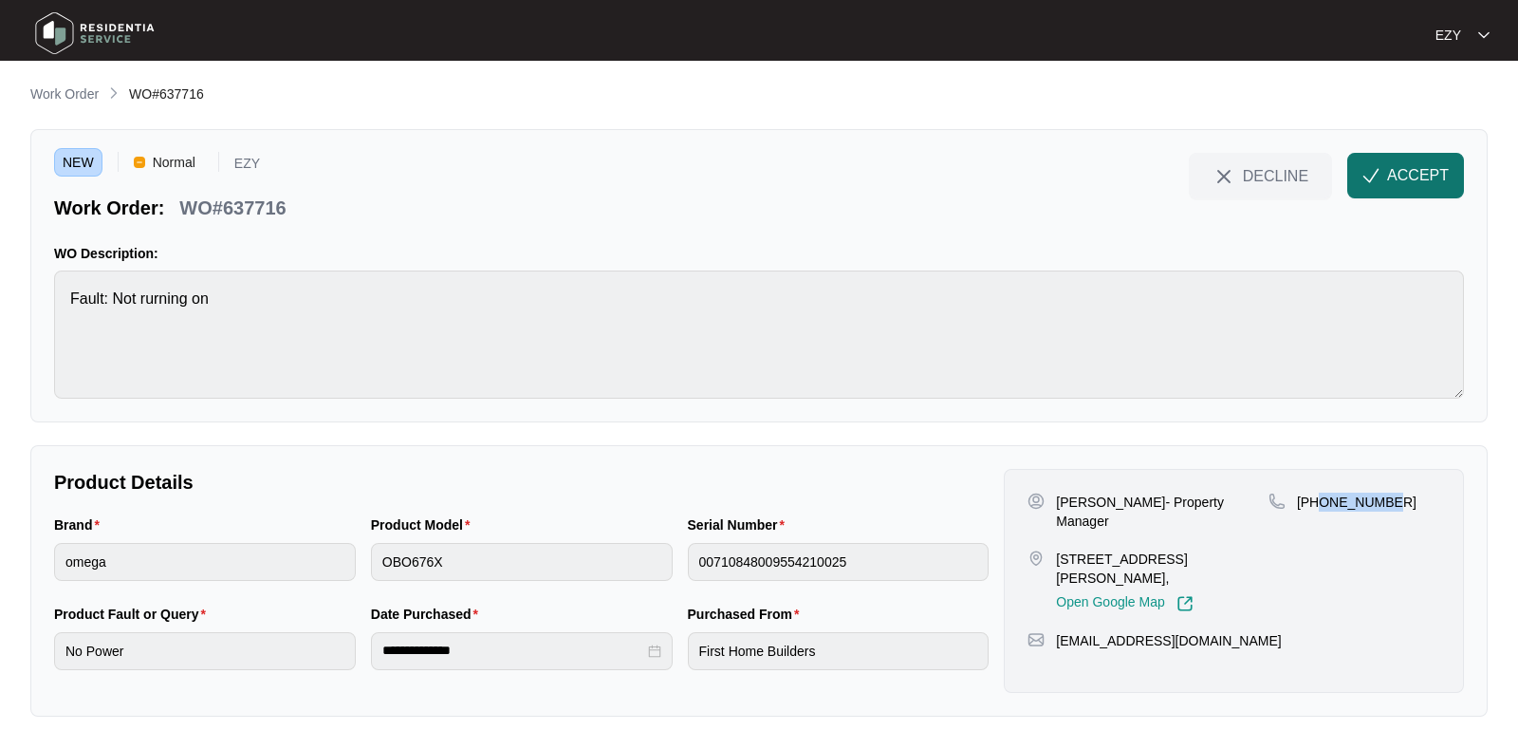
click at [1418, 173] on span "ACCEPT" at bounding box center [1419, 175] width 62 height 23
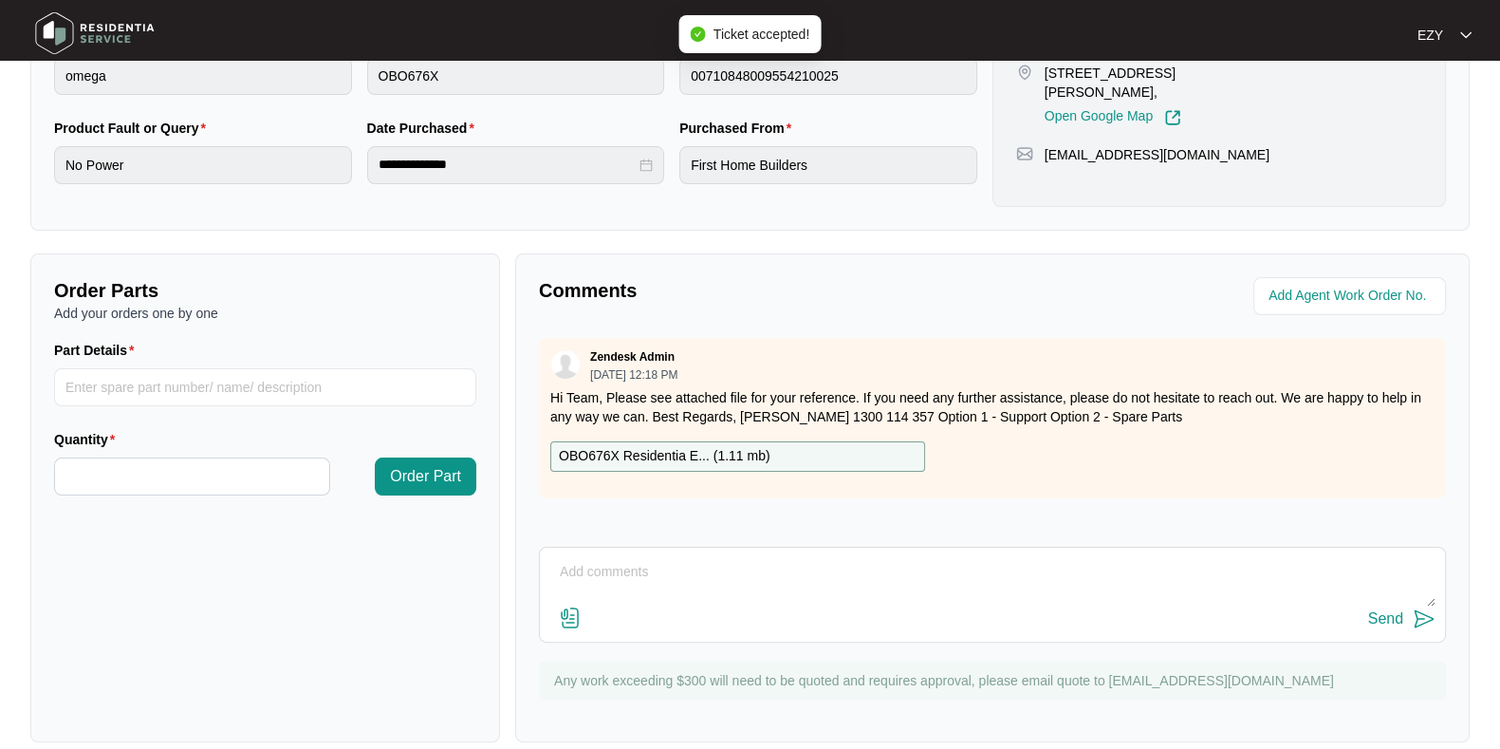
scroll to position [508, 0]
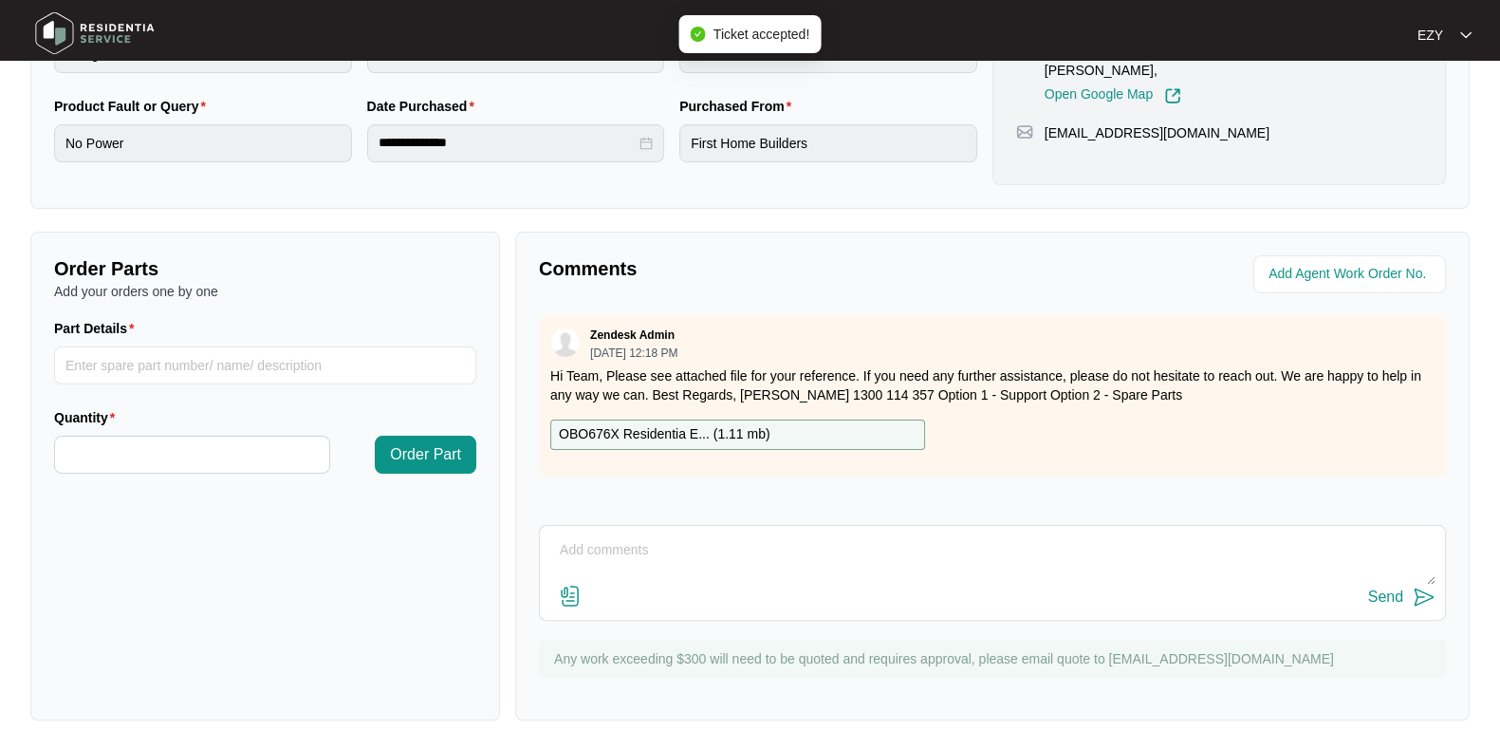
click at [721, 434] on p "OBO676X Residentia E... ( 1.11 mb )" at bounding box center [665, 434] width 212 height 21
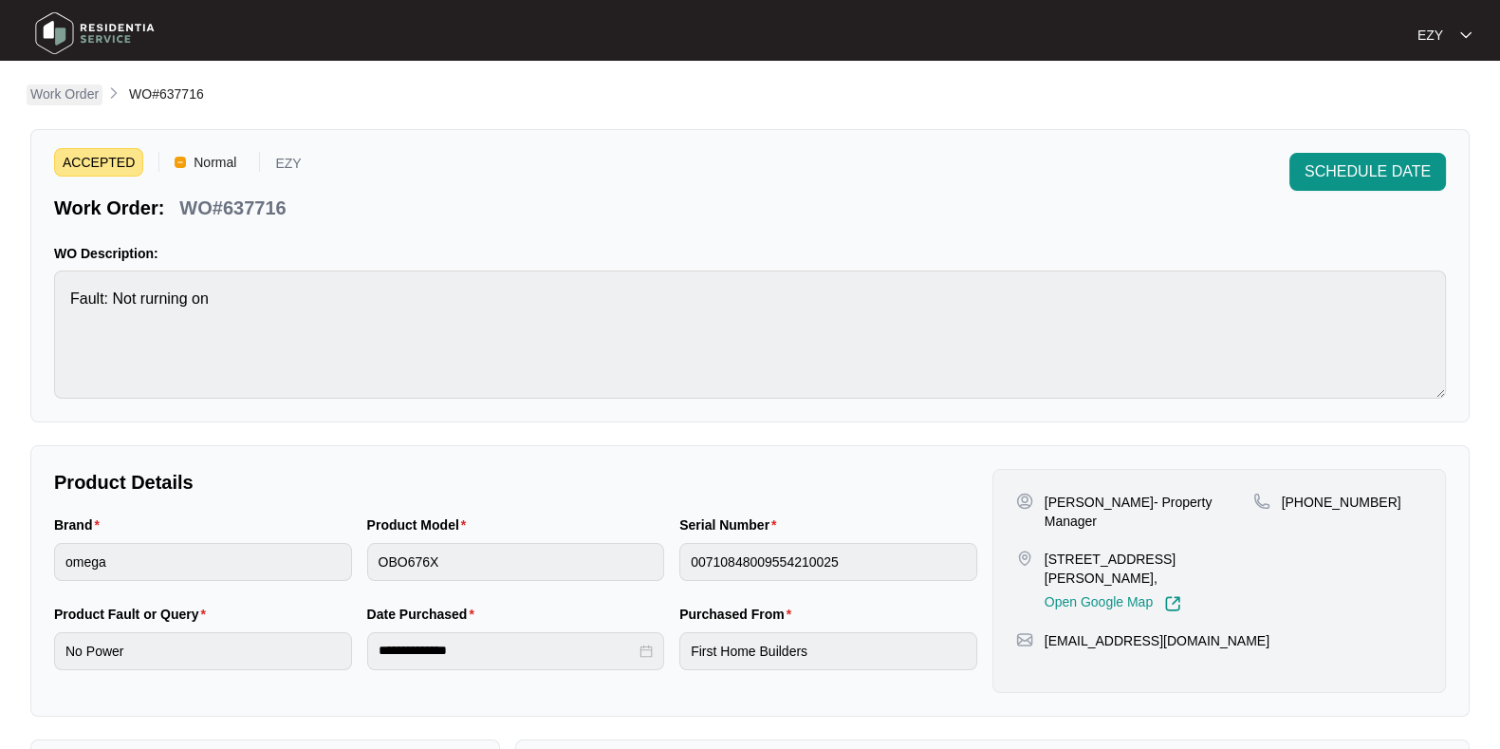
click at [85, 92] on p "Work Order" at bounding box center [64, 93] width 68 height 19
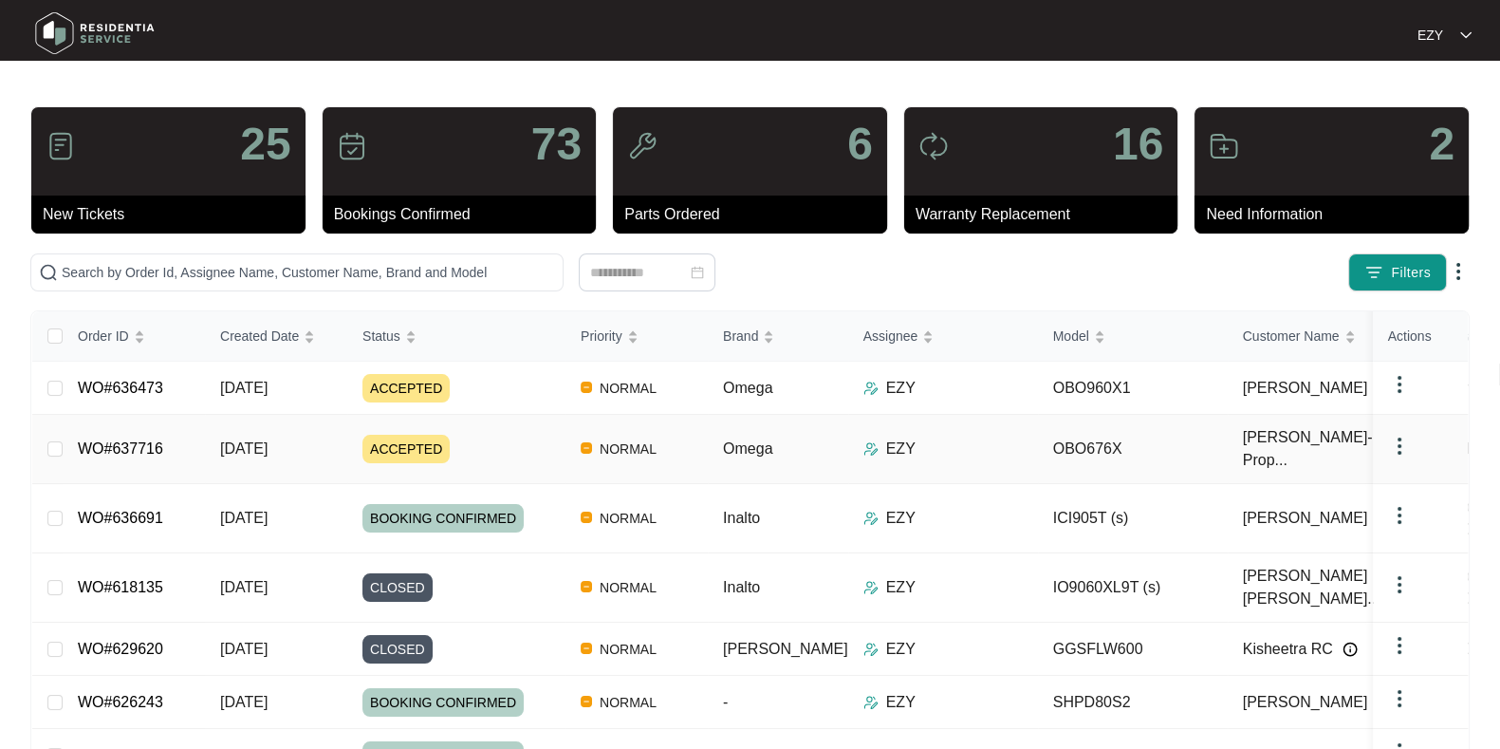
click at [495, 435] on div "ACCEPTED" at bounding box center [464, 449] width 203 height 28
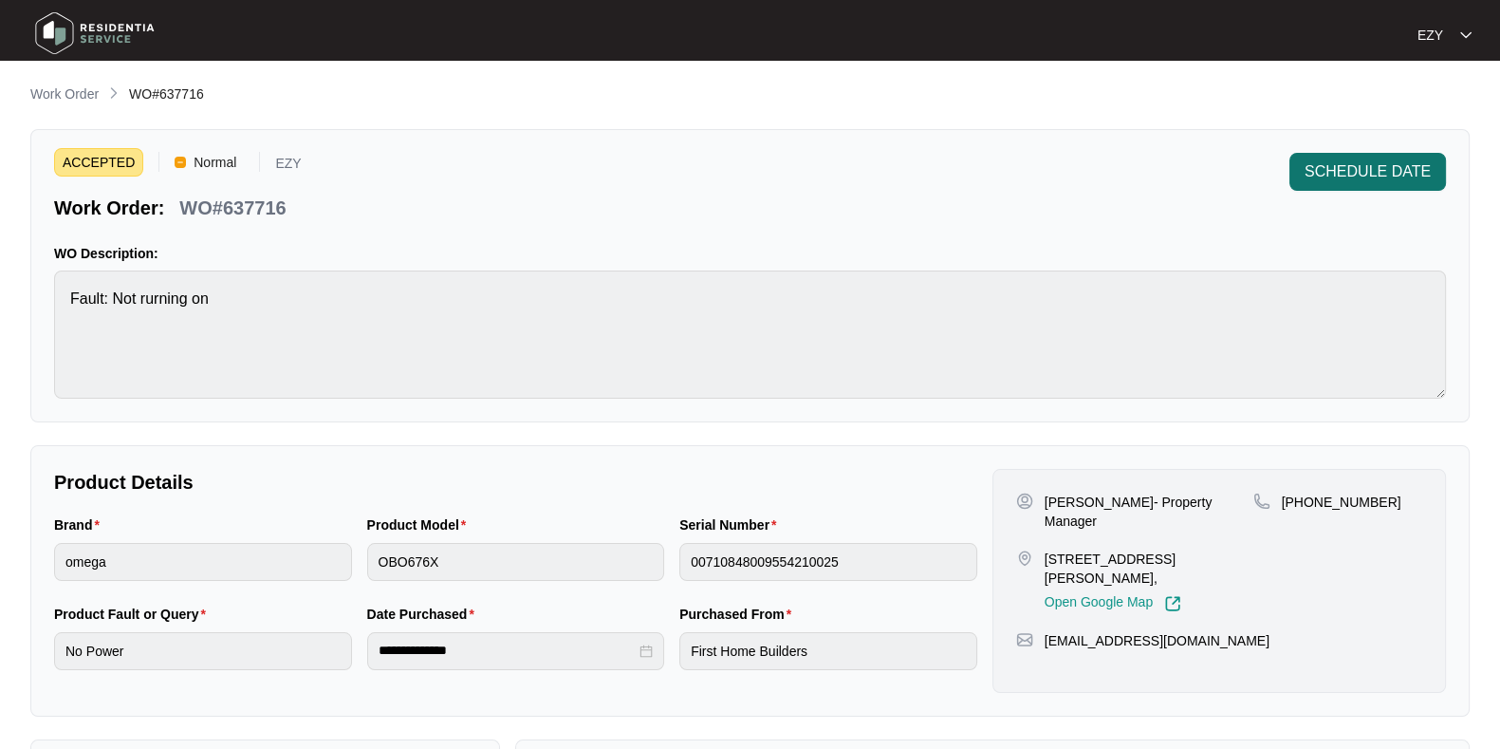
click at [1363, 183] on button "SCHEDULE DATE" at bounding box center [1368, 172] width 157 height 38
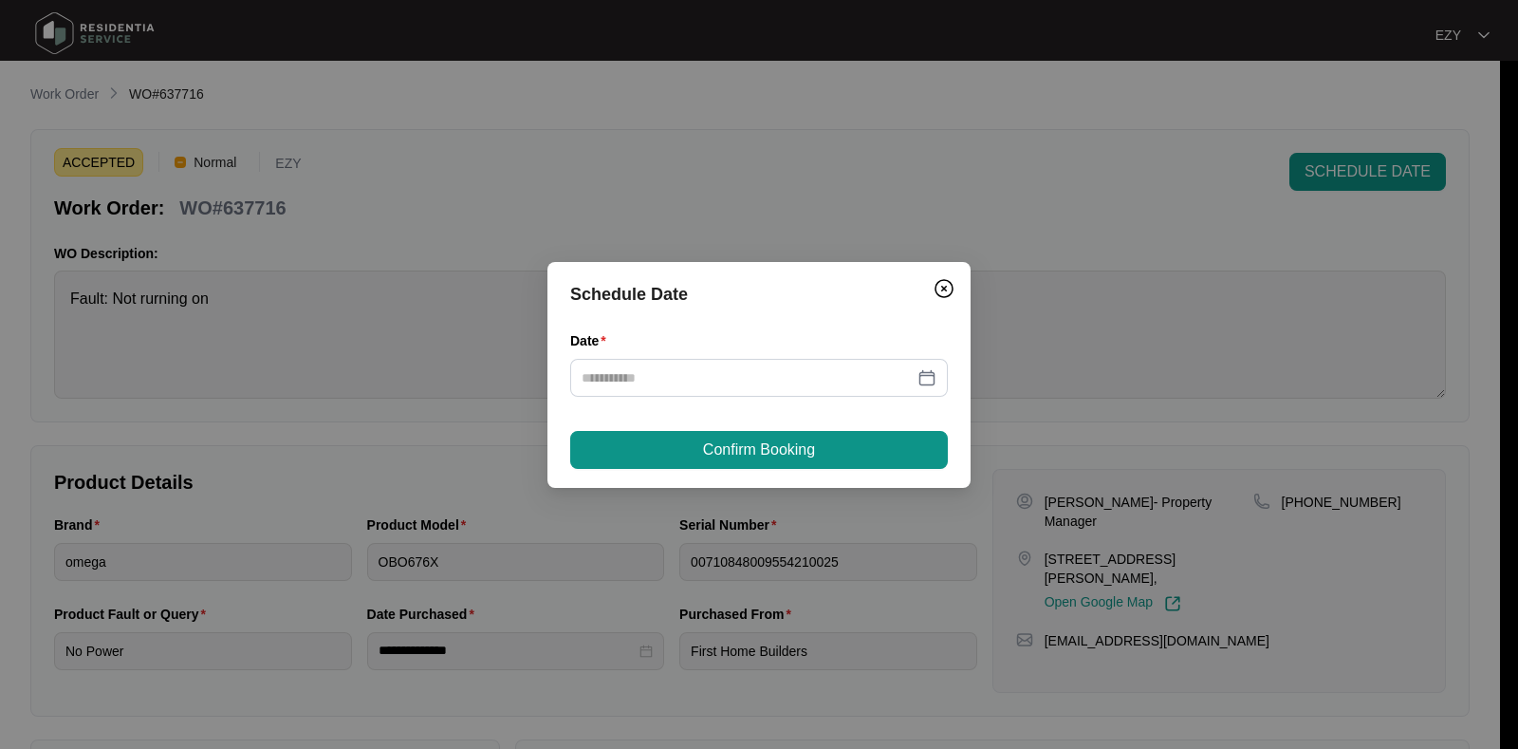
click at [717, 352] on div "Date" at bounding box center [759, 344] width 378 height 28
click at [712, 391] on div at bounding box center [759, 378] width 378 height 38
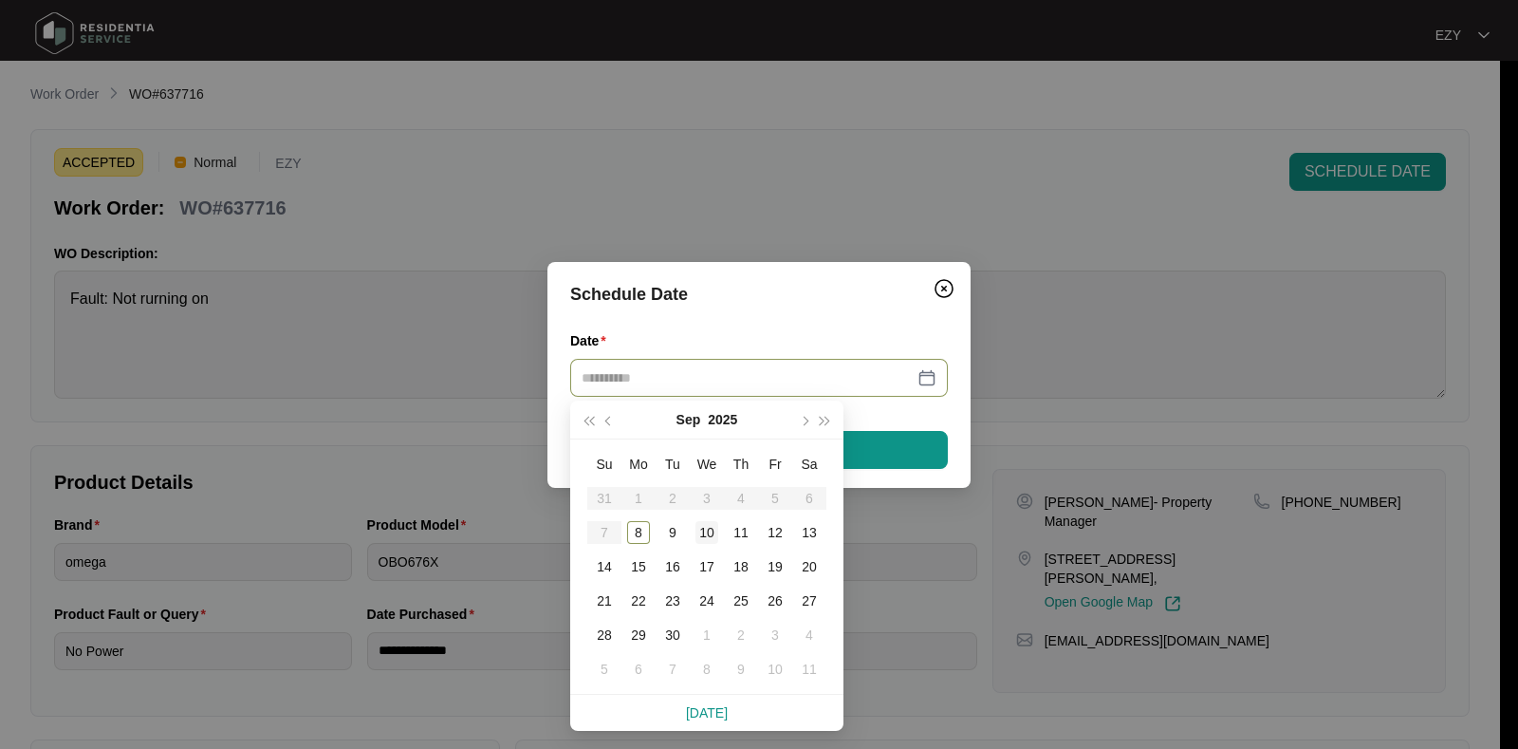
type input "**********"
click at [707, 525] on div "10" at bounding box center [707, 532] width 23 height 23
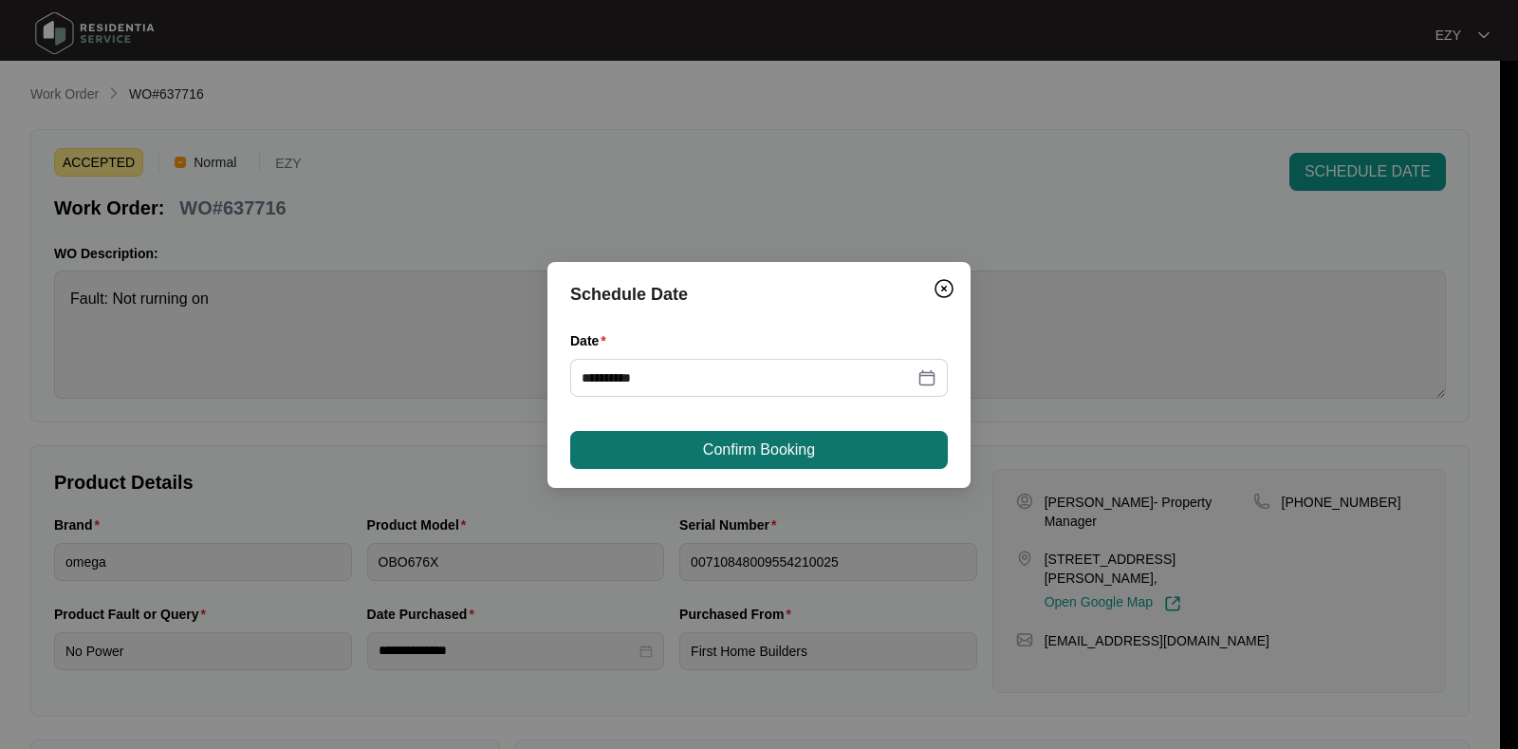
click at [740, 459] on span "Confirm Booking" at bounding box center [759, 449] width 112 height 23
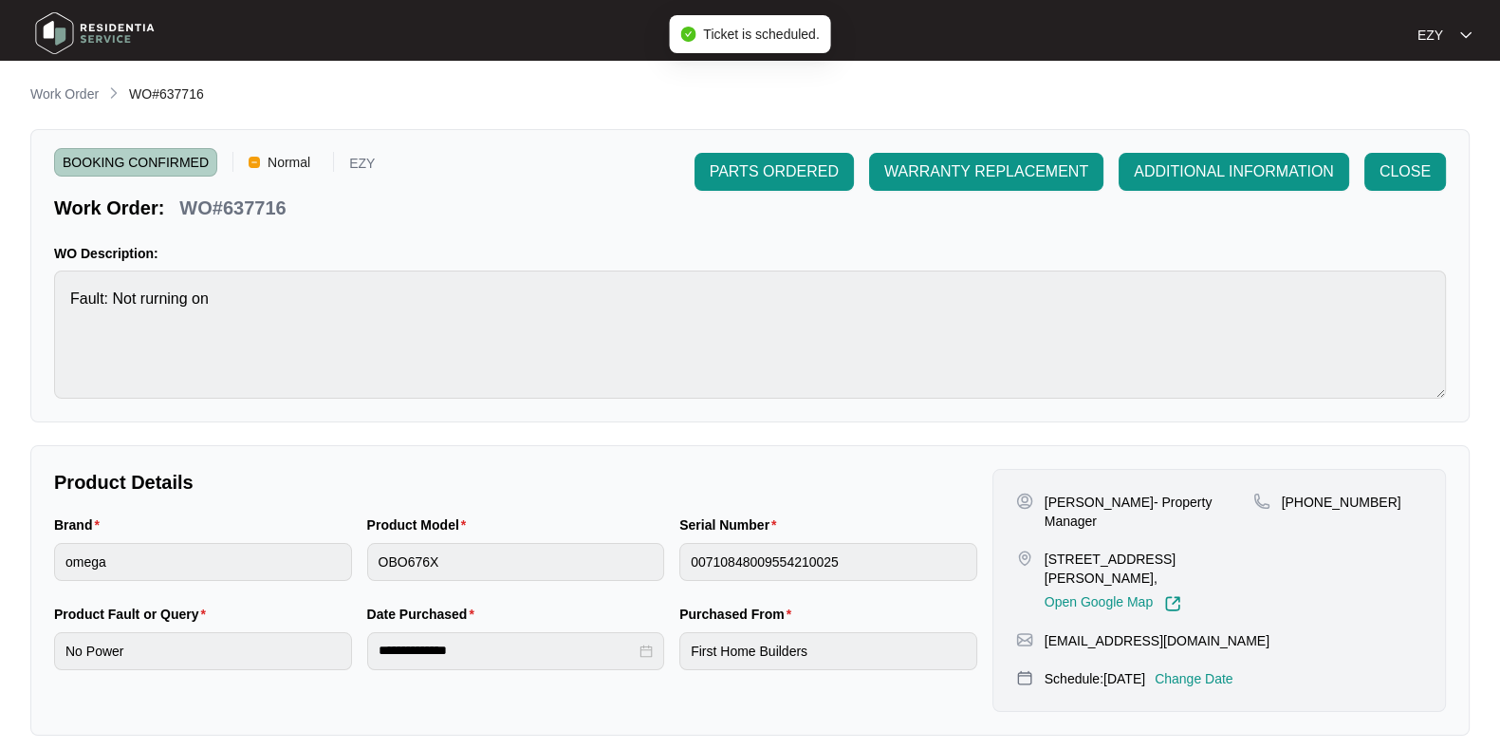
click at [62, 92] on p "Work Order" at bounding box center [64, 93] width 68 height 19
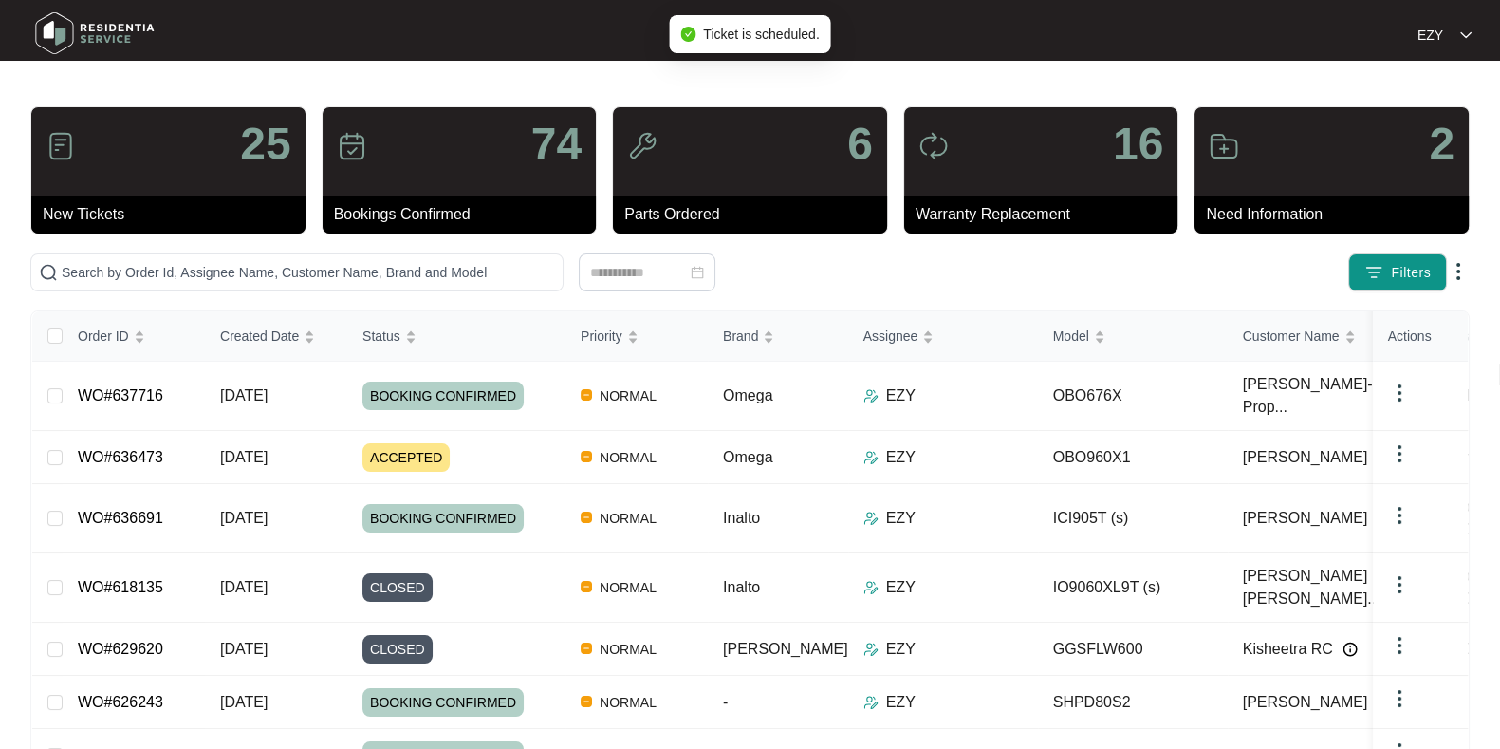
click at [505, 292] on div "25 New Tickets 74 Bookings Confirmed 6 Parts Ordered 16 Warranty Replacement 2 …" at bounding box center [750, 562] width 1440 height 913
click at [494, 279] on input "text" at bounding box center [309, 272] width 494 height 21
paste input "636473"
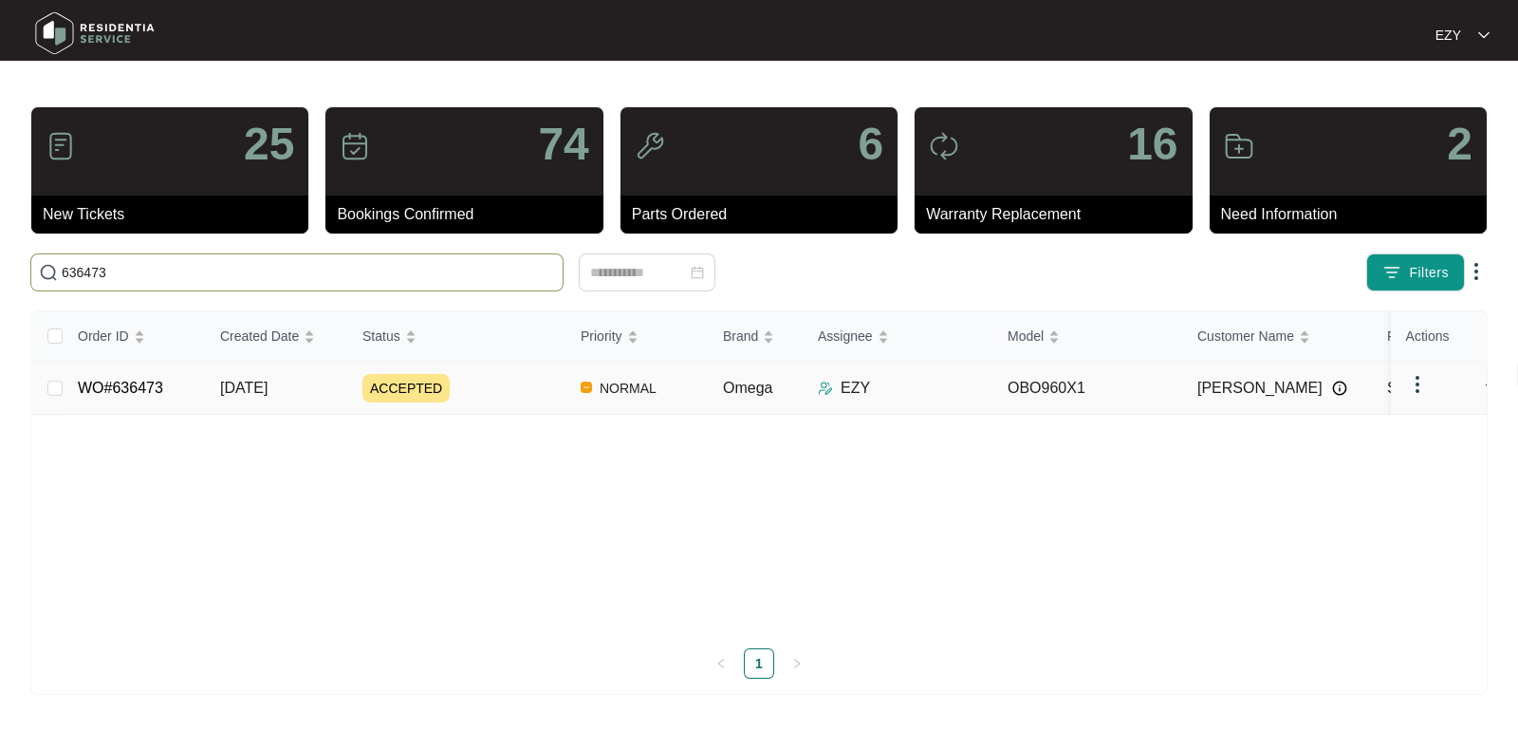
type input "636473"
click at [520, 382] on div "ACCEPTED" at bounding box center [464, 388] width 203 height 28
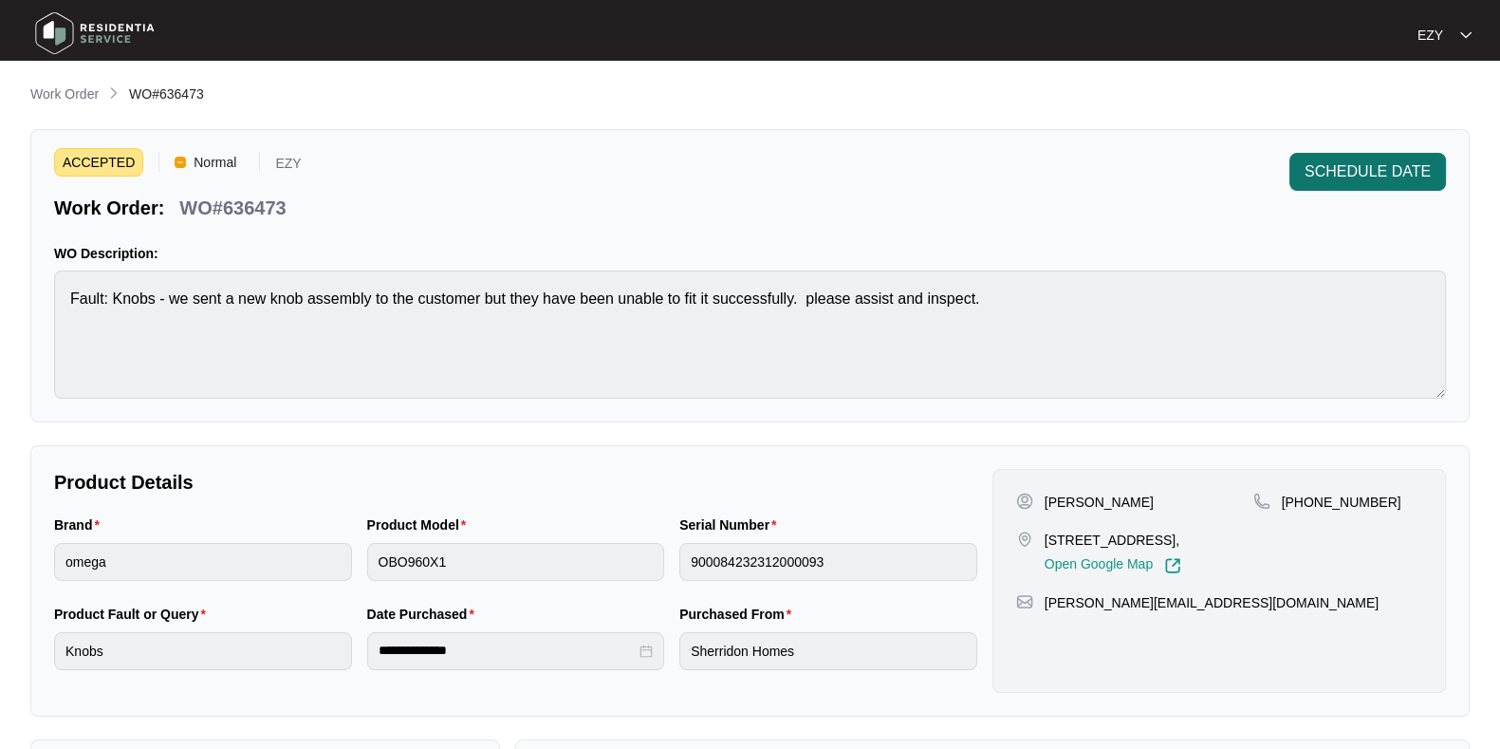
click at [1350, 190] on button "SCHEDULE DATE" at bounding box center [1368, 172] width 157 height 38
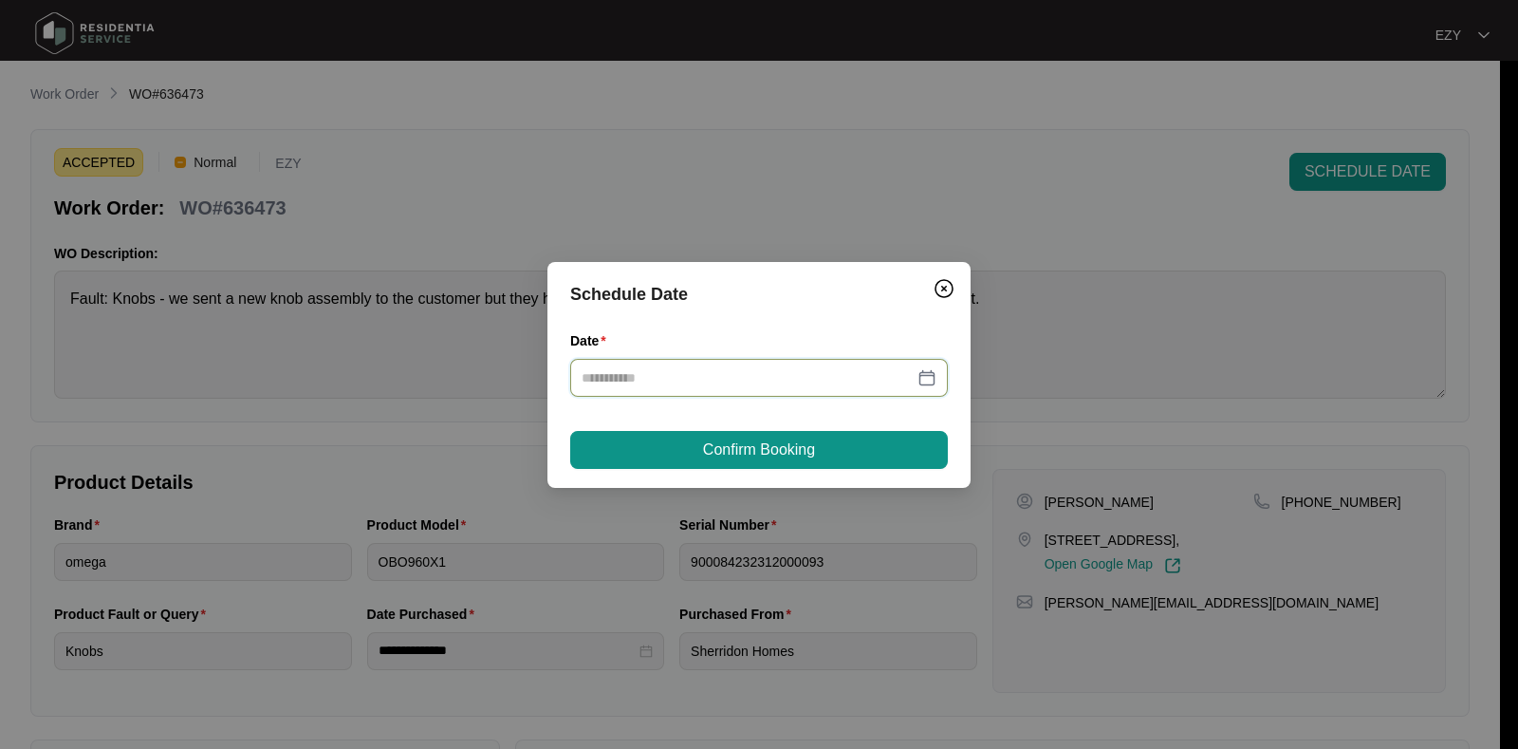
click at [685, 377] on input "Date" at bounding box center [748, 377] width 332 height 21
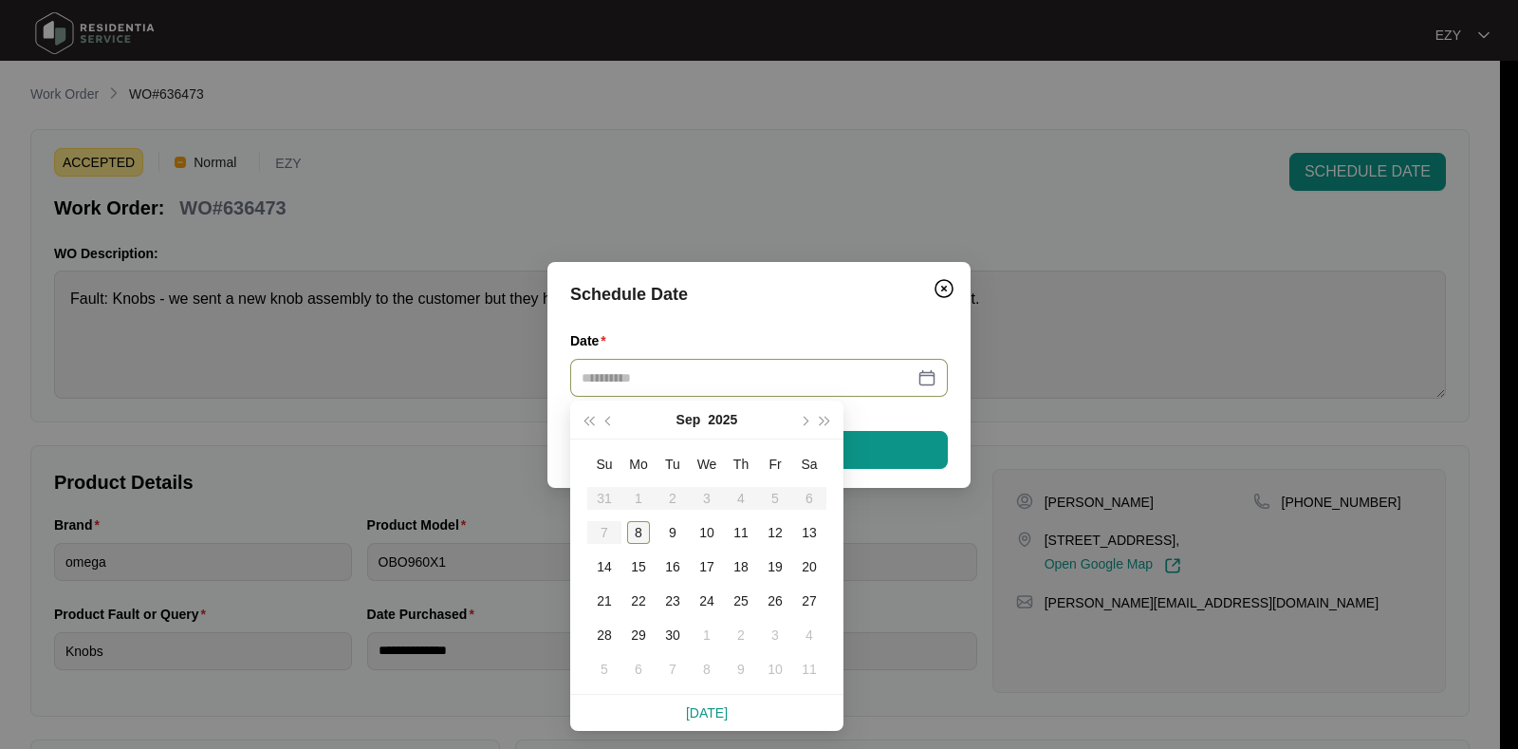
click at [648, 530] on div "8" at bounding box center [638, 532] width 23 height 23
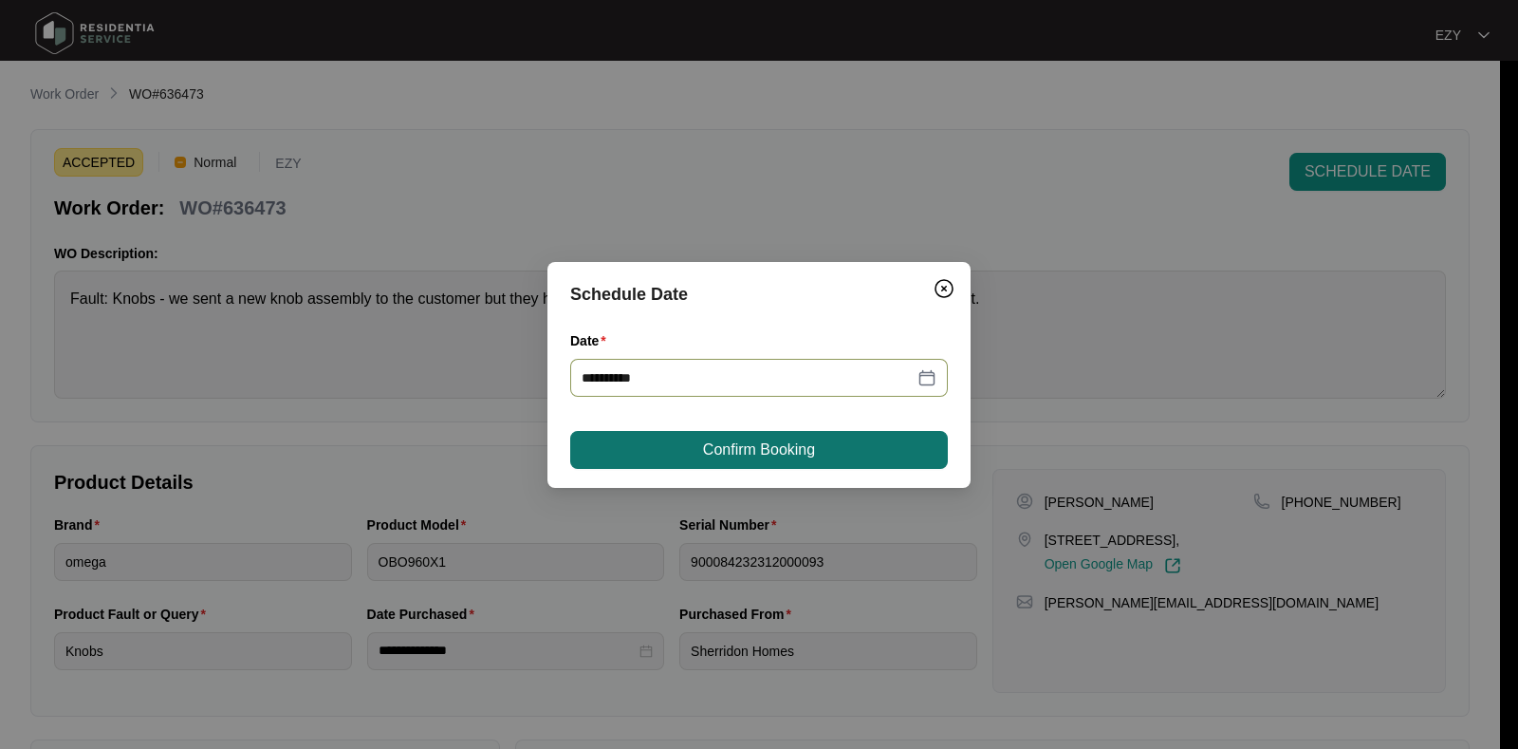
type input "**********"
click at [734, 453] on span "Confirm Booking" at bounding box center [759, 449] width 112 height 23
